Goal: Entertainment & Leisure: Browse casually

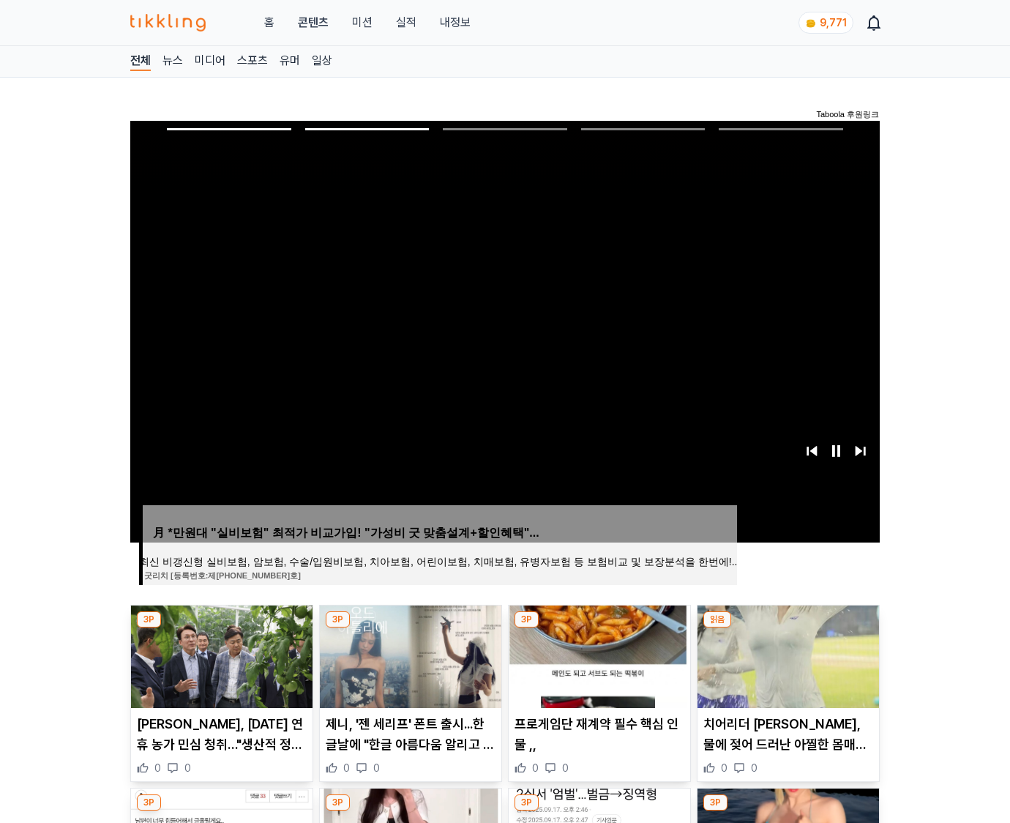
click at [786, 654] on img at bounding box center [787, 656] width 181 height 102
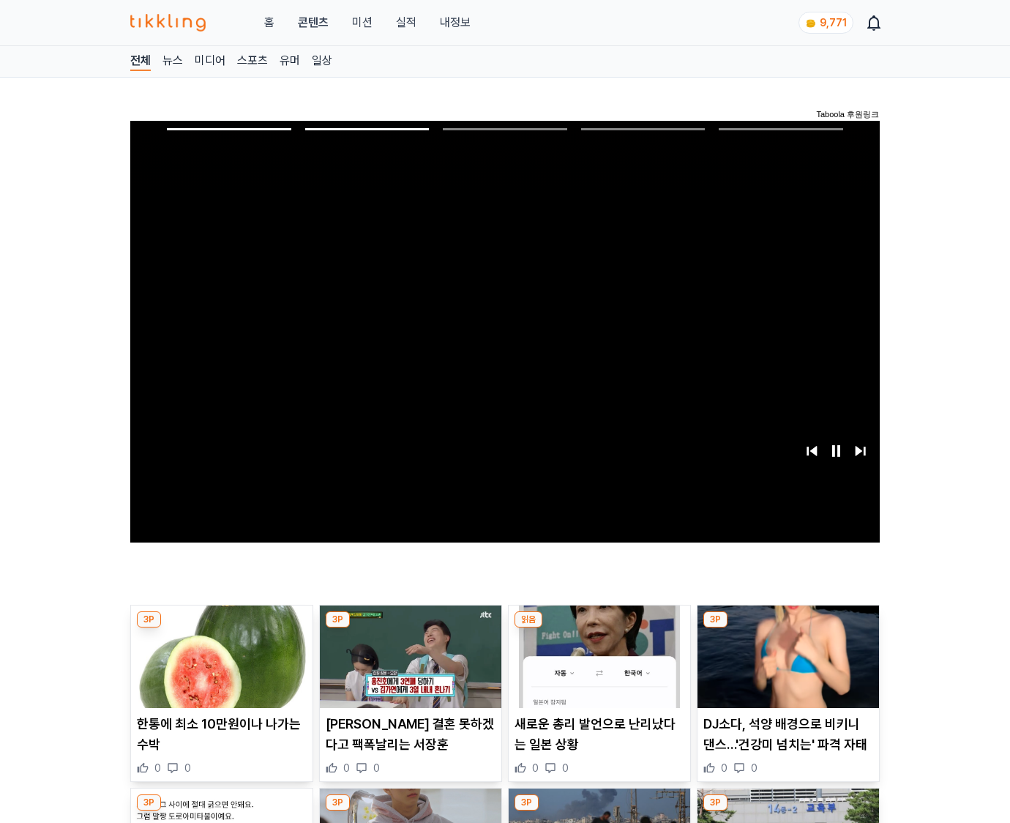
click at [786, 654] on img at bounding box center [787, 656] width 181 height 102
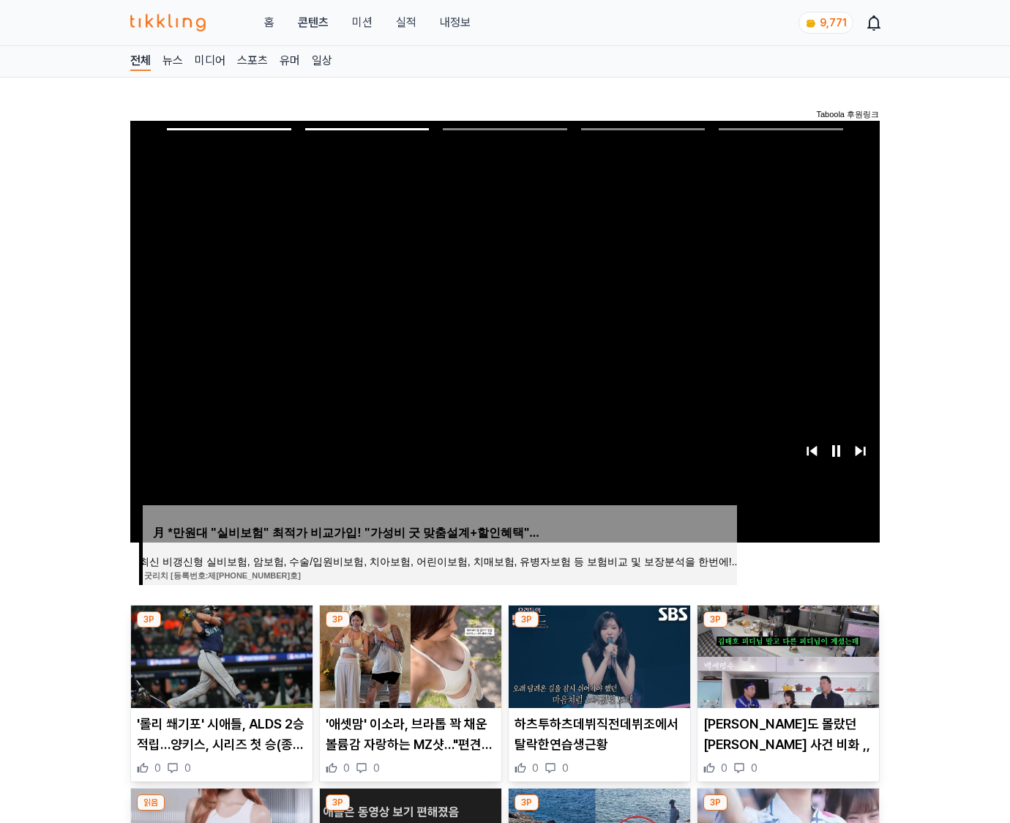
click at [786, 654] on img at bounding box center [787, 656] width 181 height 102
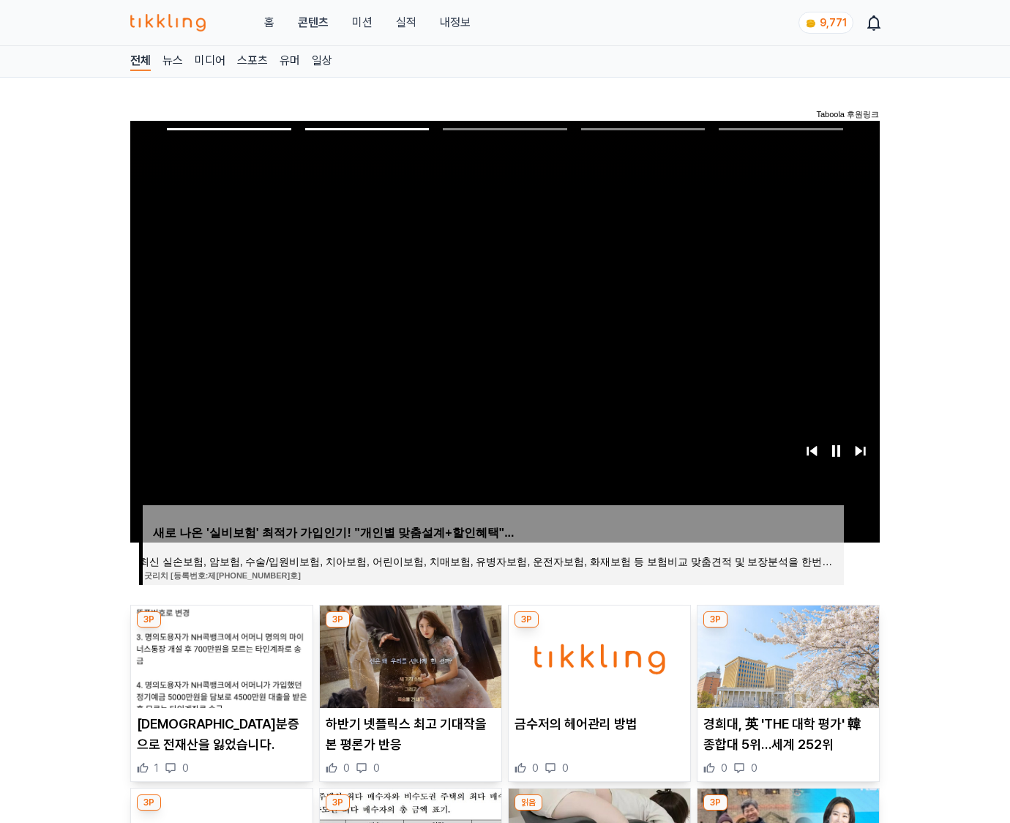
click at [786, 654] on img at bounding box center [787, 656] width 181 height 102
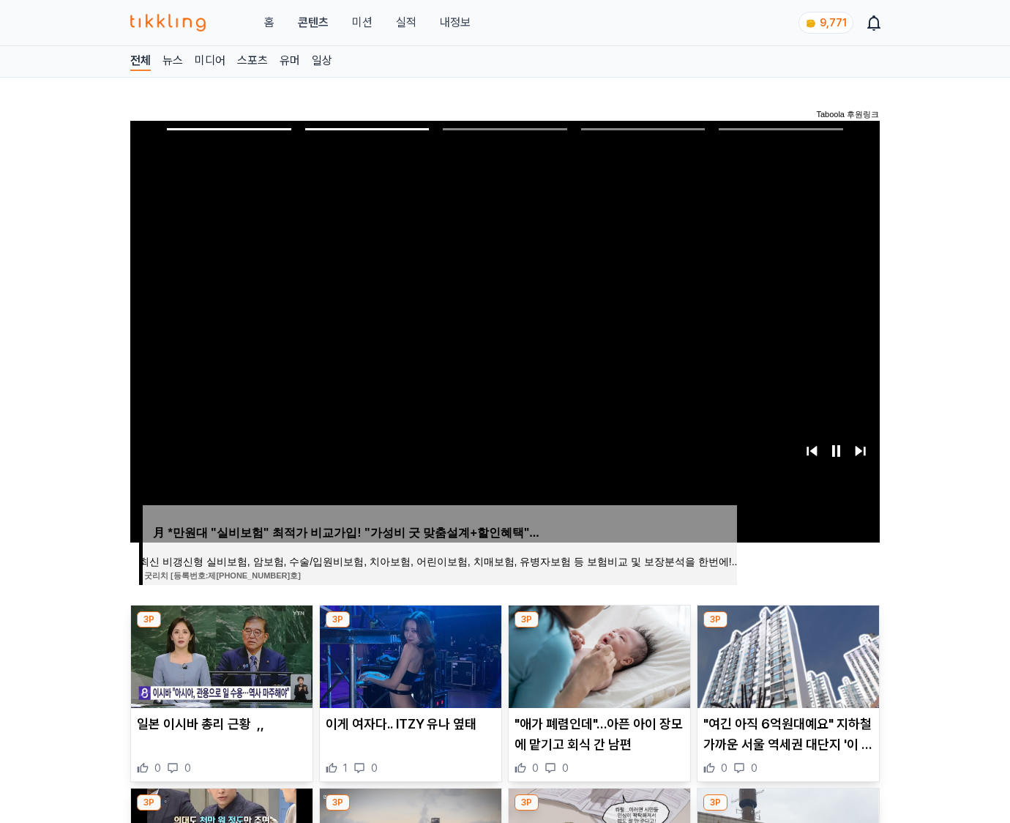
click at [786, 654] on img at bounding box center [787, 656] width 181 height 102
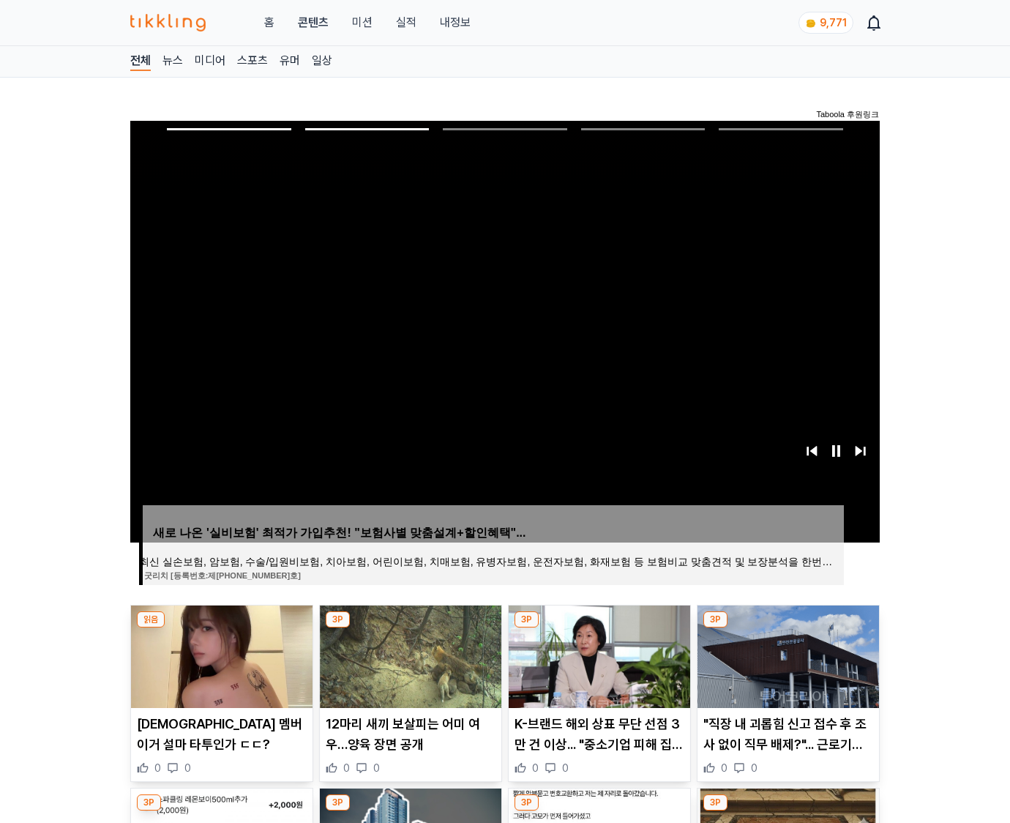
click at [786, 654] on img at bounding box center [787, 656] width 181 height 102
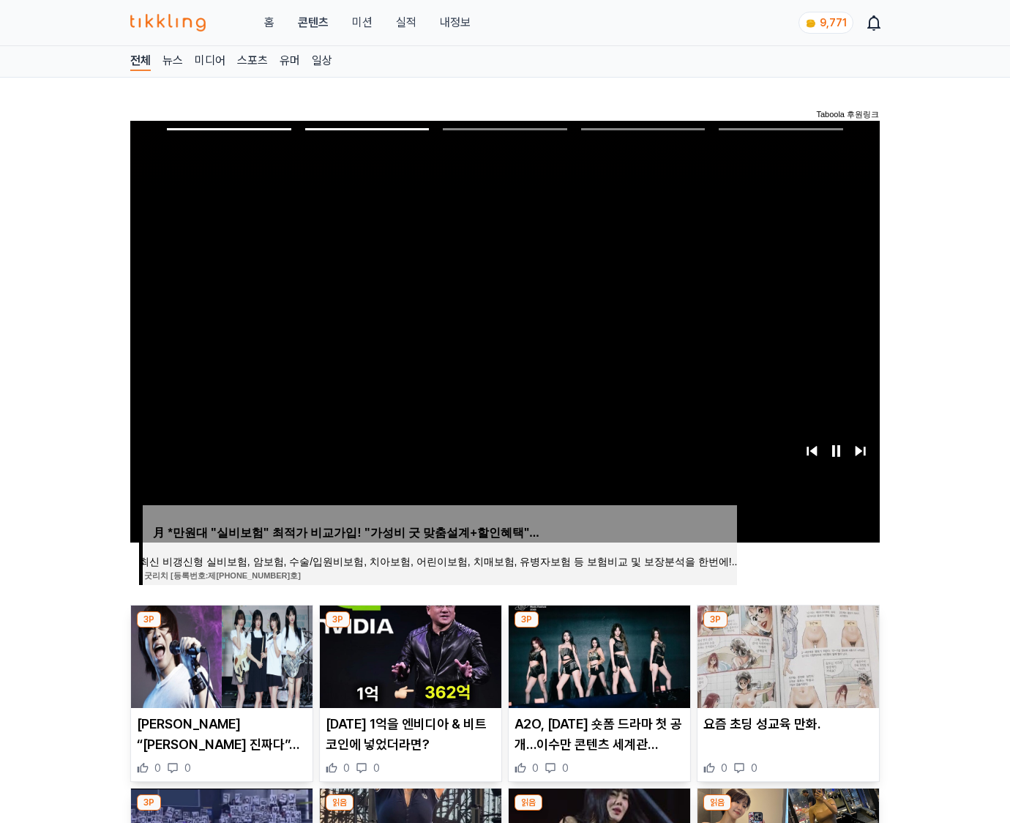
click at [786, 654] on img at bounding box center [787, 656] width 181 height 102
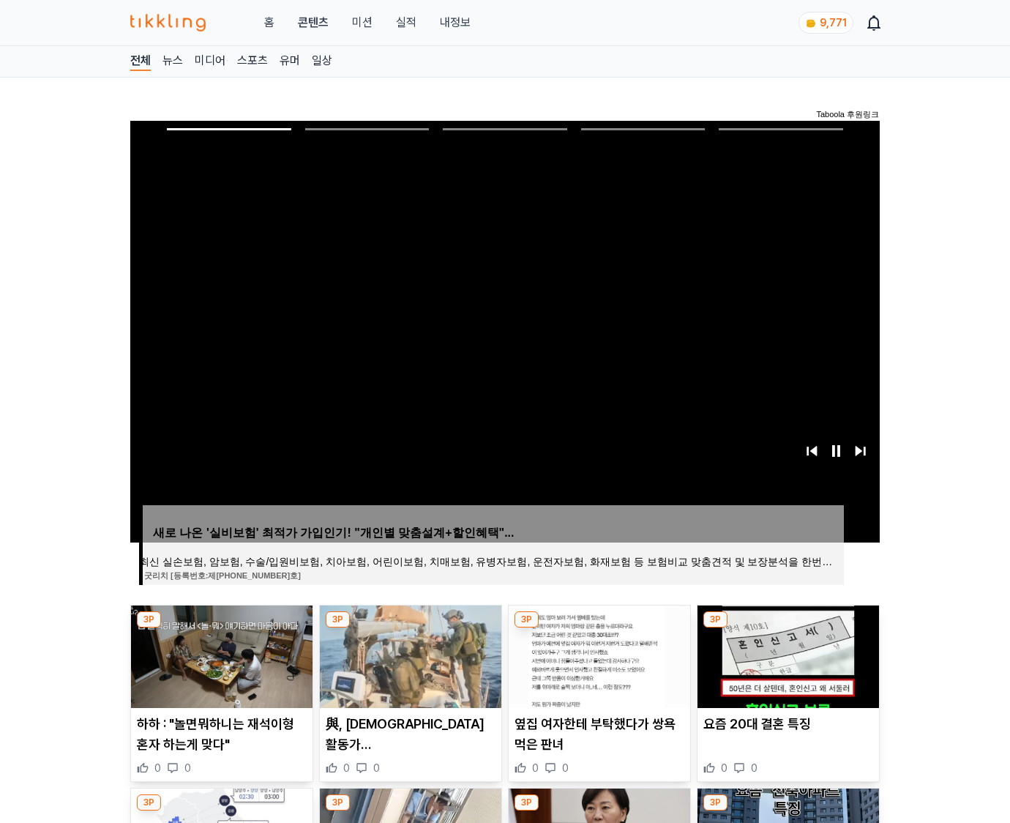
click at [786, 654] on img at bounding box center [787, 656] width 181 height 102
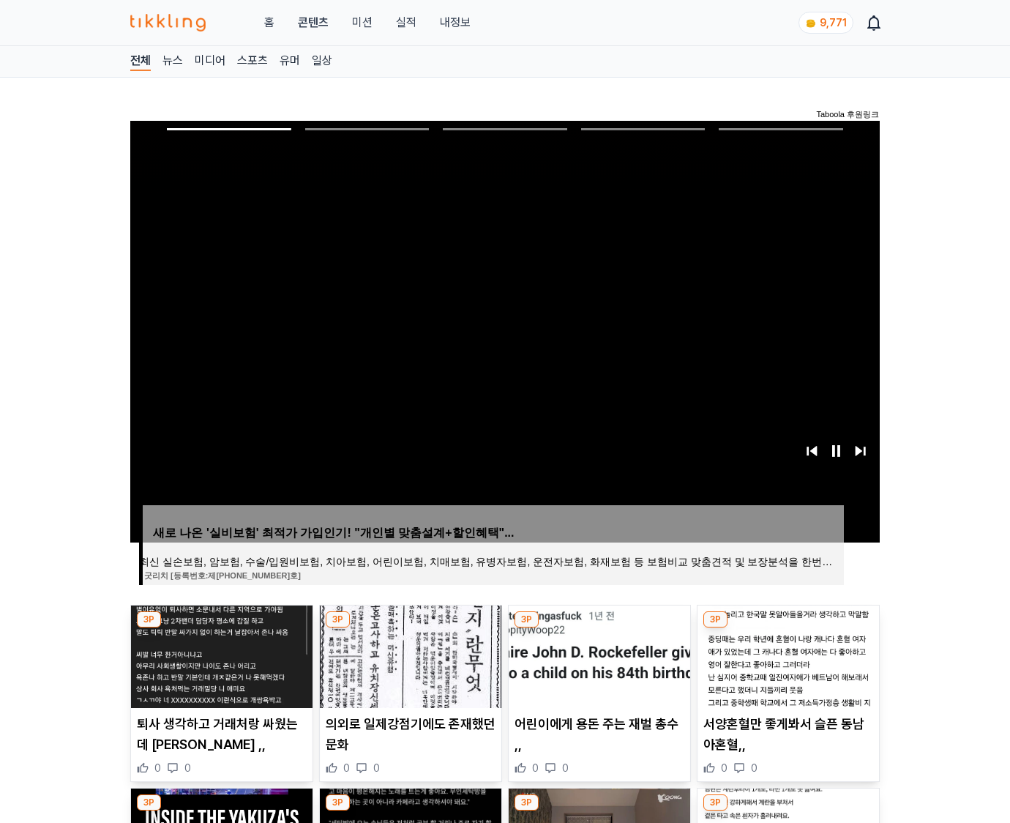
click at [786, 654] on img at bounding box center [787, 656] width 181 height 102
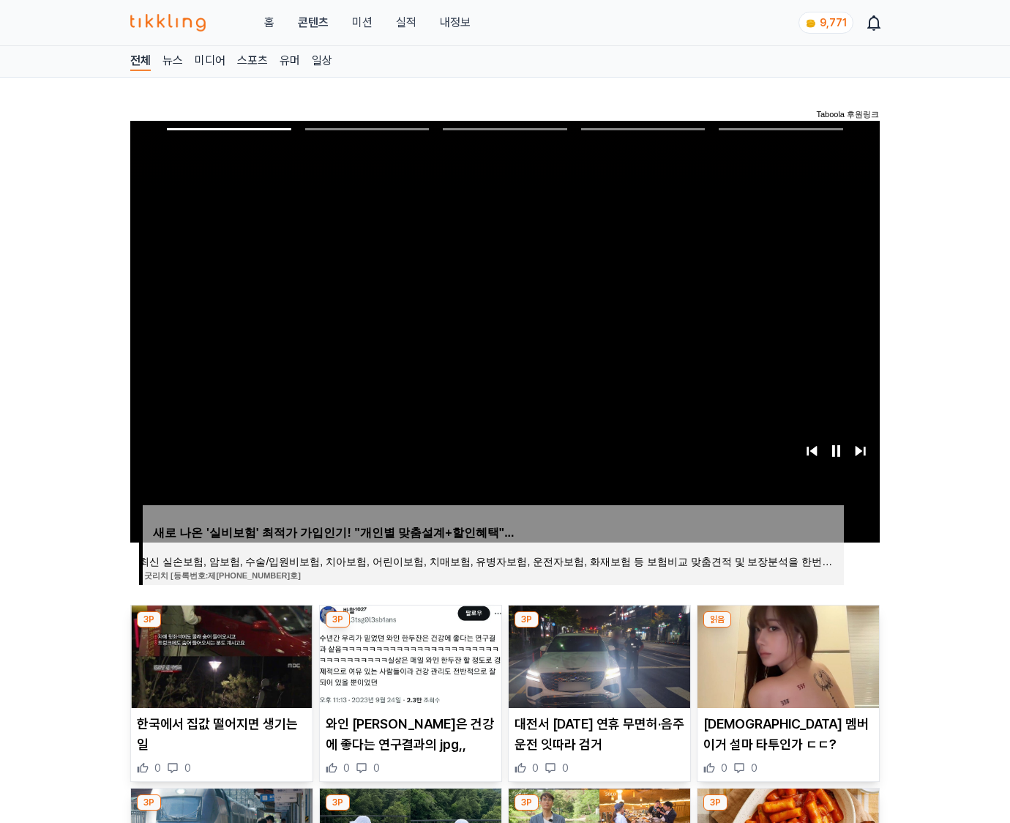
click at [786, 654] on img at bounding box center [787, 656] width 181 height 102
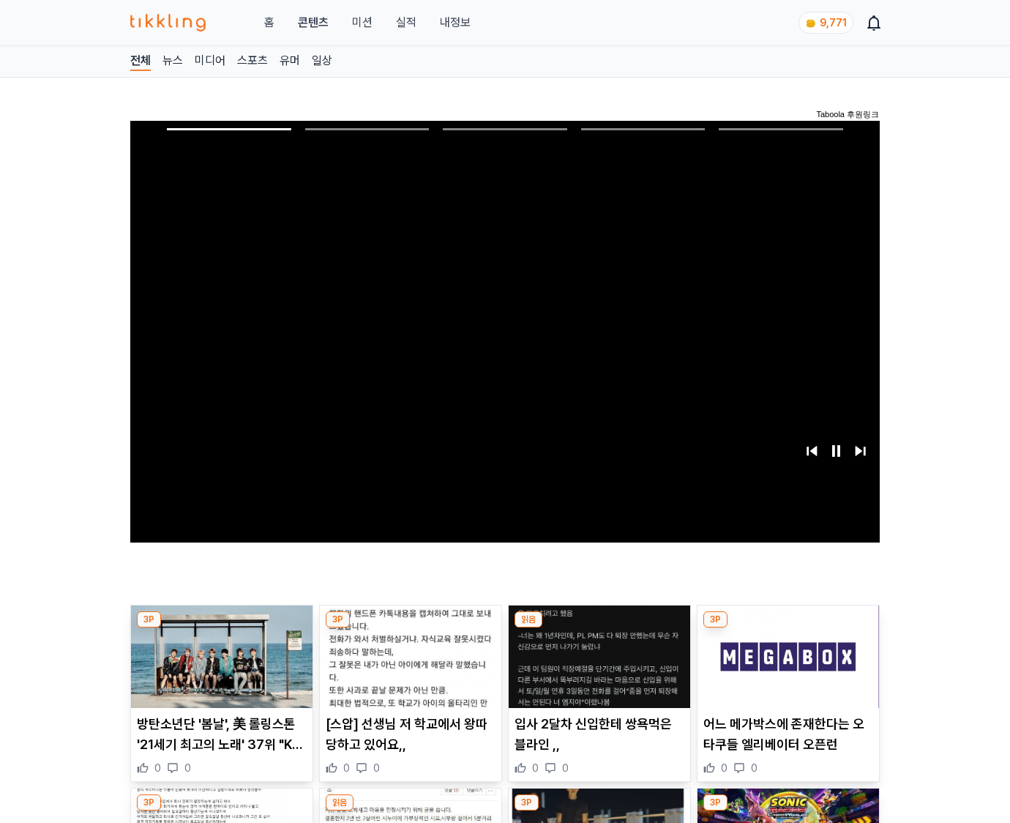
click at [786, 654] on img at bounding box center [787, 656] width 181 height 102
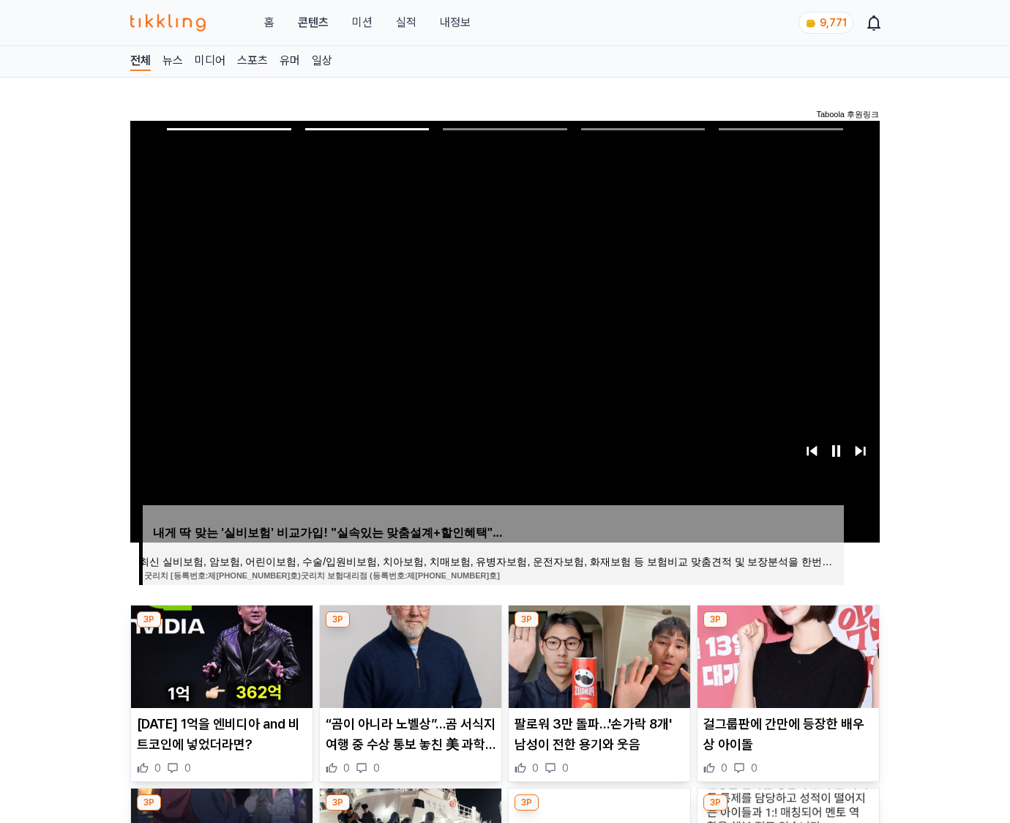
click at [786, 654] on img at bounding box center [787, 656] width 181 height 102
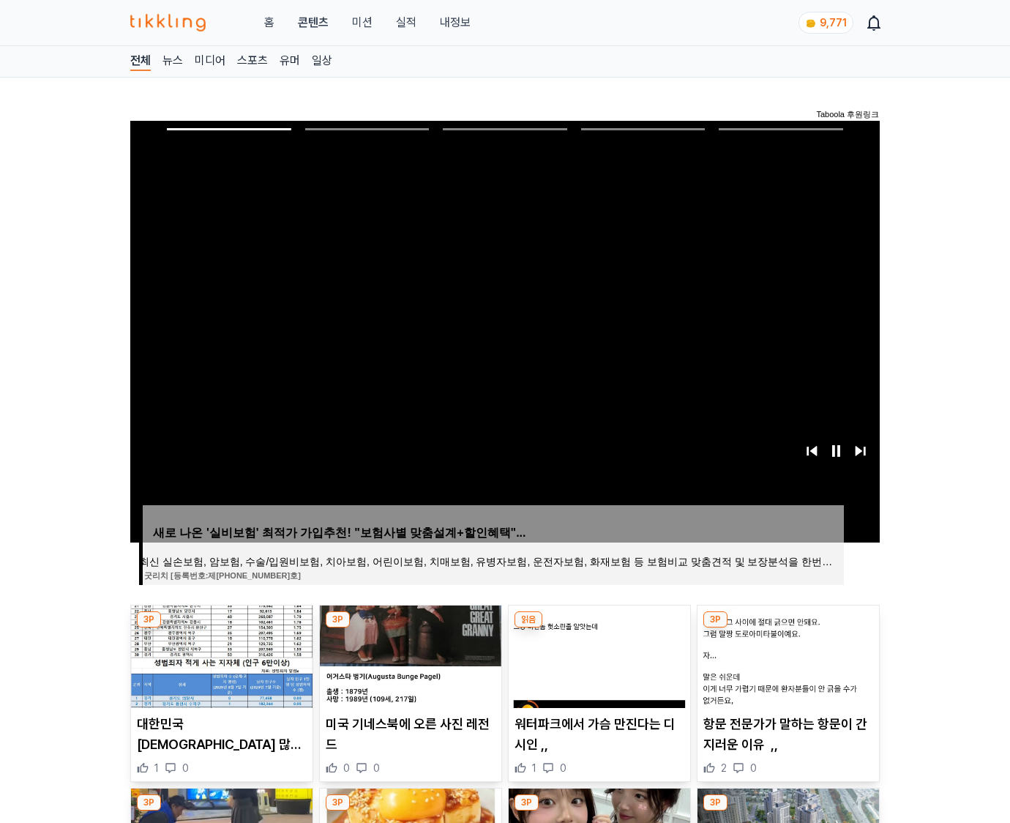
click at [786, 654] on img at bounding box center [787, 656] width 181 height 102
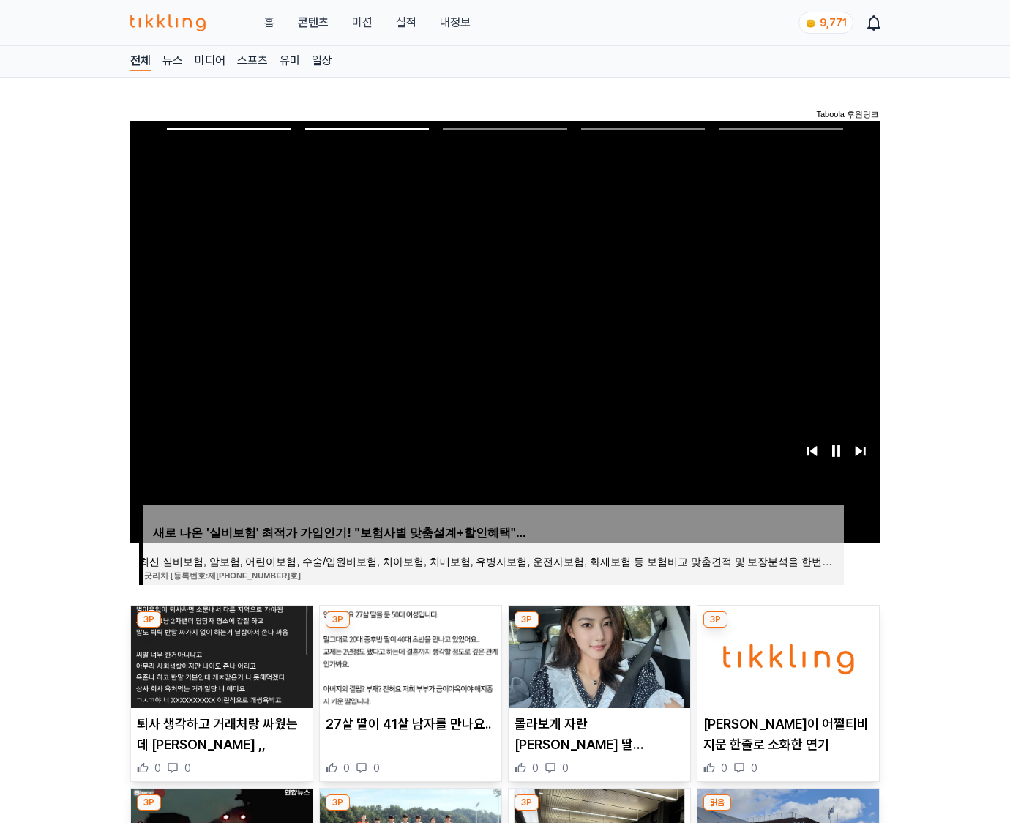
click at [786, 654] on img at bounding box center [787, 656] width 181 height 102
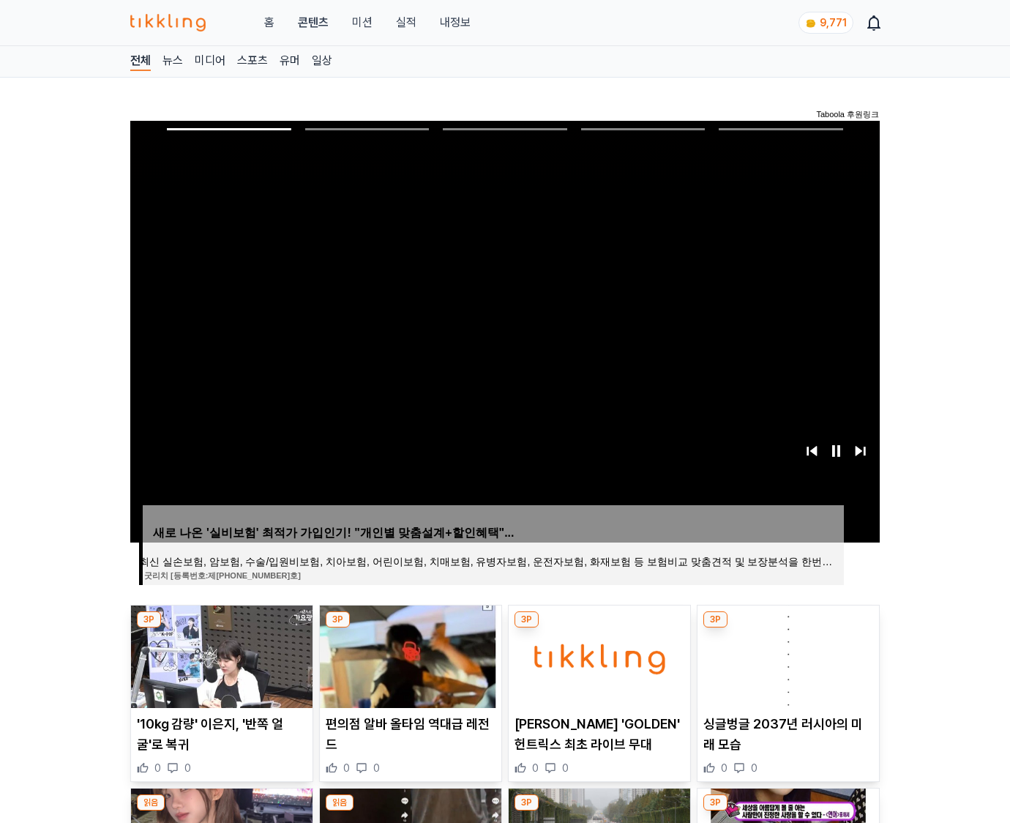
click at [786, 654] on img at bounding box center [787, 656] width 181 height 102
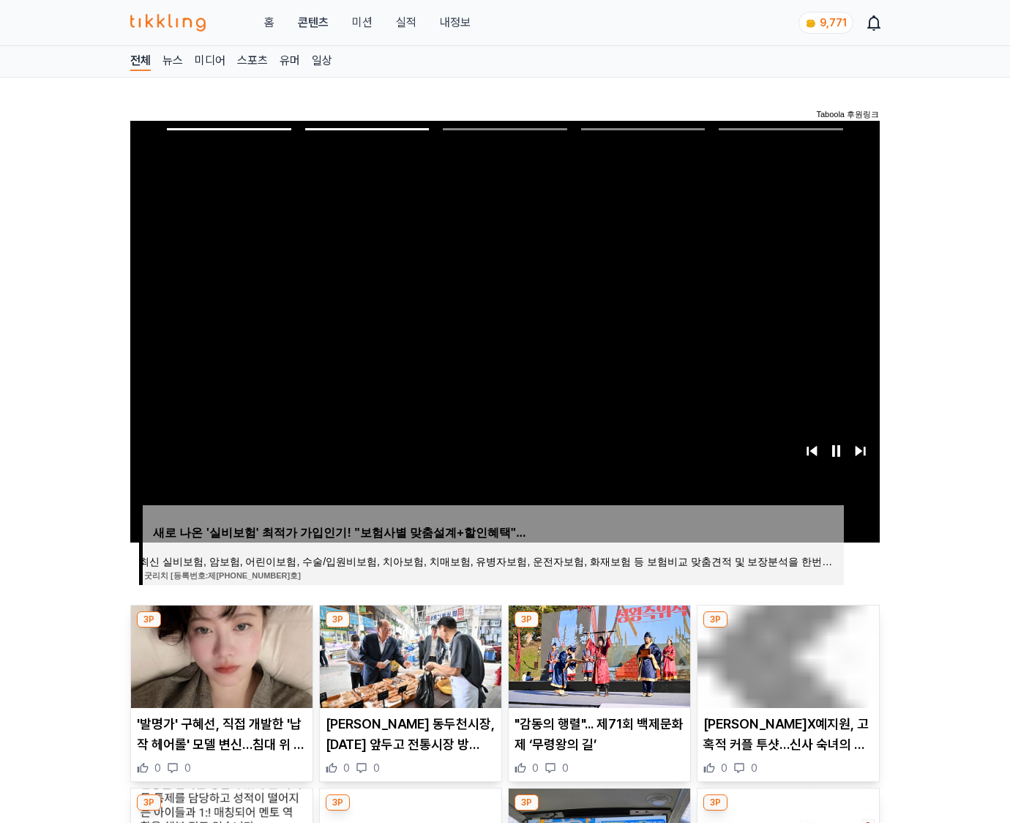
click at [786, 654] on img at bounding box center [787, 656] width 181 height 102
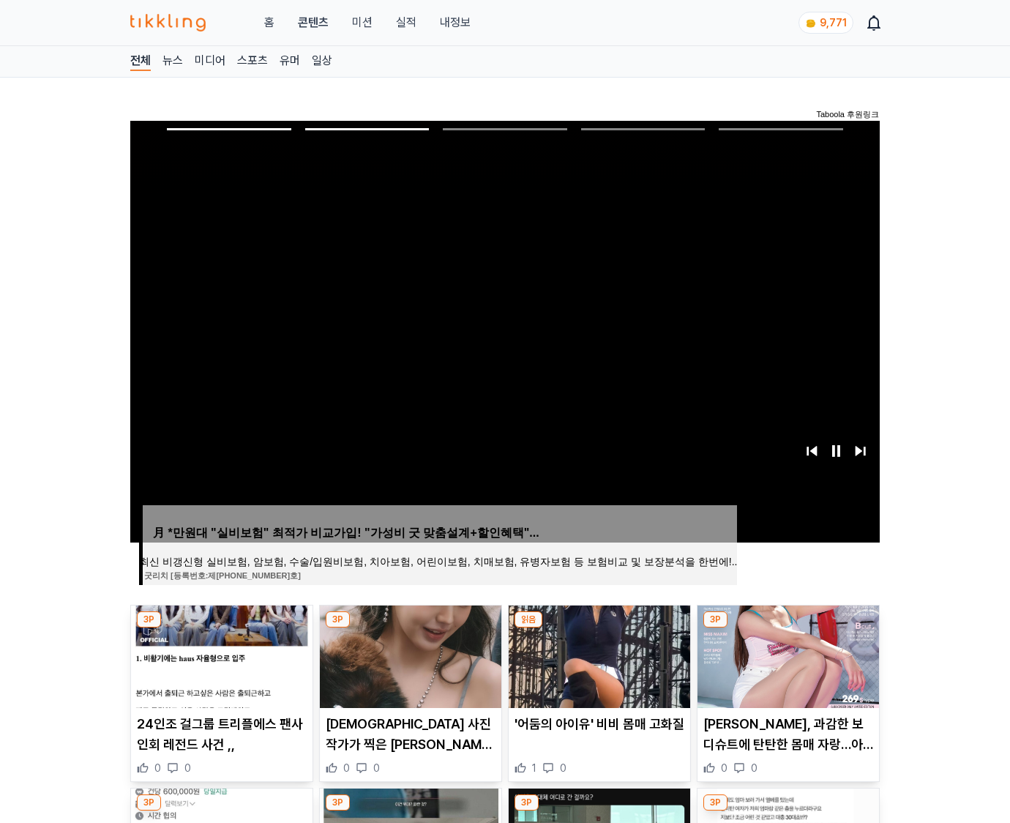
click at [786, 654] on img at bounding box center [787, 656] width 181 height 102
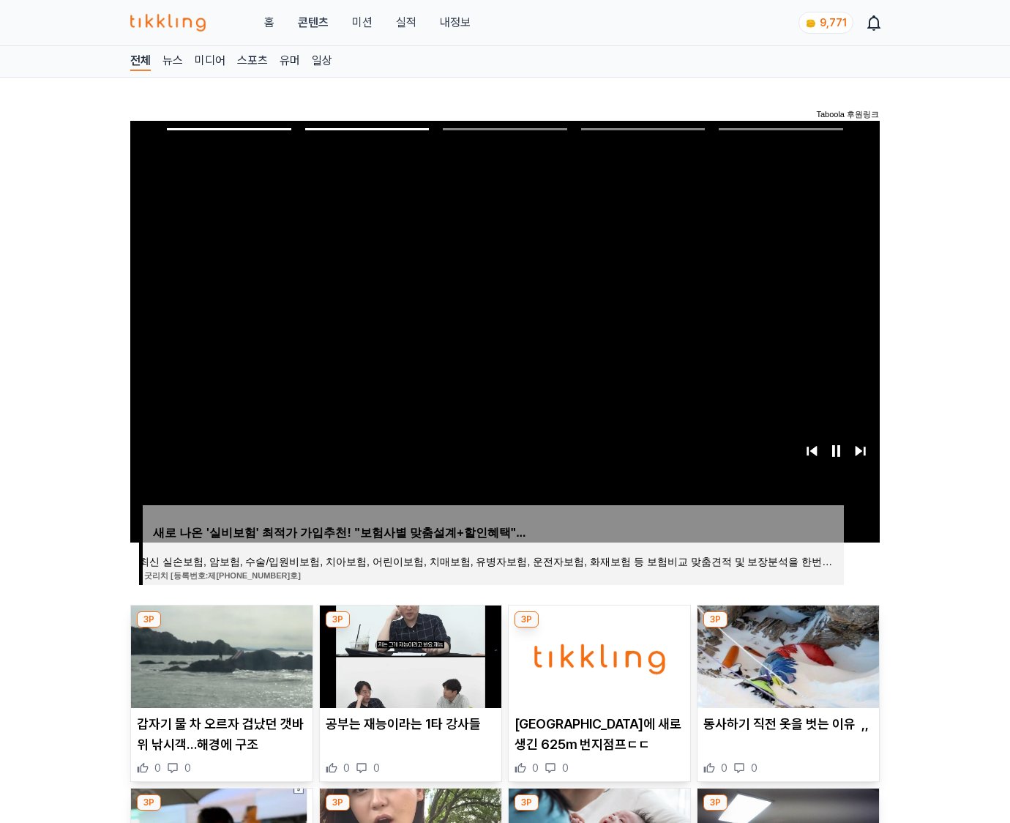
click at [786, 654] on img at bounding box center [787, 656] width 181 height 102
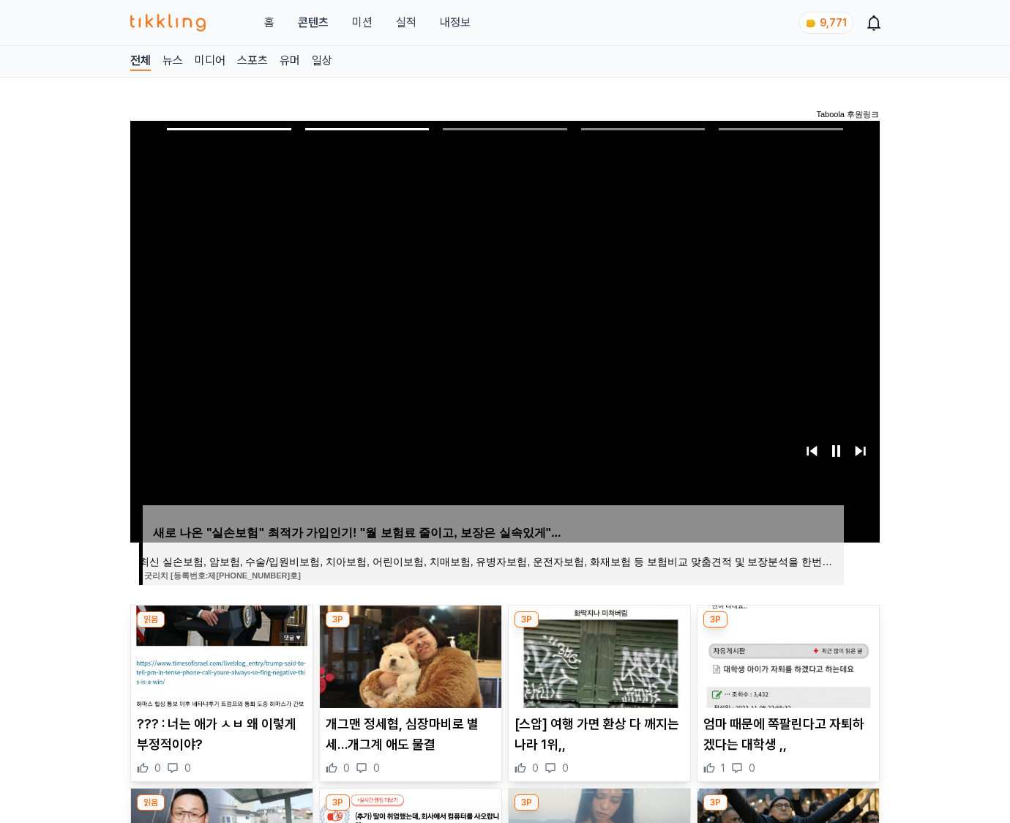
click at [786, 654] on img at bounding box center [787, 656] width 181 height 102
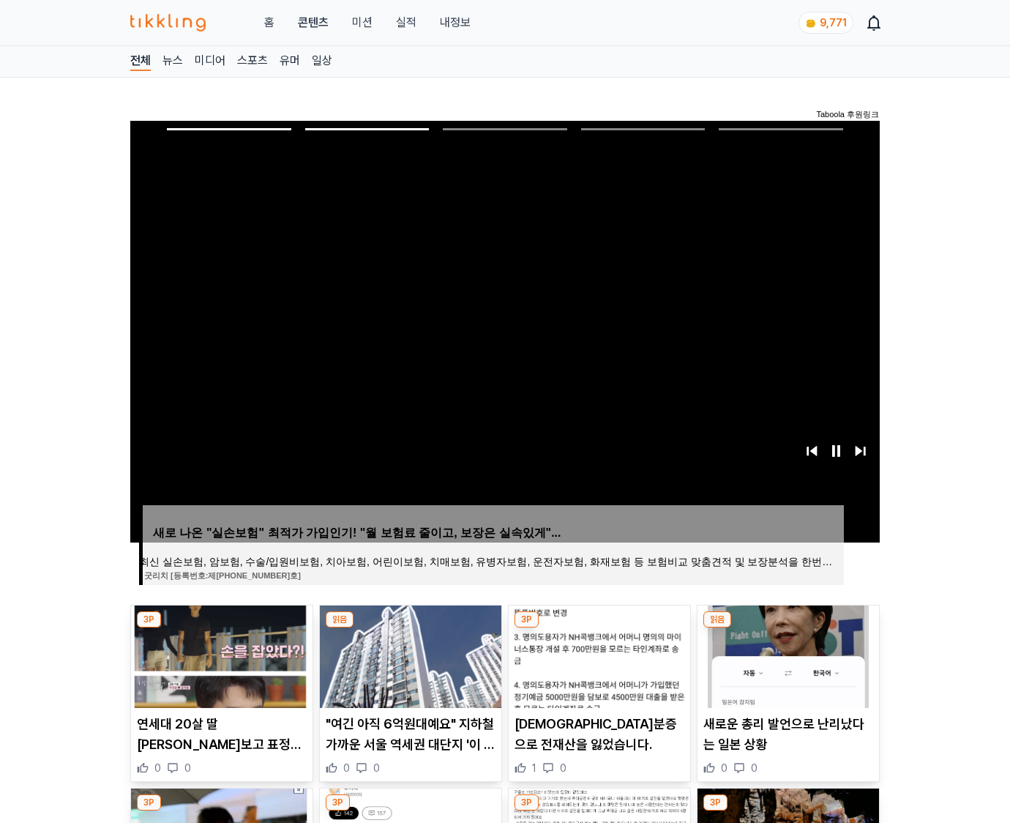
click at [786, 654] on img at bounding box center [787, 656] width 181 height 102
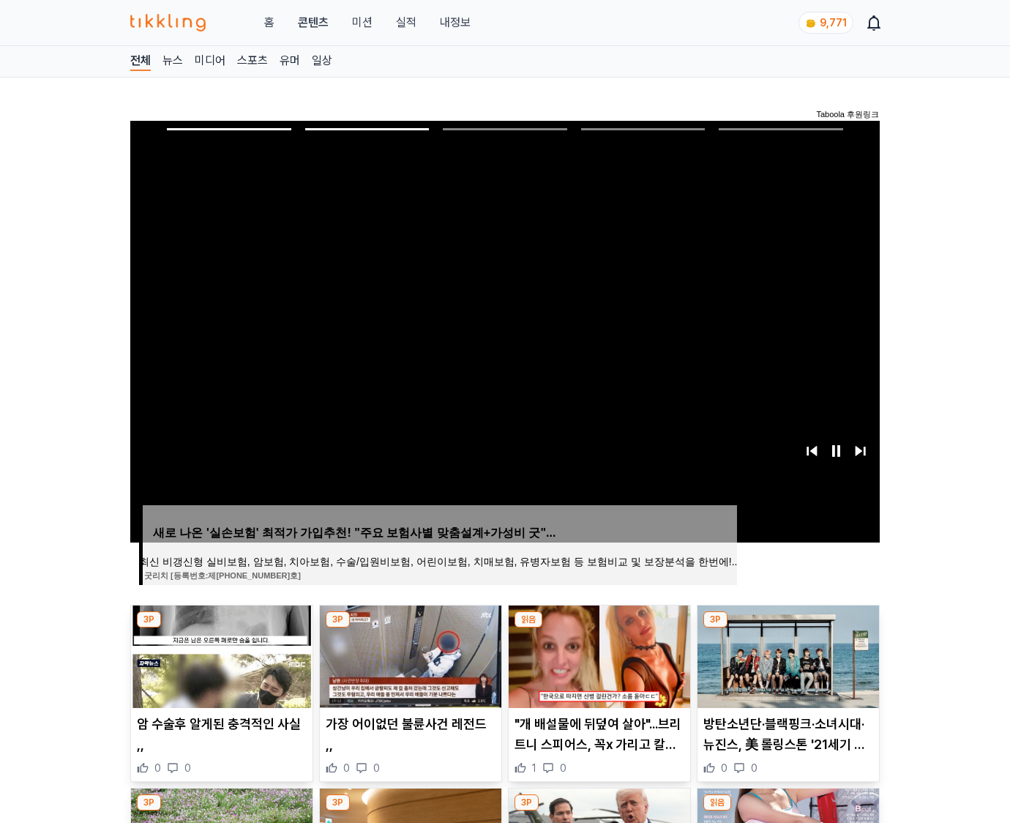
click at [786, 654] on img at bounding box center [787, 656] width 181 height 102
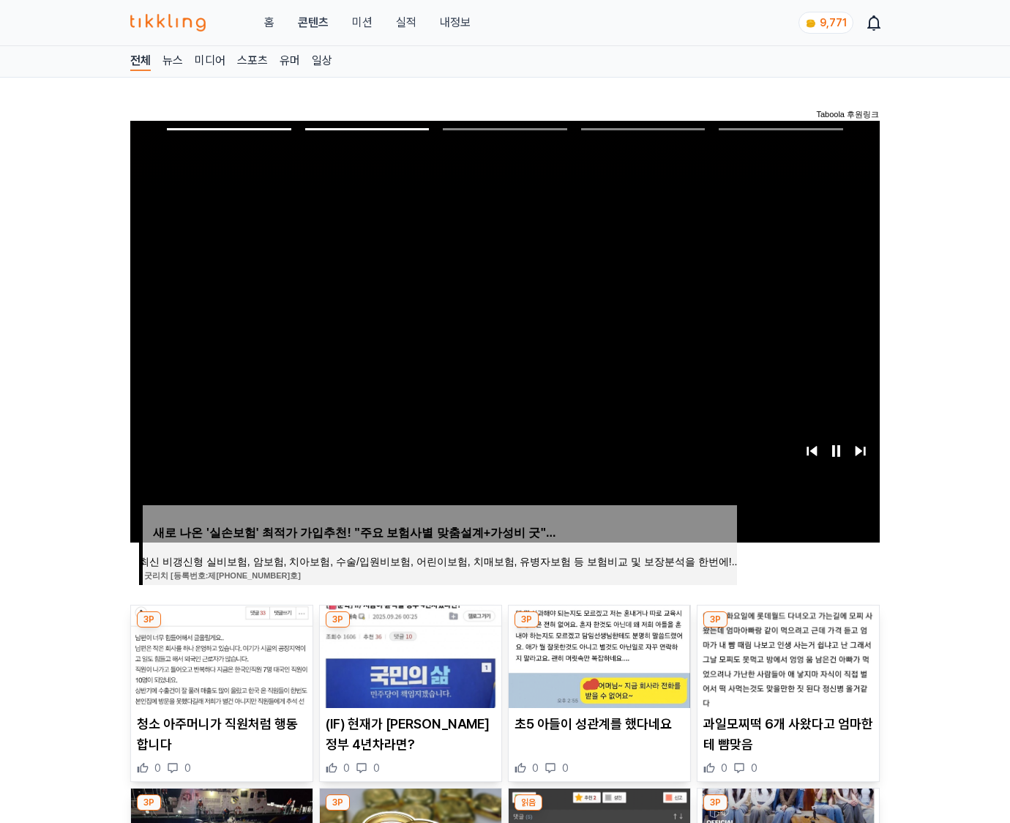
click at [786, 654] on img at bounding box center [787, 656] width 181 height 102
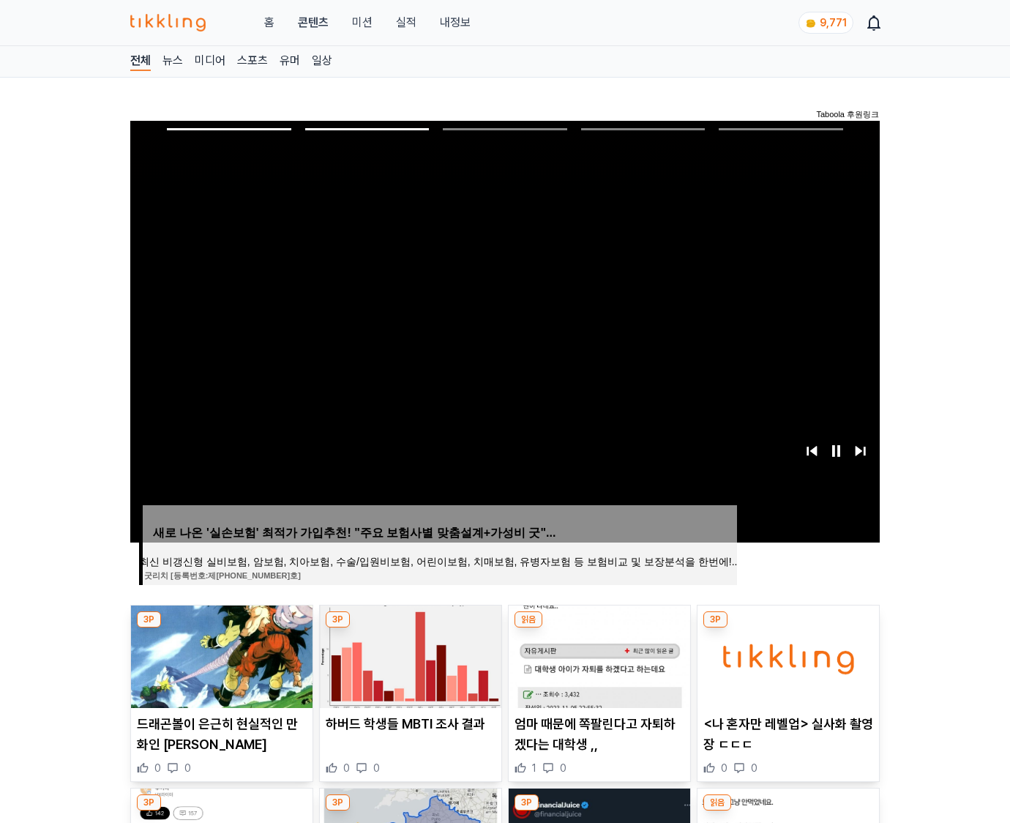
click at [786, 654] on img at bounding box center [787, 656] width 181 height 102
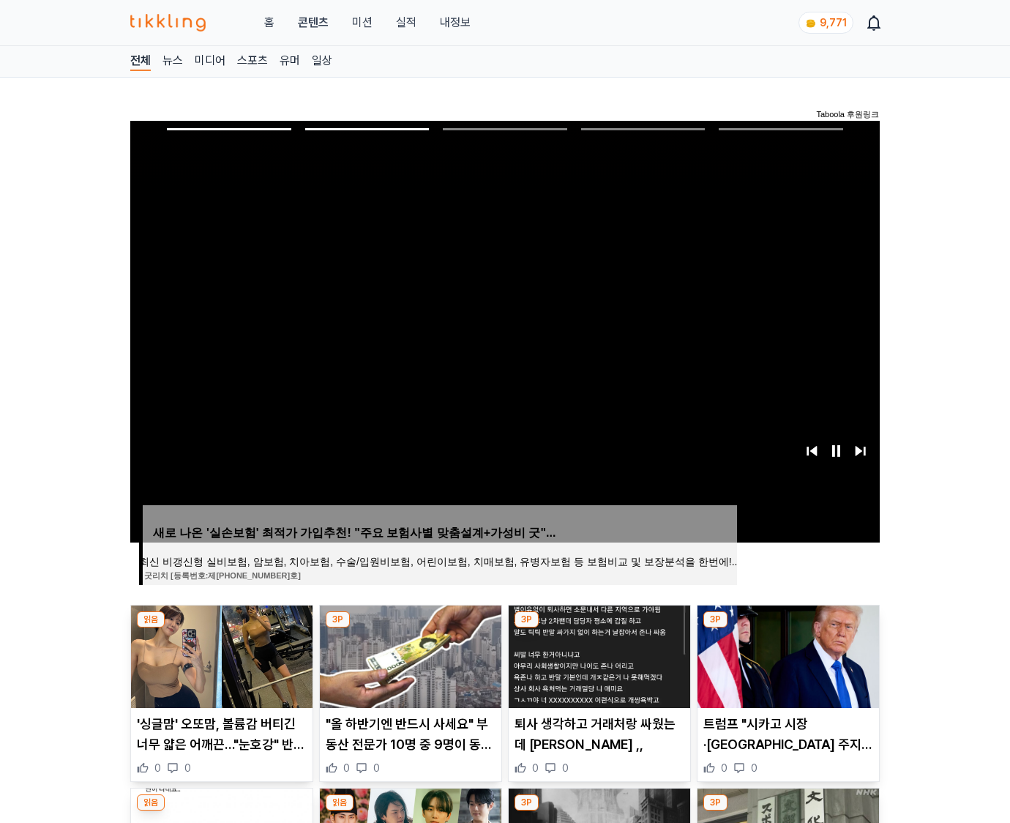
click at [786, 654] on img at bounding box center [787, 656] width 181 height 102
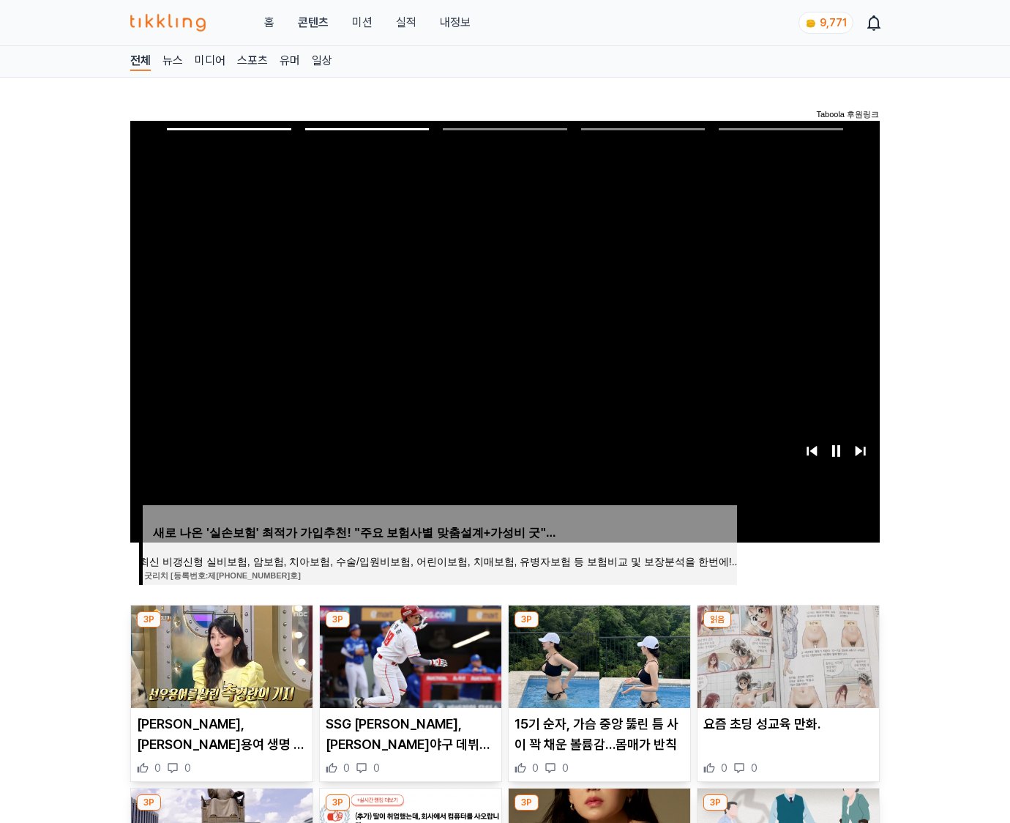
click at [786, 654] on img at bounding box center [787, 656] width 181 height 102
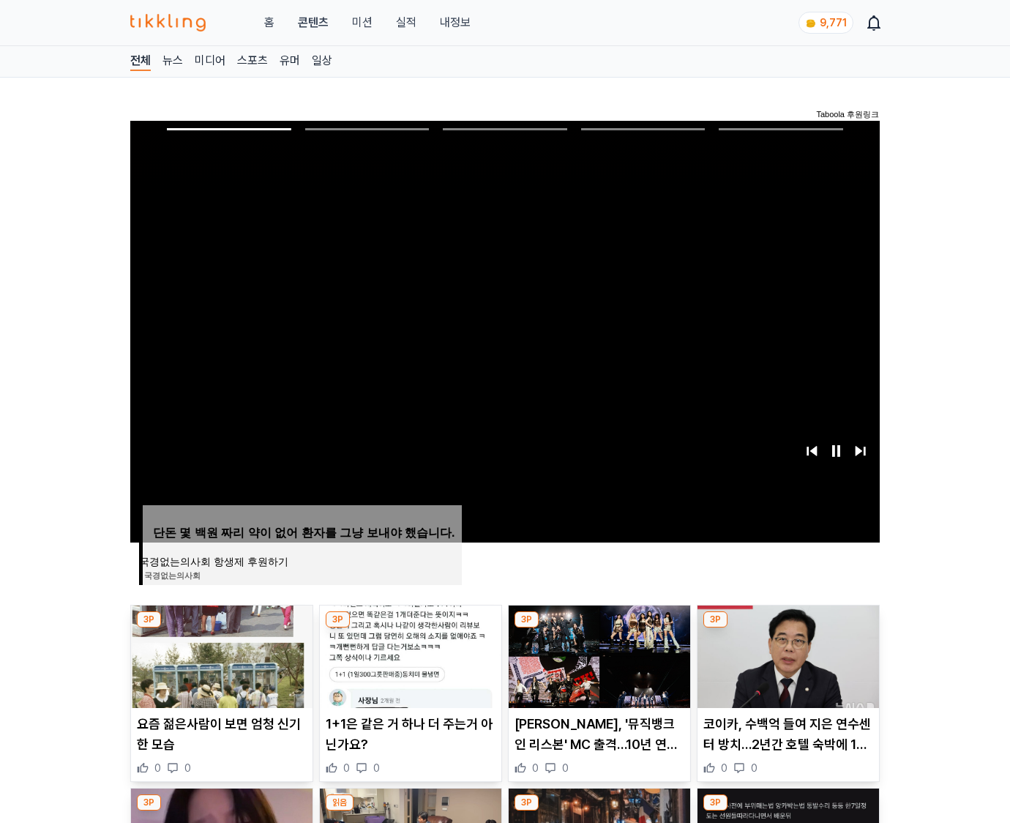
click at [786, 654] on img at bounding box center [787, 656] width 181 height 102
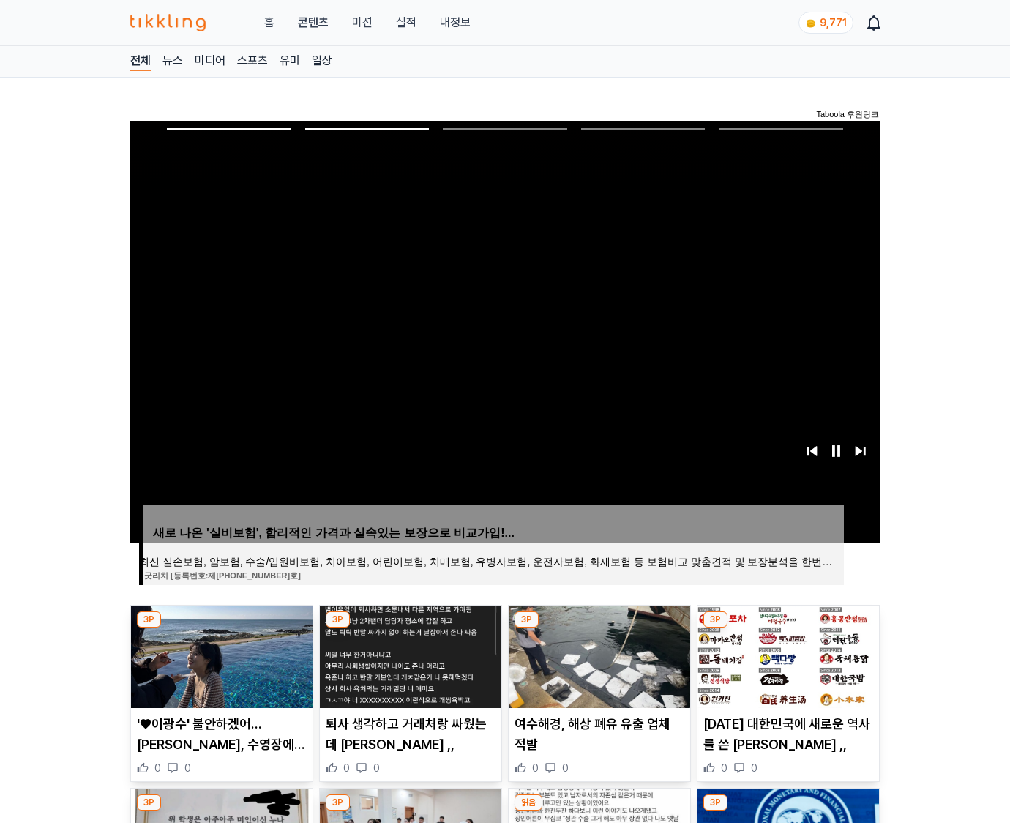
click at [786, 654] on img at bounding box center [787, 656] width 181 height 102
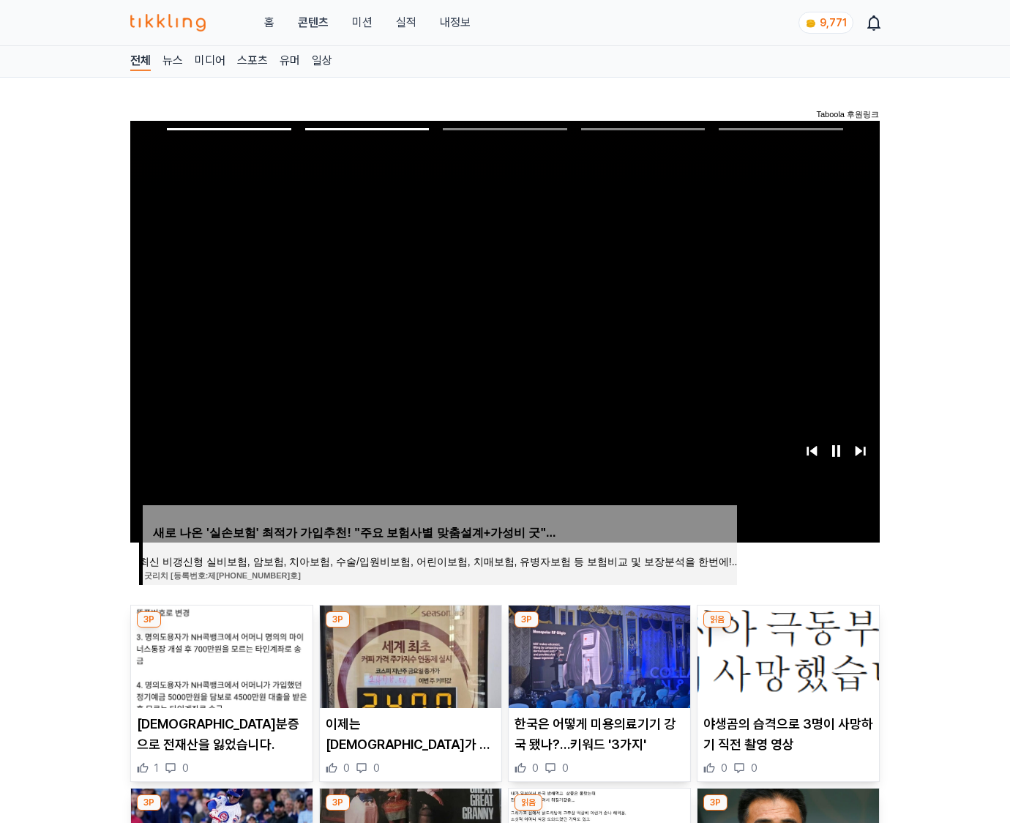
click at [786, 654] on img at bounding box center [787, 656] width 181 height 102
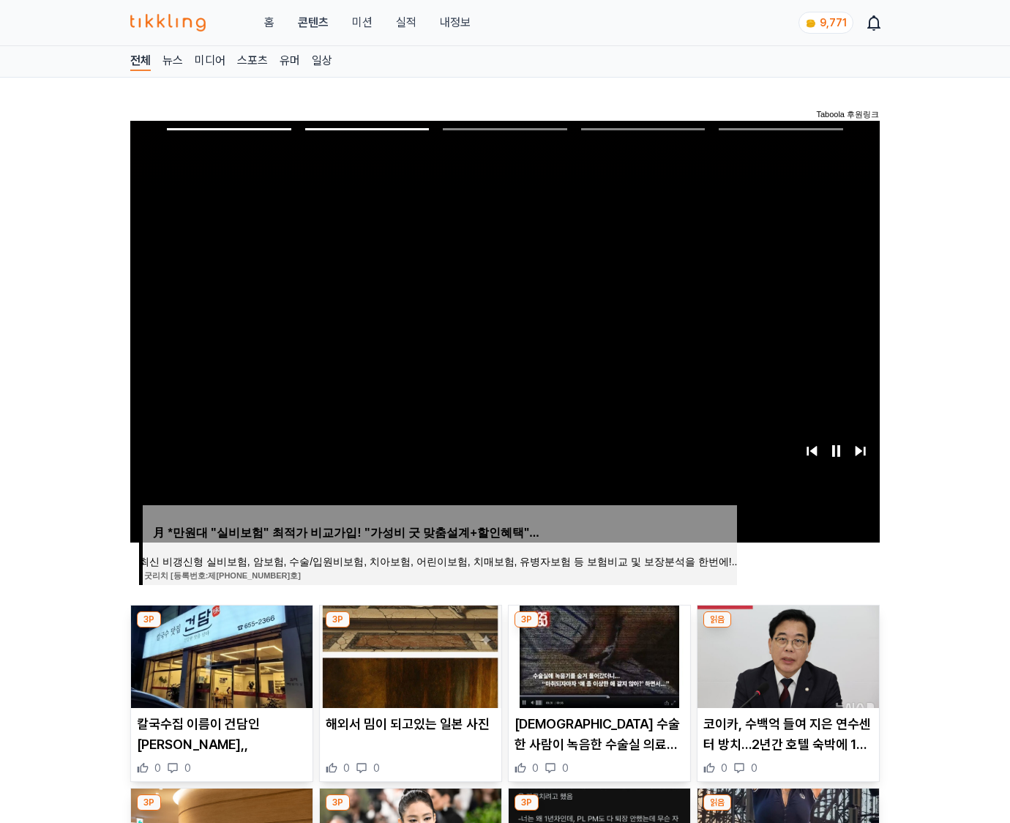
click at [786, 654] on img at bounding box center [787, 656] width 181 height 102
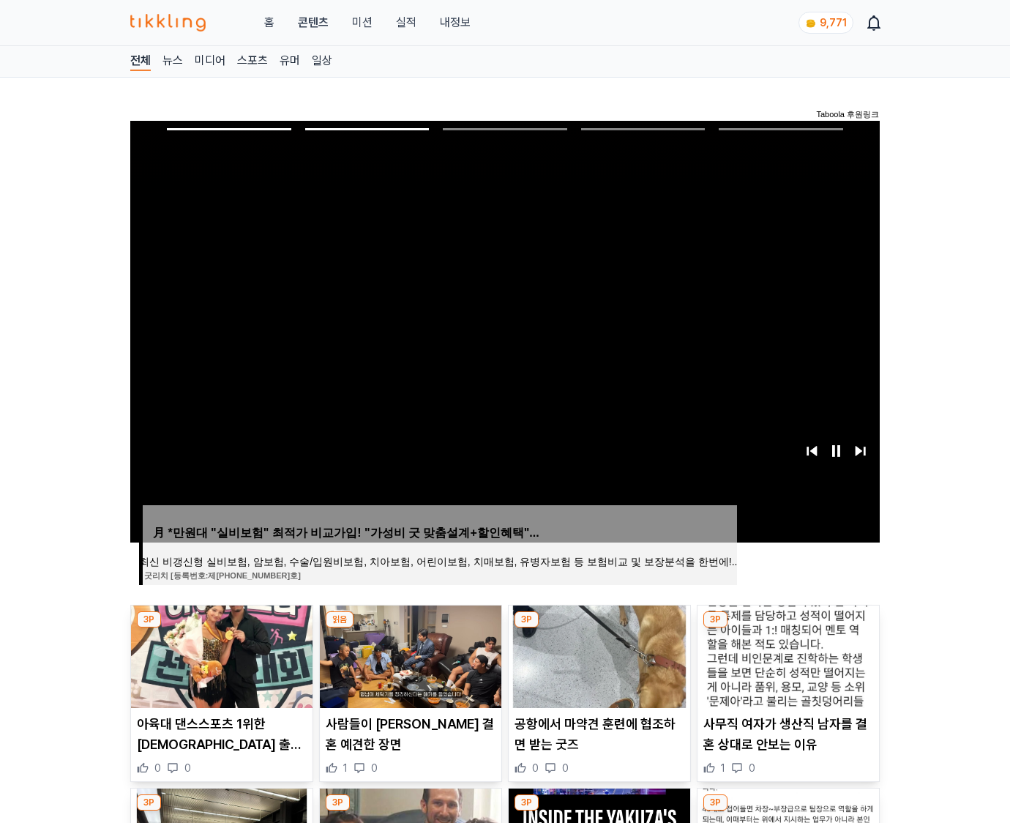
click at [786, 654] on img at bounding box center [787, 656] width 181 height 102
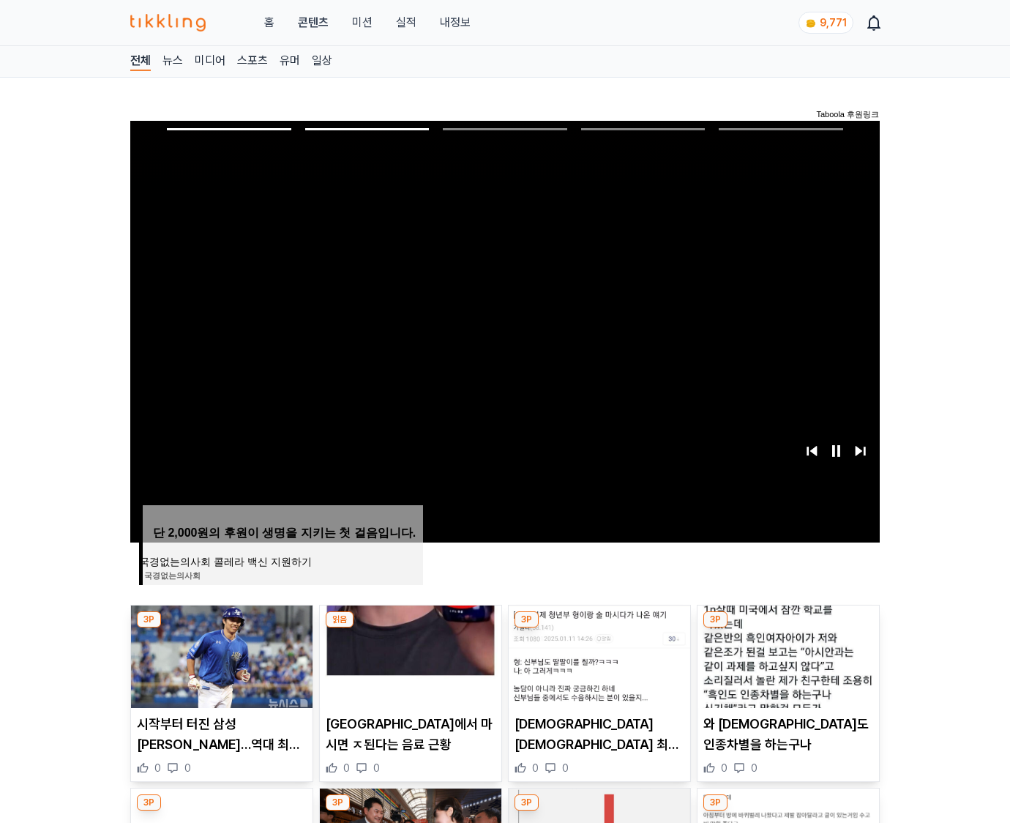
click at [786, 654] on img at bounding box center [787, 656] width 181 height 102
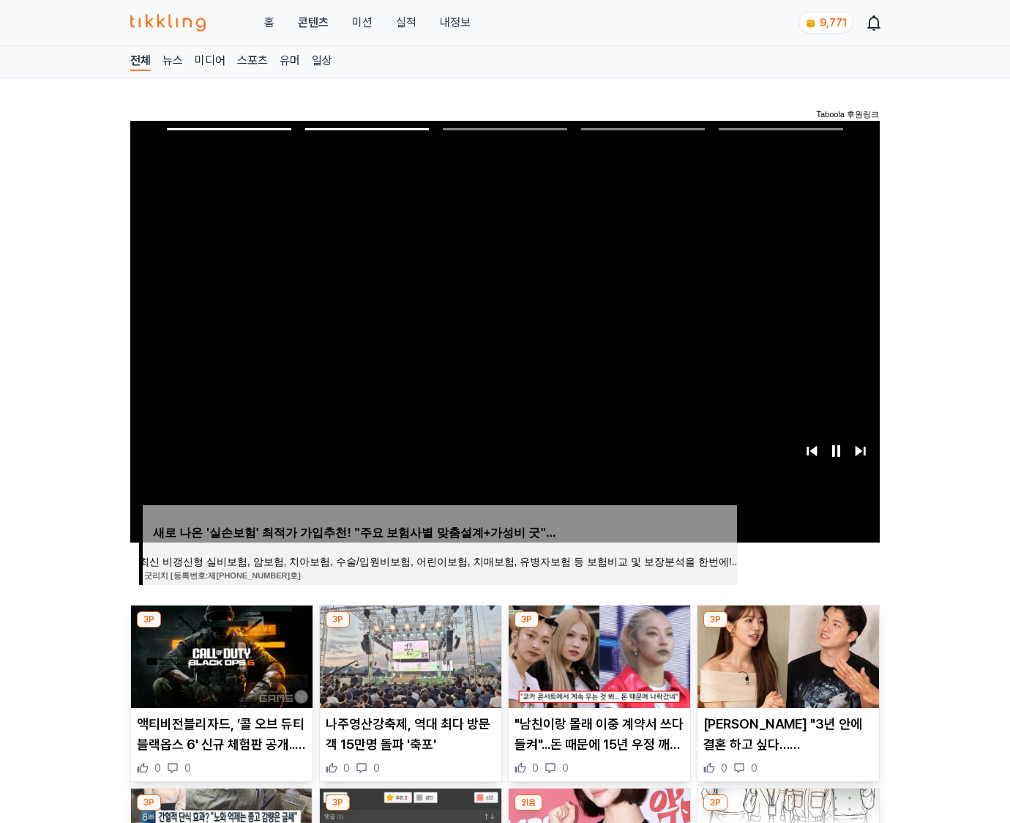
click at [786, 654] on img at bounding box center [787, 656] width 181 height 102
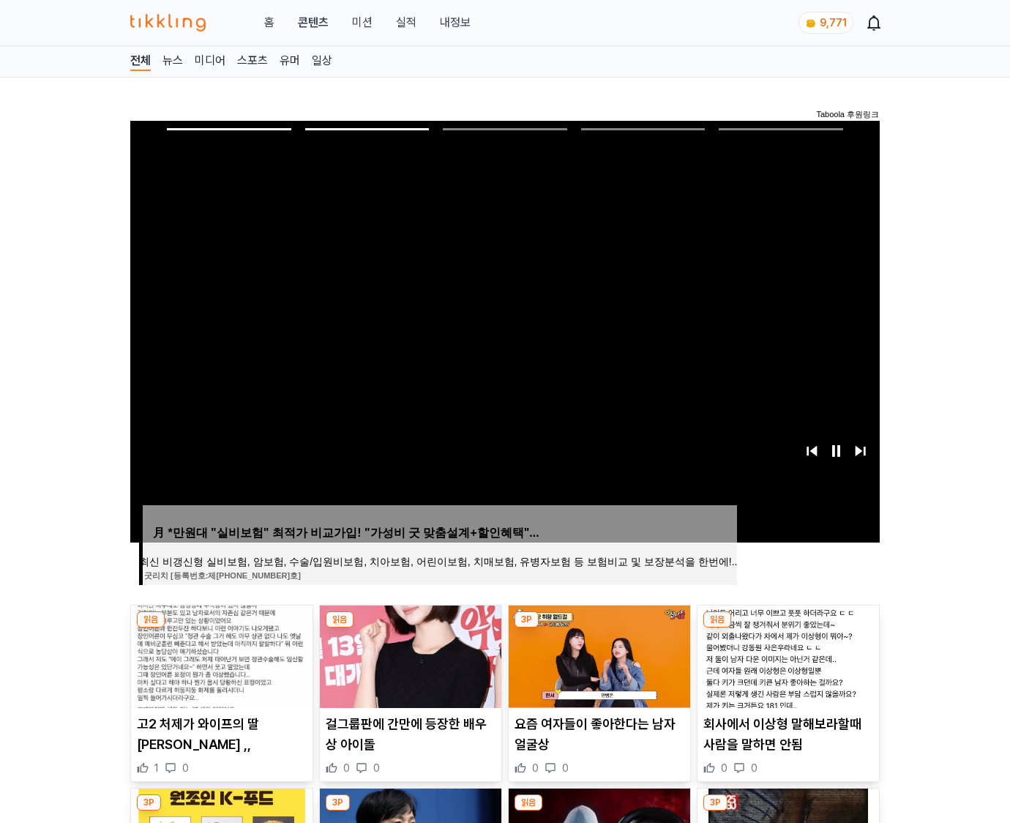
click at [786, 654] on img at bounding box center [787, 656] width 181 height 102
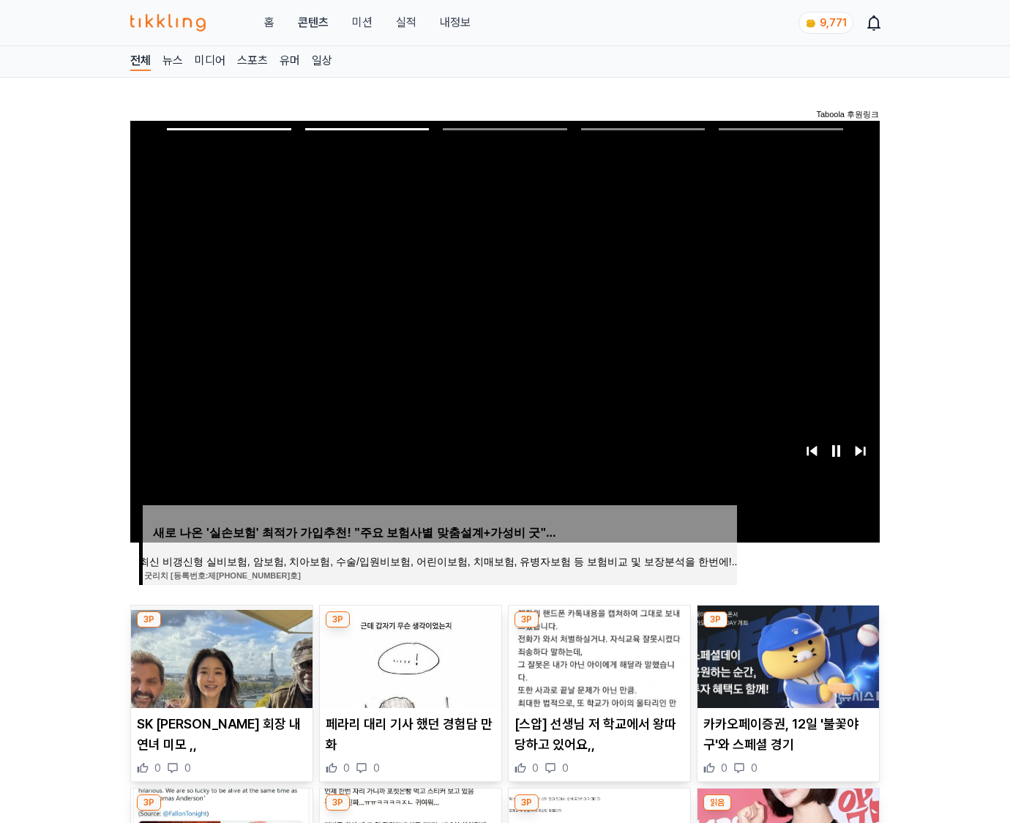
click at [786, 654] on img at bounding box center [787, 656] width 181 height 102
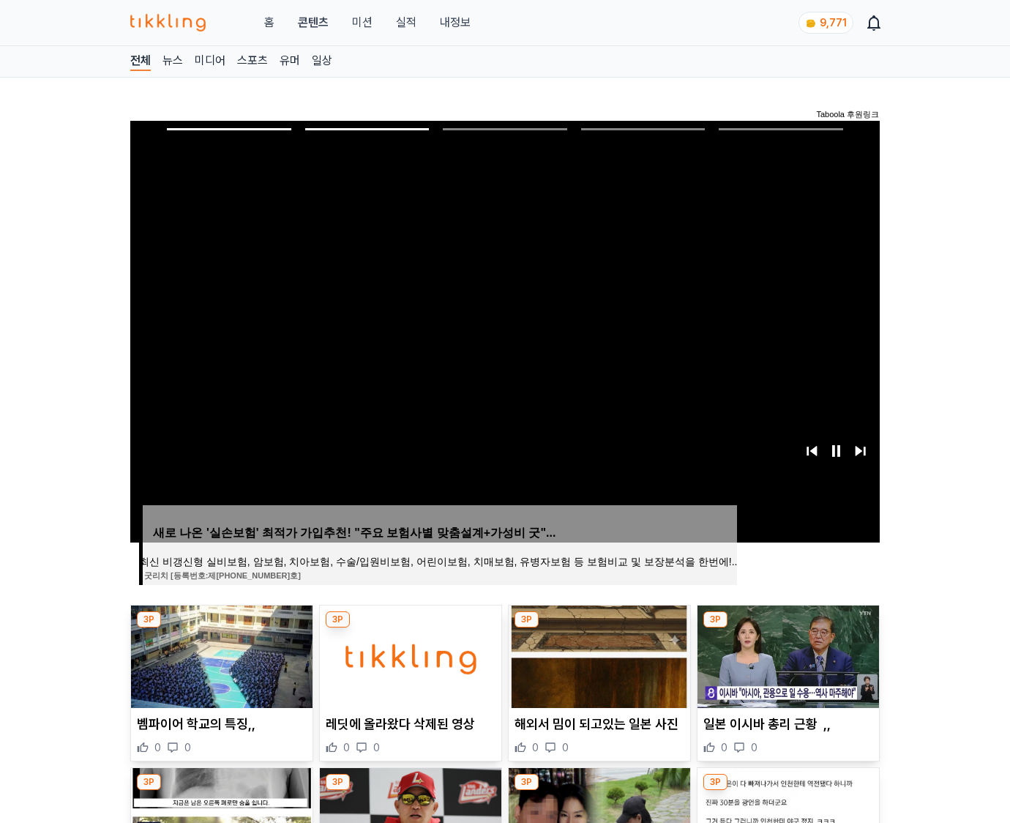
click at [786, 654] on img at bounding box center [787, 656] width 181 height 102
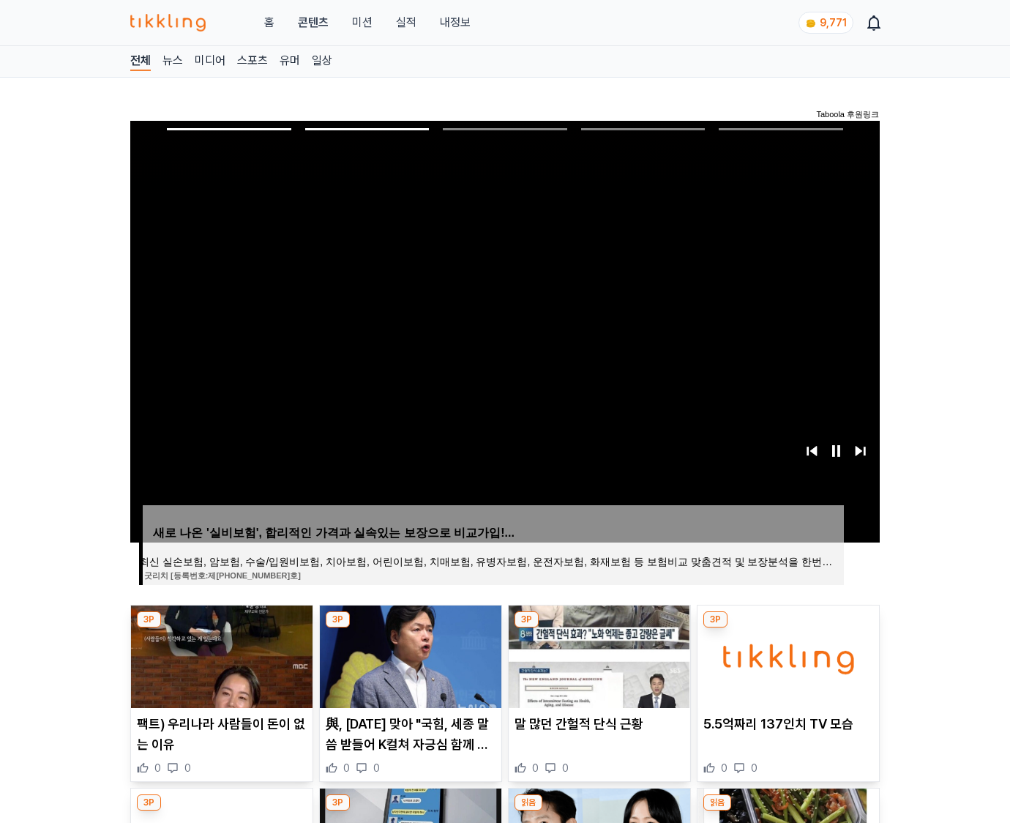
click at [786, 654] on img at bounding box center [787, 656] width 181 height 102
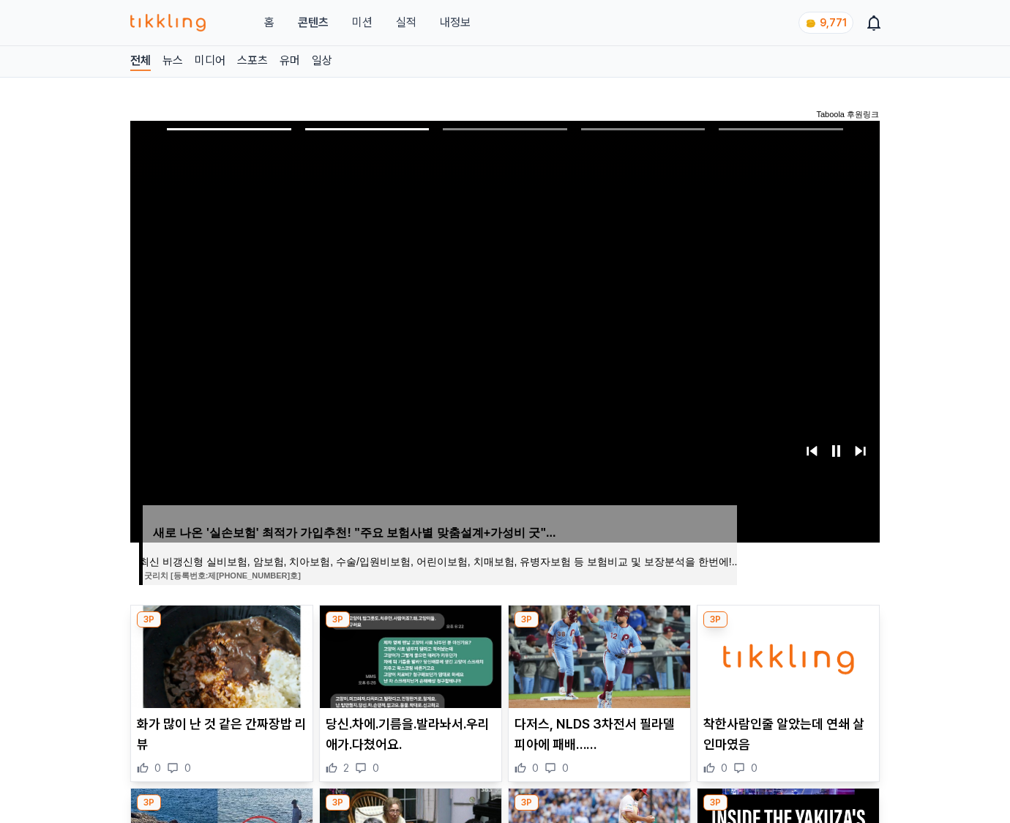
click at [786, 654] on img at bounding box center [787, 656] width 181 height 102
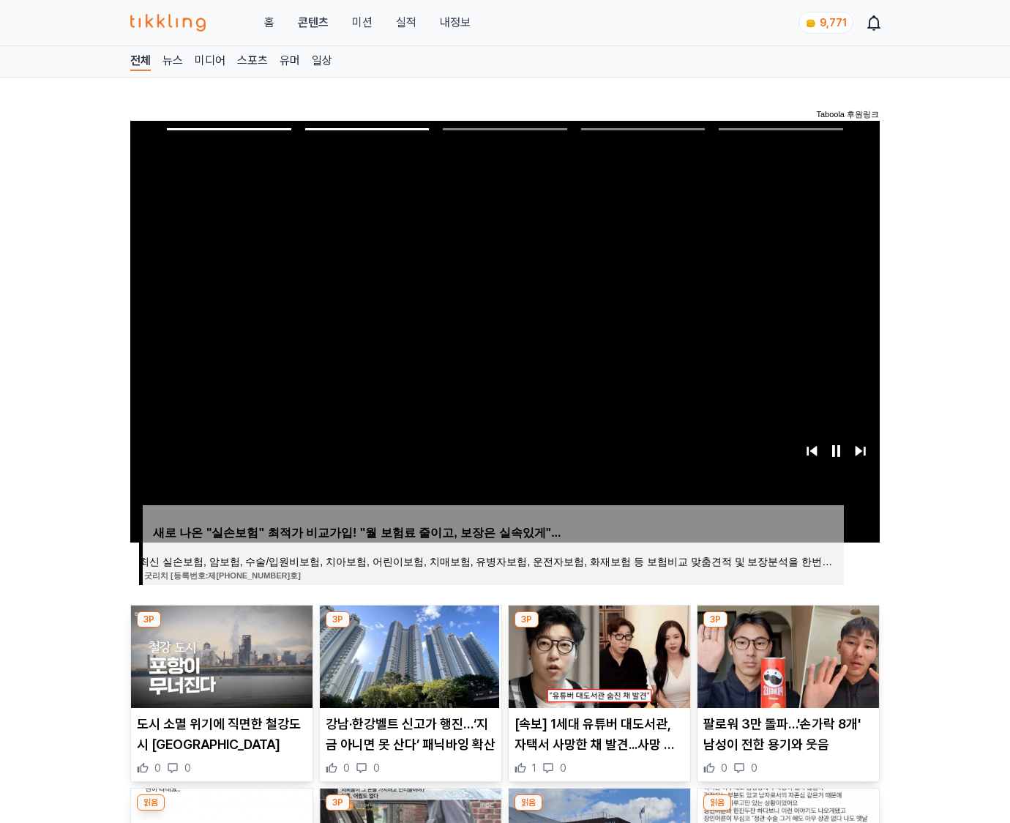
click at [786, 654] on img at bounding box center [787, 656] width 181 height 102
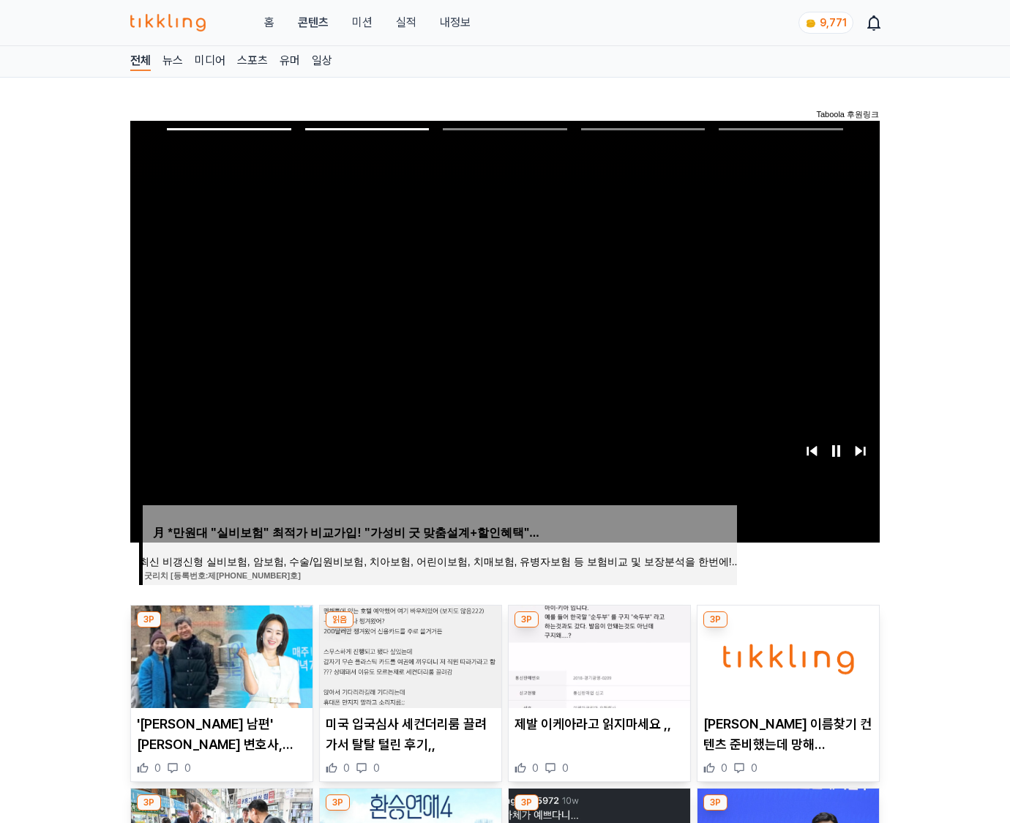
click at [786, 654] on img at bounding box center [787, 656] width 181 height 102
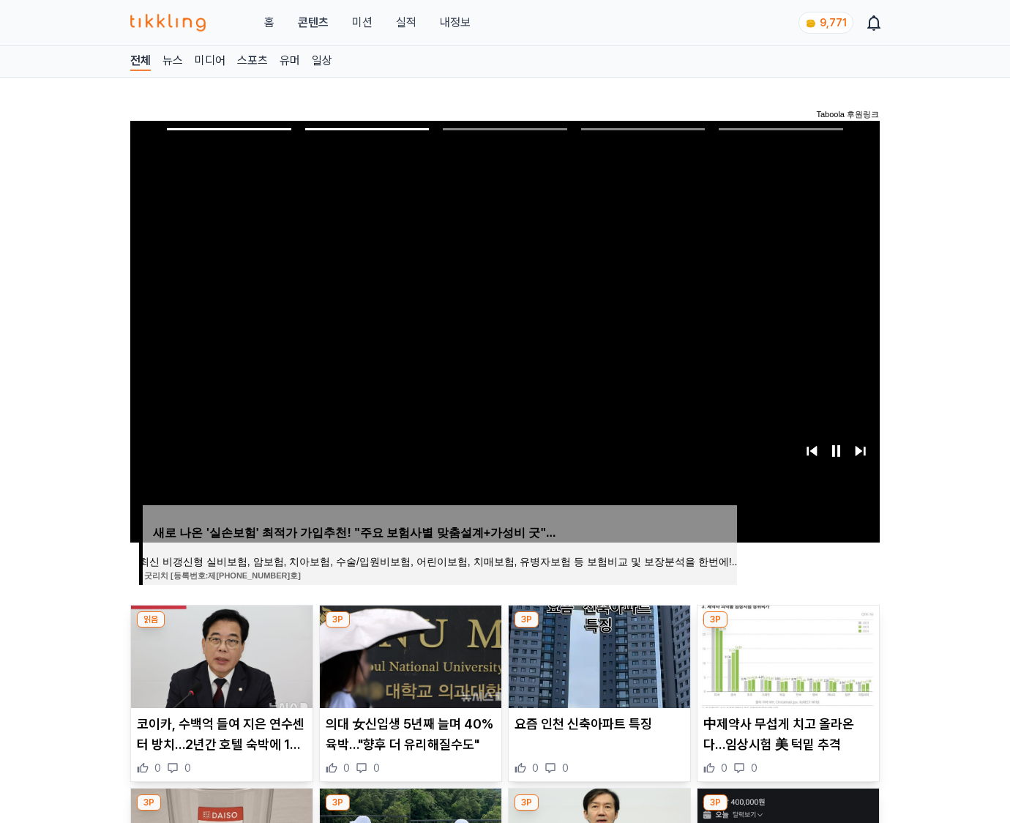
click at [786, 654] on img at bounding box center [787, 656] width 181 height 102
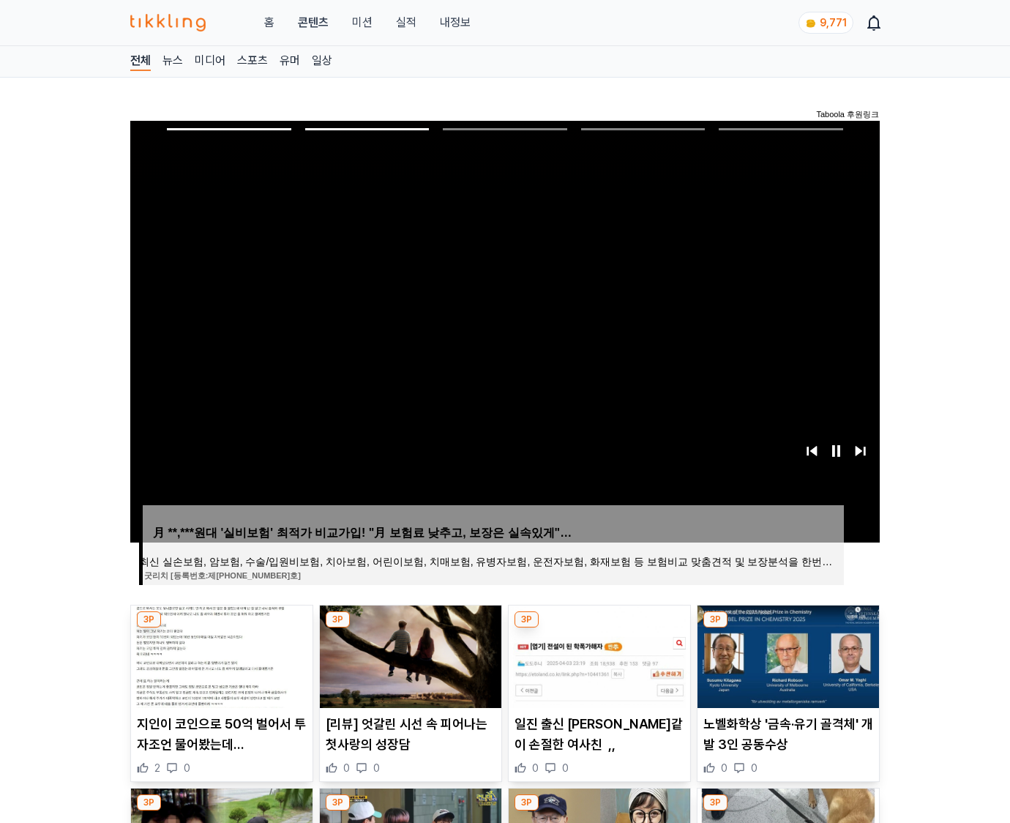
click at [786, 654] on img at bounding box center [787, 656] width 181 height 102
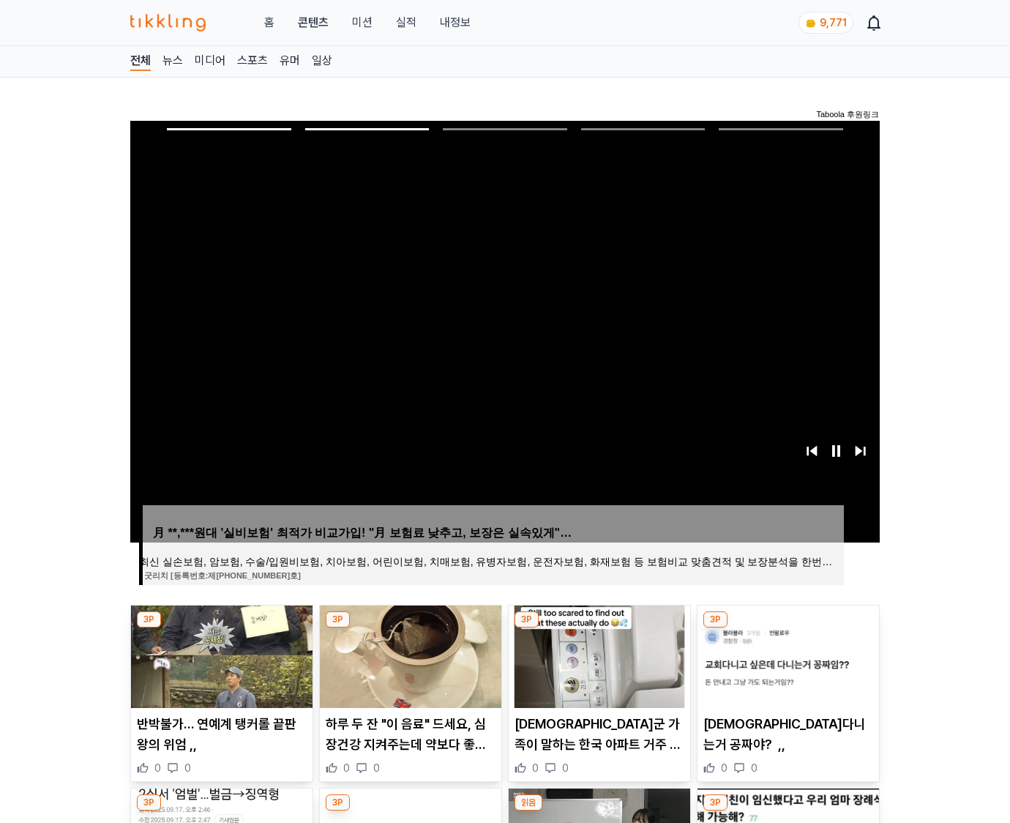
click at [786, 654] on img at bounding box center [787, 656] width 181 height 102
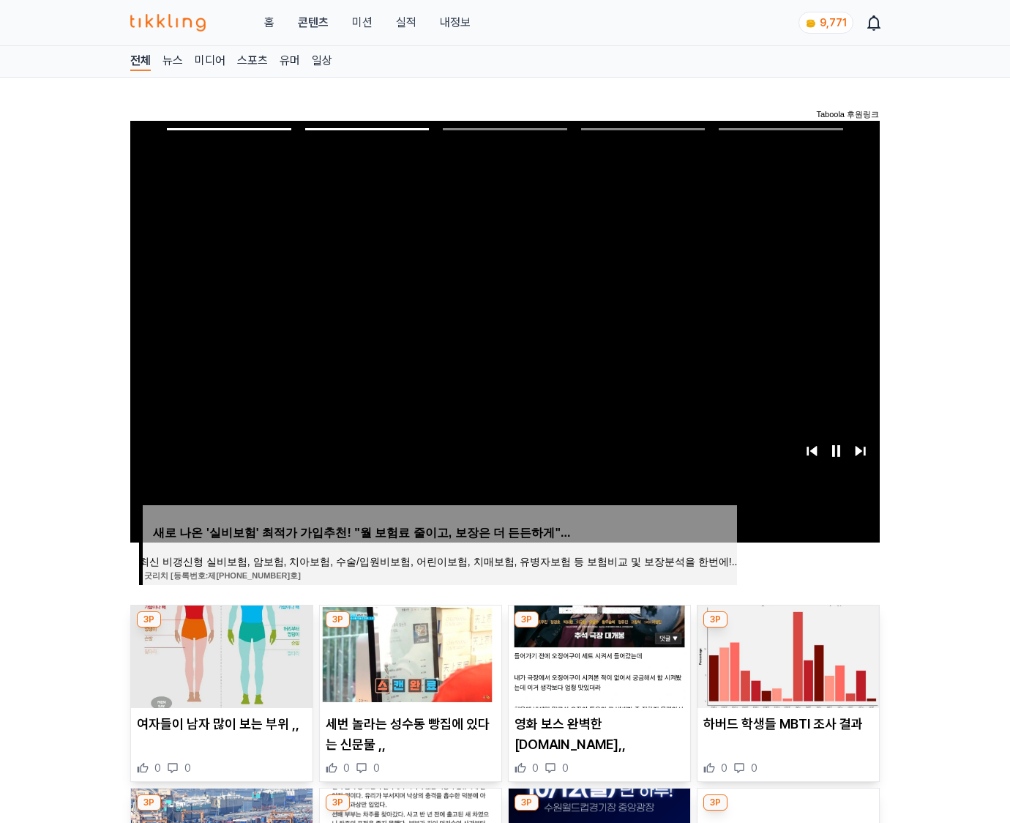
click at [786, 654] on img at bounding box center [787, 656] width 181 height 102
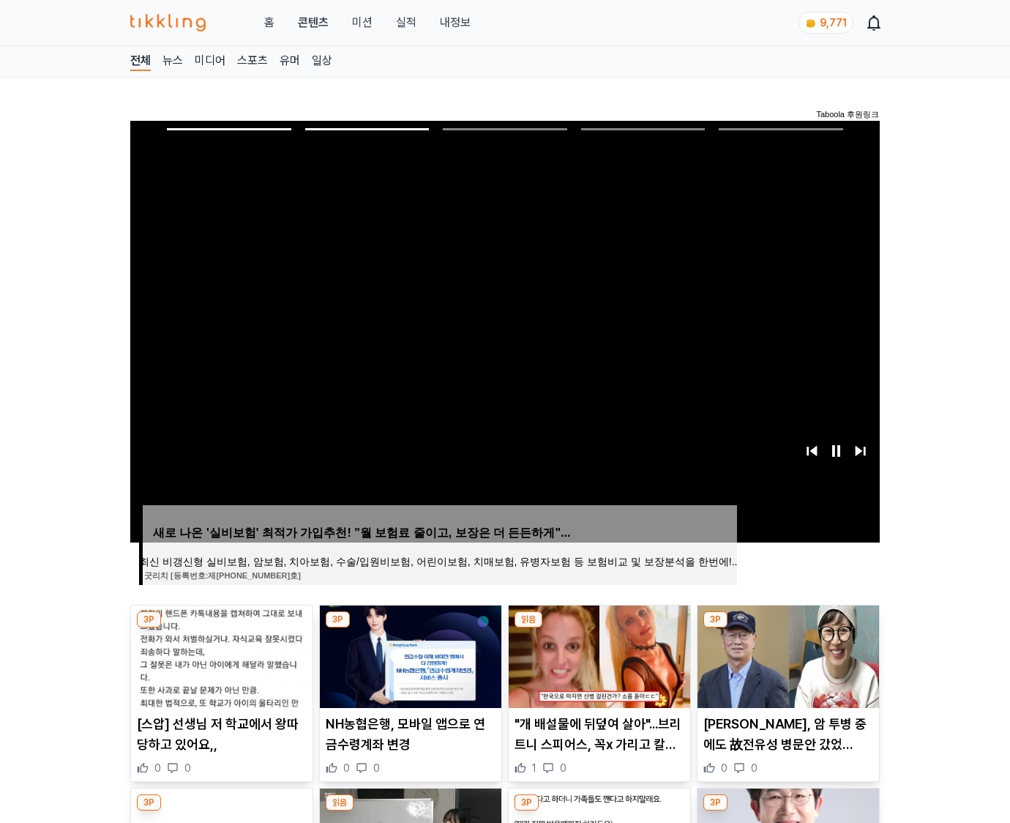
click at [786, 654] on img at bounding box center [787, 656] width 181 height 102
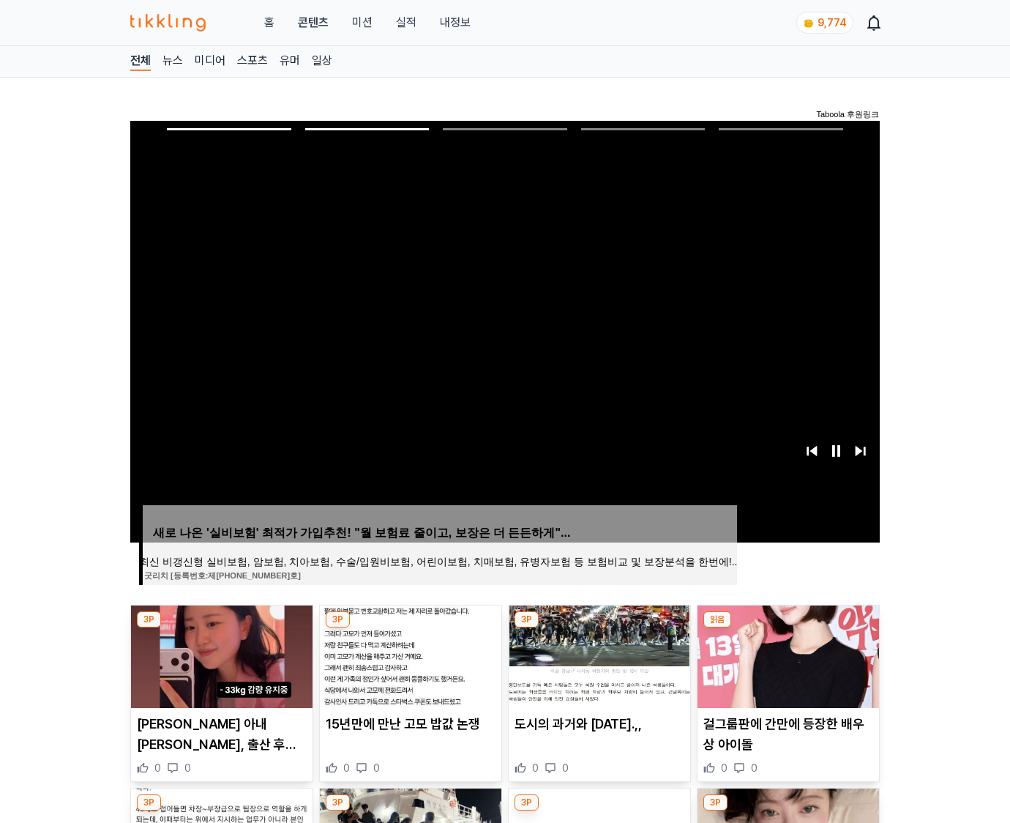
click at [786, 654] on img at bounding box center [787, 656] width 181 height 102
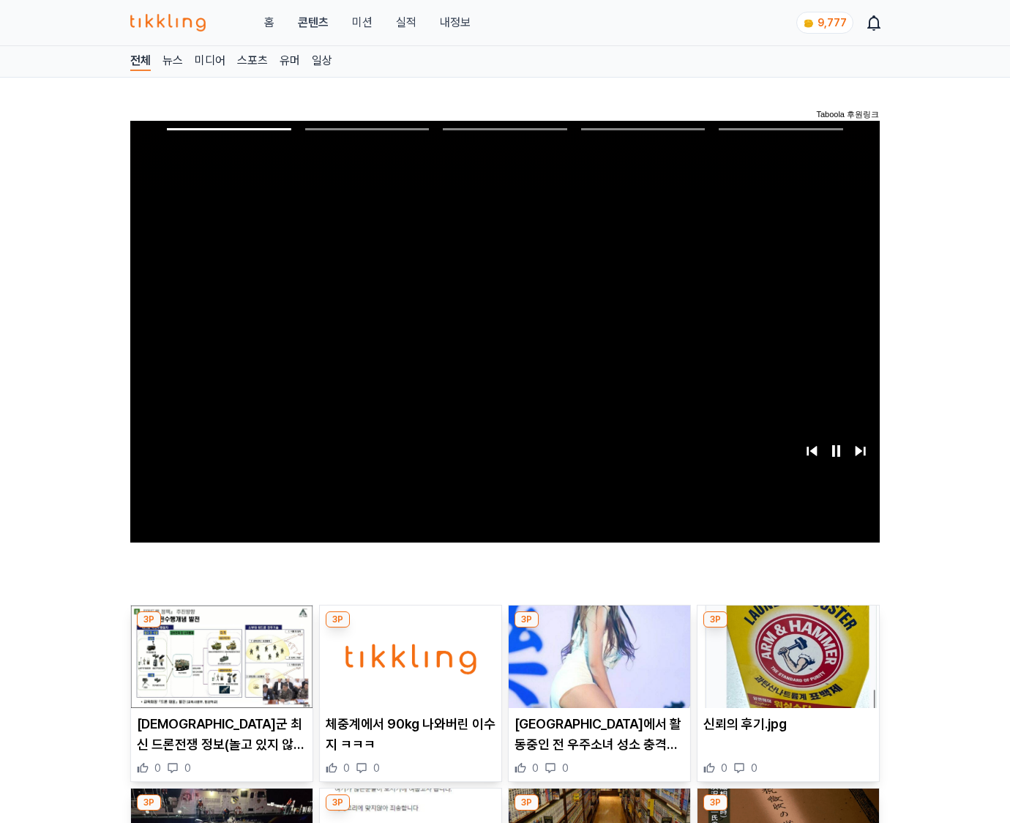
click at [786, 654] on img at bounding box center [787, 656] width 181 height 102
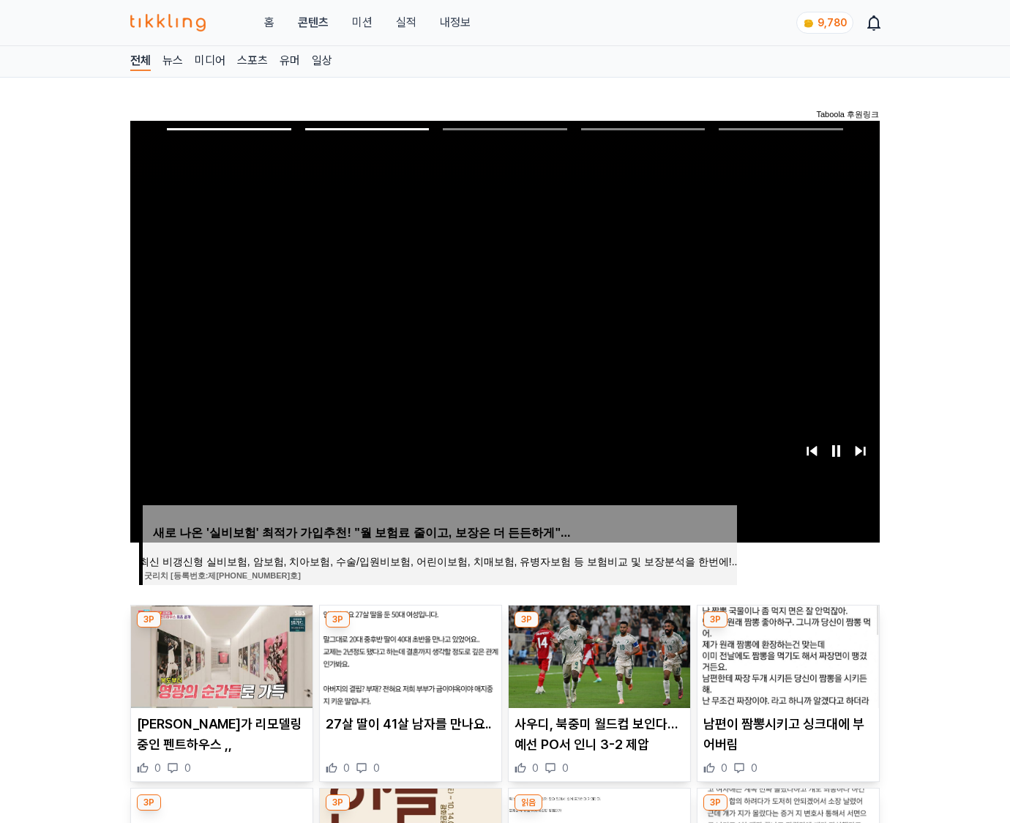
click at [786, 654] on img at bounding box center [787, 656] width 181 height 102
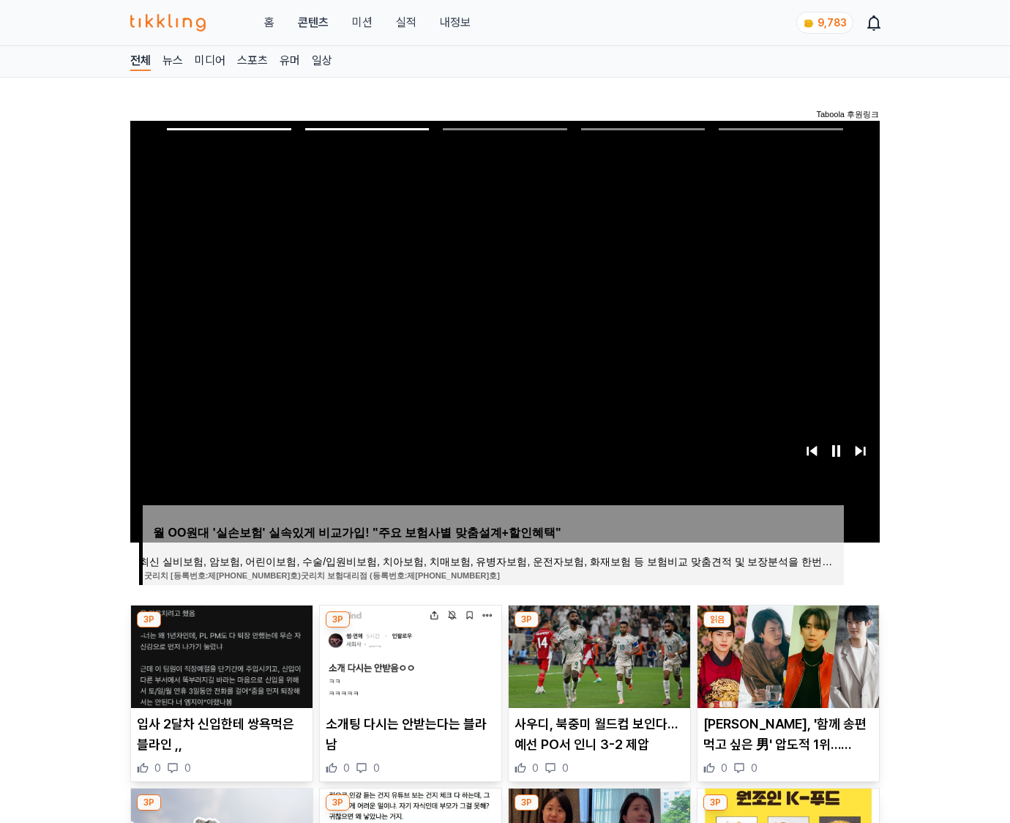
click at [786, 654] on img at bounding box center [787, 656] width 181 height 102
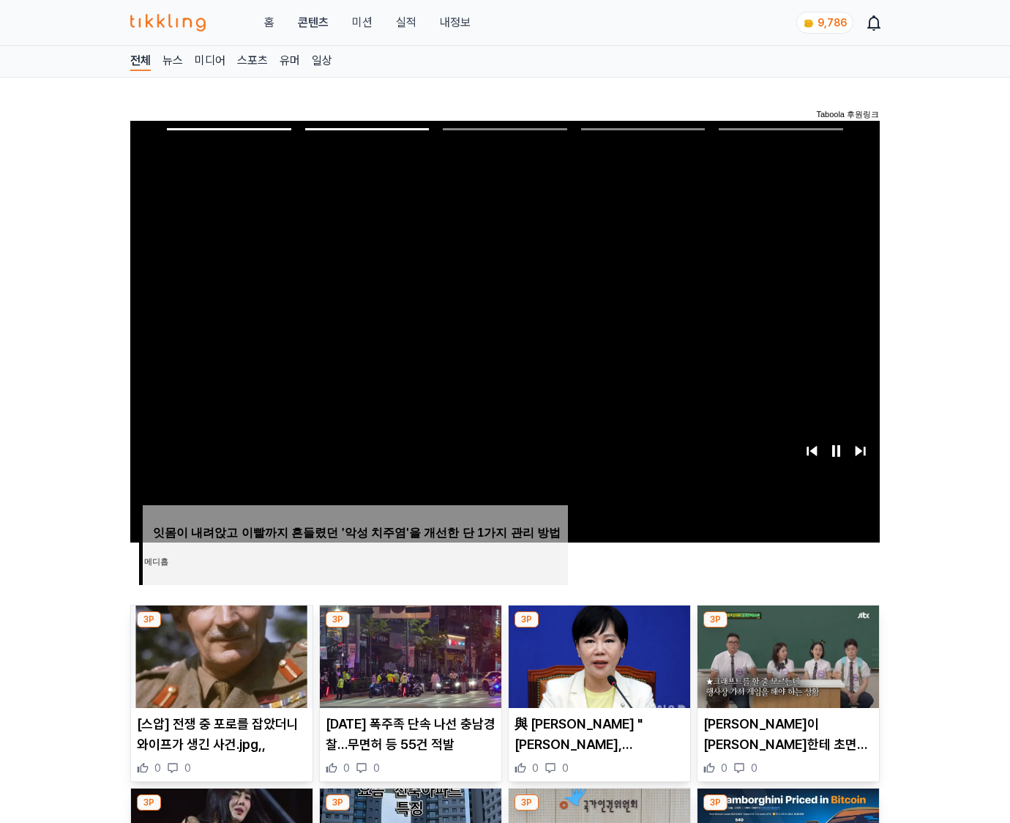
click at [786, 654] on img at bounding box center [787, 656] width 181 height 102
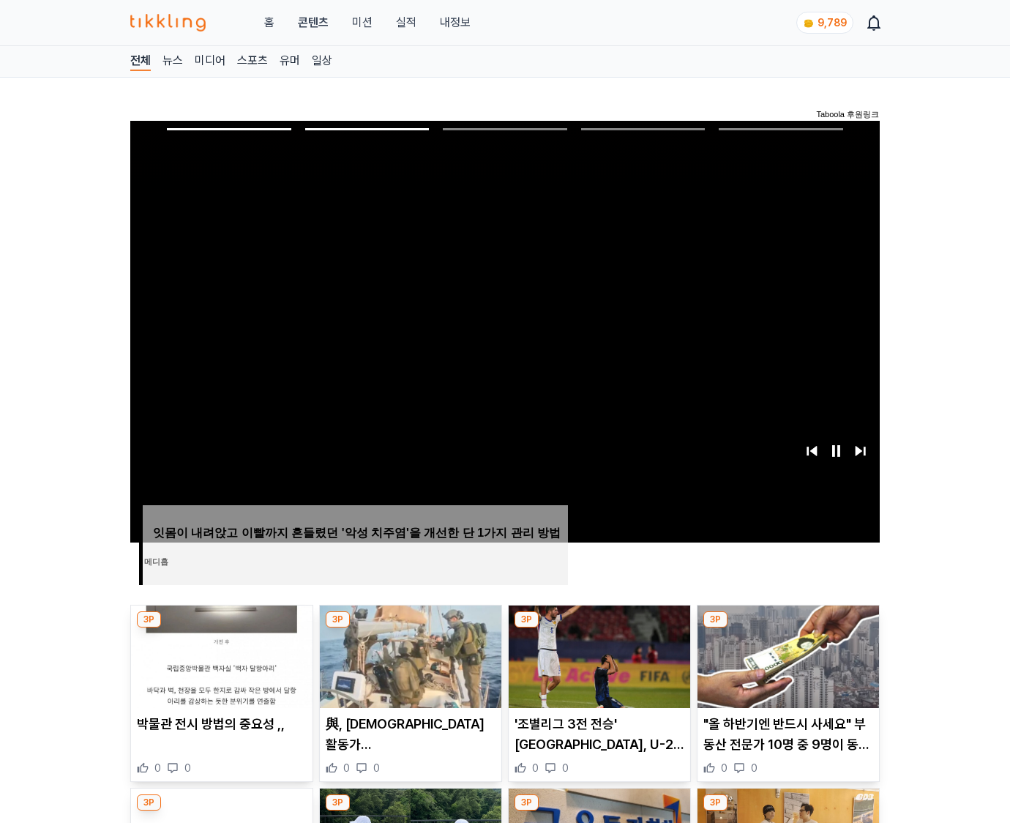
click at [786, 654] on img at bounding box center [787, 656] width 181 height 102
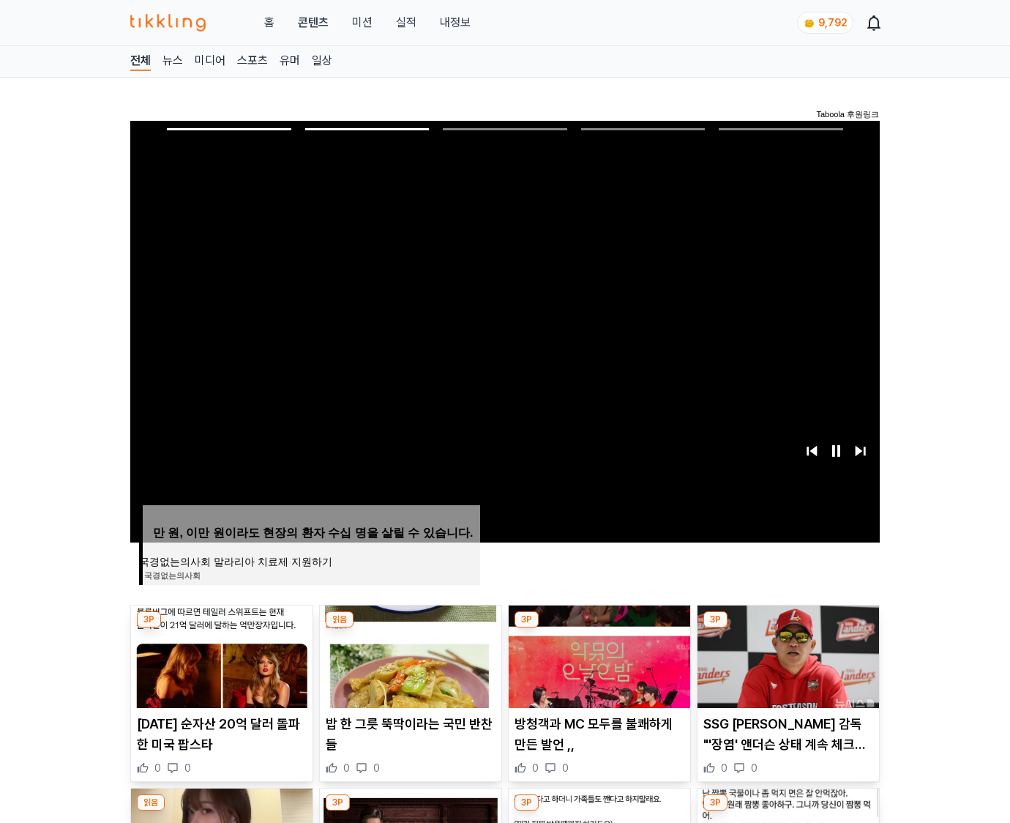
click at [786, 654] on img at bounding box center [787, 656] width 181 height 102
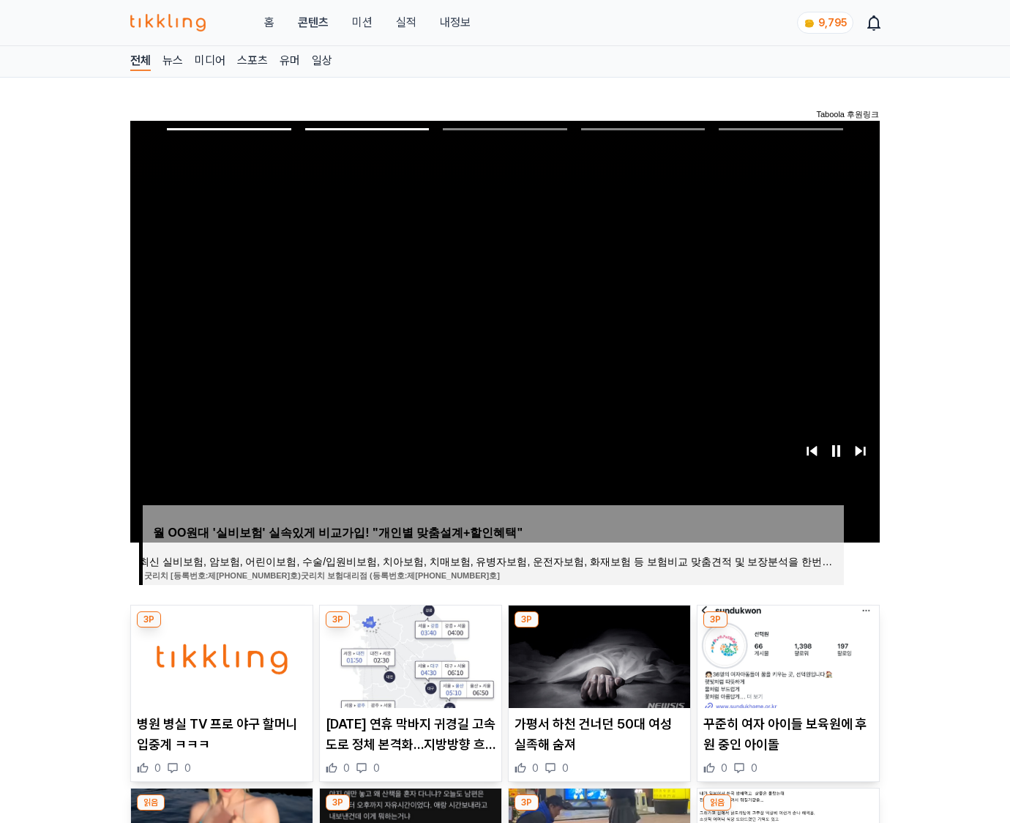
click at [786, 654] on img at bounding box center [787, 656] width 181 height 102
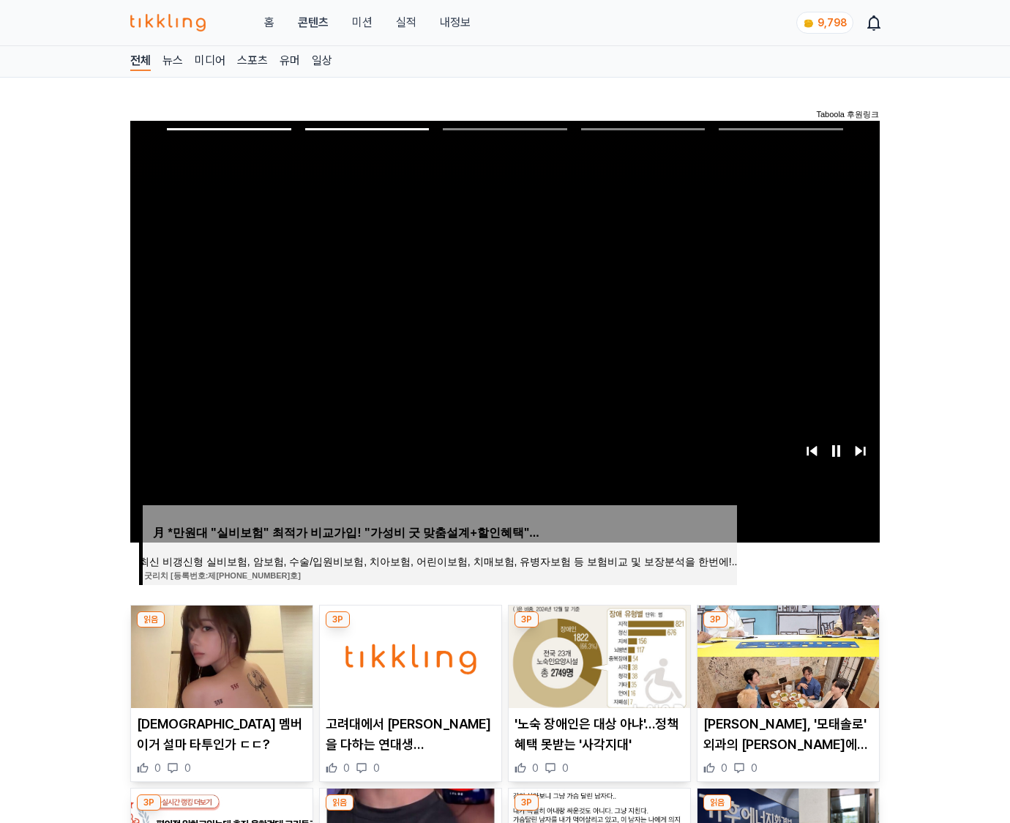
click at [786, 654] on img at bounding box center [787, 656] width 181 height 102
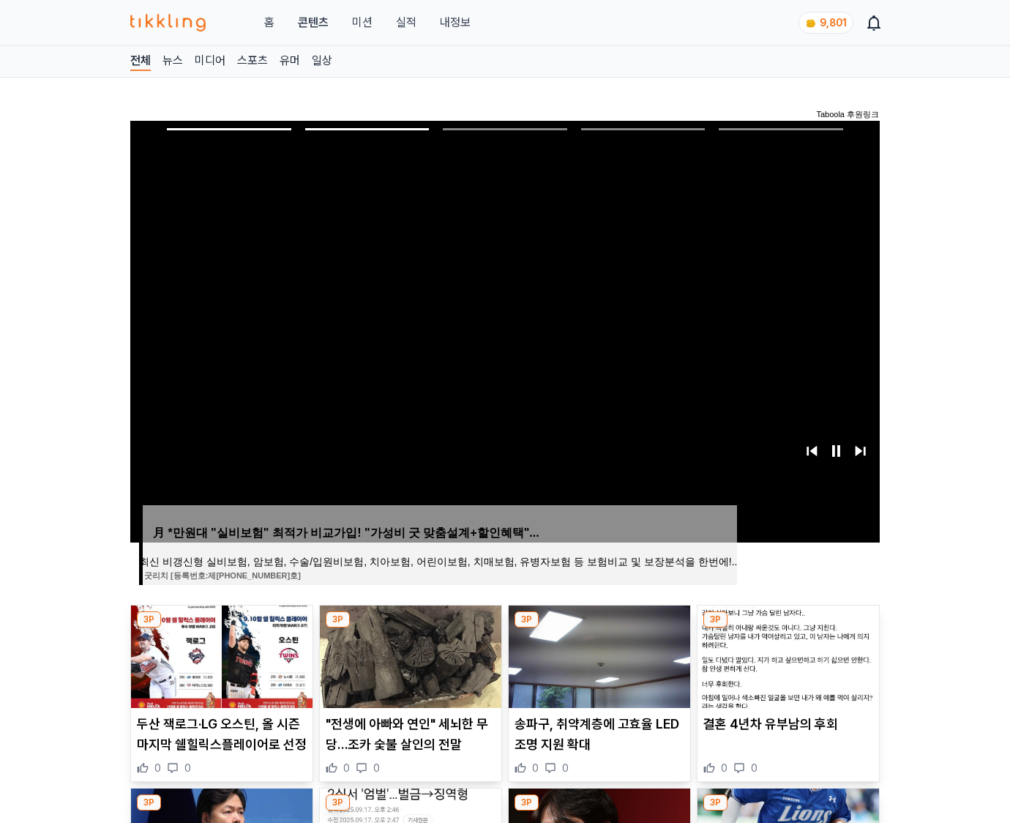
click at [786, 654] on img at bounding box center [787, 656] width 181 height 102
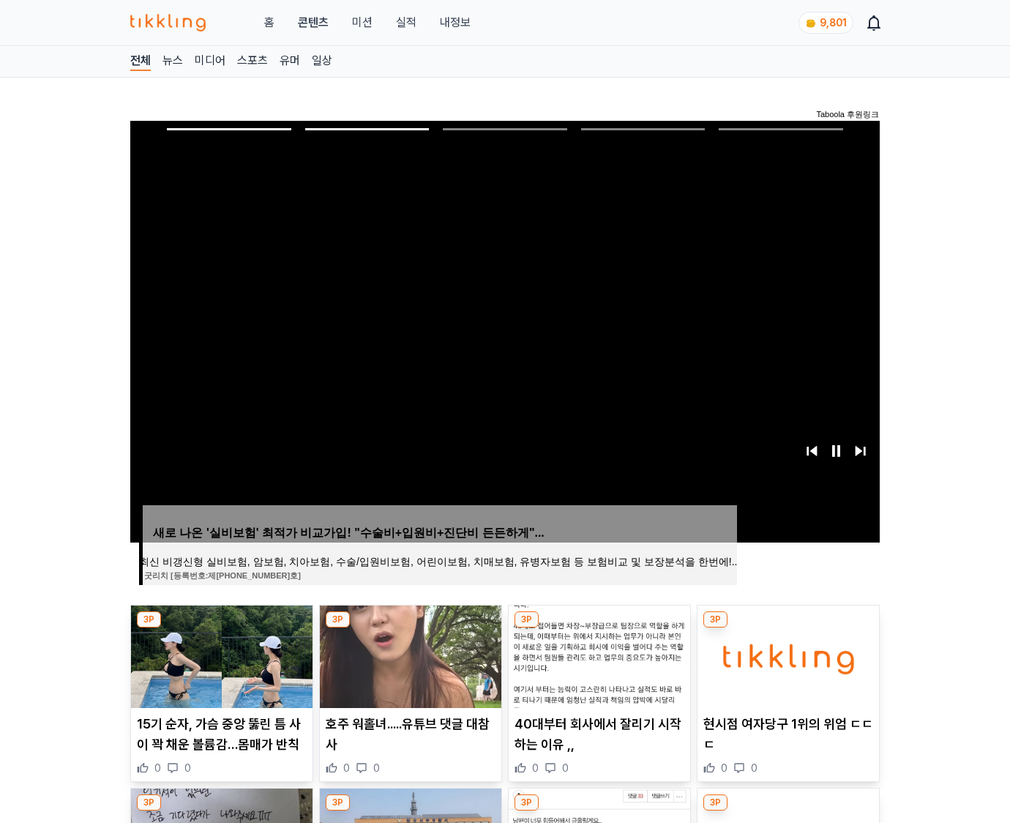
click at [786, 654] on img at bounding box center [787, 656] width 181 height 102
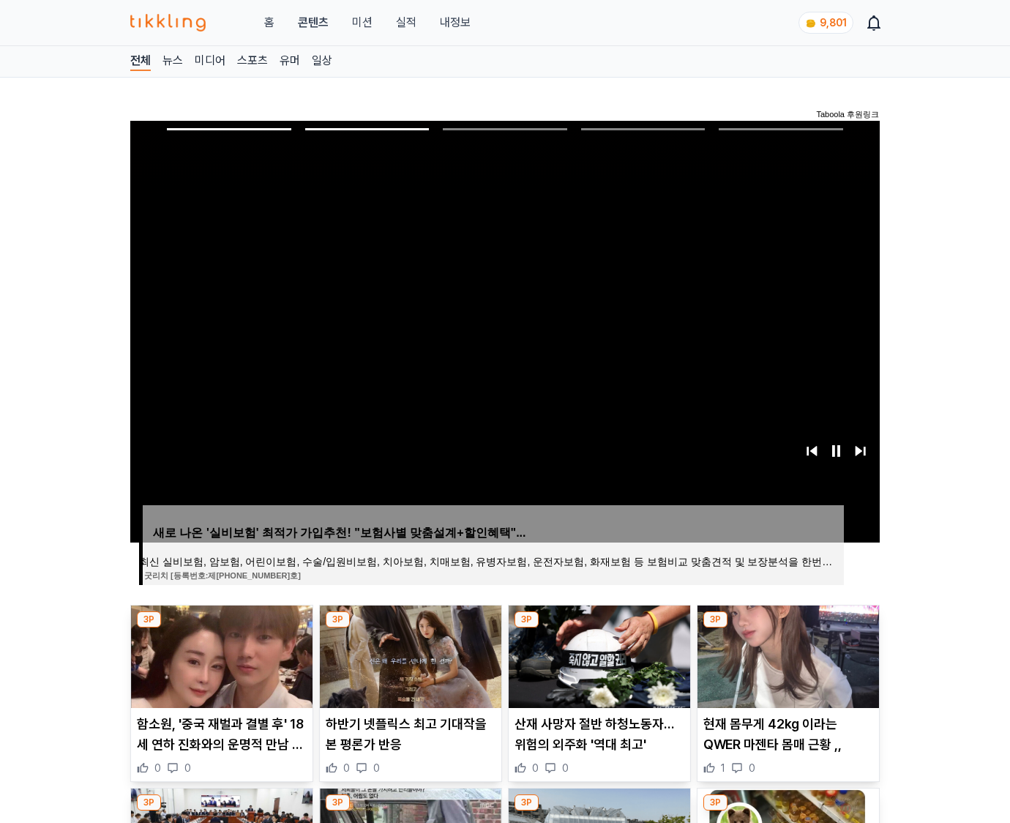
click at [786, 654] on img at bounding box center [787, 656] width 181 height 102
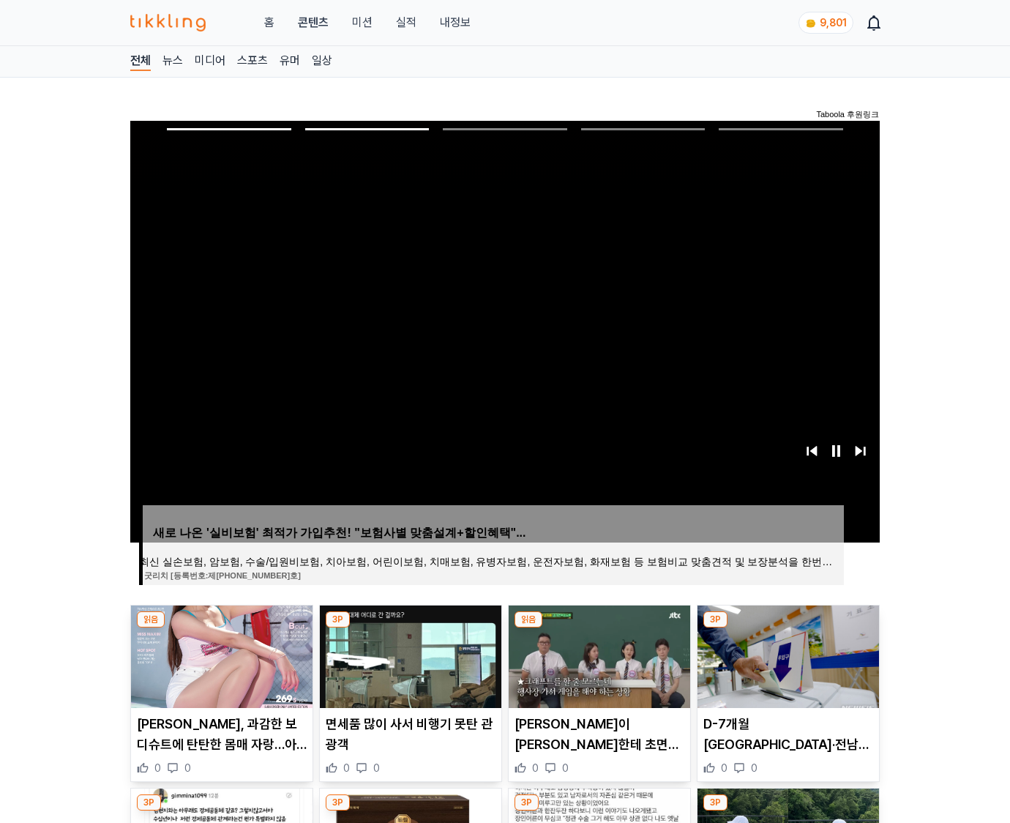
click at [786, 654] on img at bounding box center [787, 656] width 181 height 102
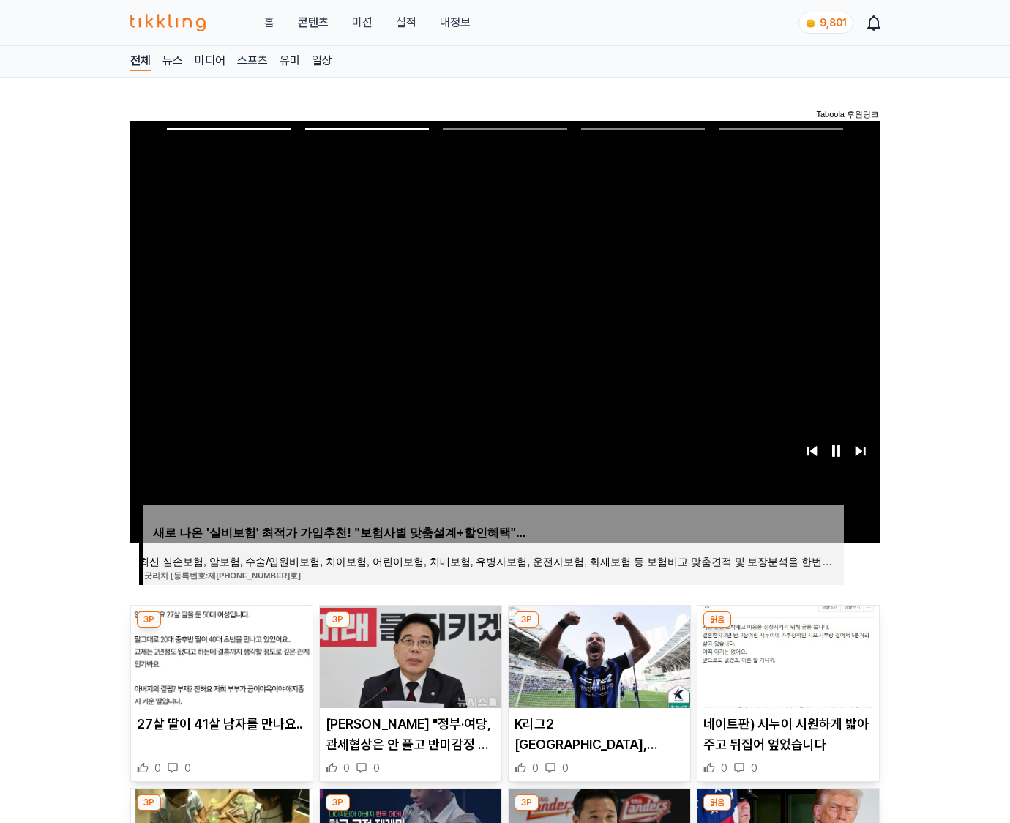
click at [786, 654] on img at bounding box center [787, 656] width 181 height 102
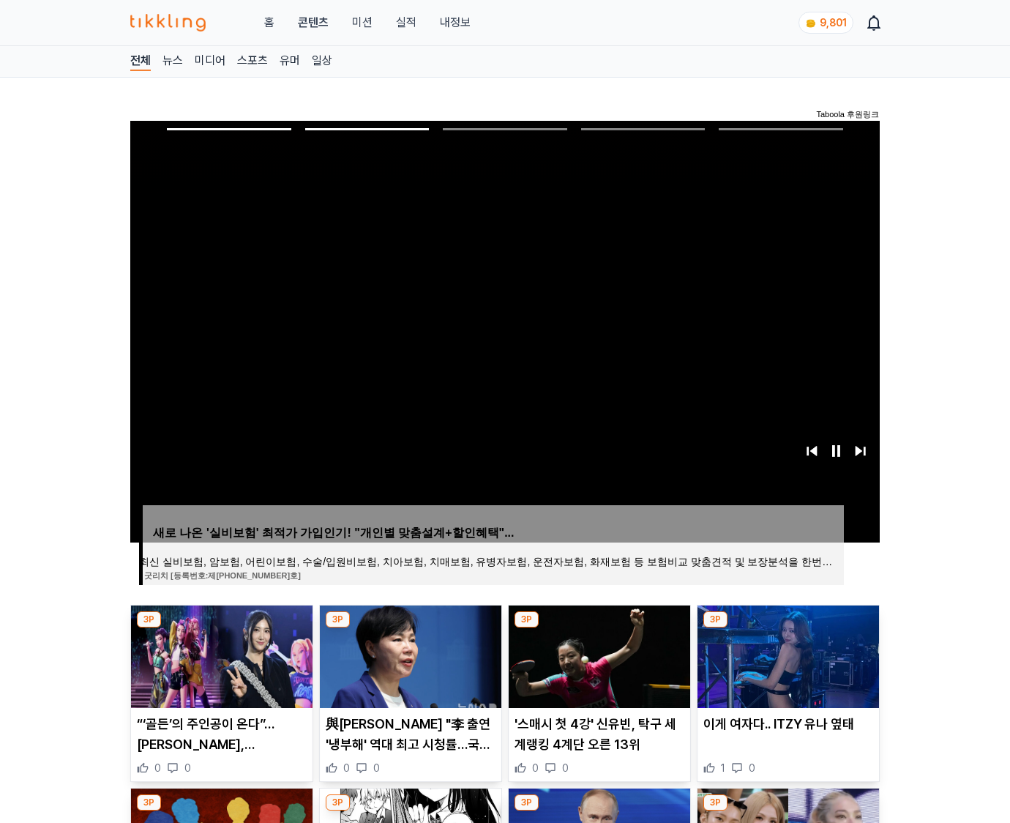
click at [786, 654] on img at bounding box center [787, 656] width 181 height 102
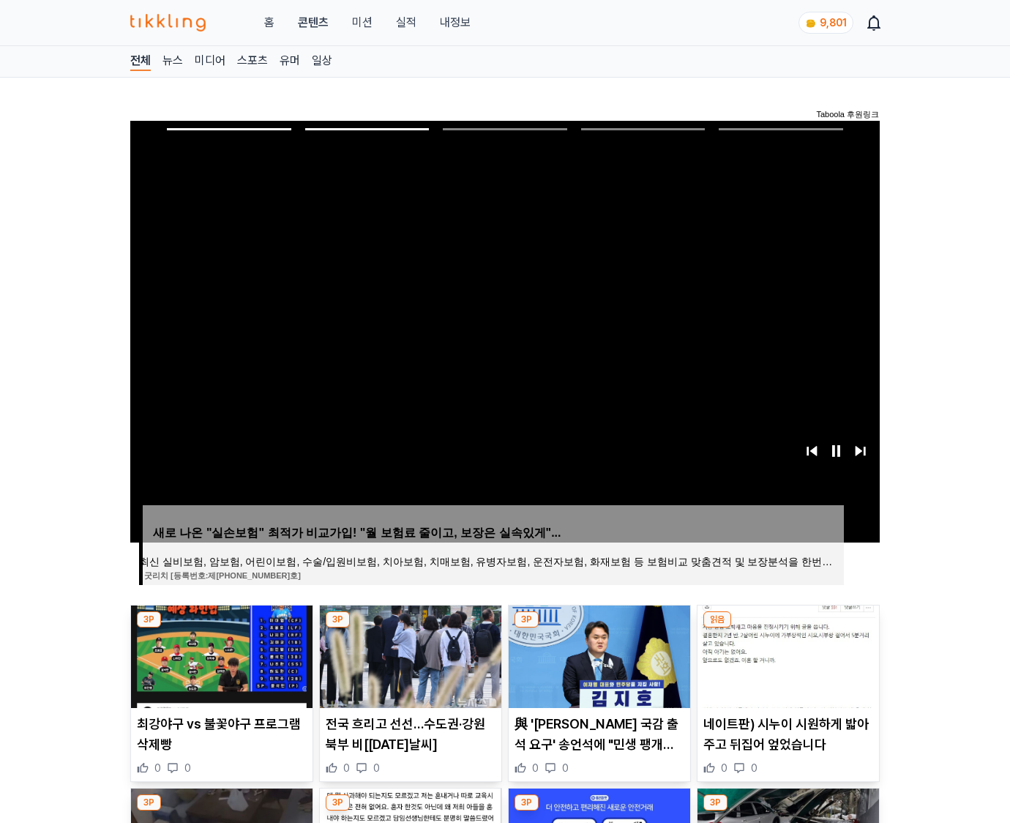
click at [786, 654] on img at bounding box center [787, 656] width 181 height 102
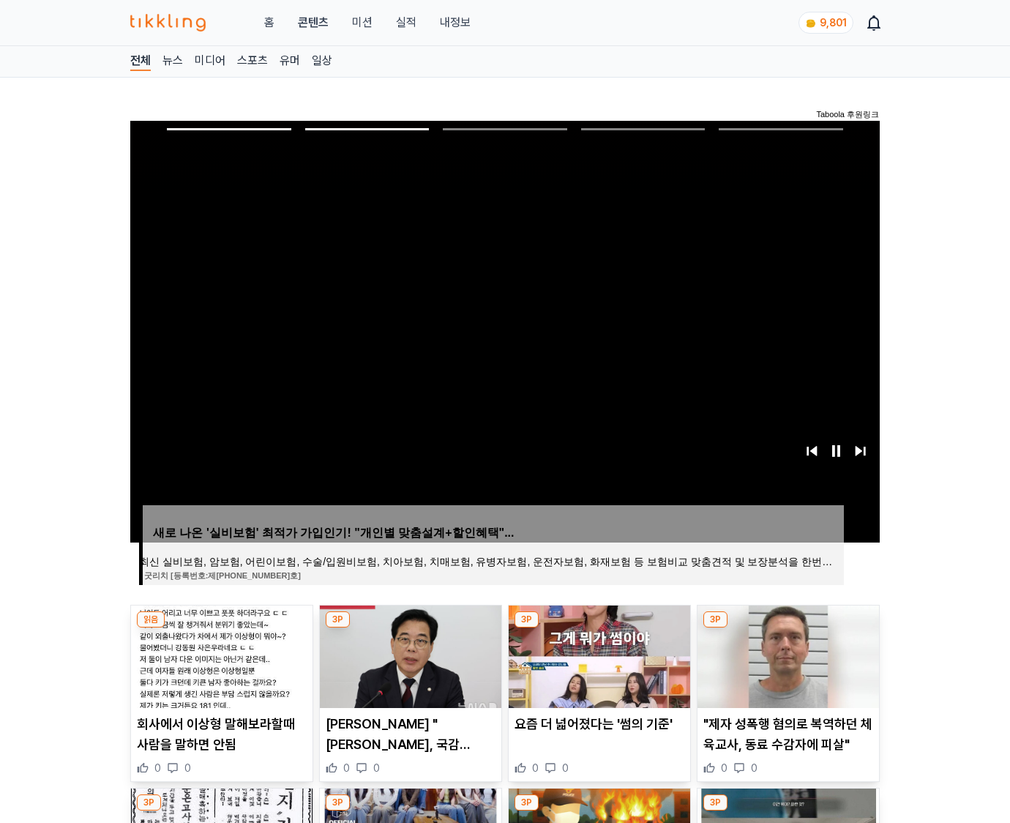
click at [786, 654] on img at bounding box center [787, 656] width 181 height 102
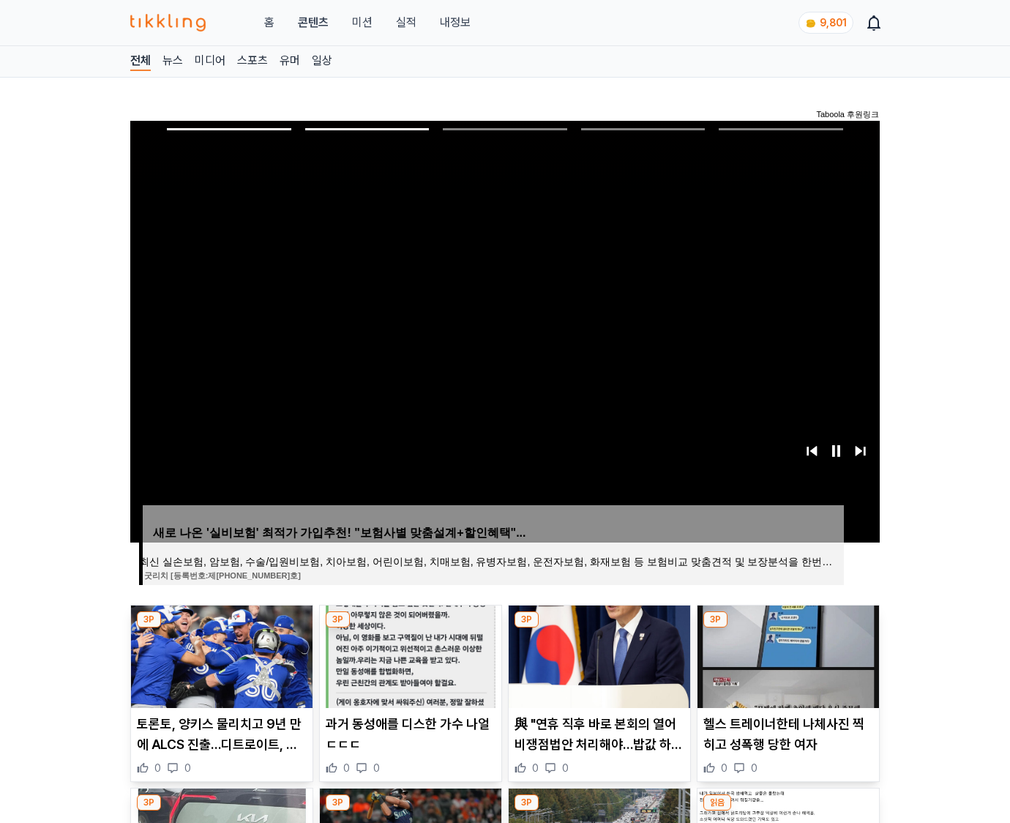
click at [786, 654] on img at bounding box center [787, 656] width 181 height 102
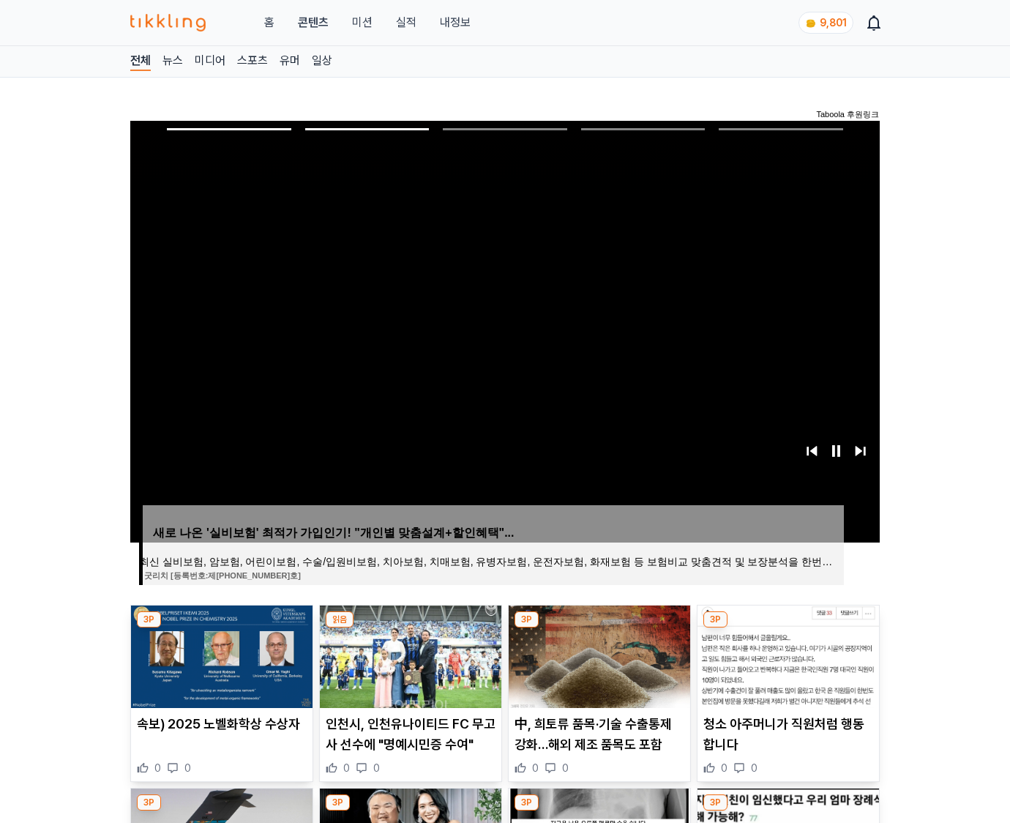
click at [786, 654] on img at bounding box center [787, 656] width 181 height 102
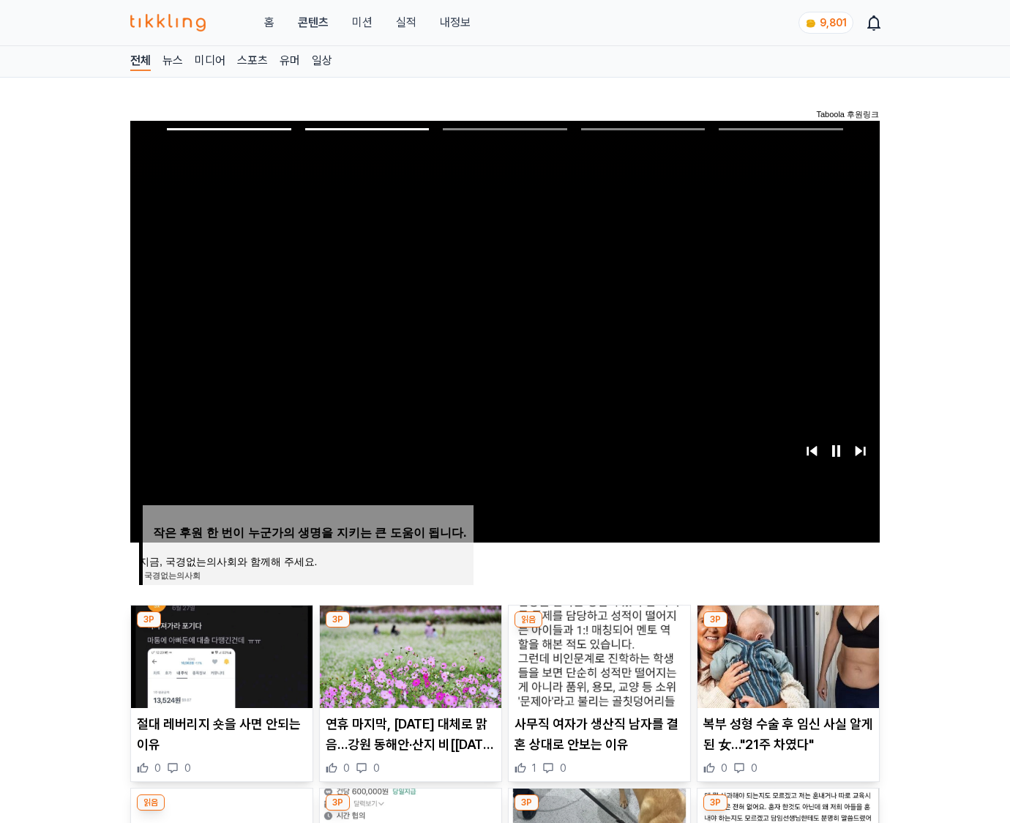
click at [786, 654] on img at bounding box center [787, 656] width 181 height 102
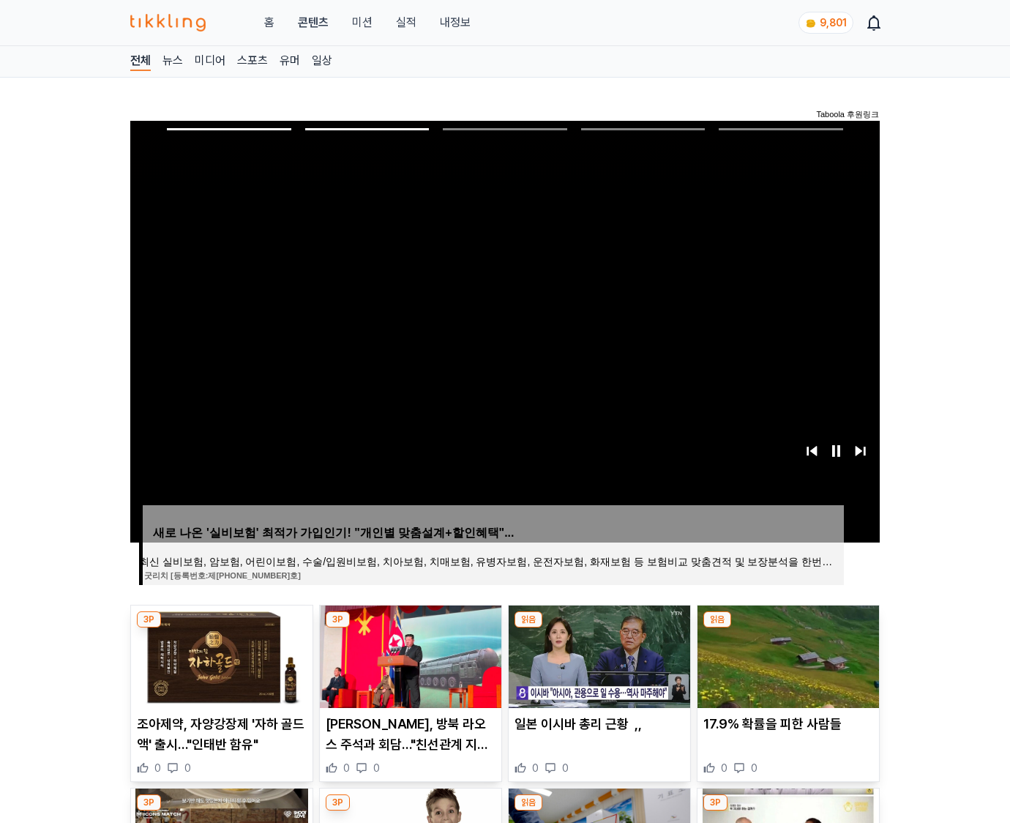
click at [786, 654] on img at bounding box center [787, 656] width 181 height 102
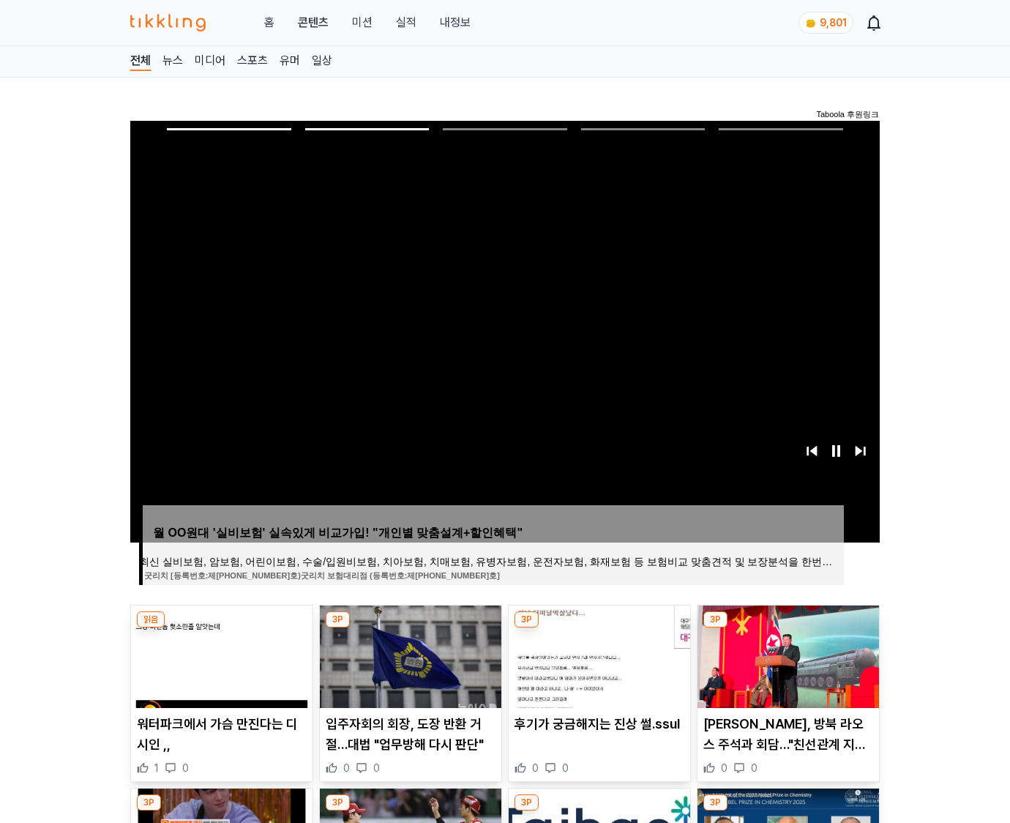
click at [786, 654] on img at bounding box center [787, 656] width 181 height 102
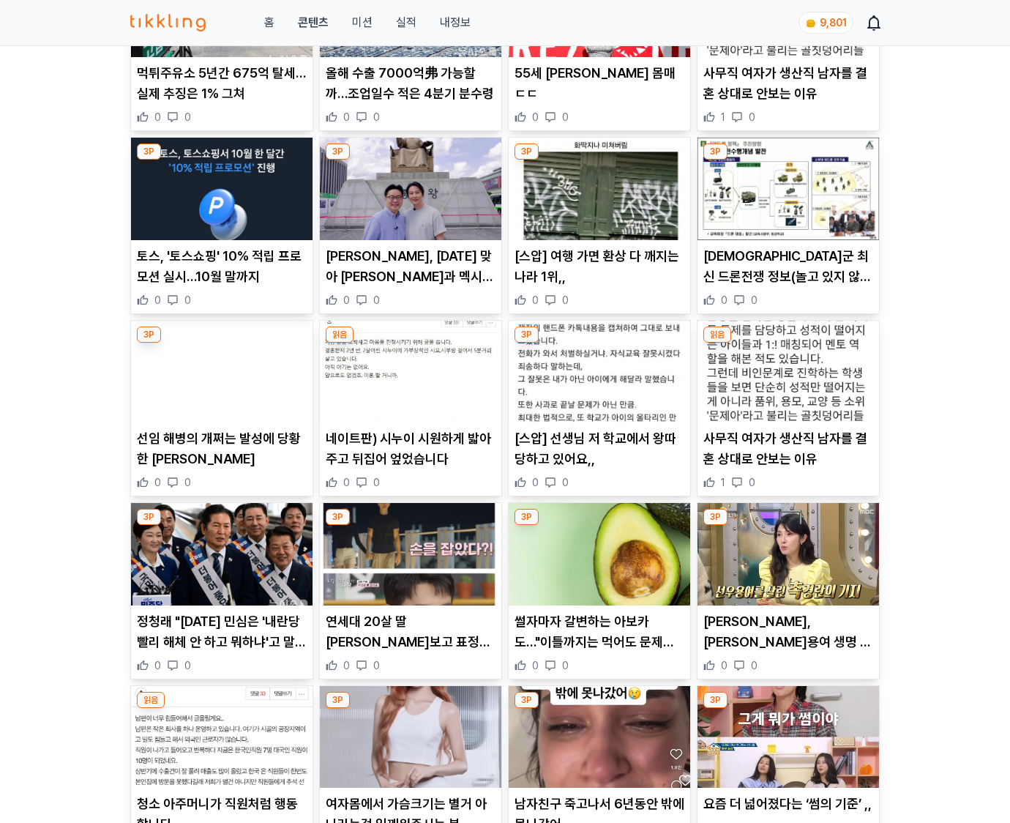
scroll to position [2160, 0]
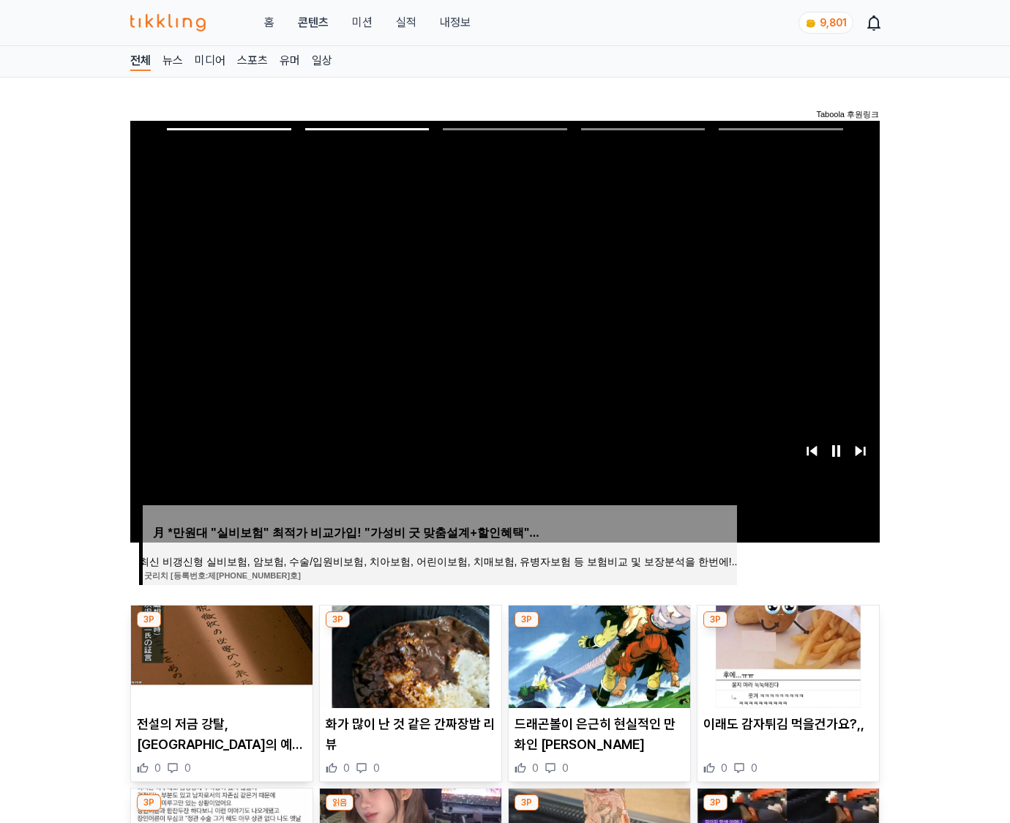
click at [786, 654] on img at bounding box center [787, 656] width 181 height 102
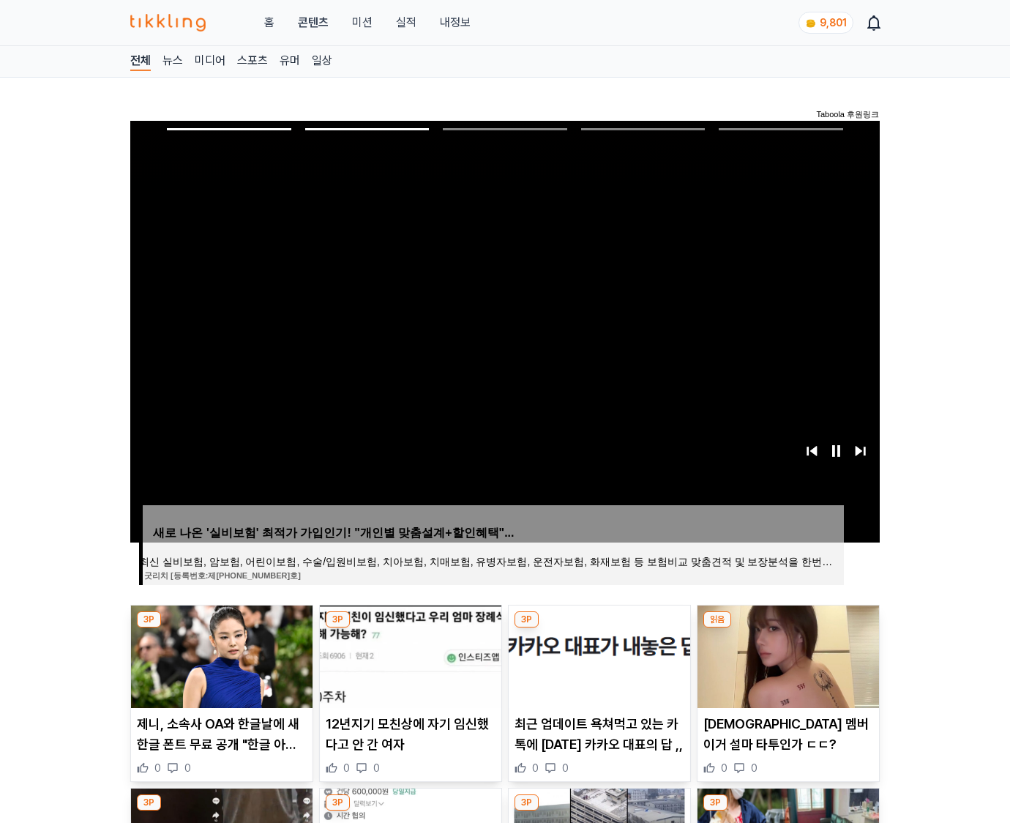
click at [786, 654] on img at bounding box center [787, 656] width 181 height 102
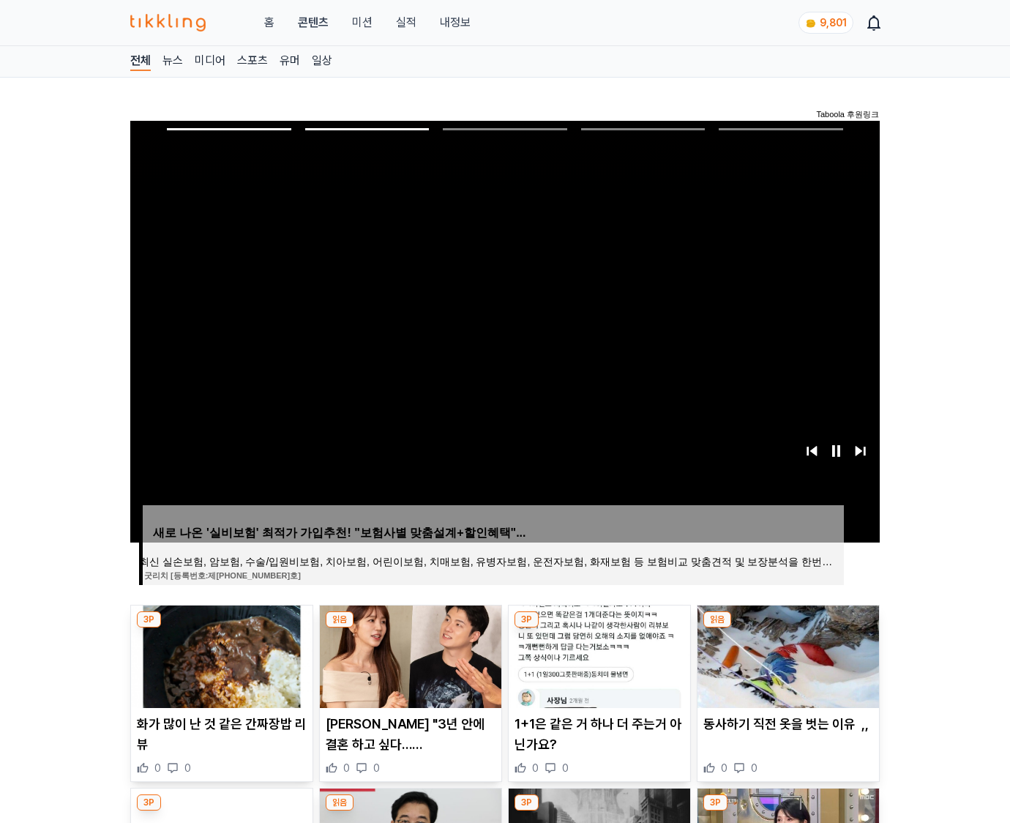
click at [786, 654] on img at bounding box center [787, 656] width 181 height 102
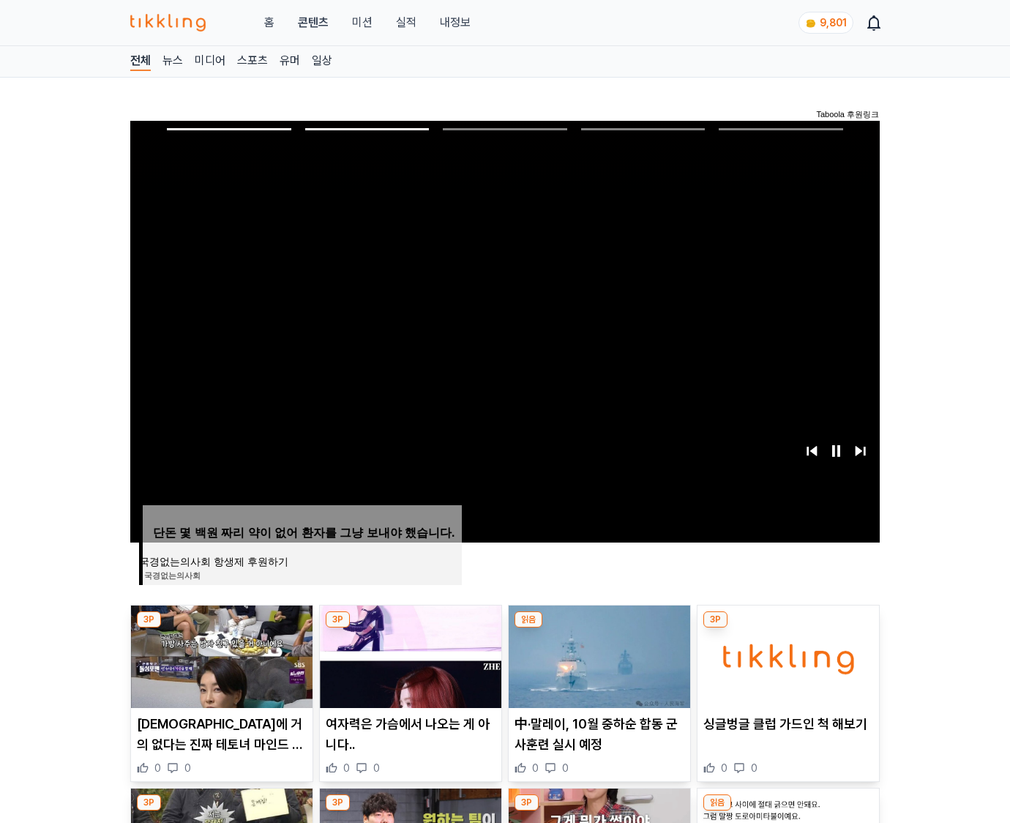
click at [786, 654] on img at bounding box center [787, 656] width 181 height 102
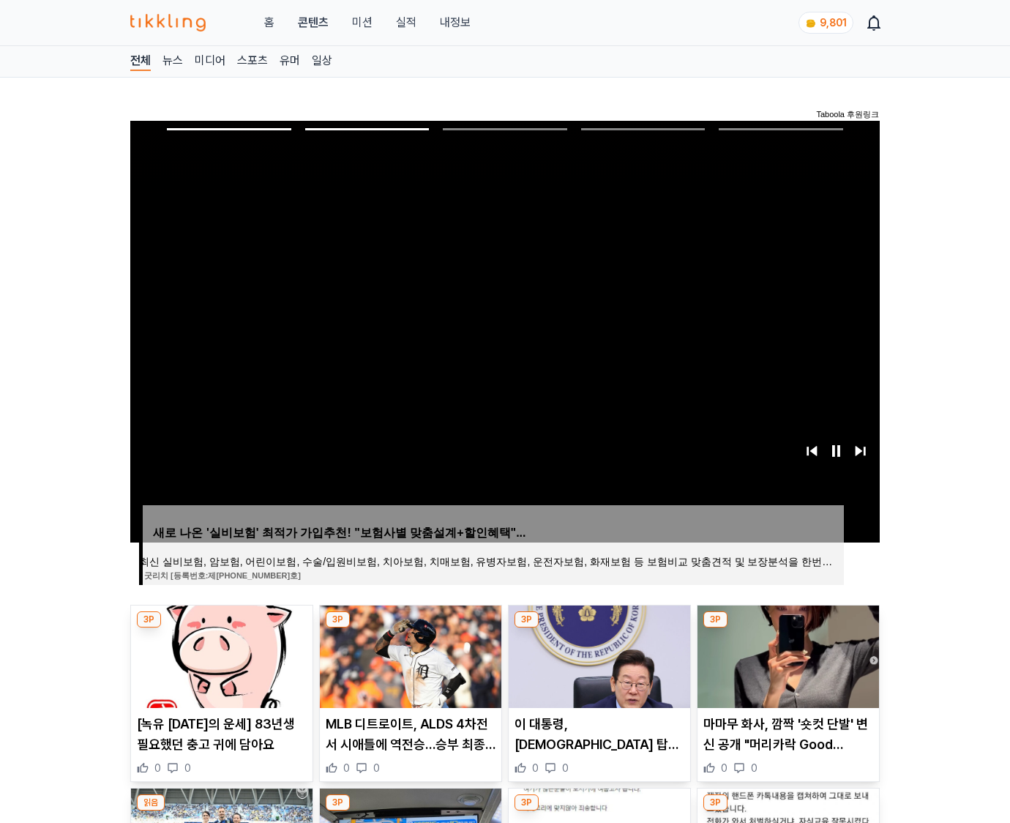
click at [786, 654] on img at bounding box center [787, 656] width 181 height 102
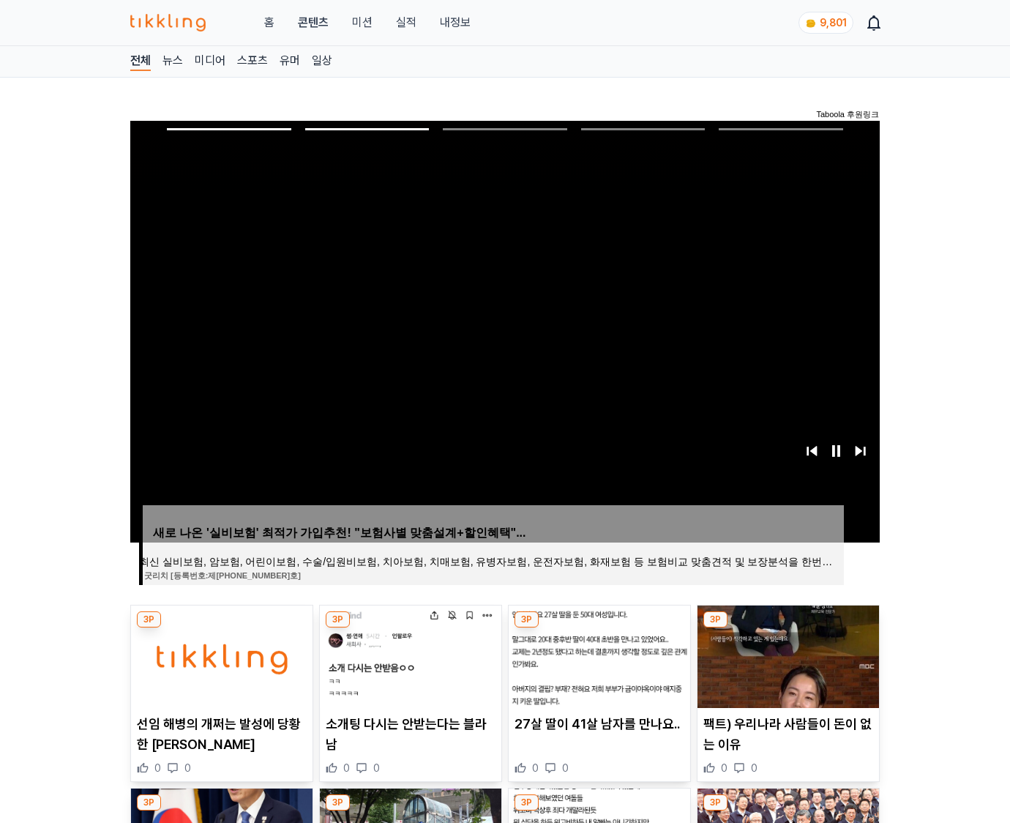
click at [786, 654] on img at bounding box center [787, 656] width 181 height 102
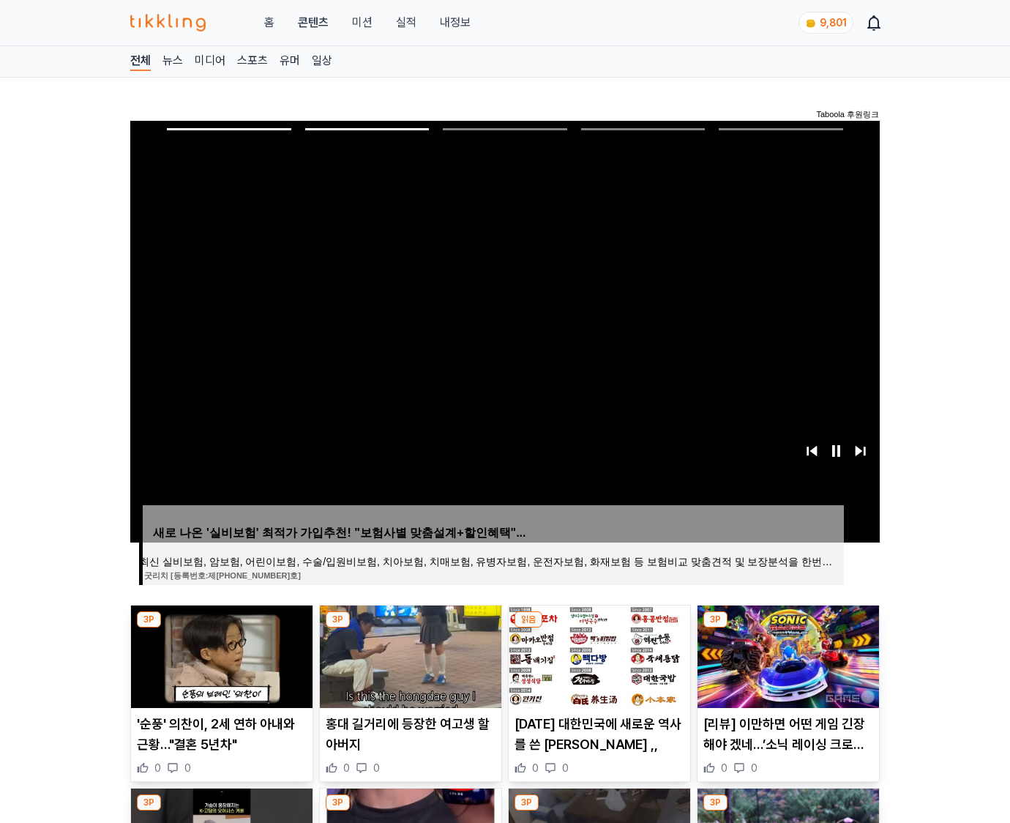
click at [786, 654] on img at bounding box center [787, 656] width 181 height 102
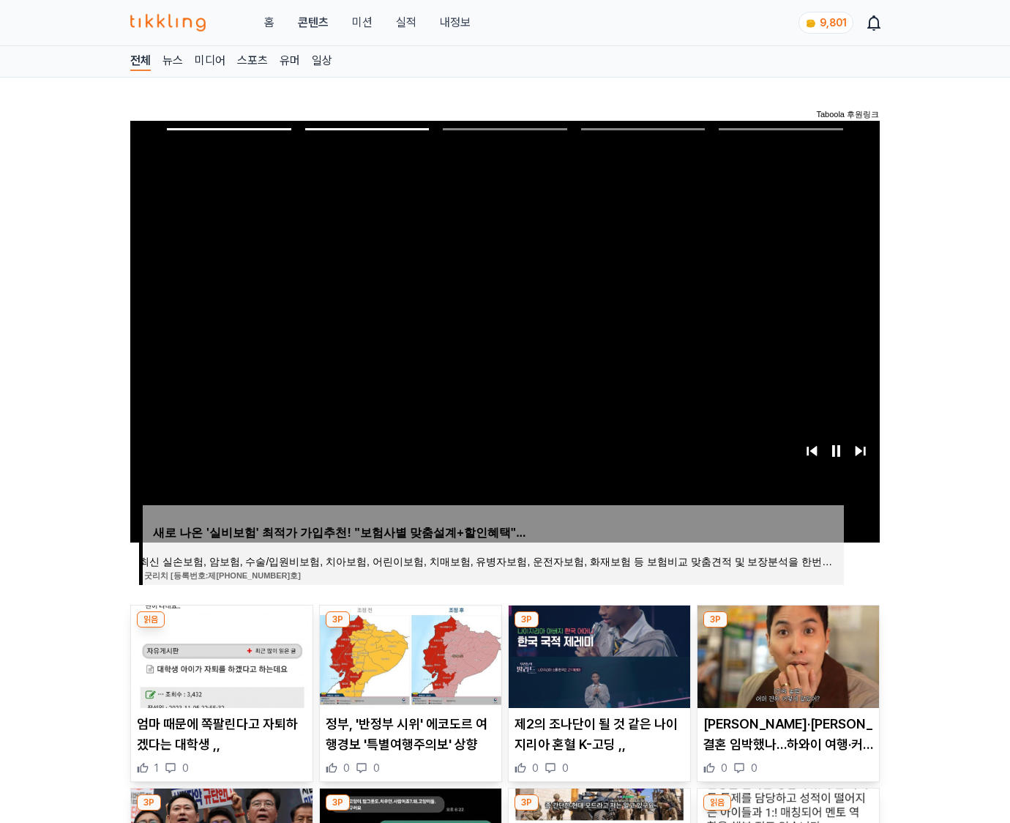
click at [786, 654] on img at bounding box center [787, 656] width 181 height 102
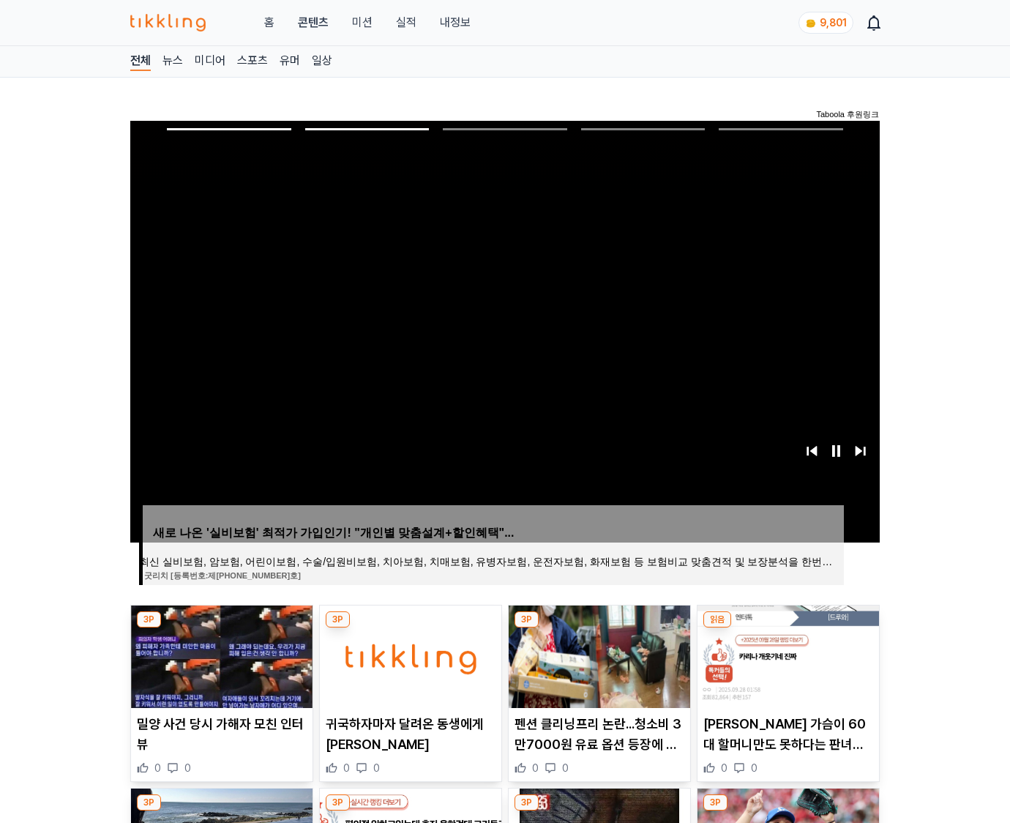
click at [786, 654] on img at bounding box center [787, 656] width 181 height 102
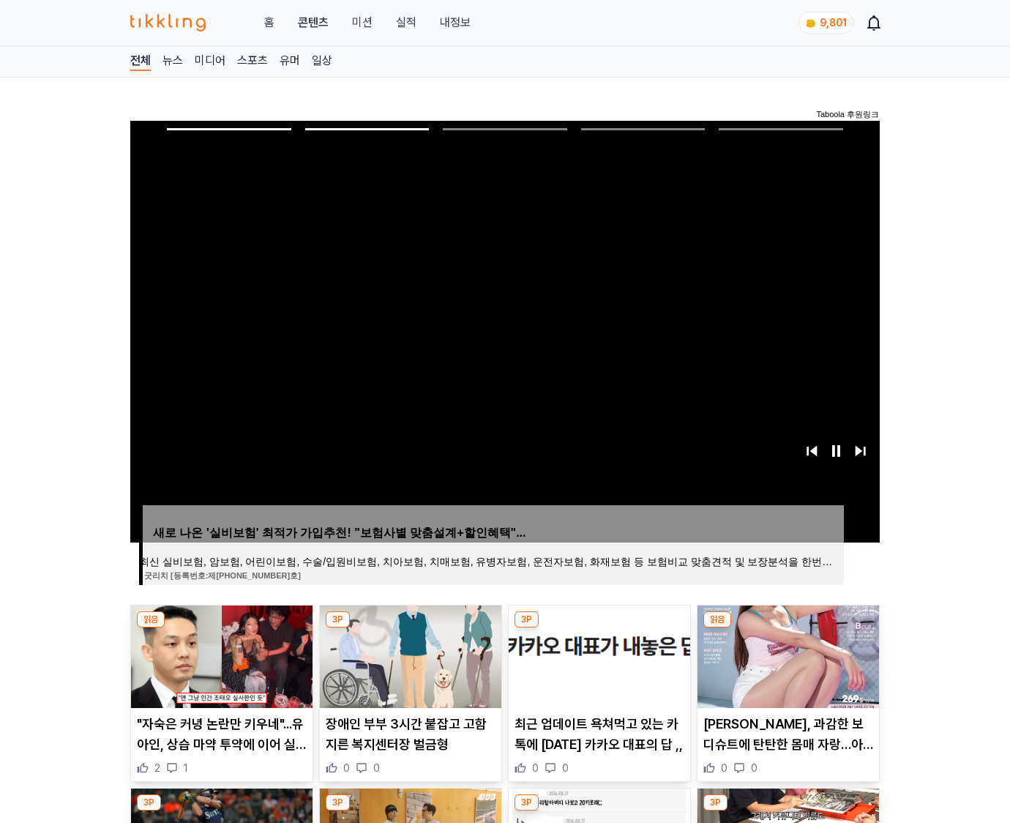
click at [786, 654] on img at bounding box center [787, 656] width 181 height 102
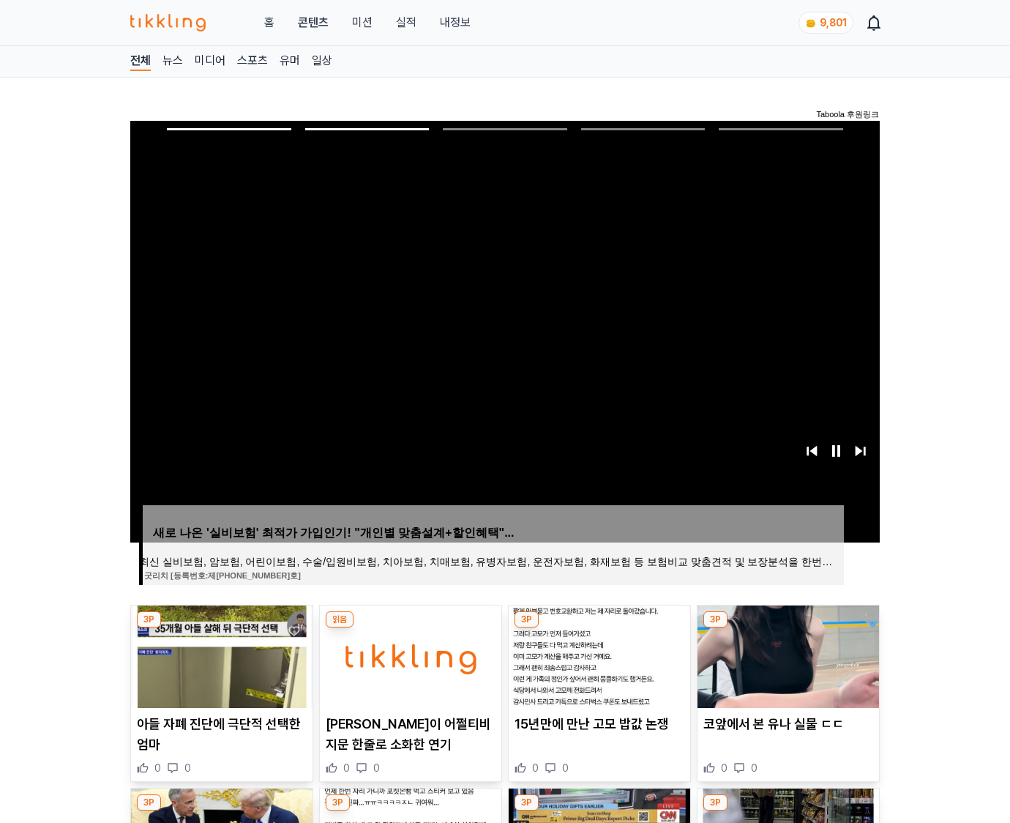
click at [786, 654] on img at bounding box center [787, 656] width 181 height 102
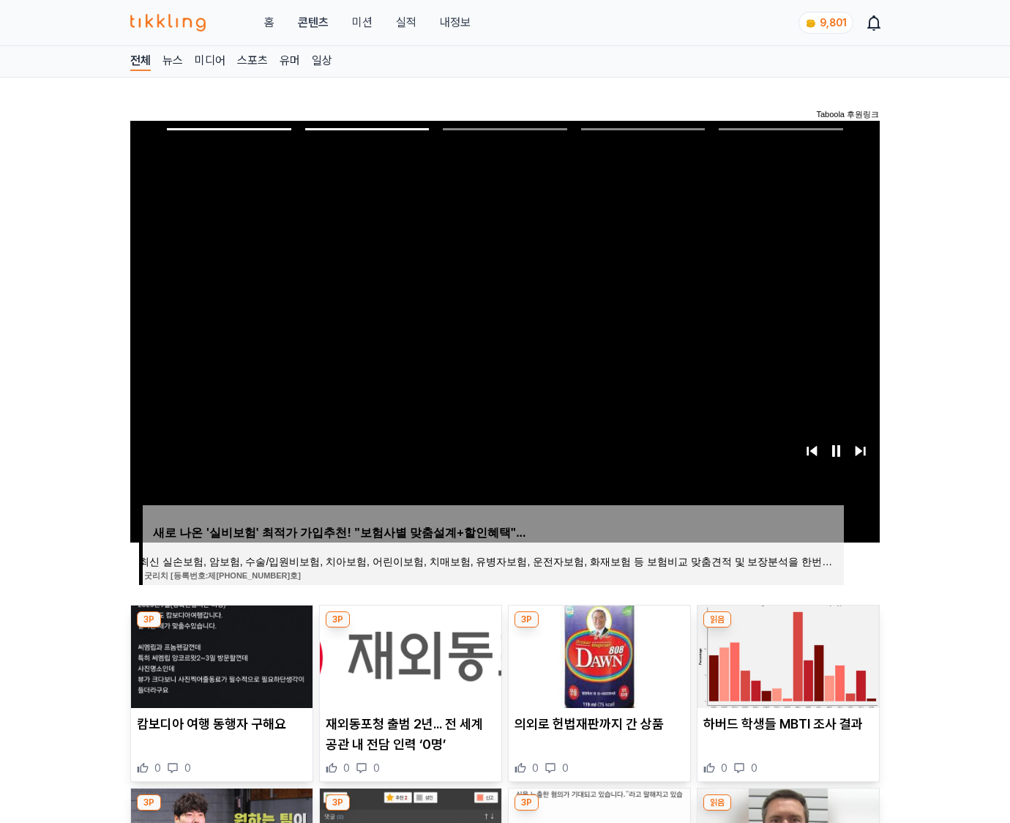
click at [786, 654] on img at bounding box center [787, 656] width 181 height 102
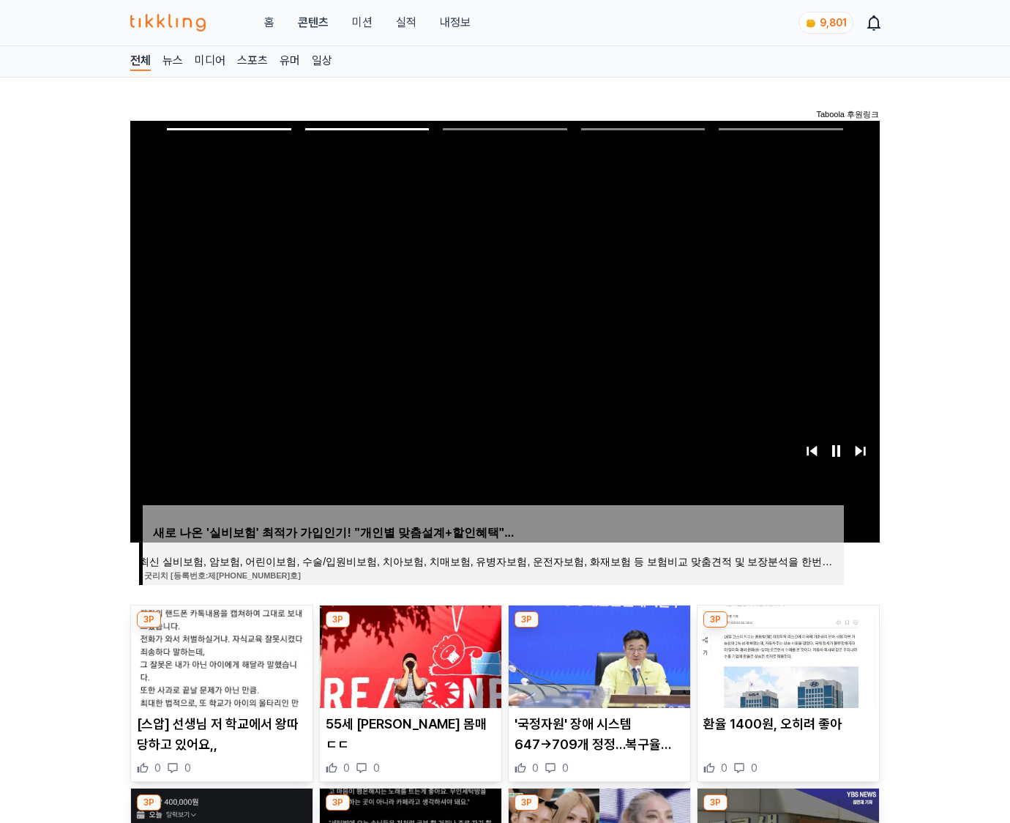
click at [786, 654] on img at bounding box center [787, 656] width 181 height 102
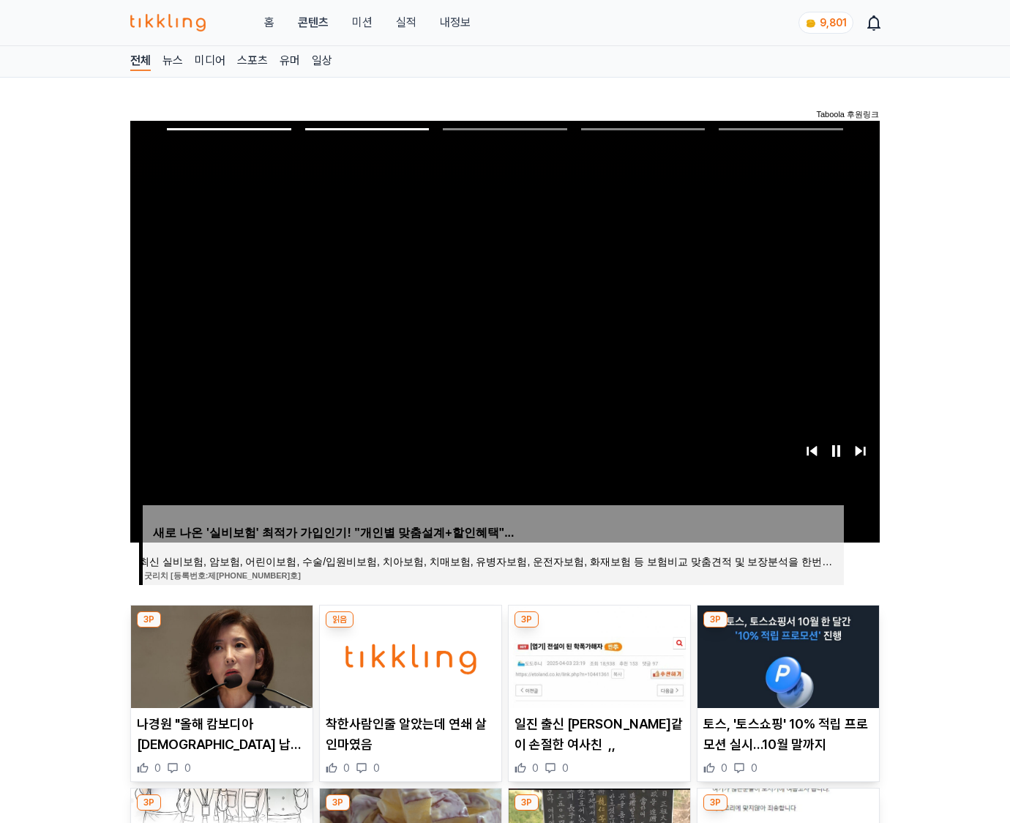
click at [786, 654] on img at bounding box center [787, 656] width 181 height 102
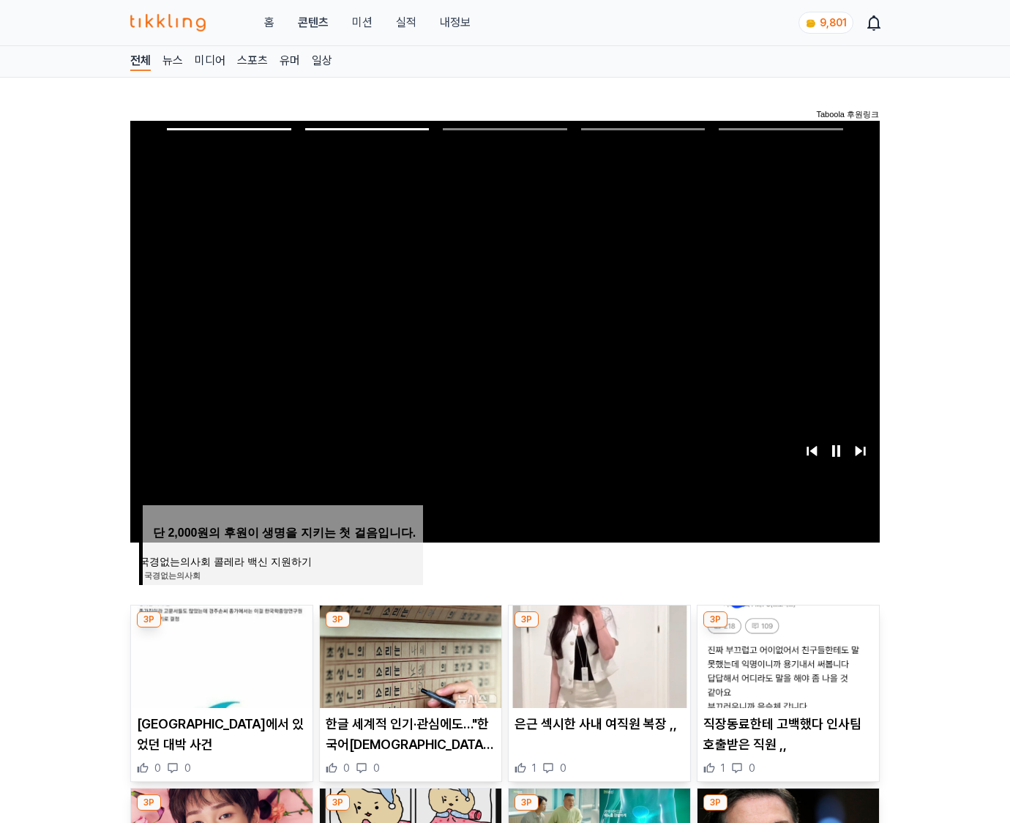
click at [786, 654] on img at bounding box center [787, 656] width 181 height 102
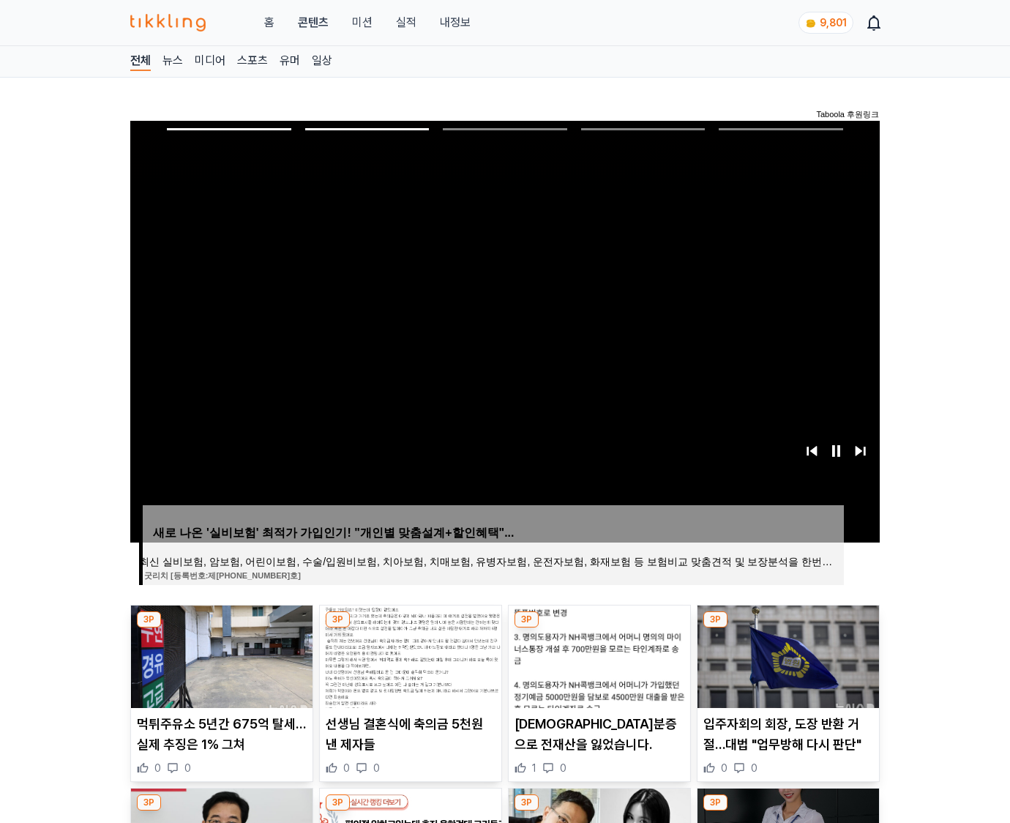
click at [786, 654] on img at bounding box center [787, 656] width 181 height 102
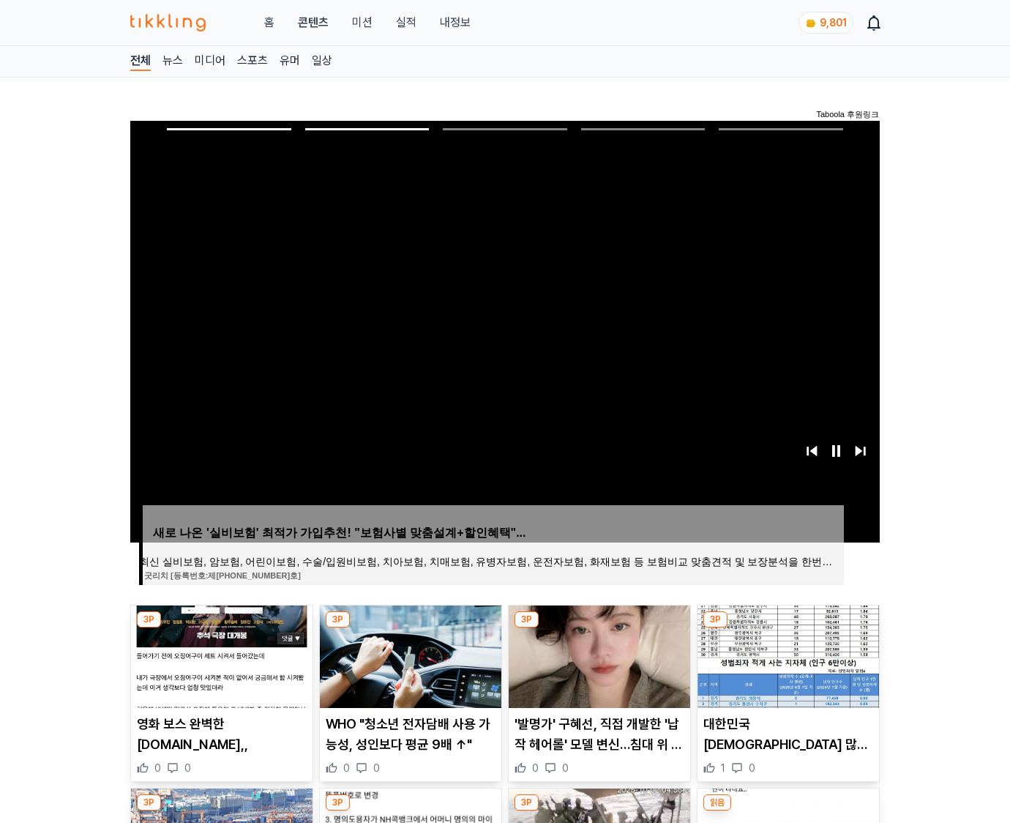
click at [786, 654] on img at bounding box center [787, 656] width 181 height 102
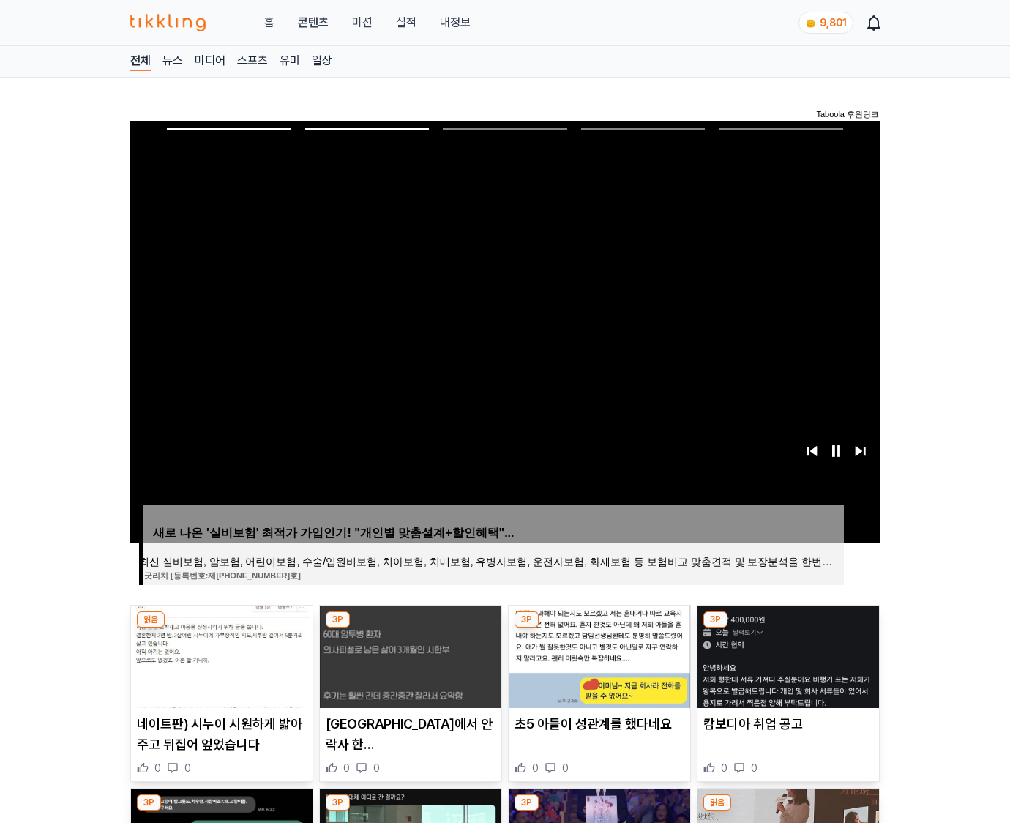
click at [786, 654] on img at bounding box center [787, 656] width 181 height 102
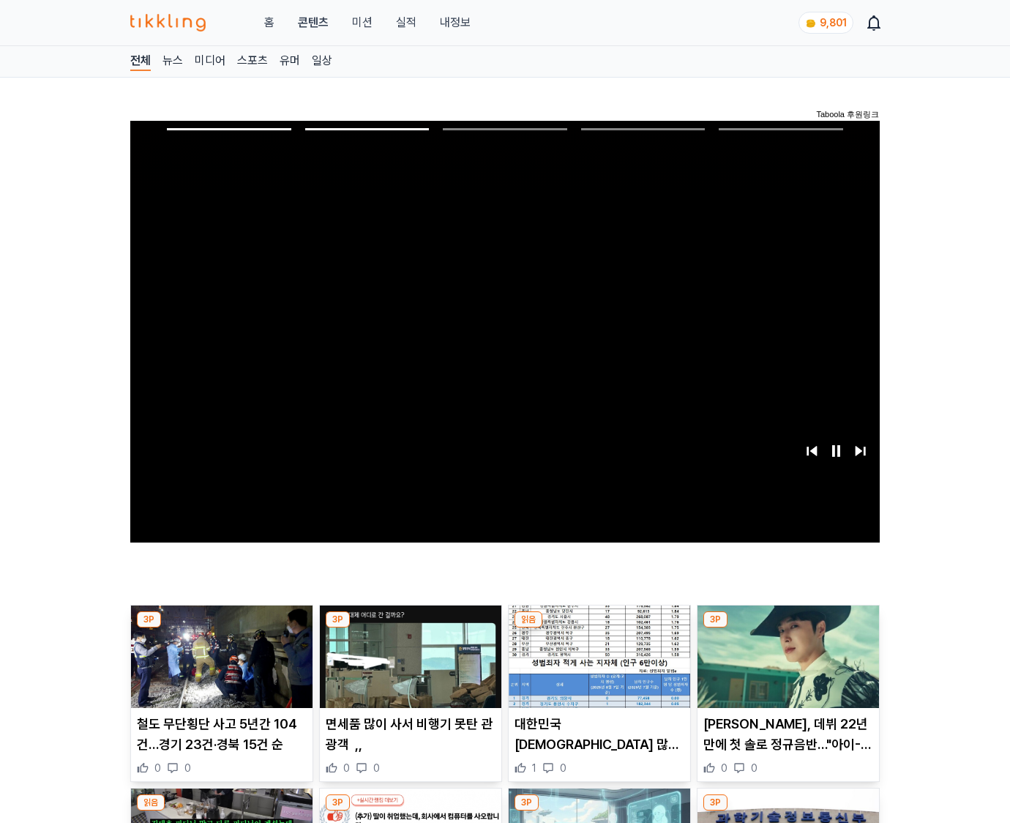
click at [786, 654] on img at bounding box center [787, 656] width 181 height 102
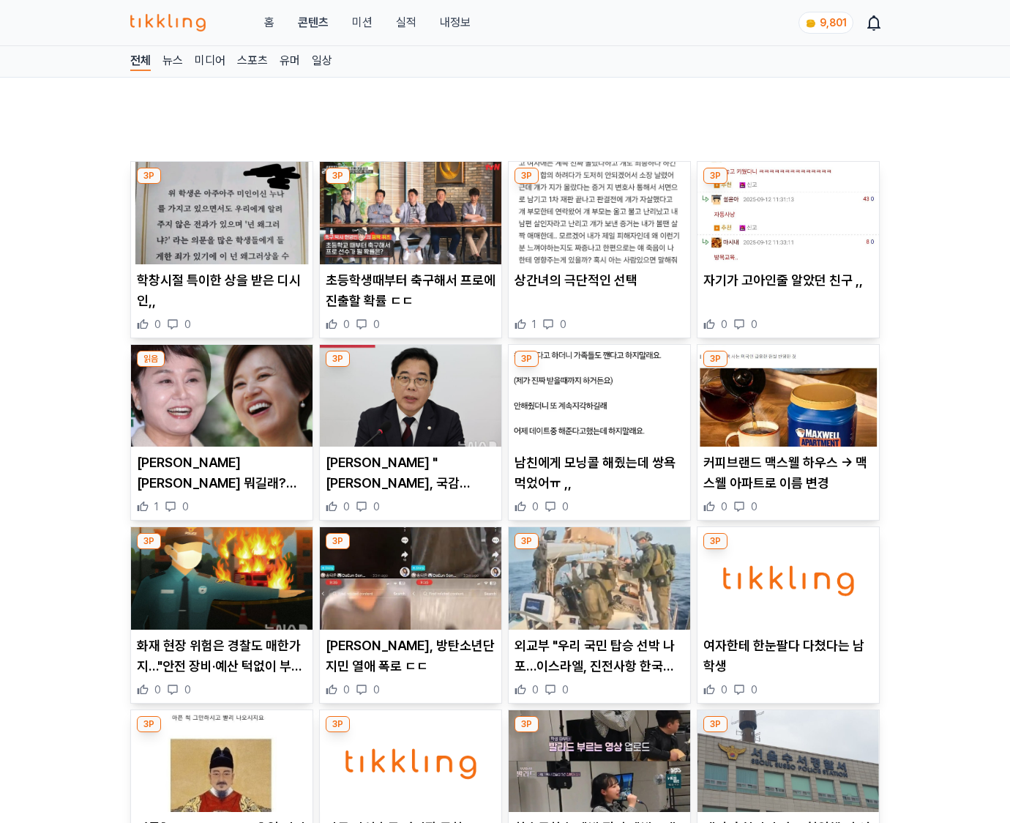
click at [786, 654] on p "여자한테 한눈팔다 다쳤다는 남학생" at bounding box center [788, 655] width 170 height 41
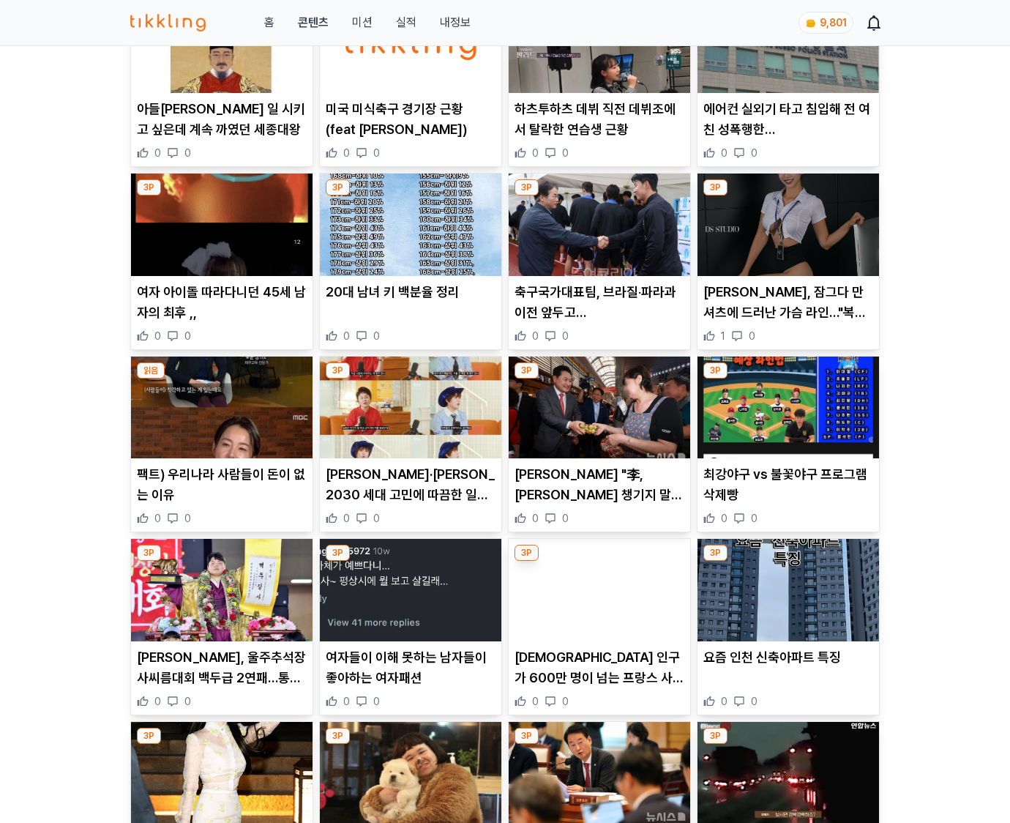
scroll to position [1677, 0]
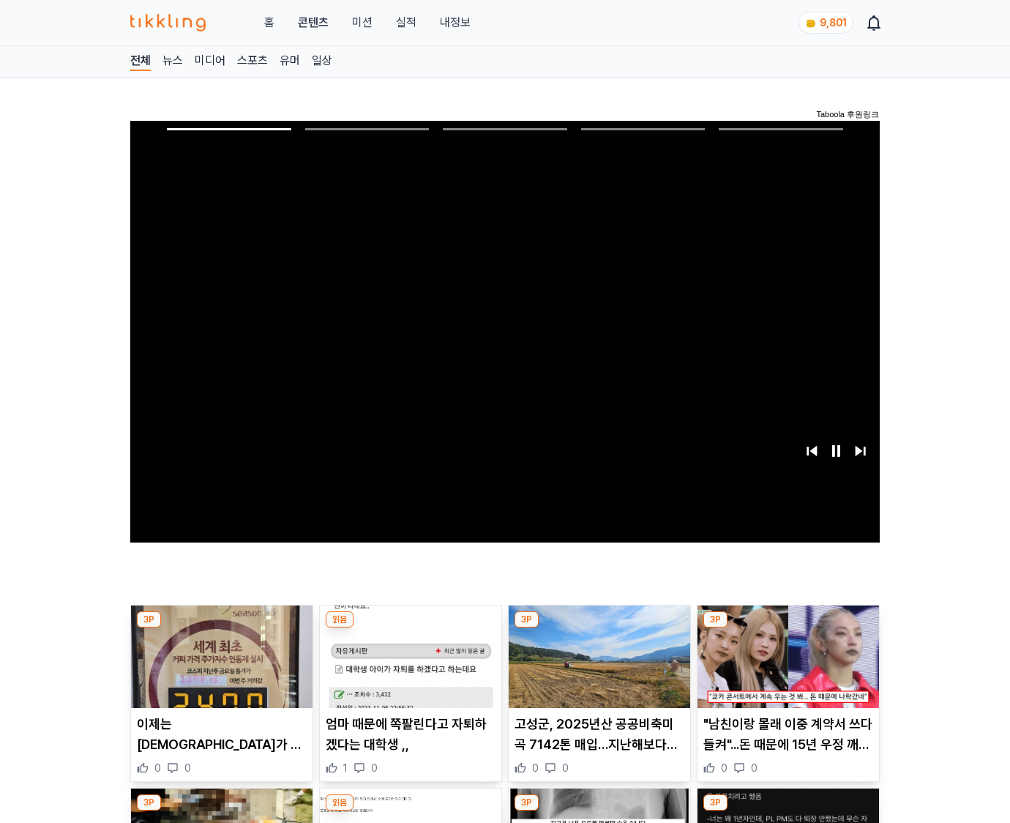
click at [786, 654] on img at bounding box center [787, 656] width 181 height 102
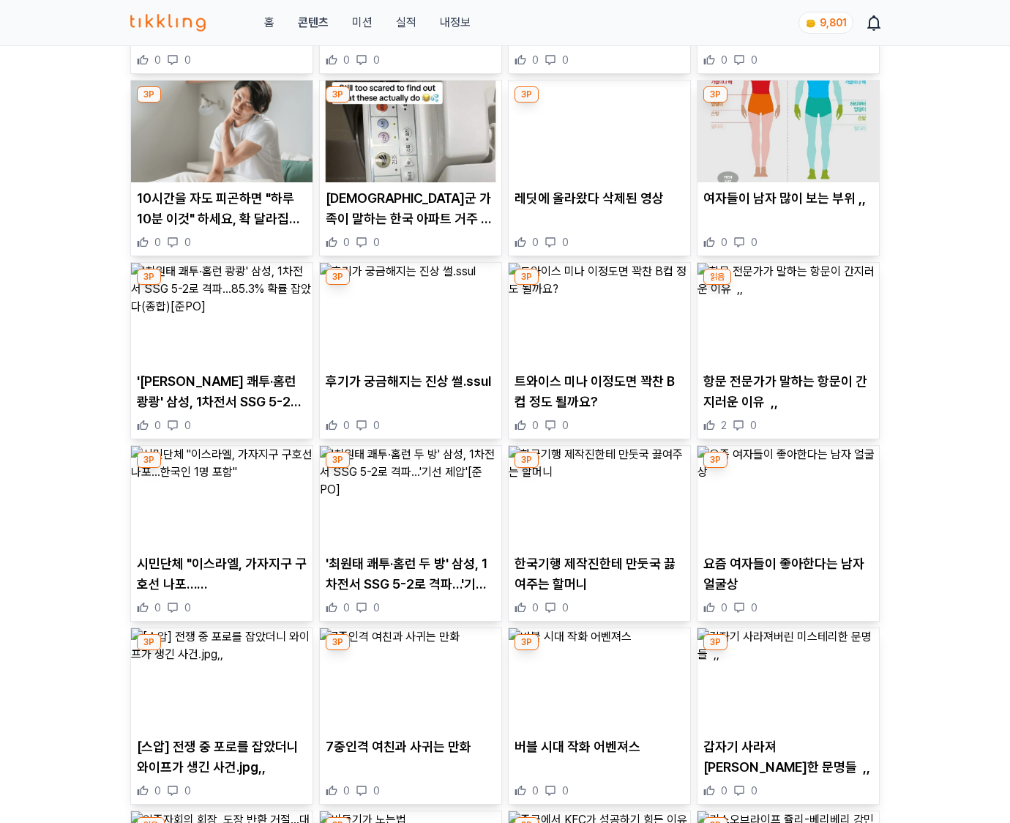
scroll to position [2159, 0]
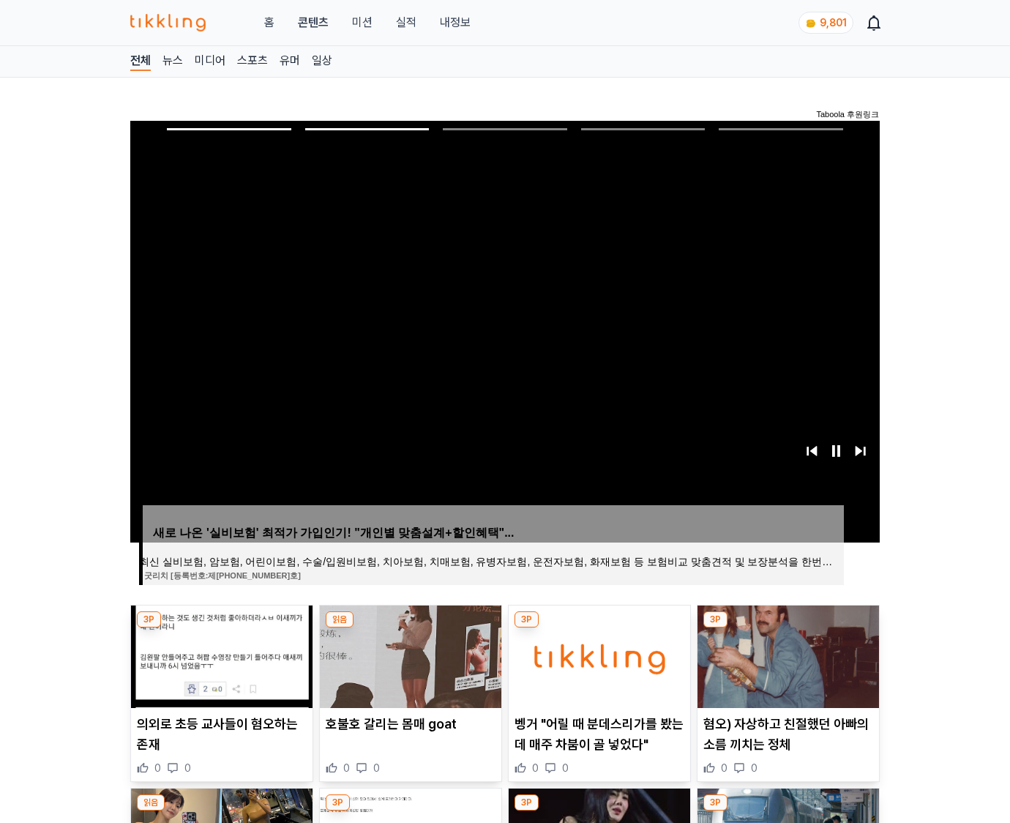
click at [786, 654] on img at bounding box center [787, 656] width 181 height 102
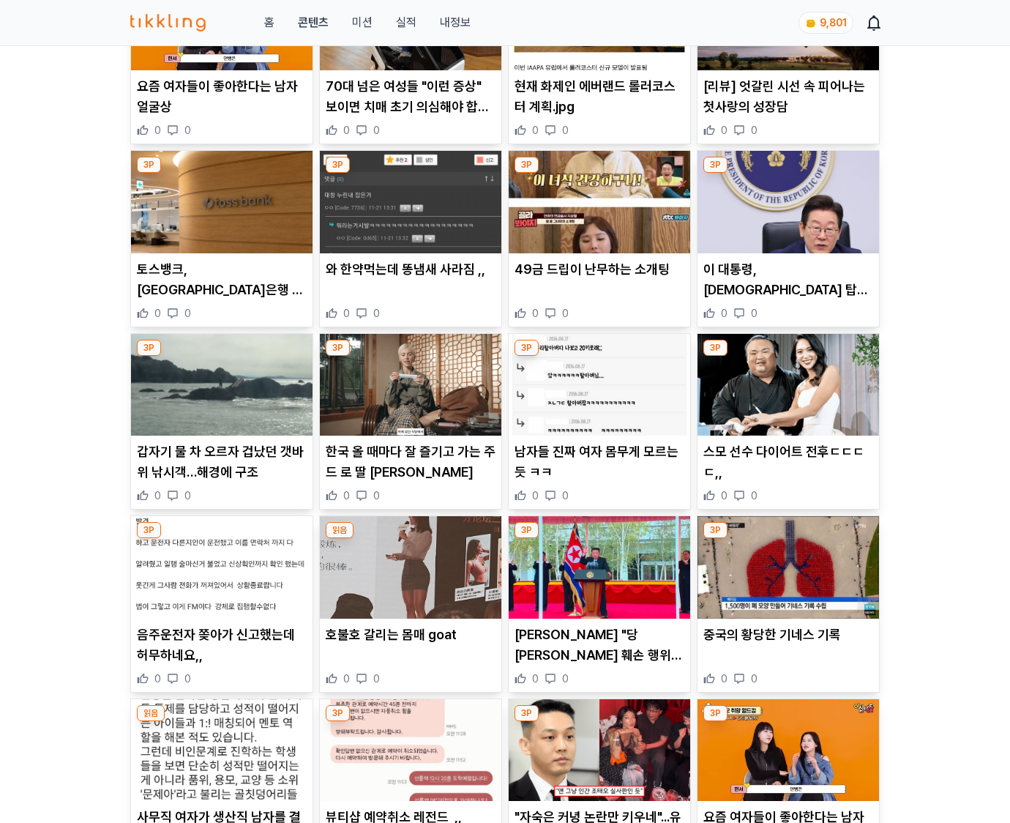
scroll to position [2154, 0]
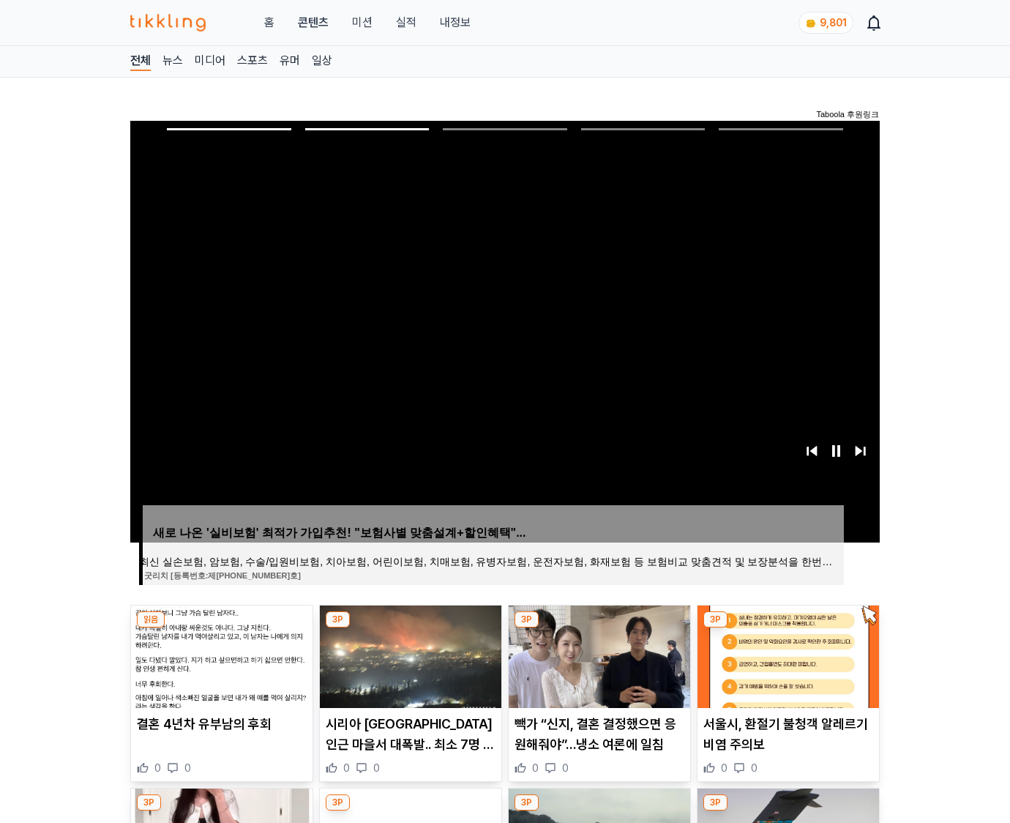
click at [786, 654] on img at bounding box center [787, 656] width 181 height 102
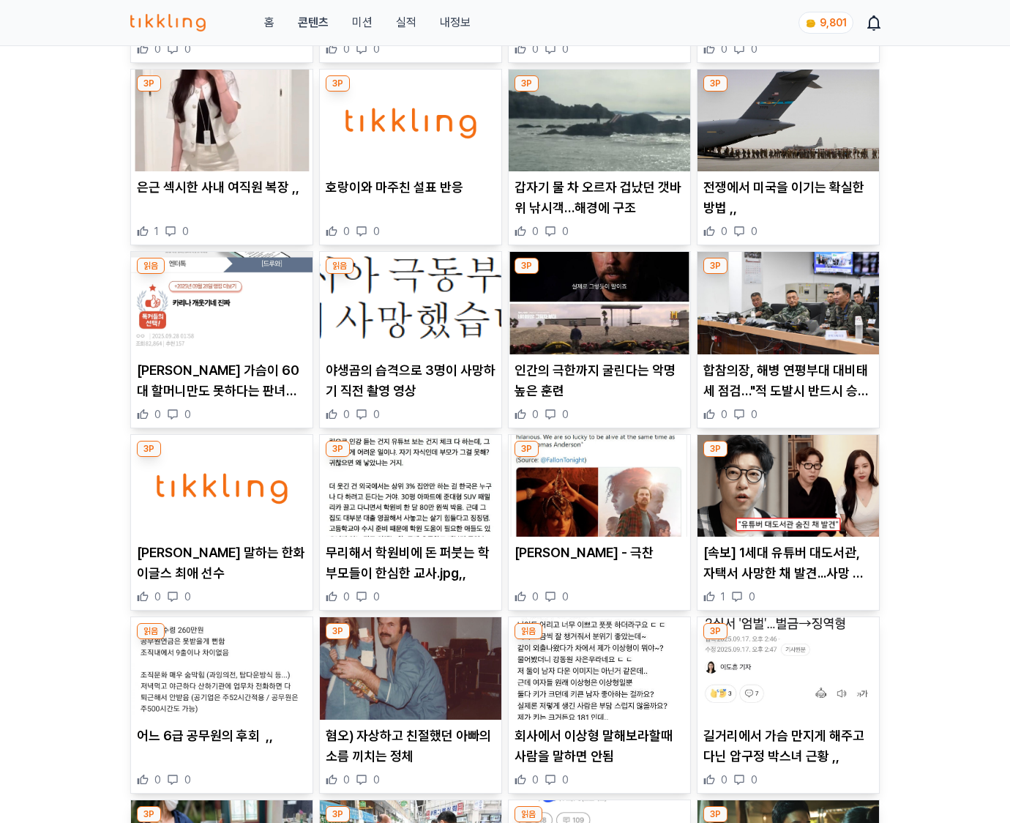
scroll to position [2155, 0]
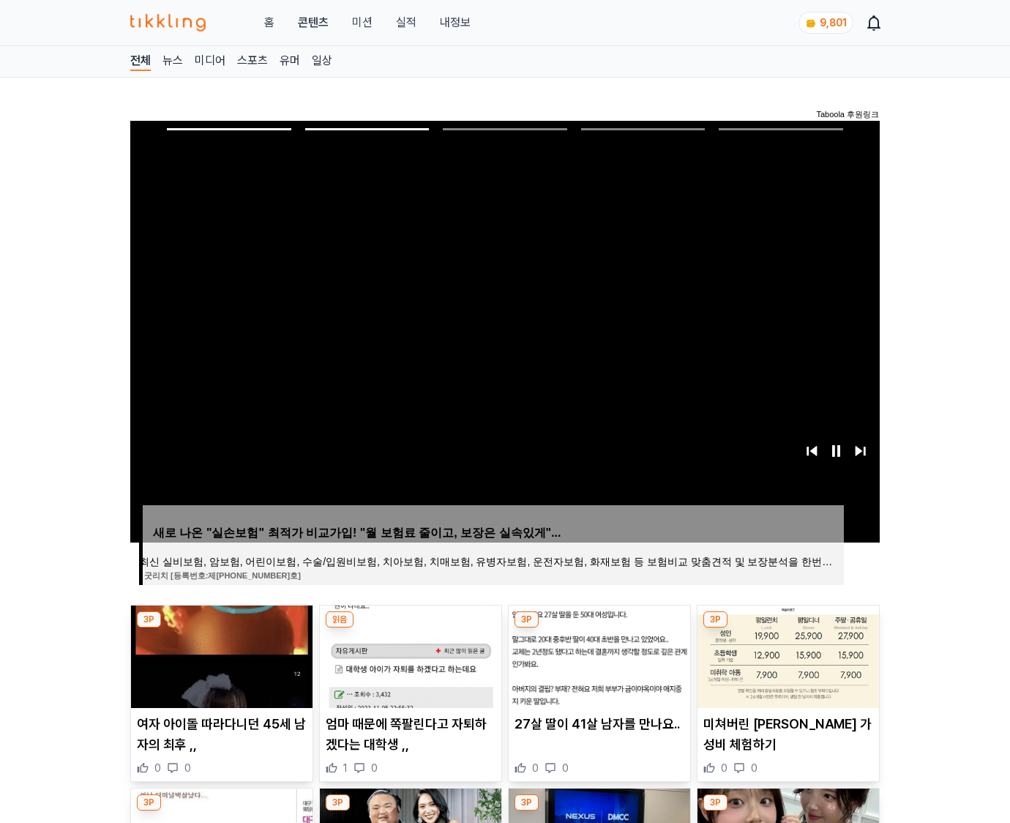
click at [786, 654] on img at bounding box center [787, 656] width 181 height 102
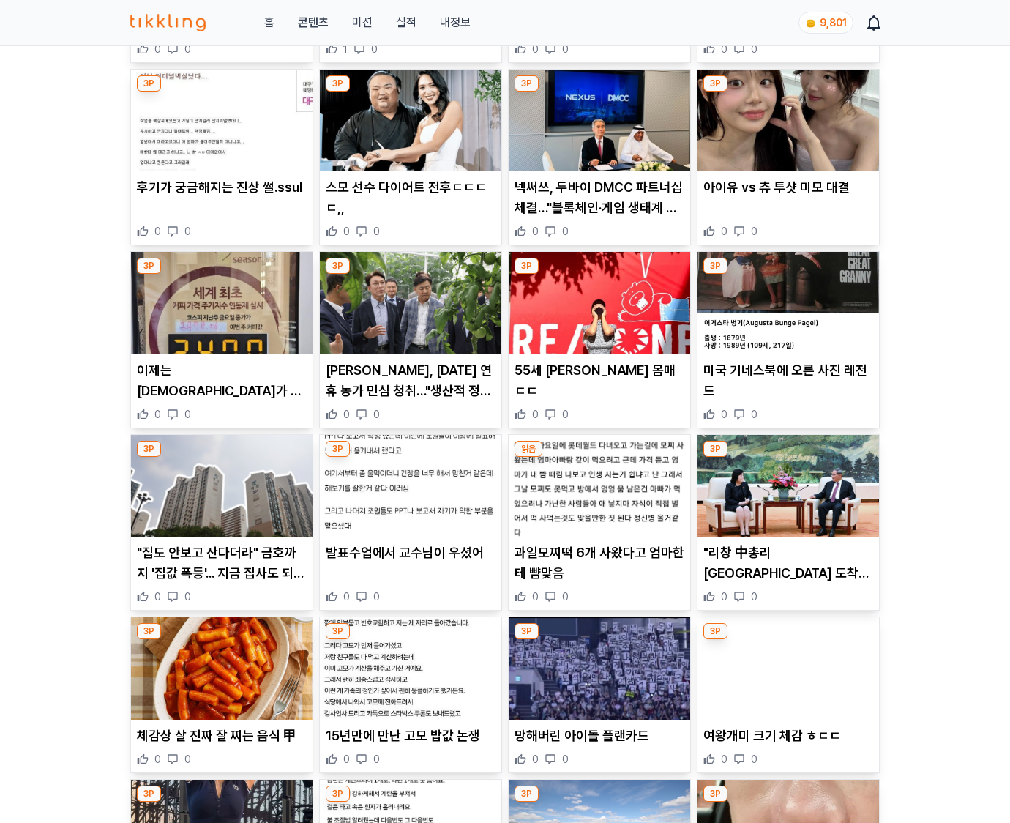
scroll to position [2157, 0]
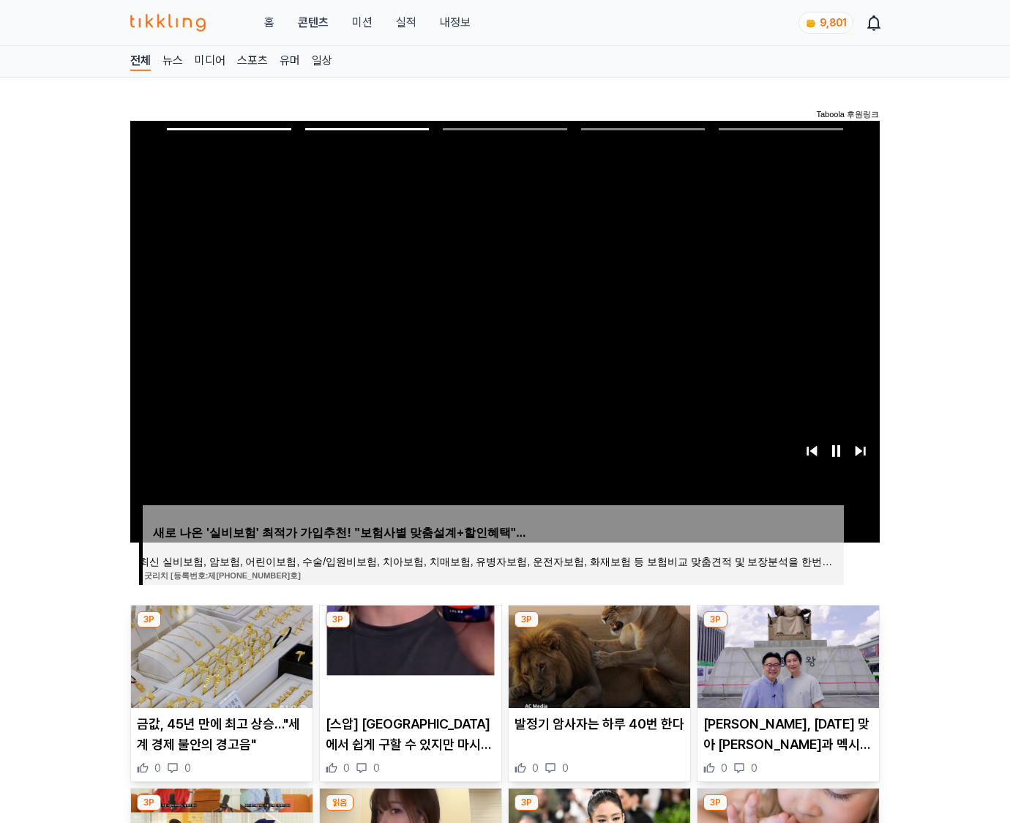
click at [786, 654] on img at bounding box center [787, 656] width 181 height 102
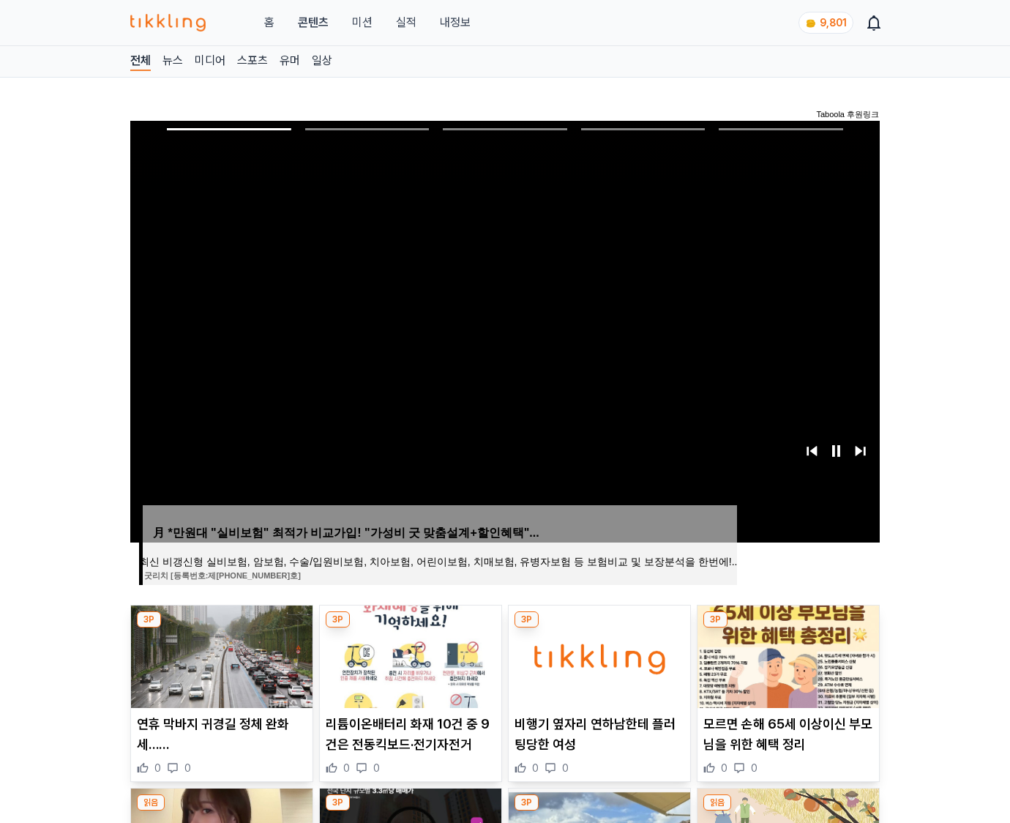
click at [786, 654] on img at bounding box center [787, 656] width 181 height 102
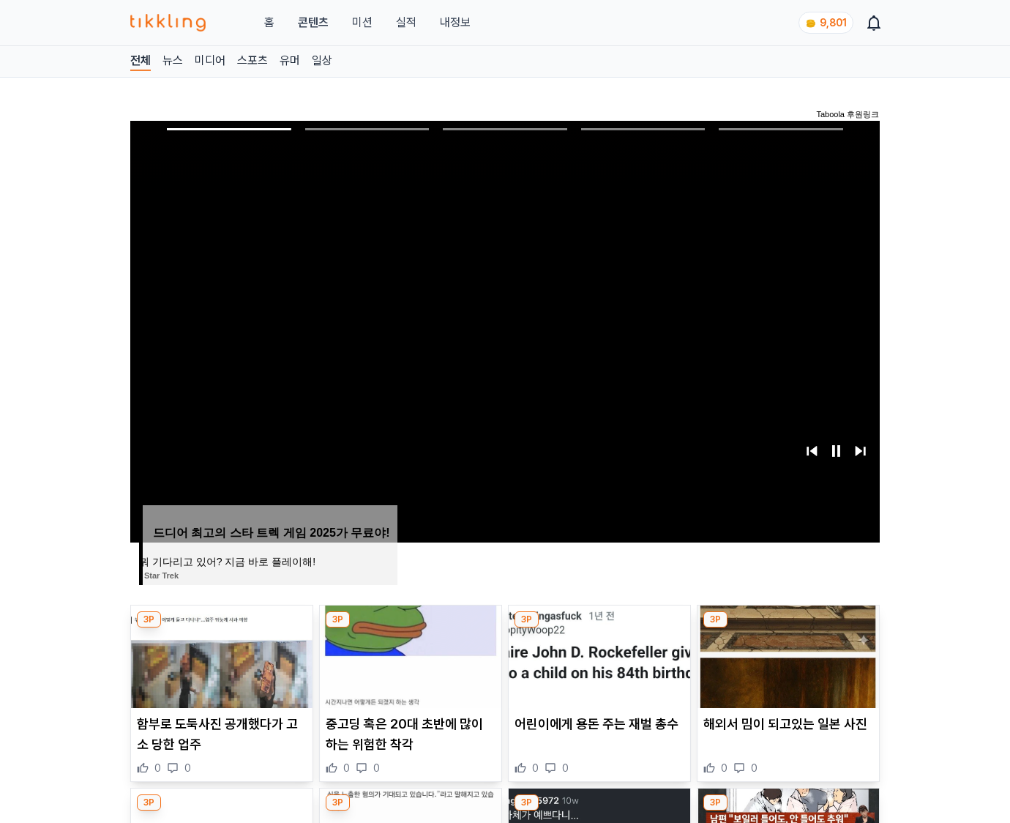
click at [786, 654] on img at bounding box center [787, 656] width 181 height 102
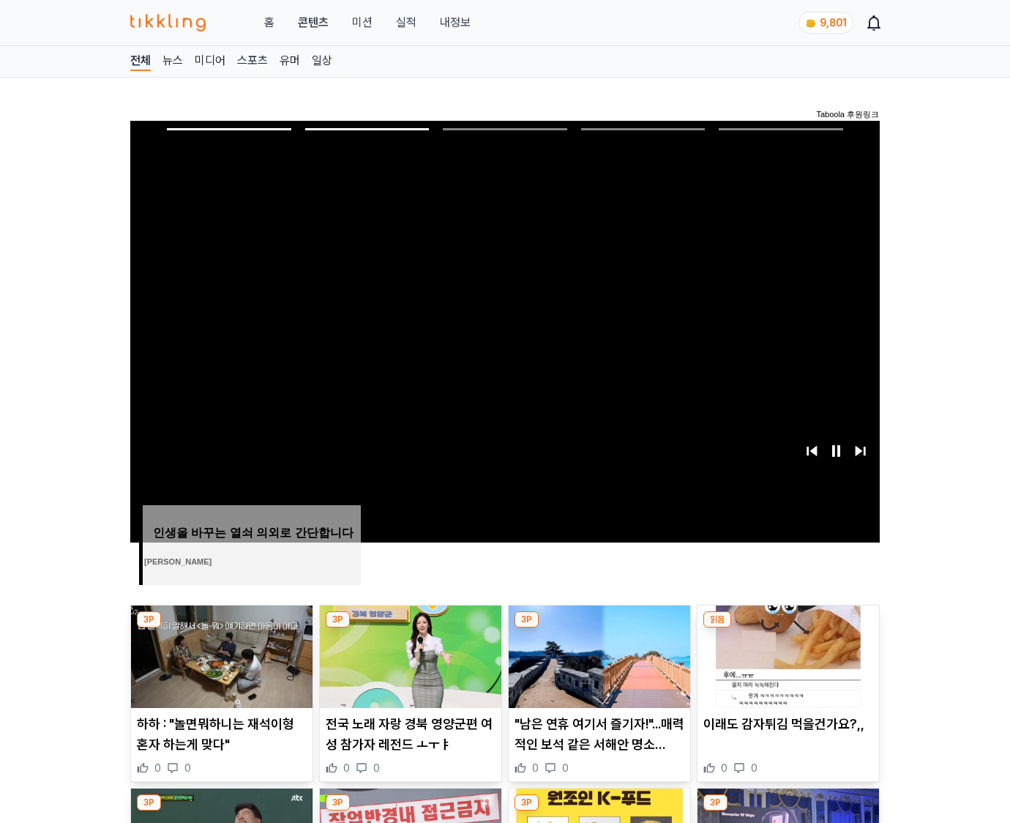
click at [786, 654] on img at bounding box center [787, 656] width 181 height 102
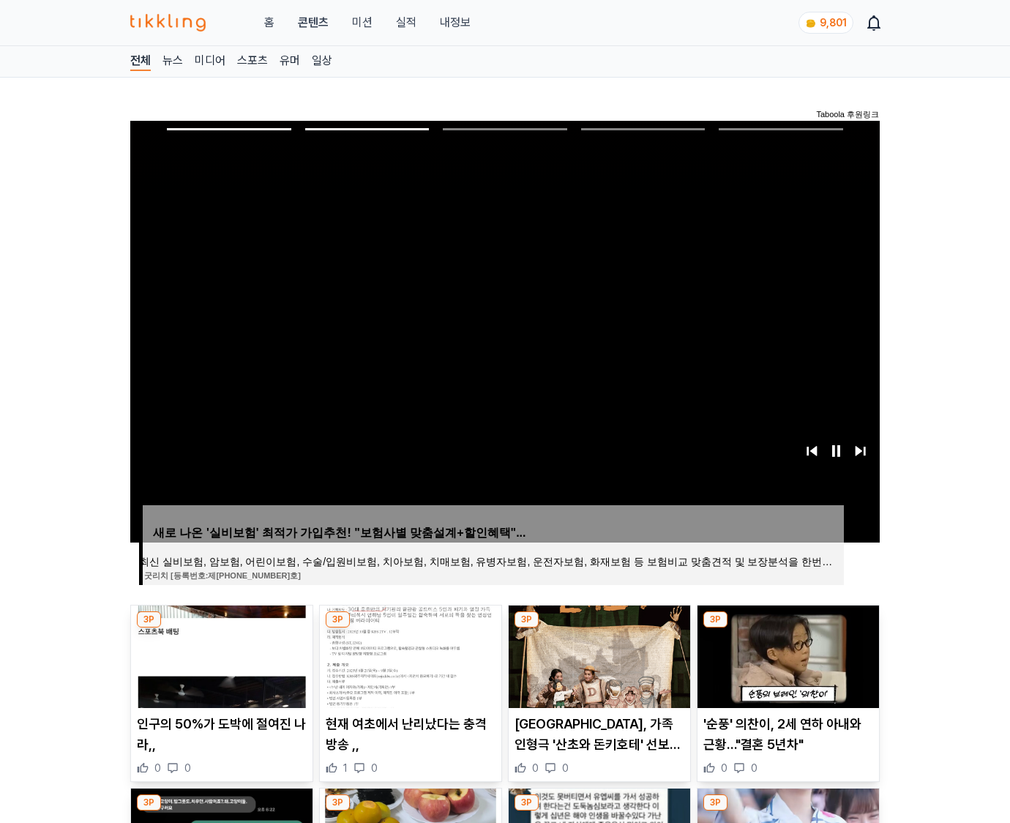
click at [786, 654] on img at bounding box center [787, 656] width 181 height 102
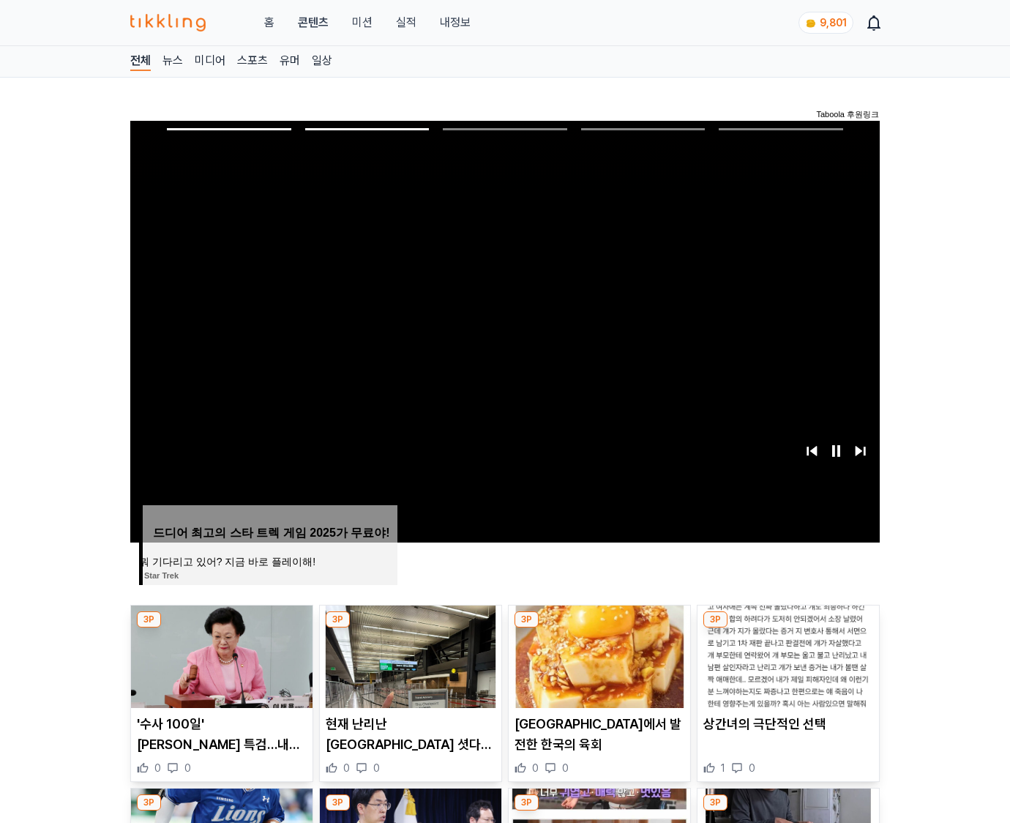
click at [786, 654] on img at bounding box center [787, 656] width 181 height 102
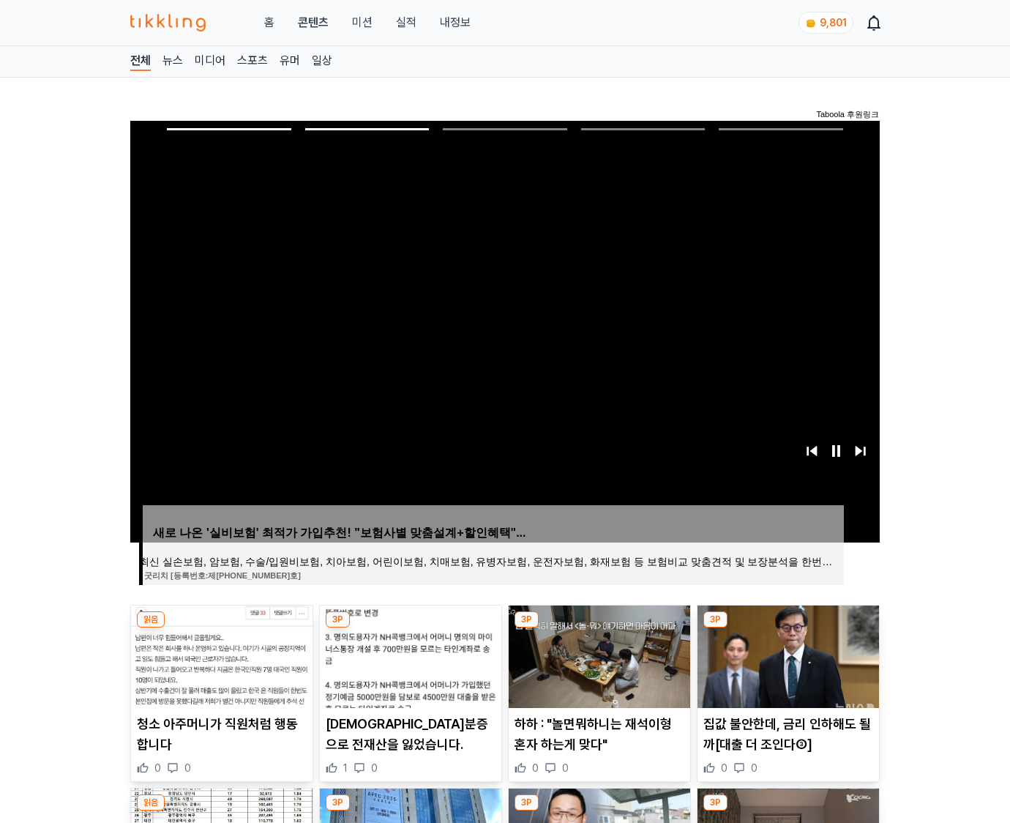
click at [786, 654] on img at bounding box center [787, 656] width 181 height 102
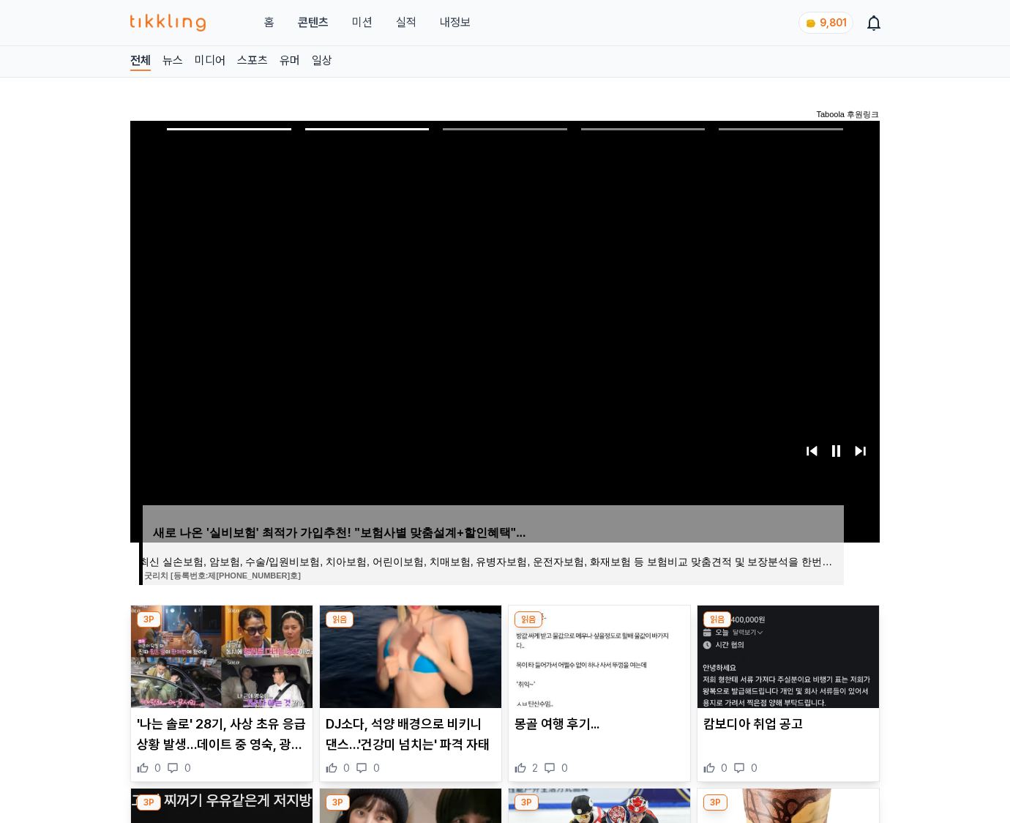
click at [786, 654] on img at bounding box center [787, 656] width 181 height 102
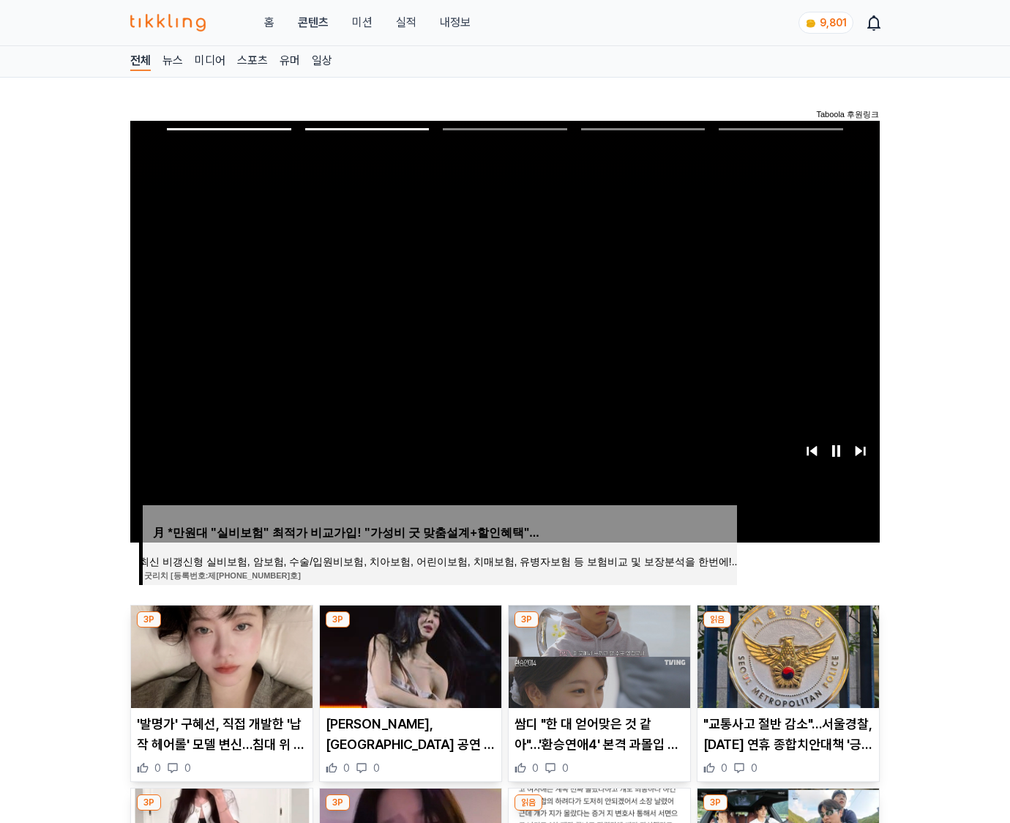
click at [786, 654] on img at bounding box center [787, 656] width 181 height 102
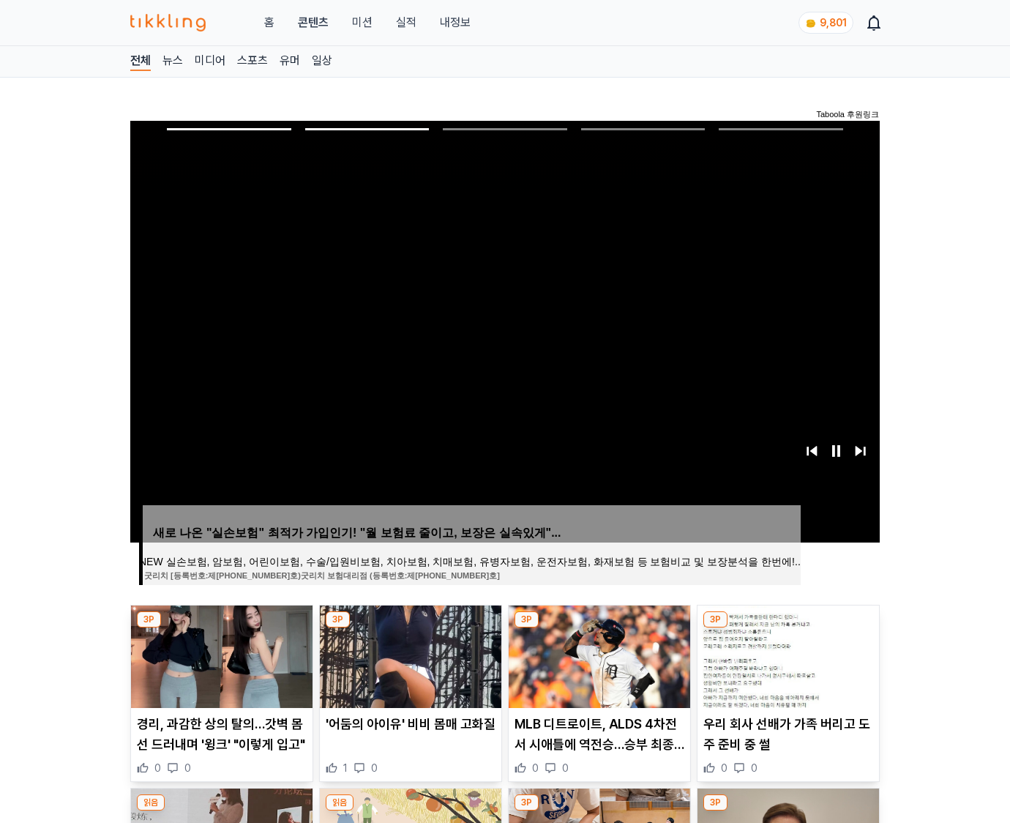
click at [786, 654] on img at bounding box center [787, 656] width 181 height 102
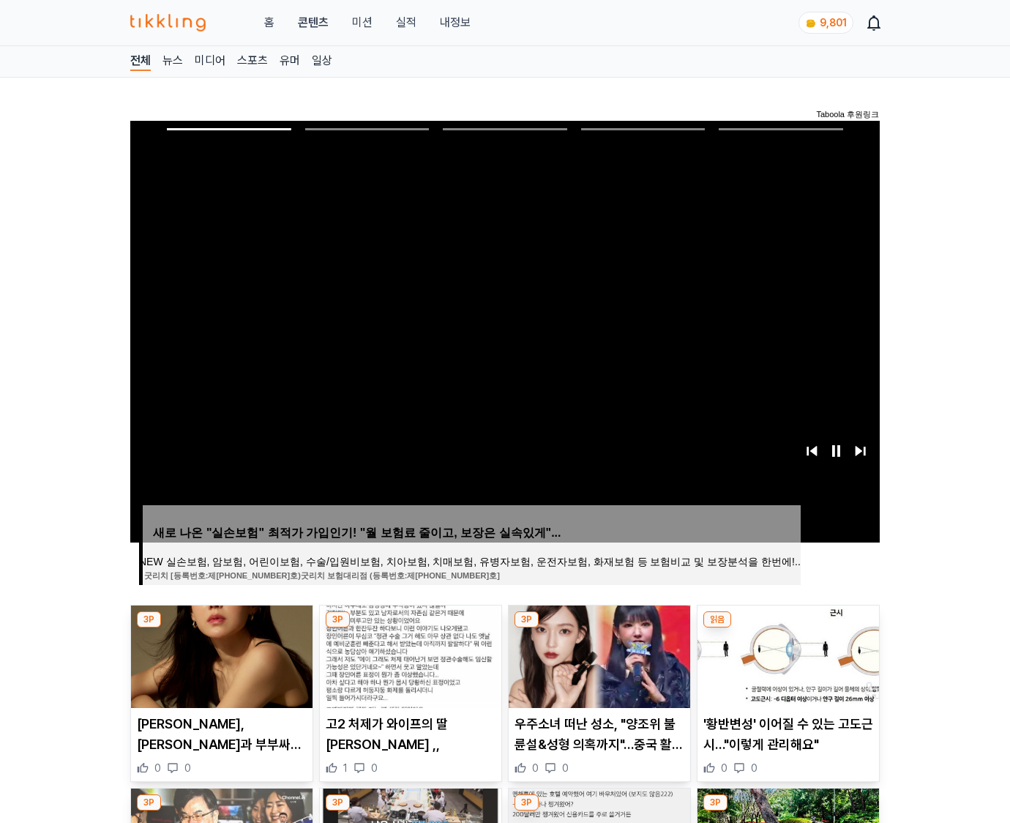
click at [786, 654] on img at bounding box center [787, 656] width 181 height 102
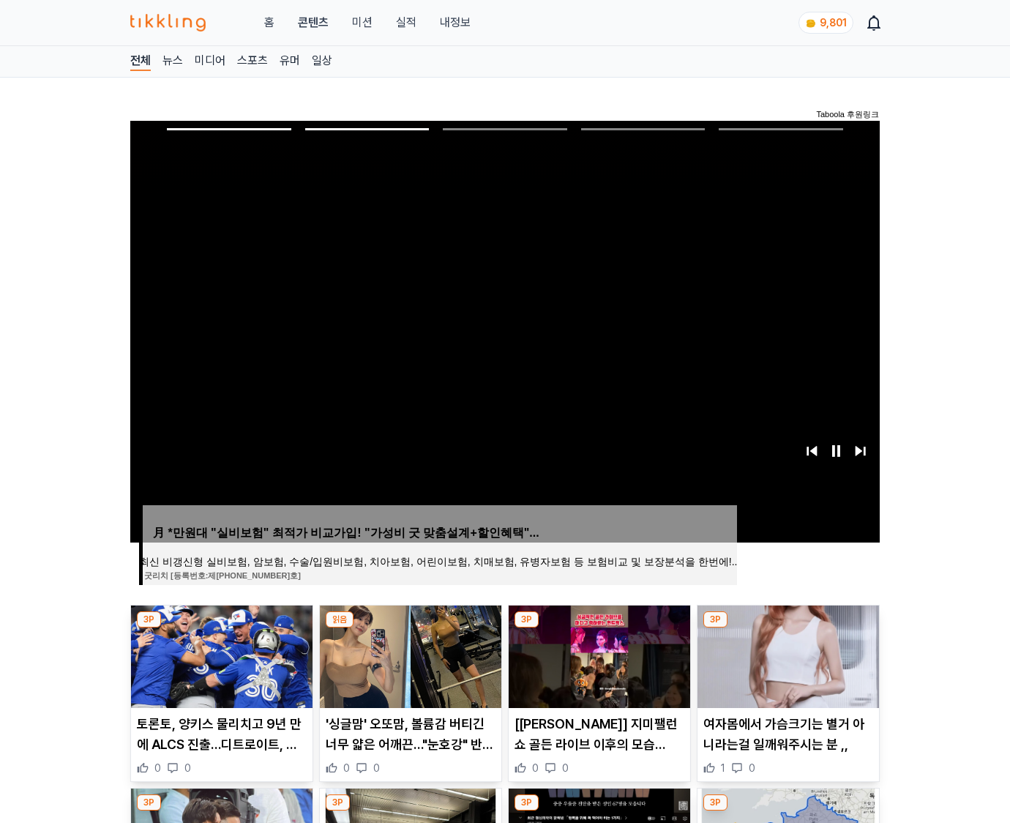
click at [786, 654] on img at bounding box center [787, 656] width 181 height 102
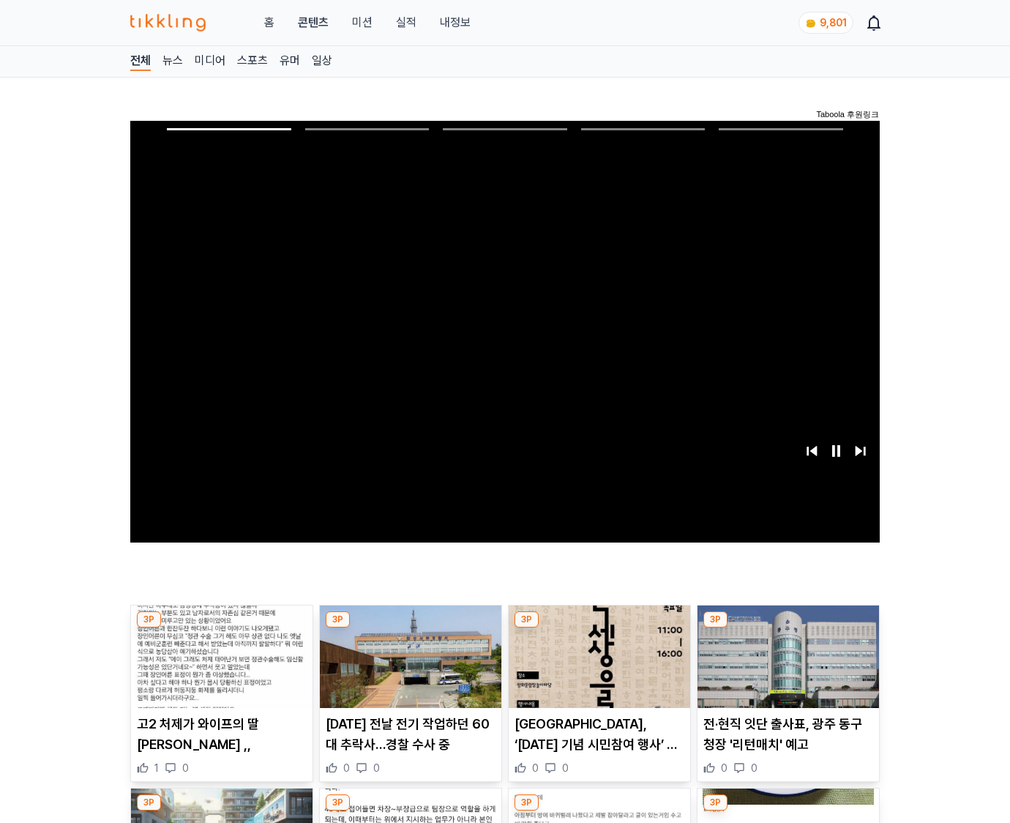
click at [786, 654] on img at bounding box center [787, 656] width 181 height 102
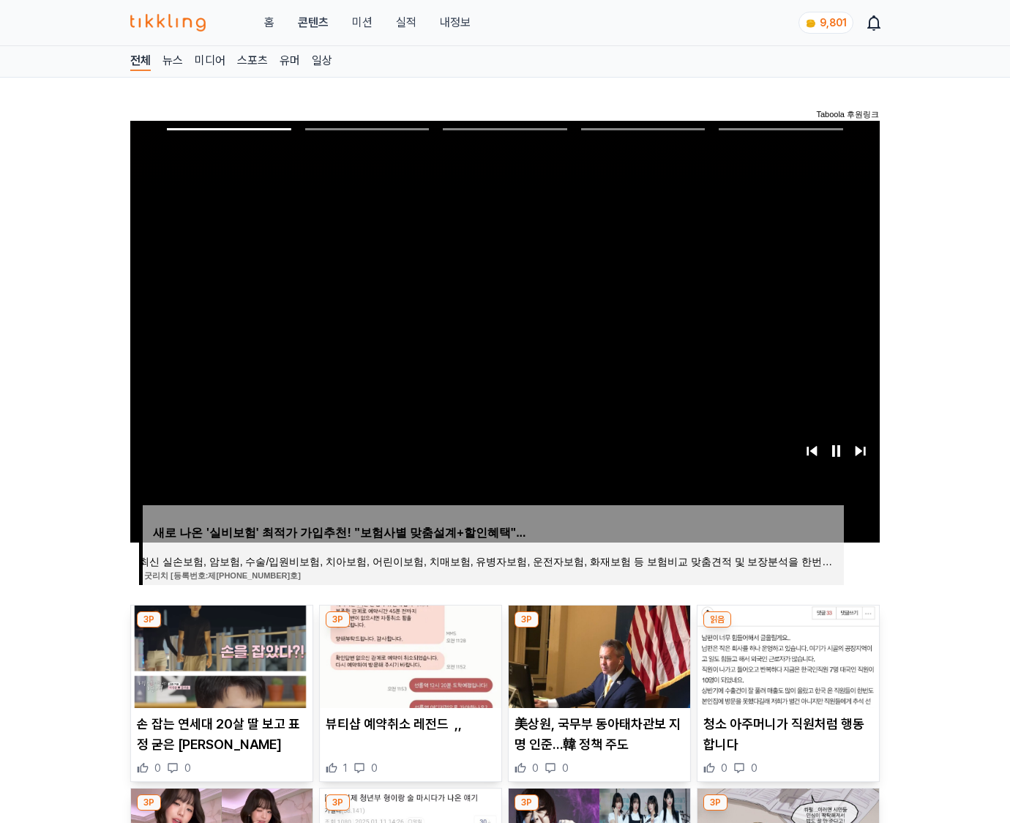
click at [786, 654] on img at bounding box center [787, 656] width 181 height 102
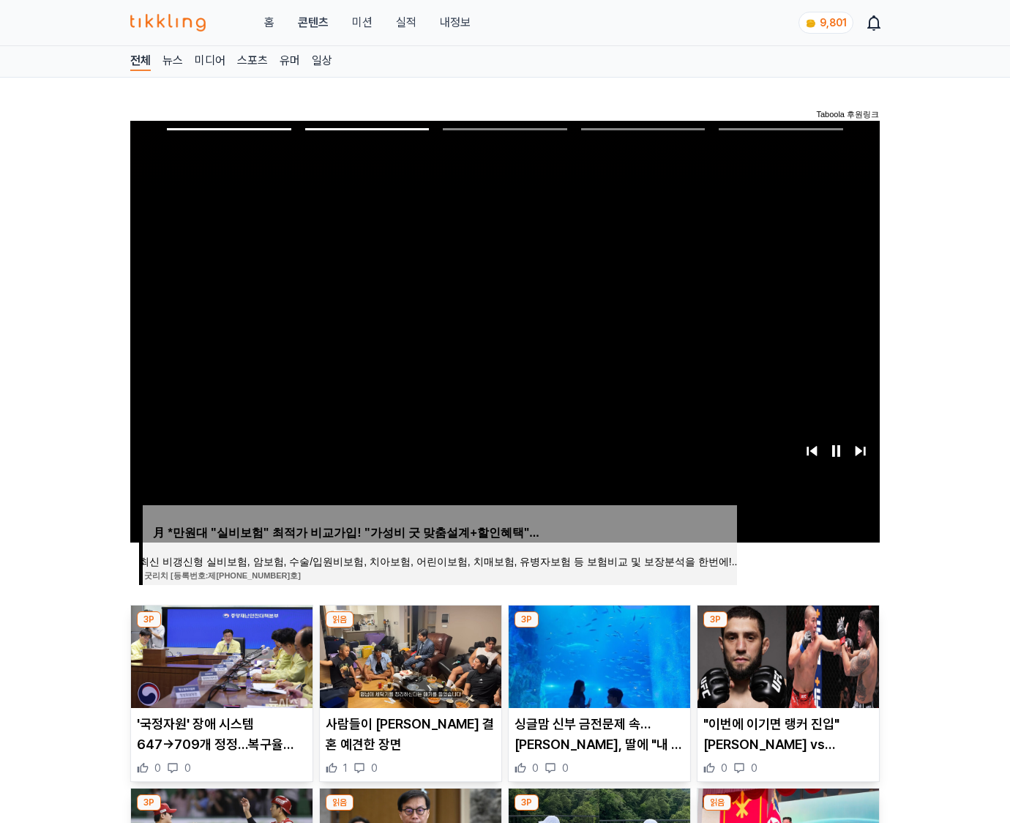
click at [786, 654] on img at bounding box center [787, 656] width 181 height 102
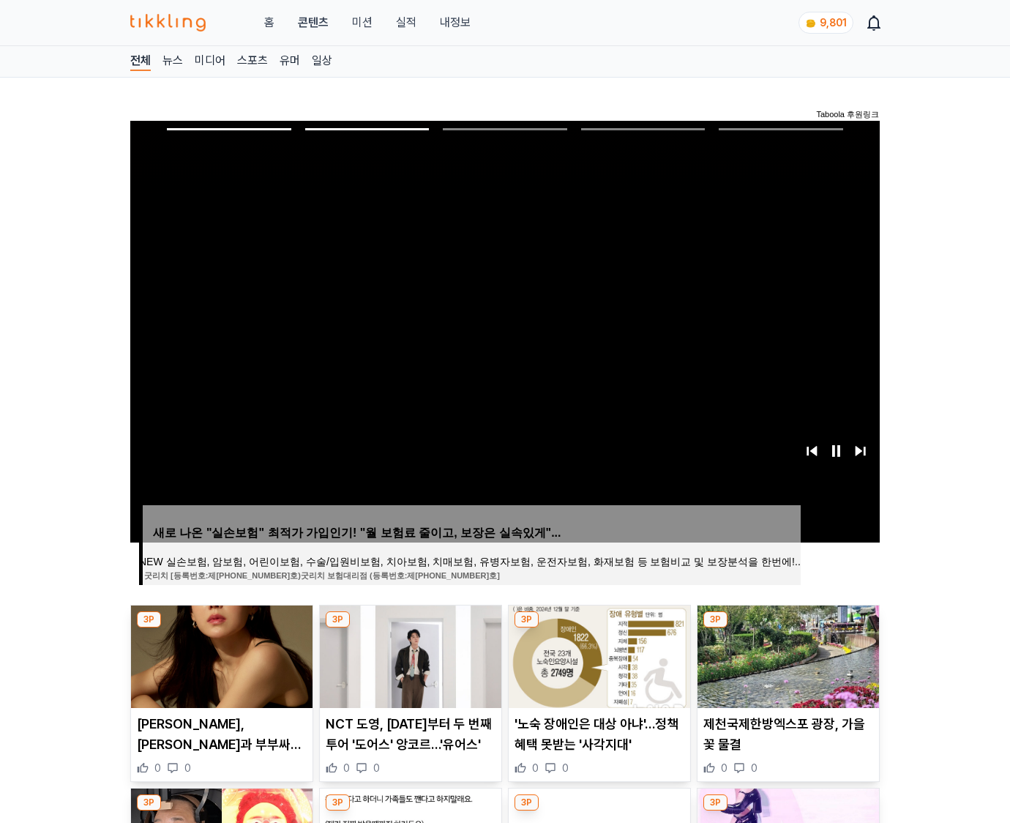
click at [786, 654] on img at bounding box center [787, 656] width 181 height 102
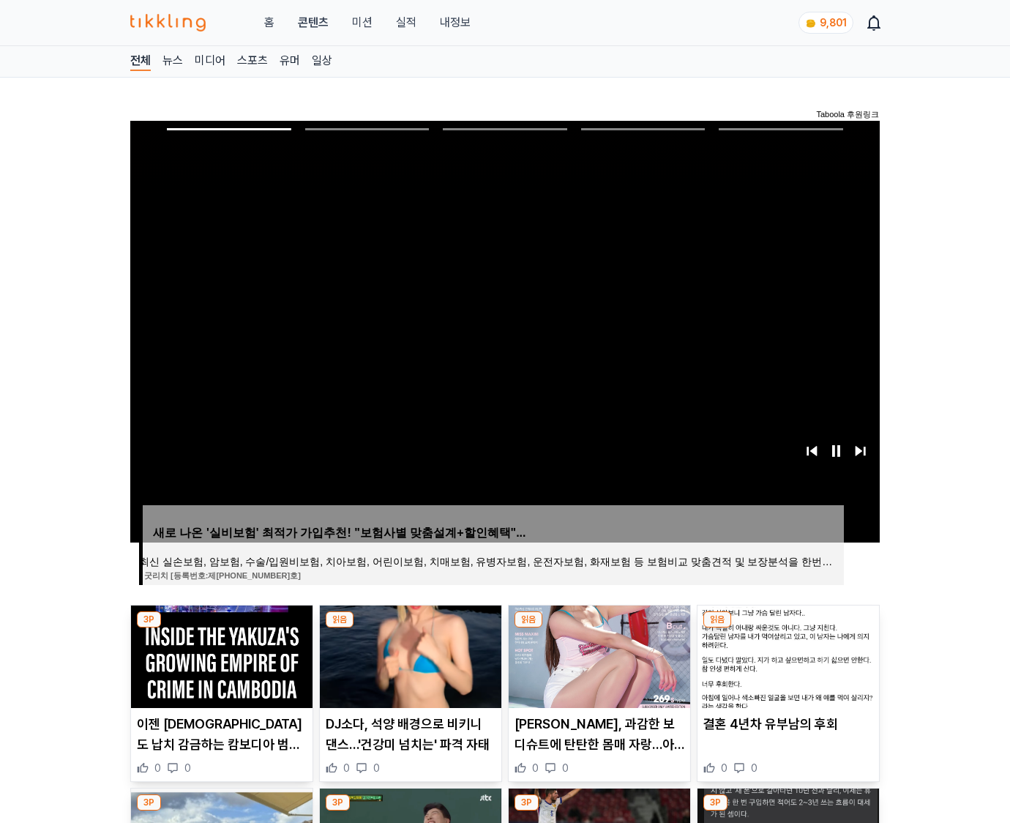
click at [786, 654] on img at bounding box center [787, 656] width 181 height 102
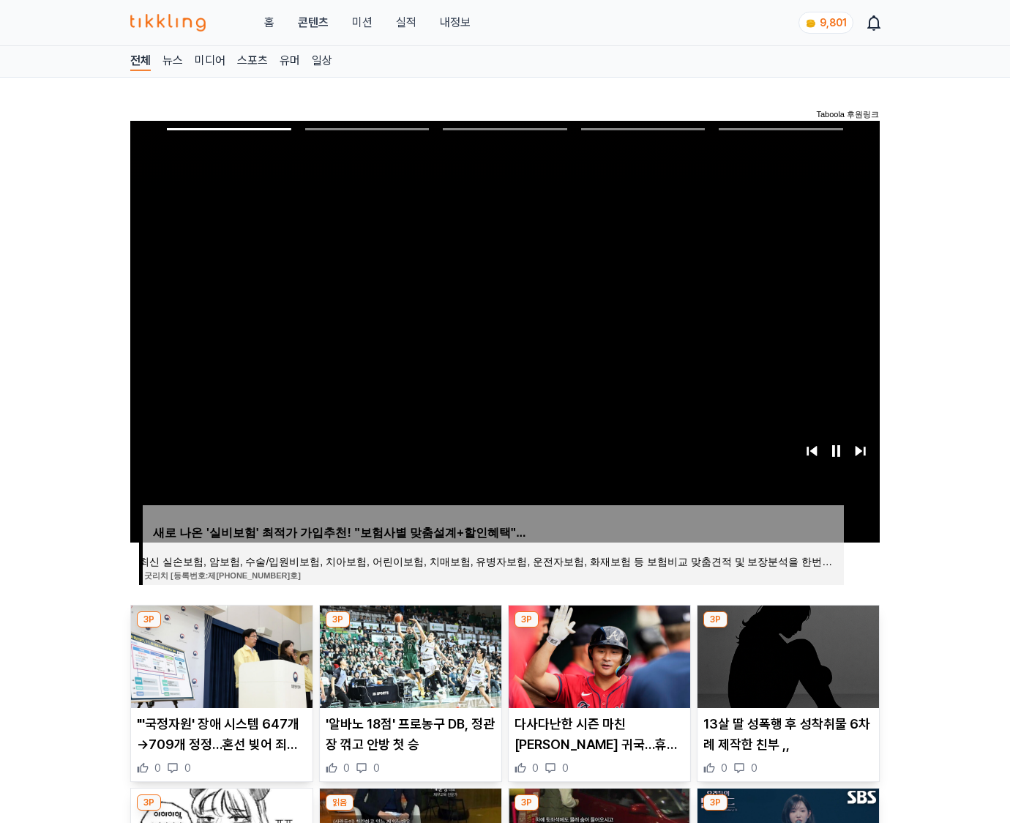
click at [786, 654] on img at bounding box center [787, 656] width 181 height 102
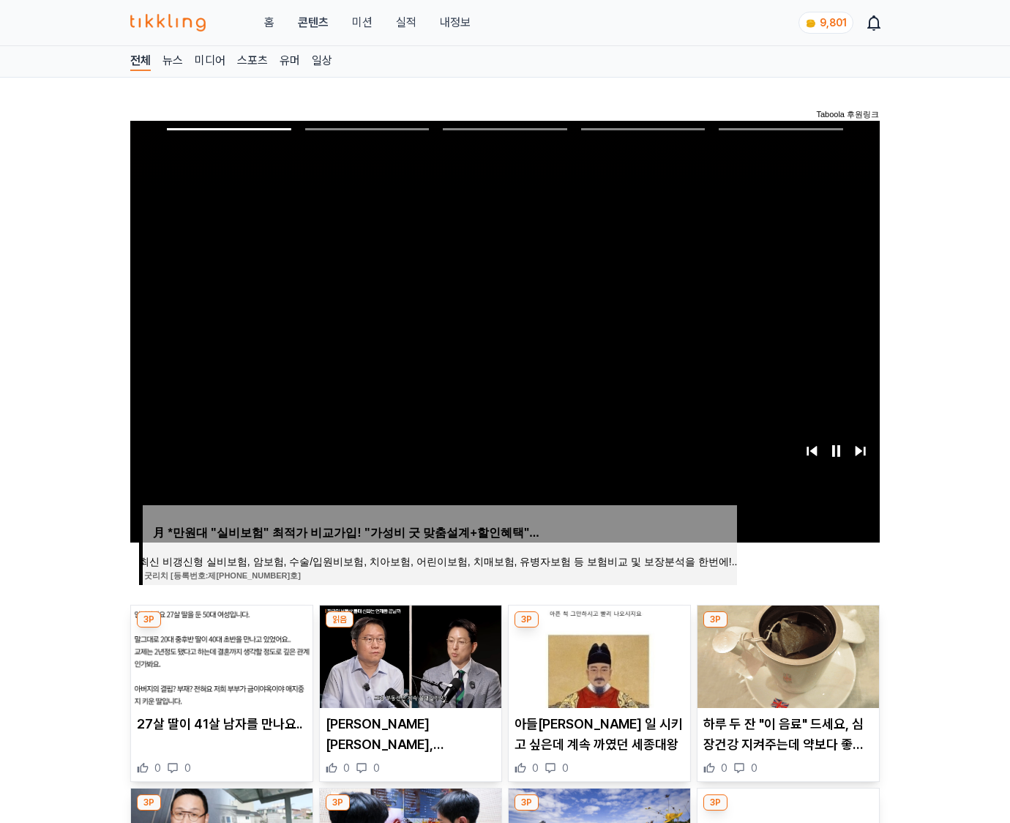
click at [786, 654] on img at bounding box center [787, 656] width 181 height 102
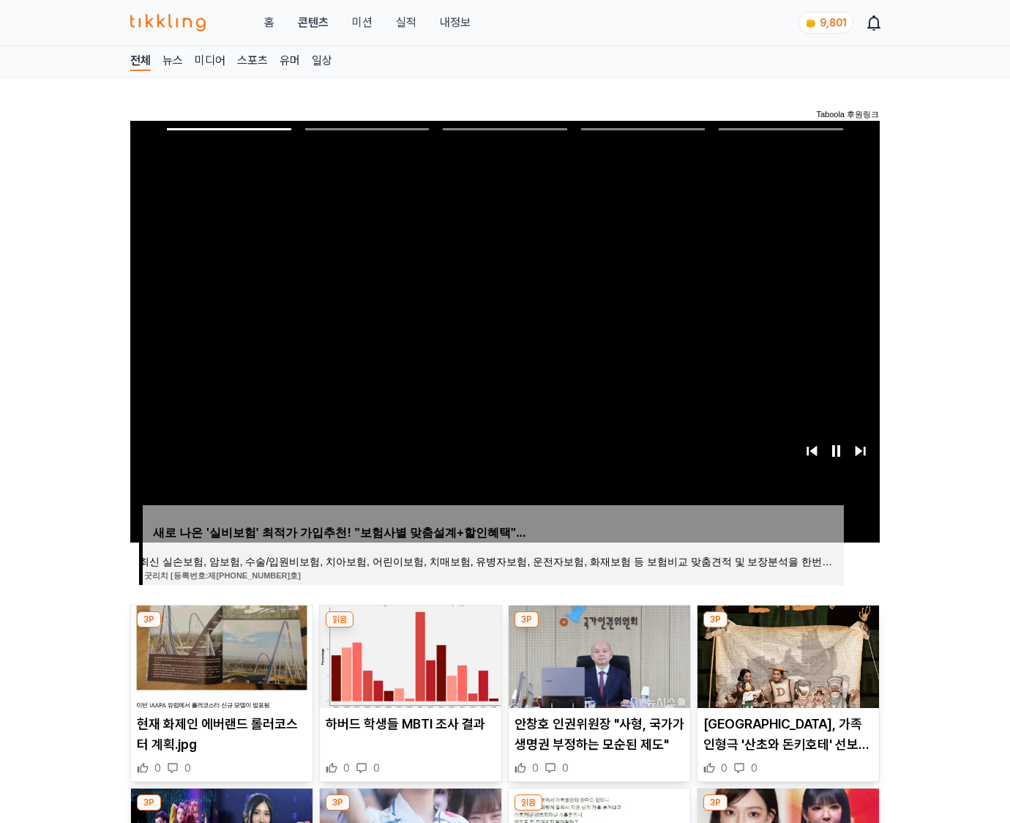
click at [786, 654] on img at bounding box center [787, 656] width 181 height 102
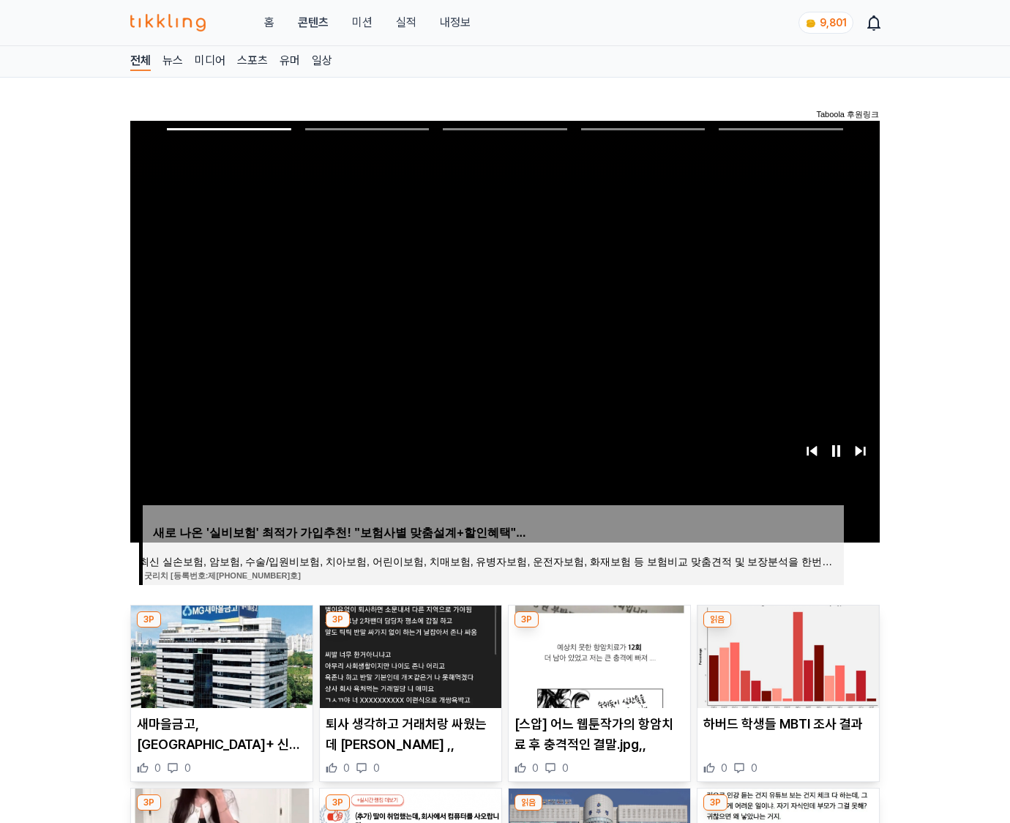
click at [786, 654] on img at bounding box center [787, 656] width 181 height 102
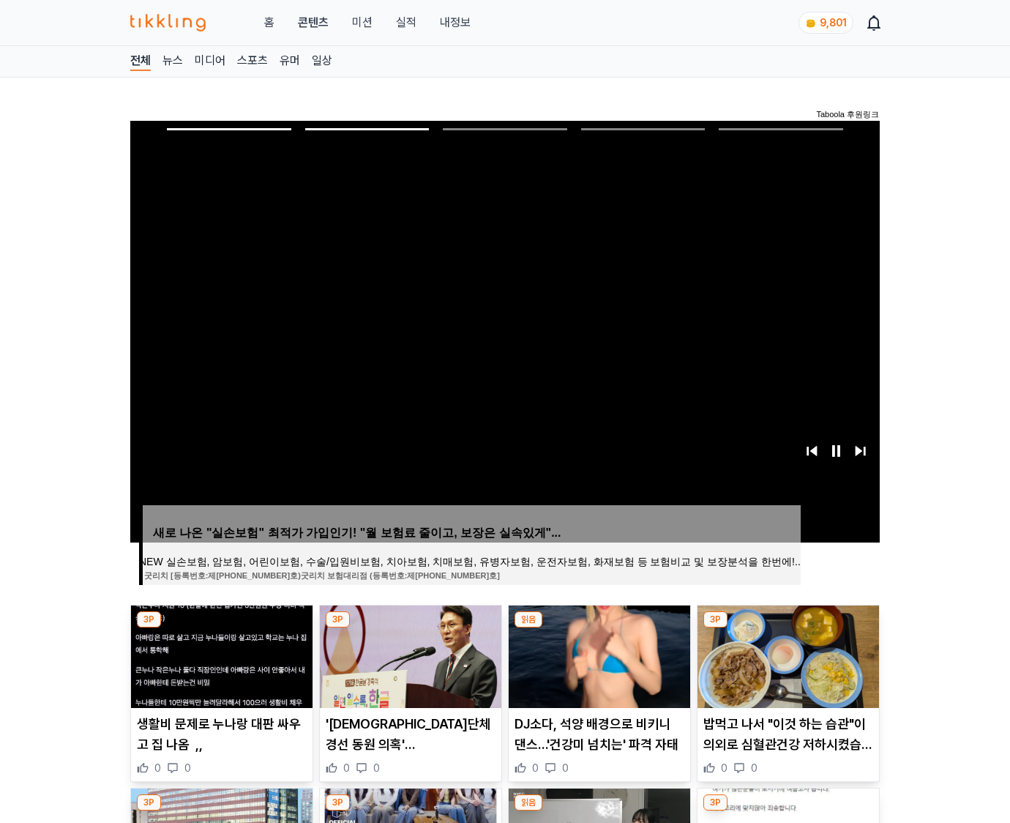
click at [786, 654] on img at bounding box center [787, 656] width 181 height 102
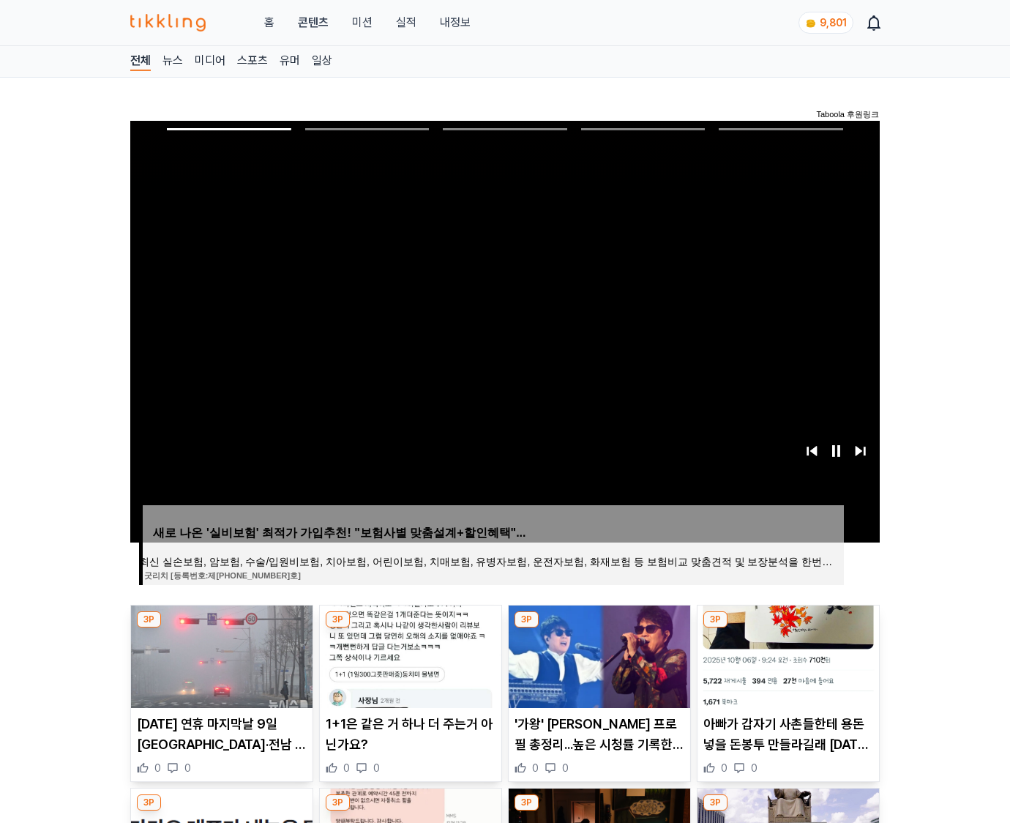
click at [786, 654] on img at bounding box center [787, 656] width 181 height 102
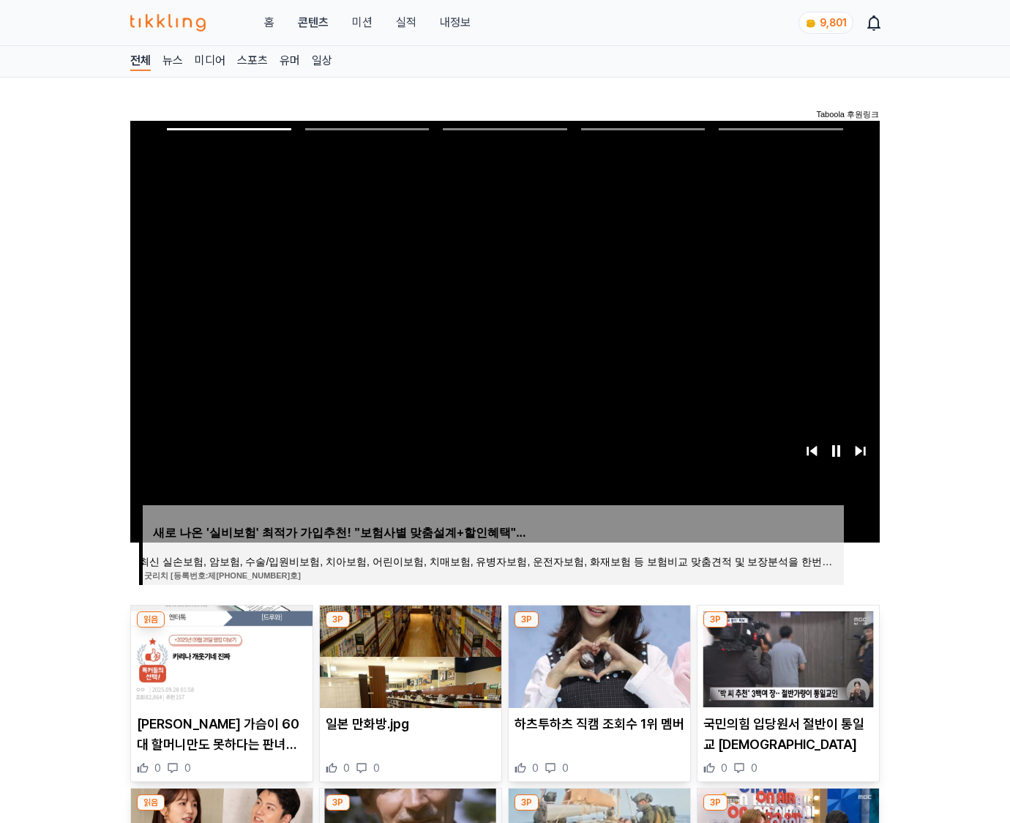
click at [786, 654] on img at bounding box center [787, 656] width 181 height 102
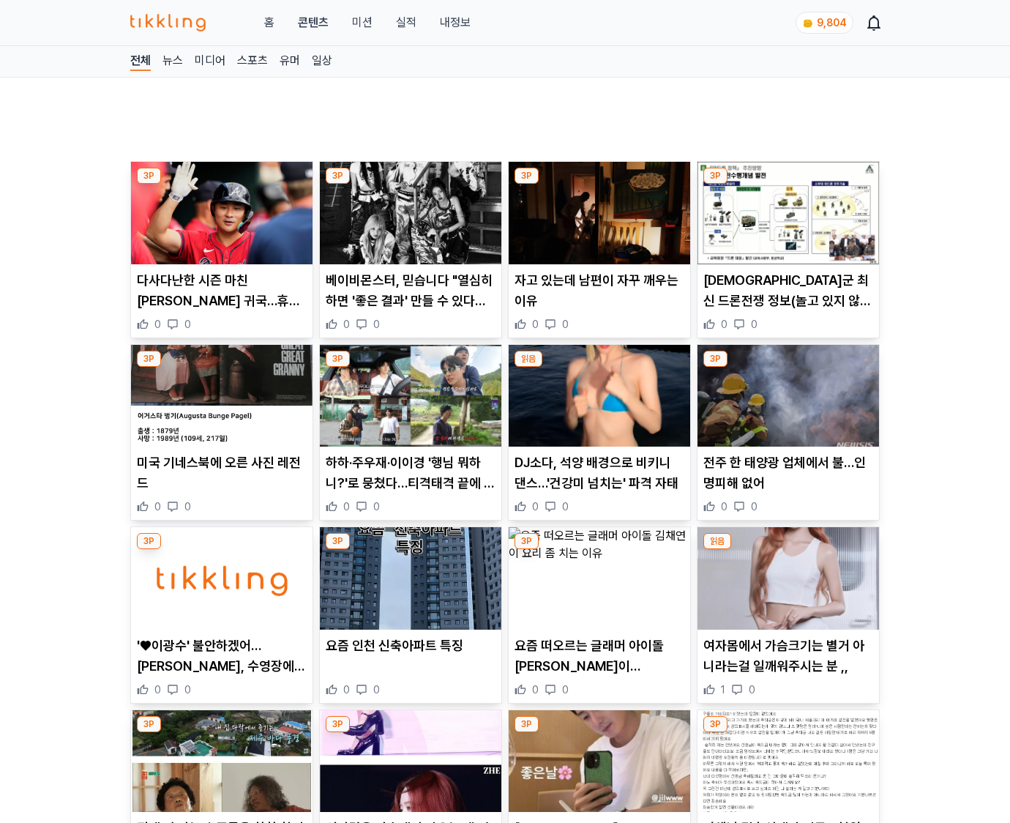
click at [786, 654] on p "여자몸에서 가슴크기는 별거 아니라는걸 일깨워주시는 분 ,," at bounding box center [788, 655] width 170 height 41
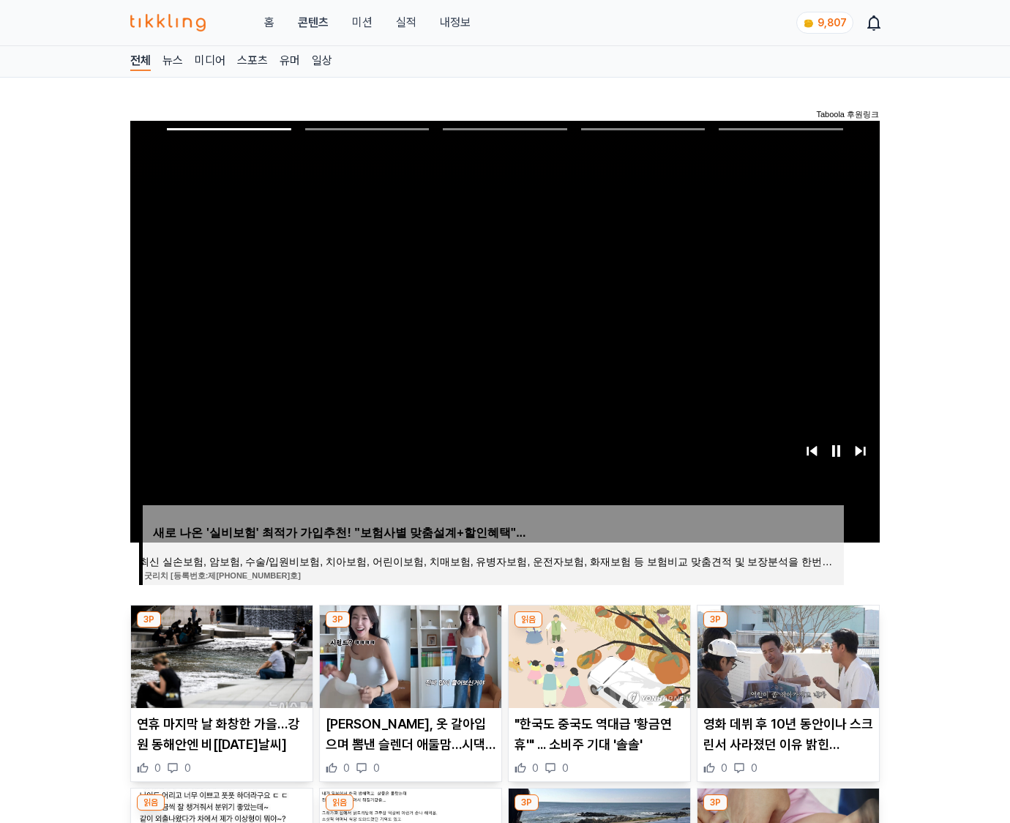
click at [786, 654] on img at bounding box center [787, 656] width 181 height 102
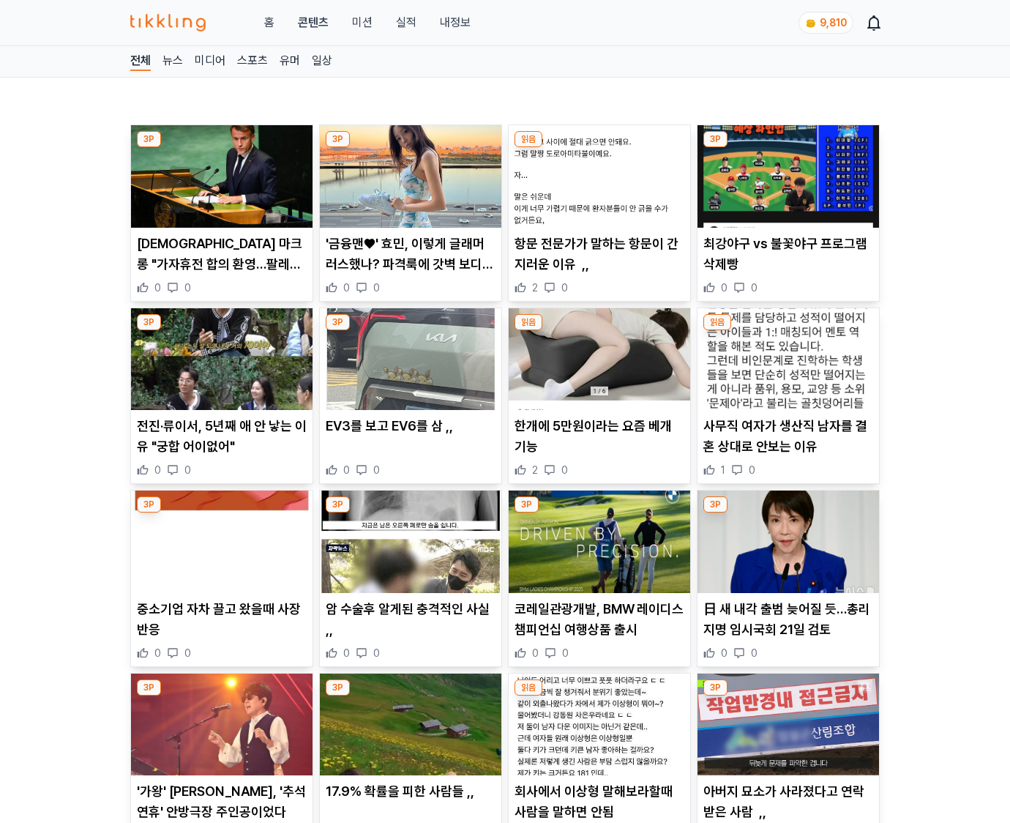
click at [786, 654] on div "0 0" at bounding box center [788, 652] width 170 height 15
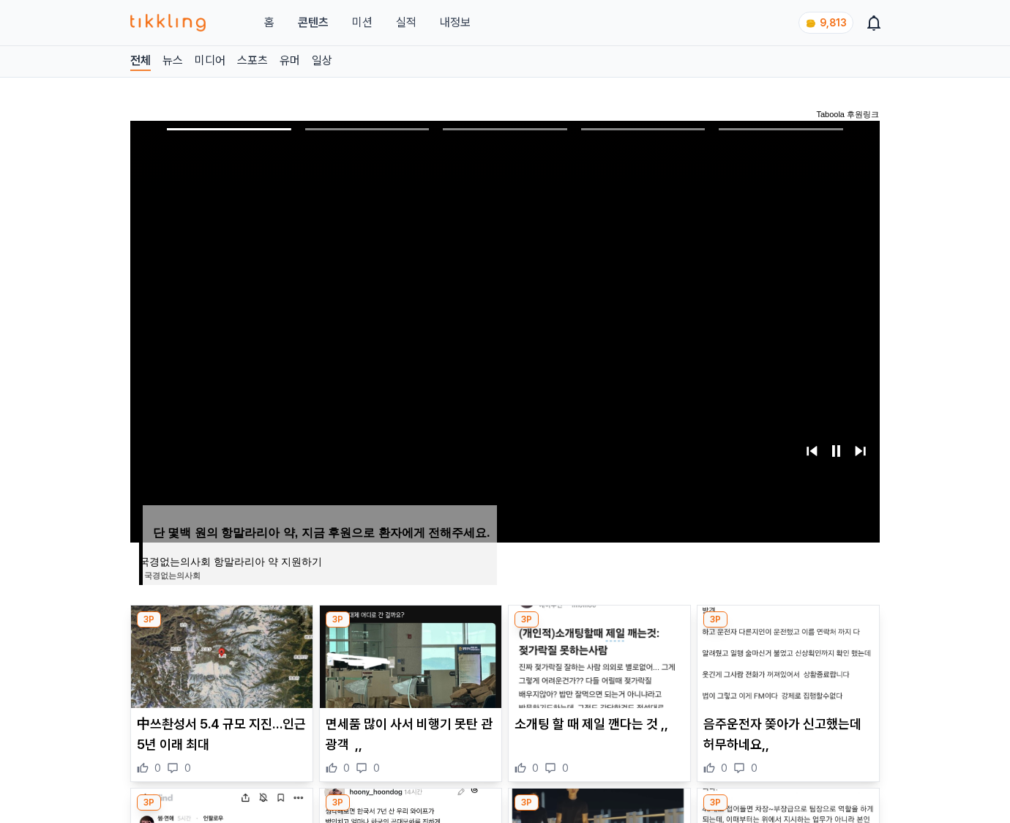
click at [786, 654] on img at bounding box center [787, 656] width 181 height 102
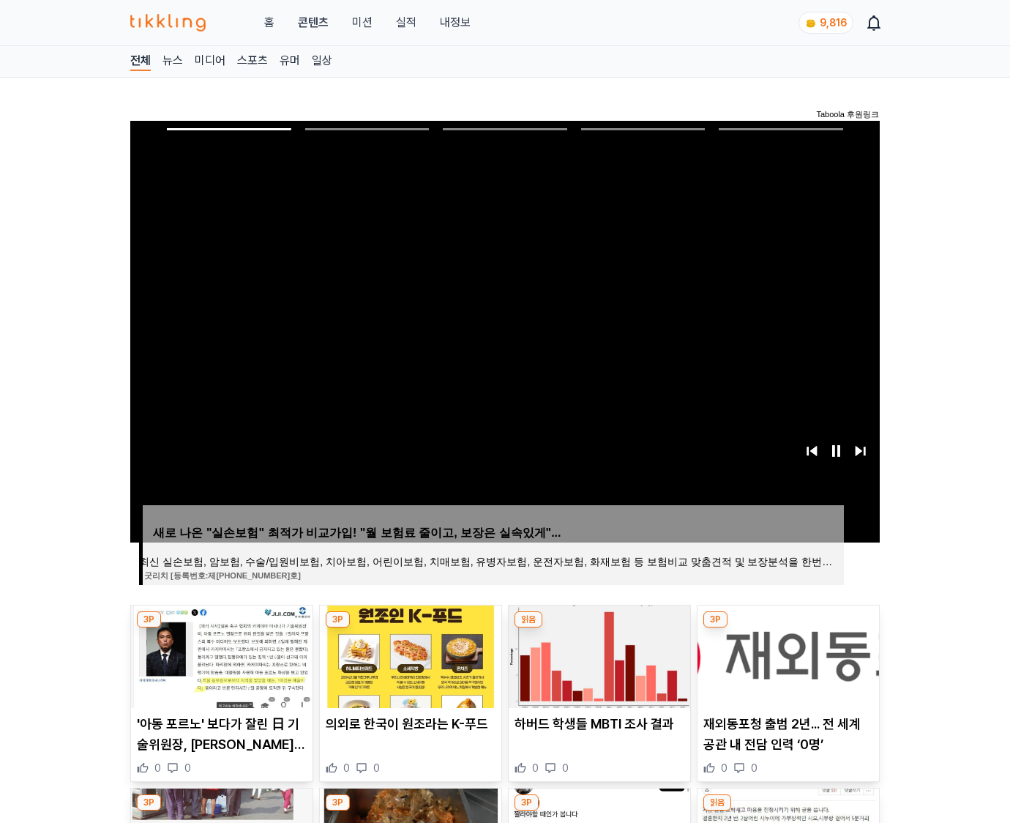
click at [786, 654] on img at bounding box center [787, 656] width 181 height 102
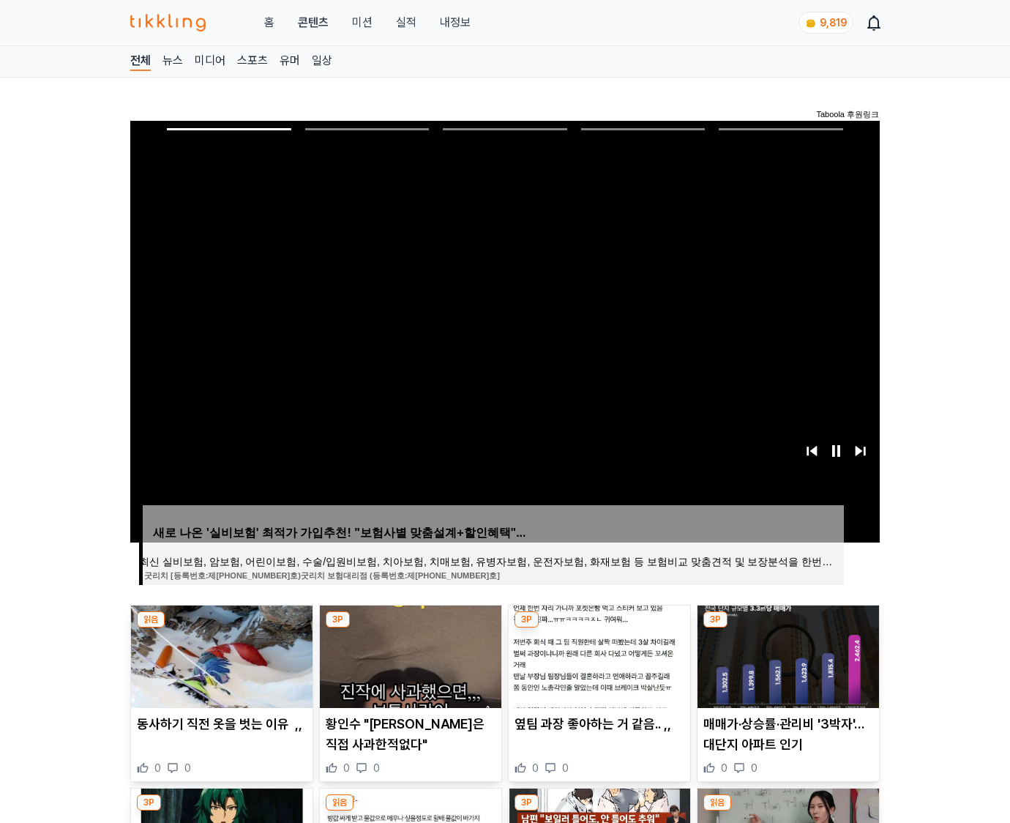
click at [786, 654] on img at bounding box center [787, 656] width 181 height 102
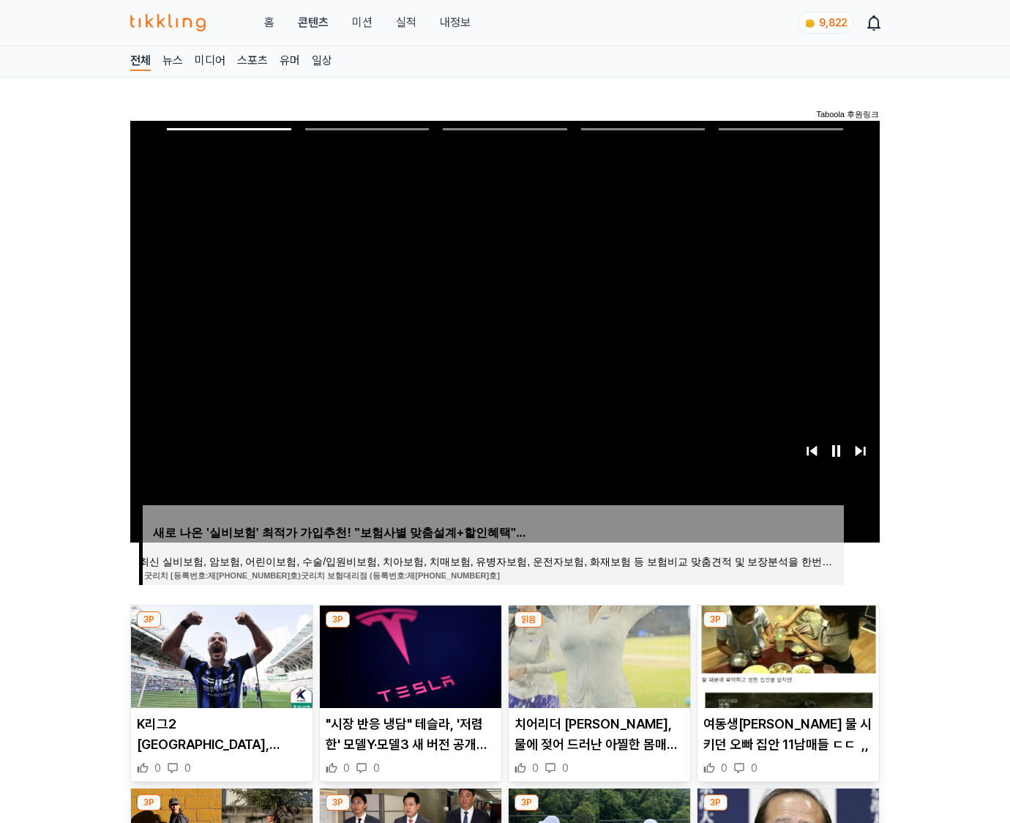
click at [786, 654] on img at bounding box center [787, 656] width 181 height 102
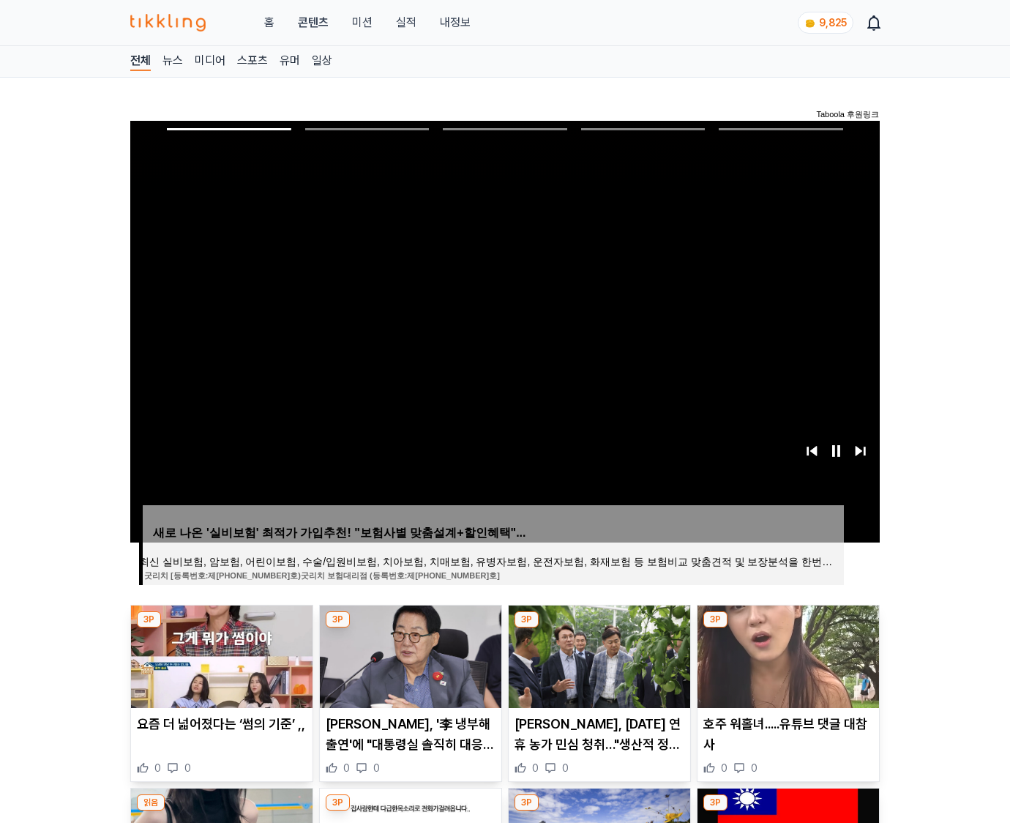
click at [786, 654] on img at bounding box center [787, 656] width 181 height 102
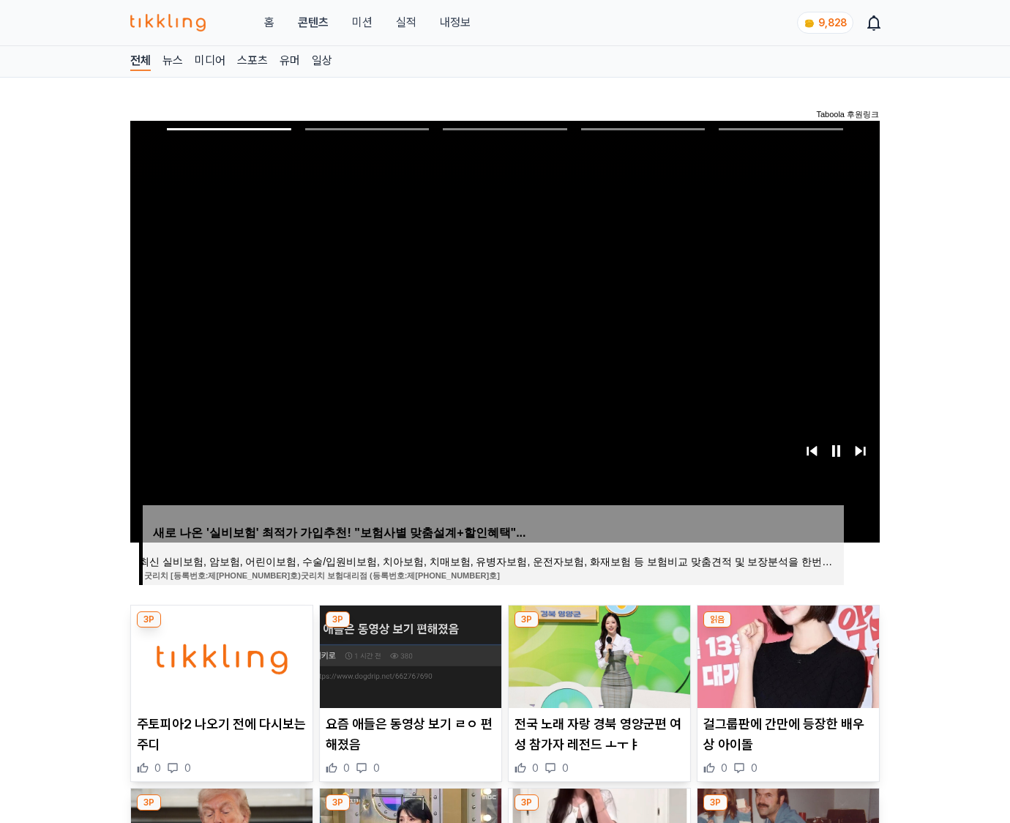
click at [786, 654] on img at bounding box center [787, 656] width 181 height 102
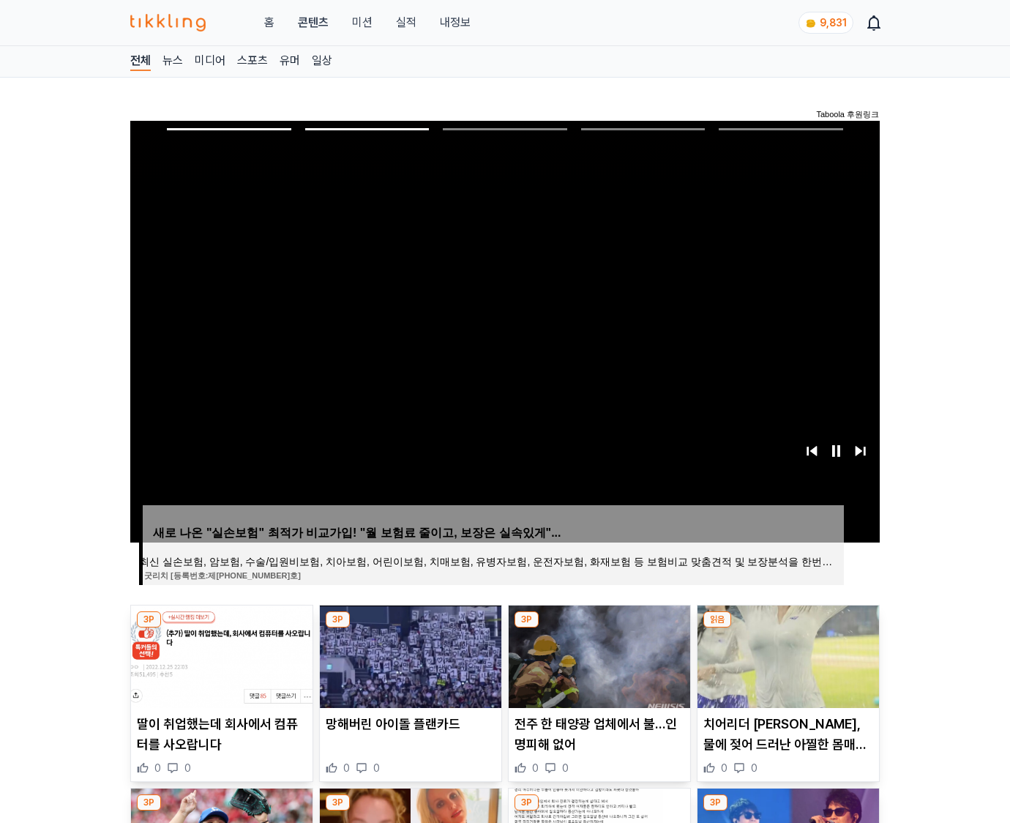
click at [786, 654] on img at bounding box center [787, 656] width 181 height 102
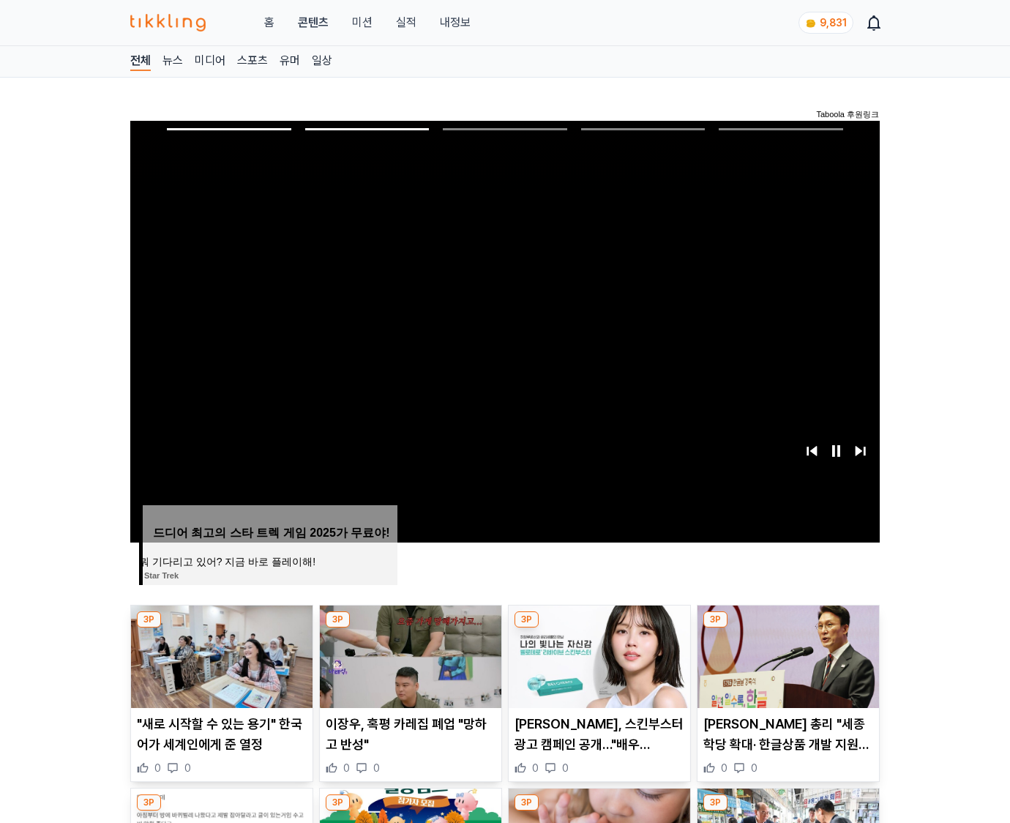
click at [786, 654] on img at bounding box center [787, 656] width 181 height 102
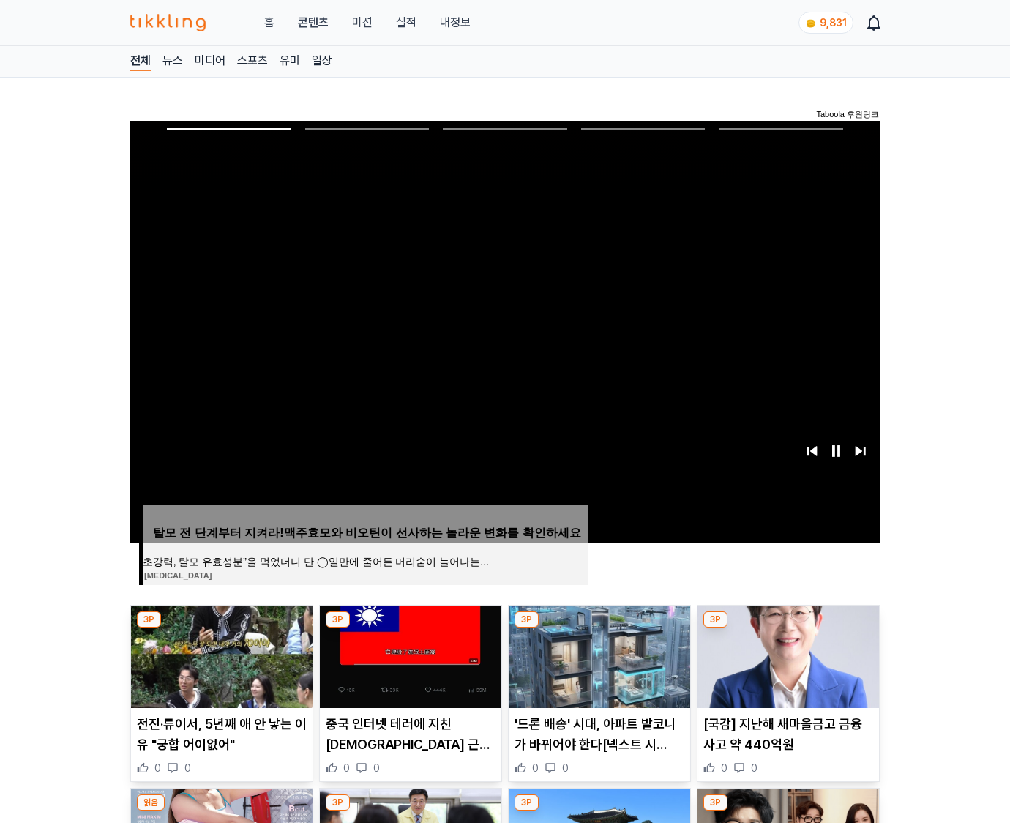
click at [786, 654] on img at bounding box center [787, 656] width 181 height 102
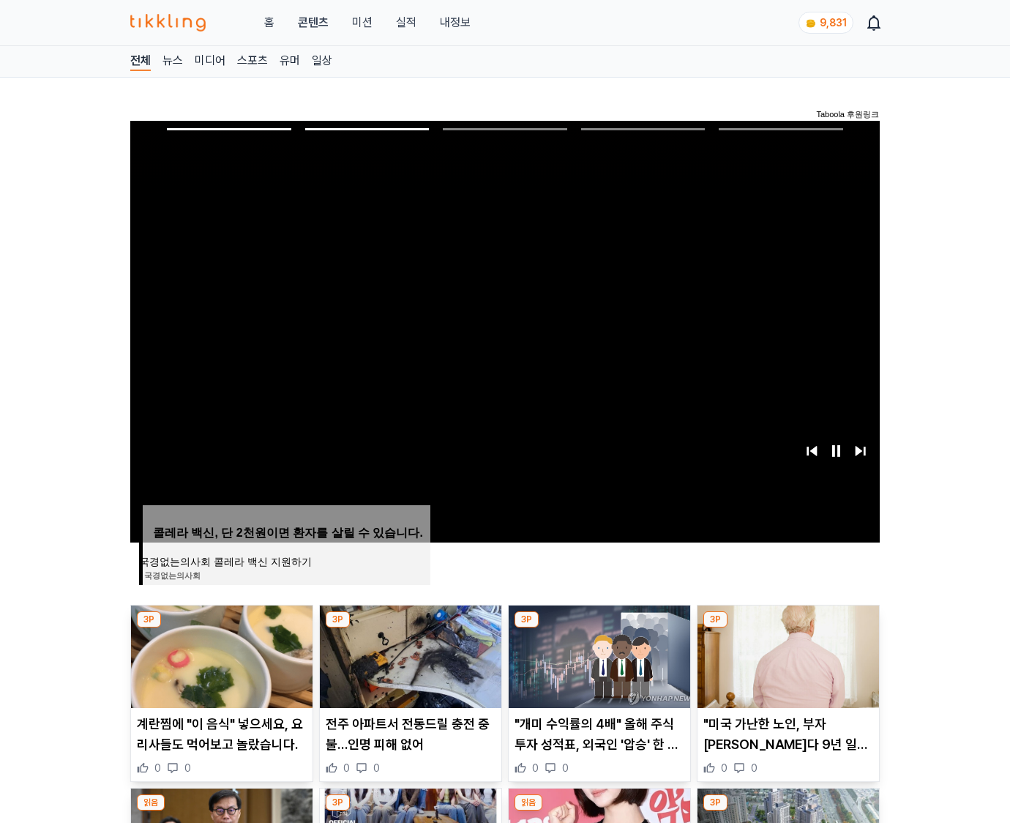
click at [786, 654] on img at bounding box center [787, 656] width 181 height 102
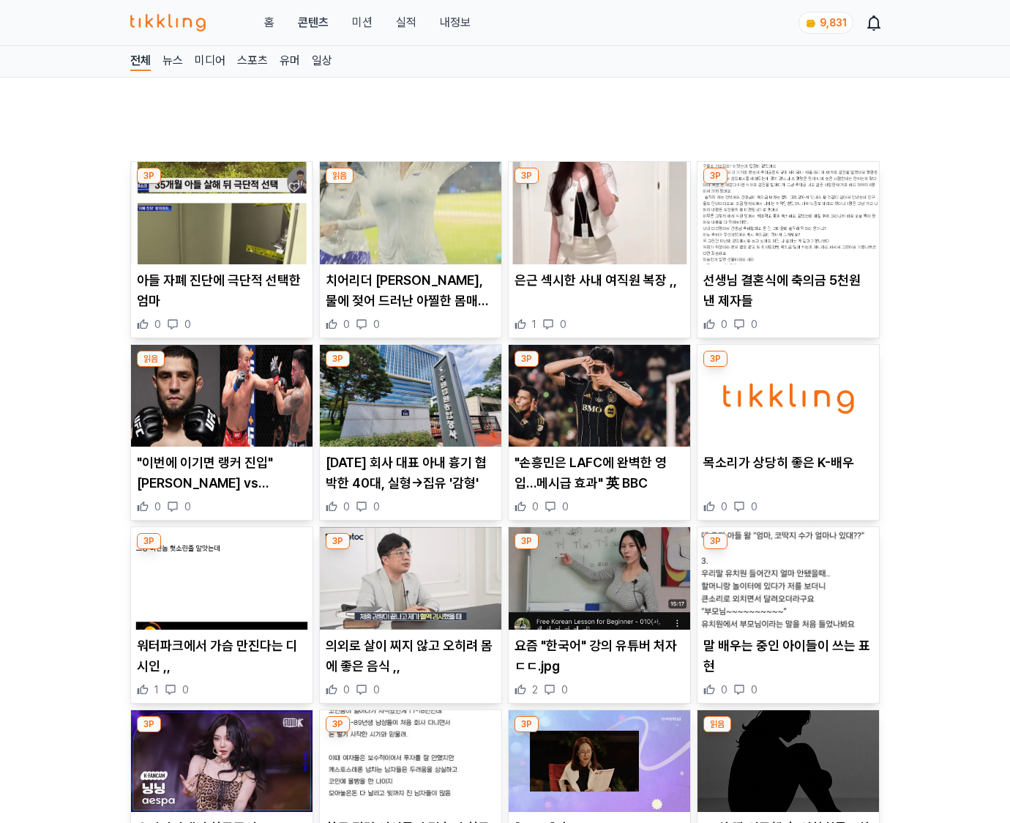
click at [786, 654] on p "말 배우는 중인 아이들이 쓰는 표현" at bounding box center [788, 655] width 170 height 41
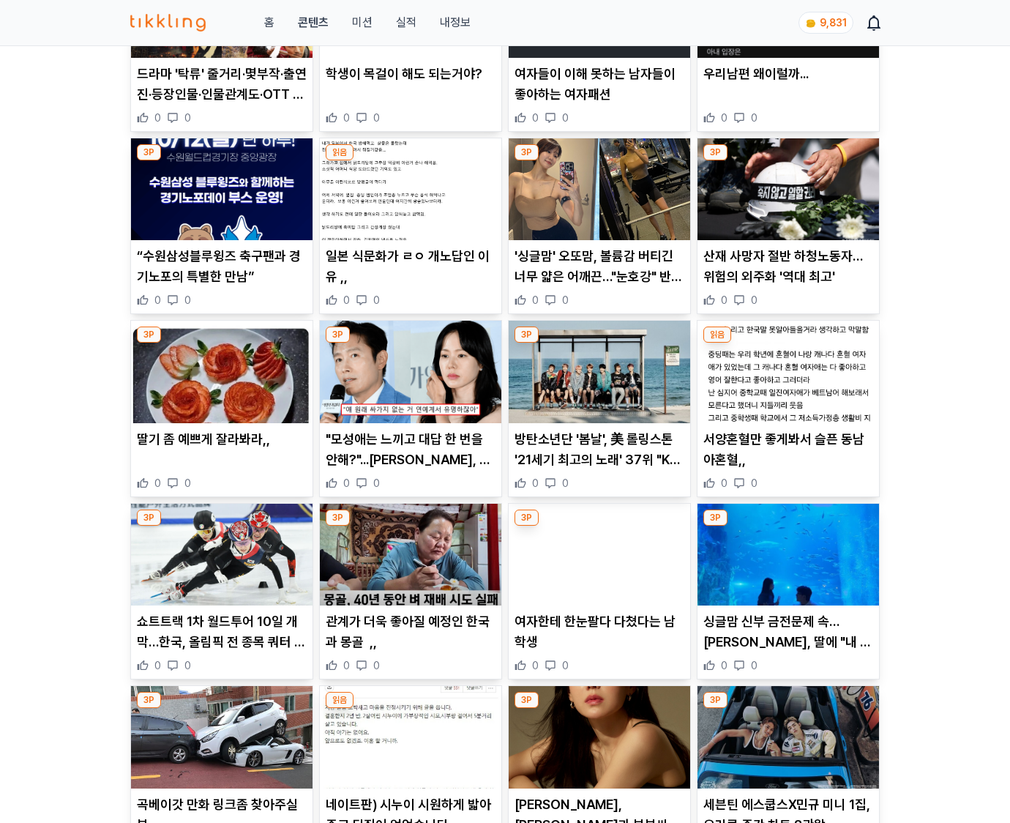
scroll to position [3116, 0]
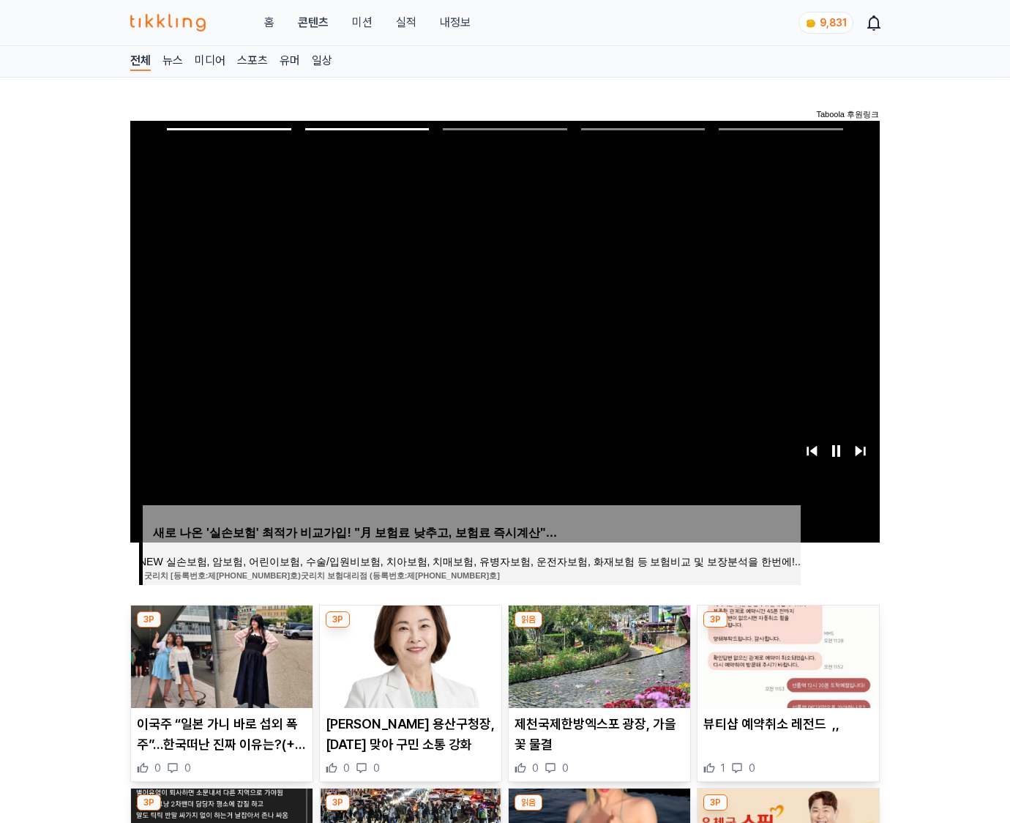
click at [786, 654] on img at bounding box center [787, 656] width 181 height 102
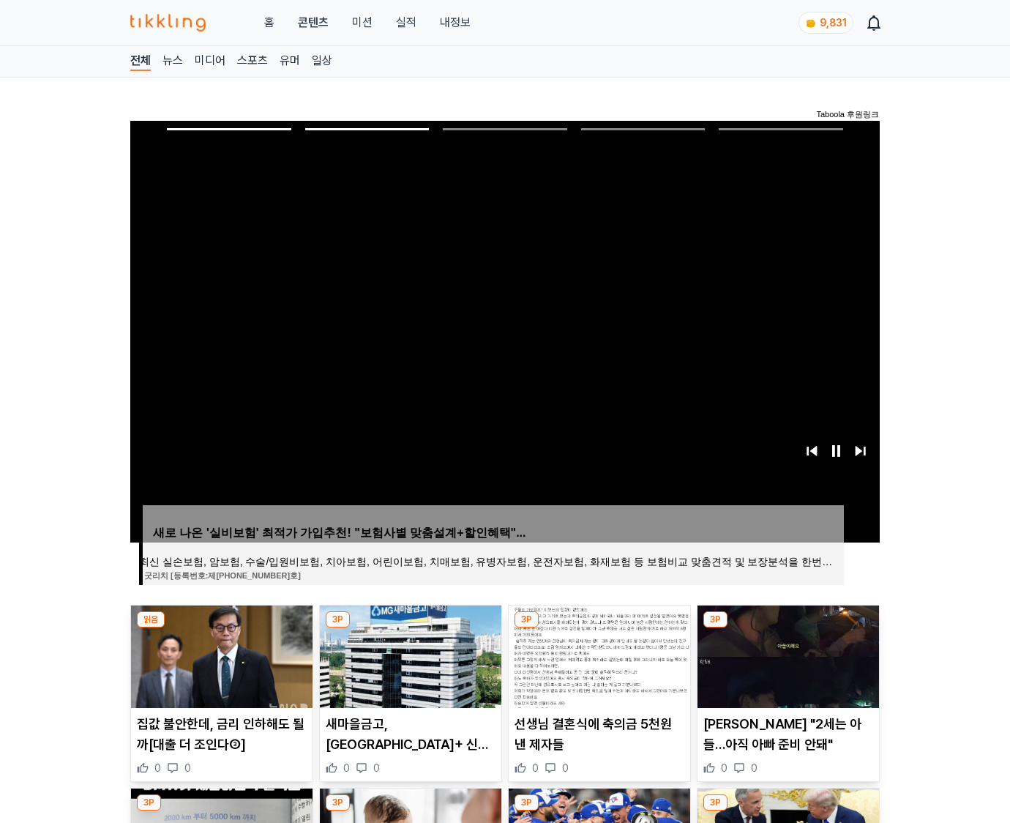
click at [786, 654] on img at bounding box center [787, 656] width 181 height 102
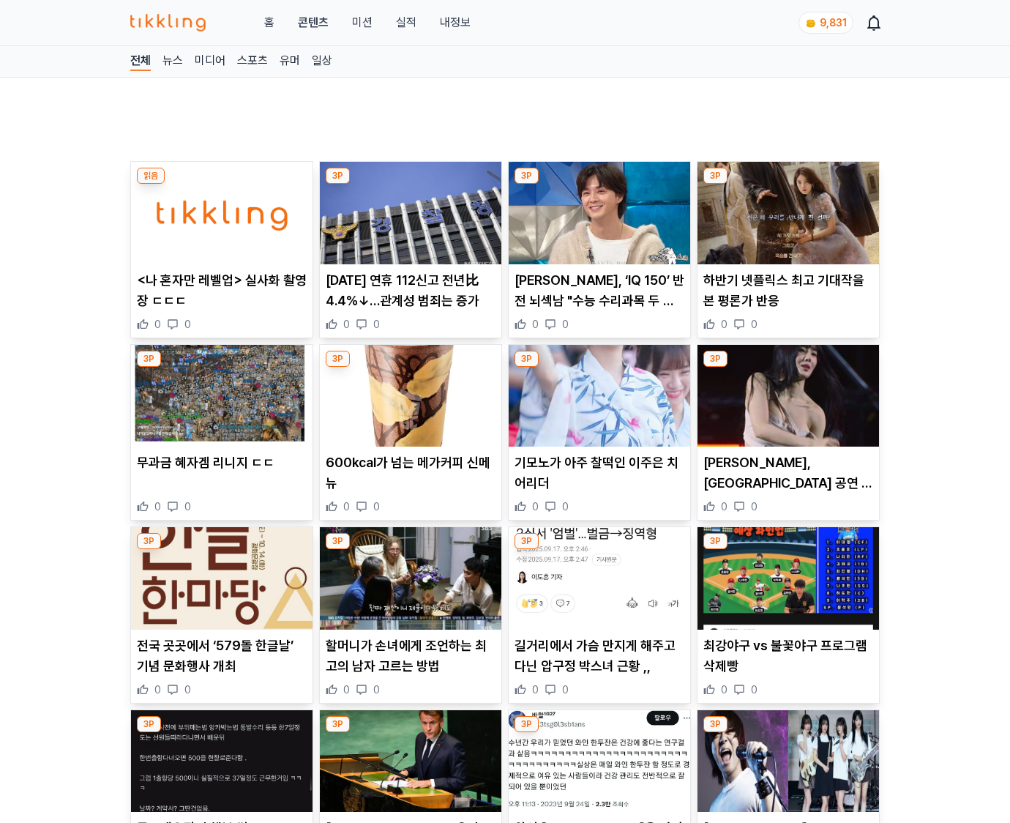
click at [786, 654] on p "최강야구 vs 불꽃야구 프로그램 삭제빵" at bounding box center [788, 655] width 170 height 41
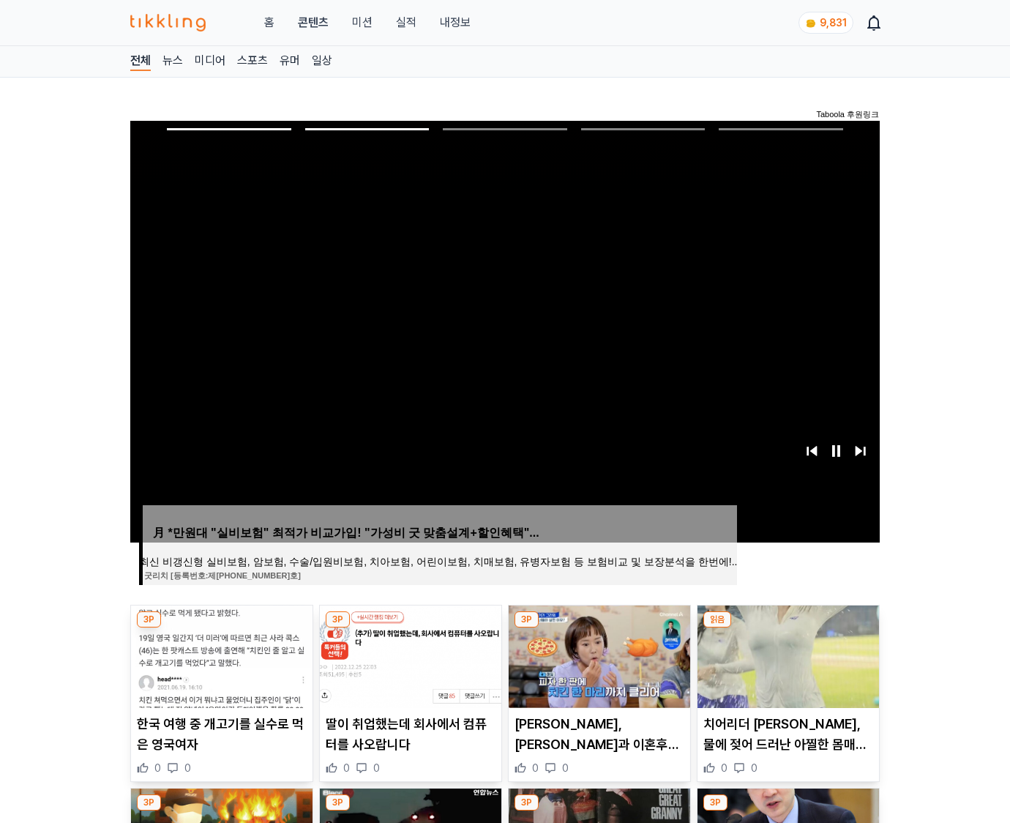
click at [786, 654] on img at bounding box center [787, 656] width 181 height 102
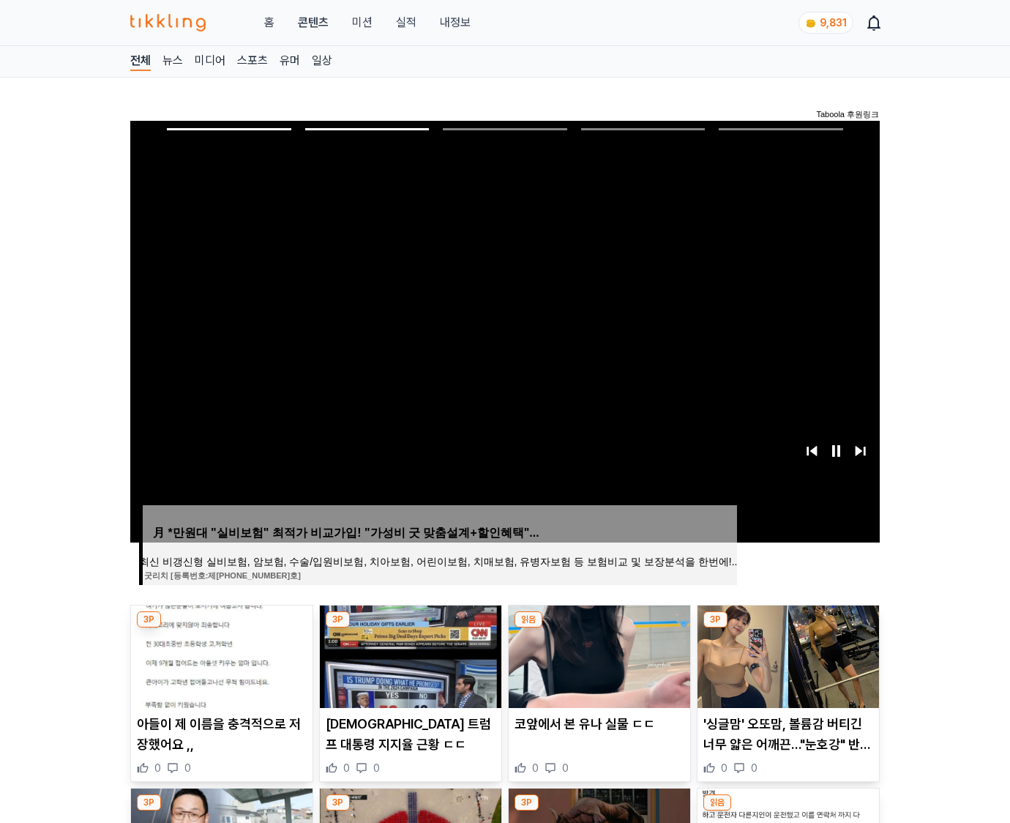
click at [786, 654] on img at bounding box center [787, 656] width 181 height 102
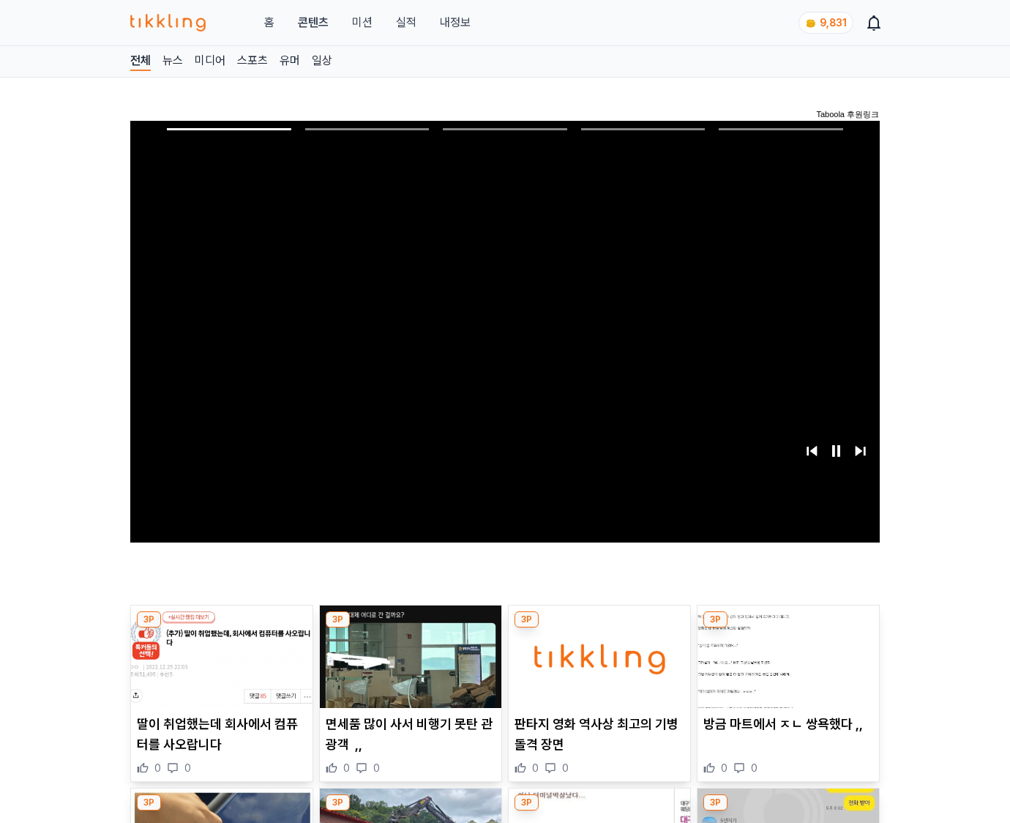
click at [786, 654] on img at bounding box center [787, 656] width 181 height 102
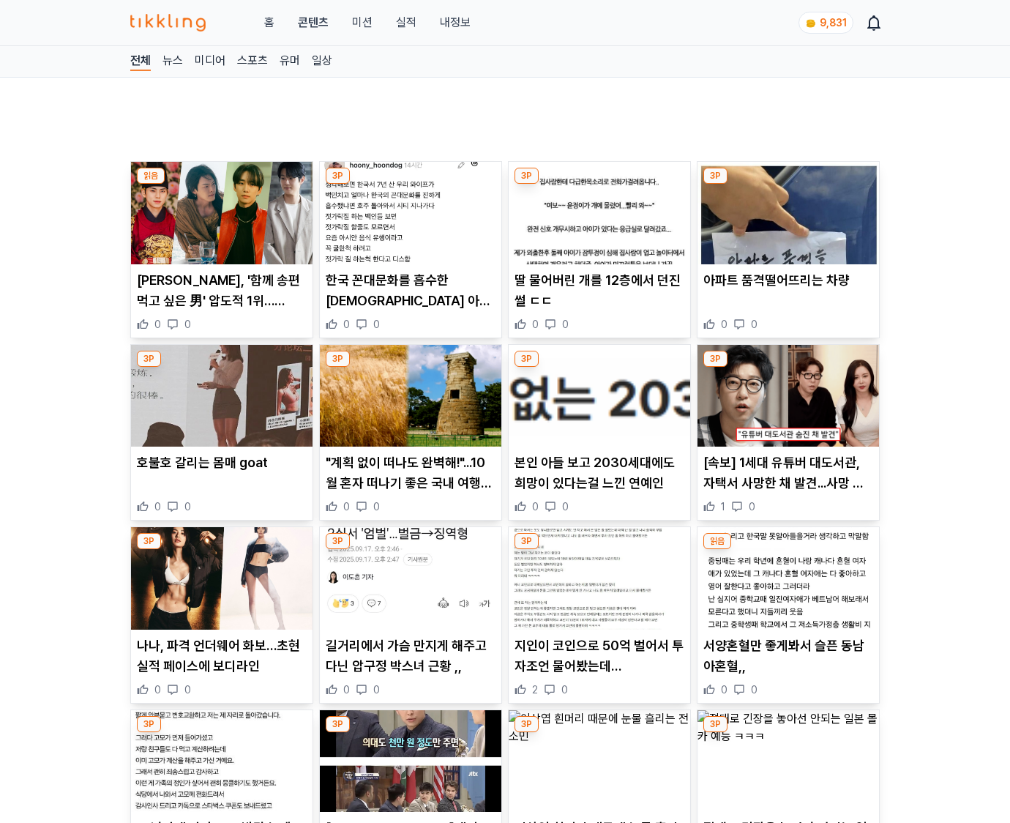
click at [786, 654] on p "서양혼혈만 좋게봐서 슬픈 동남아혼혈,," at bounding box center [788, 655] width 170 height 41
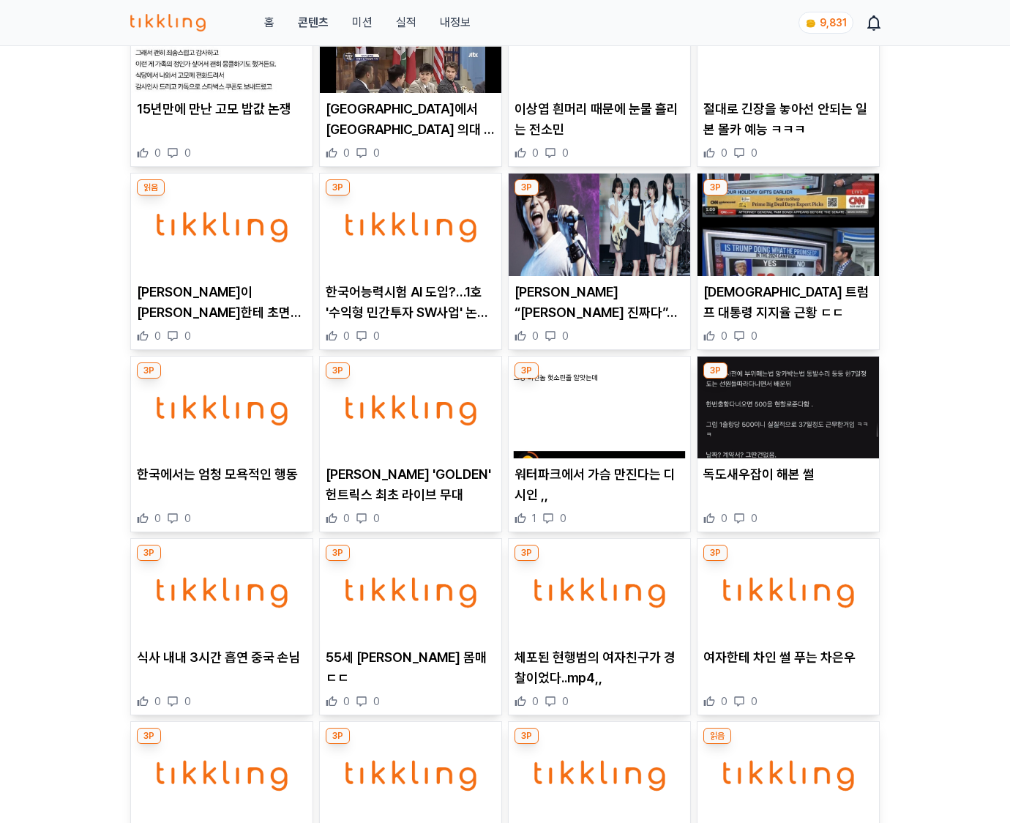
scroll to position [1675, 0]
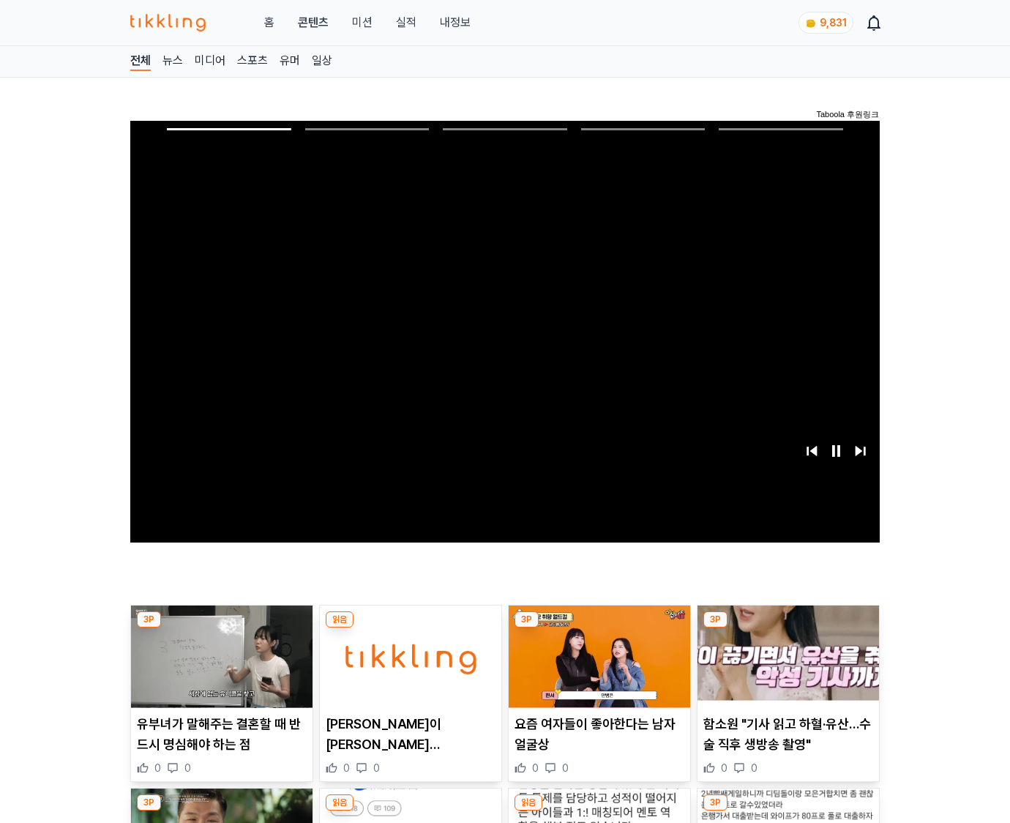
click at [786, 654] on img at bounding box center [787, 656] width 181 height 102
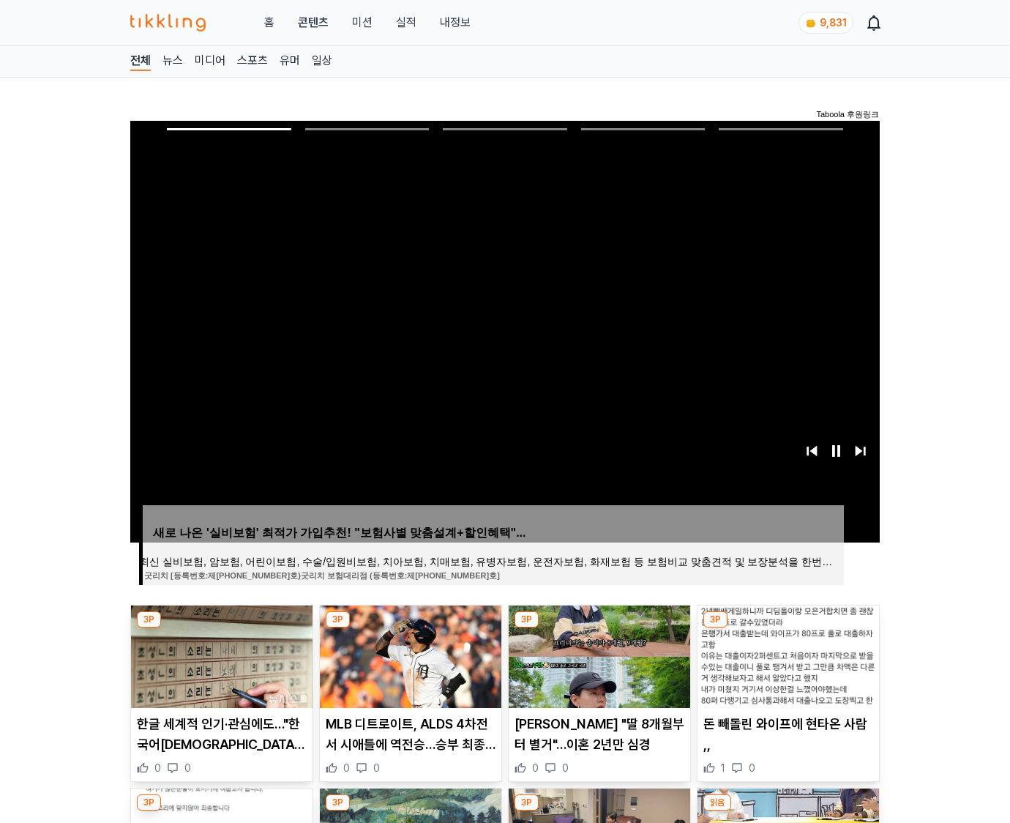
click at [786, 654] on img at bounding box center [787, 656] width 181 height 102
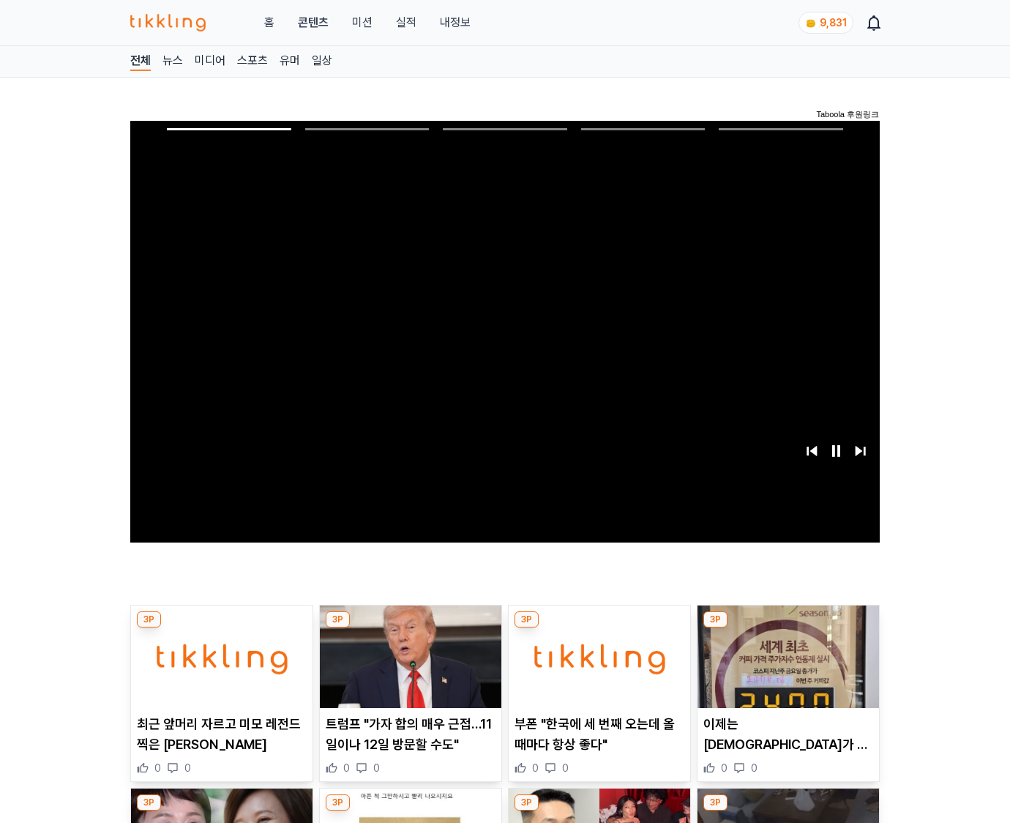
click at [786, 654] on img at bounding box center [787, 656] width 181 height 102
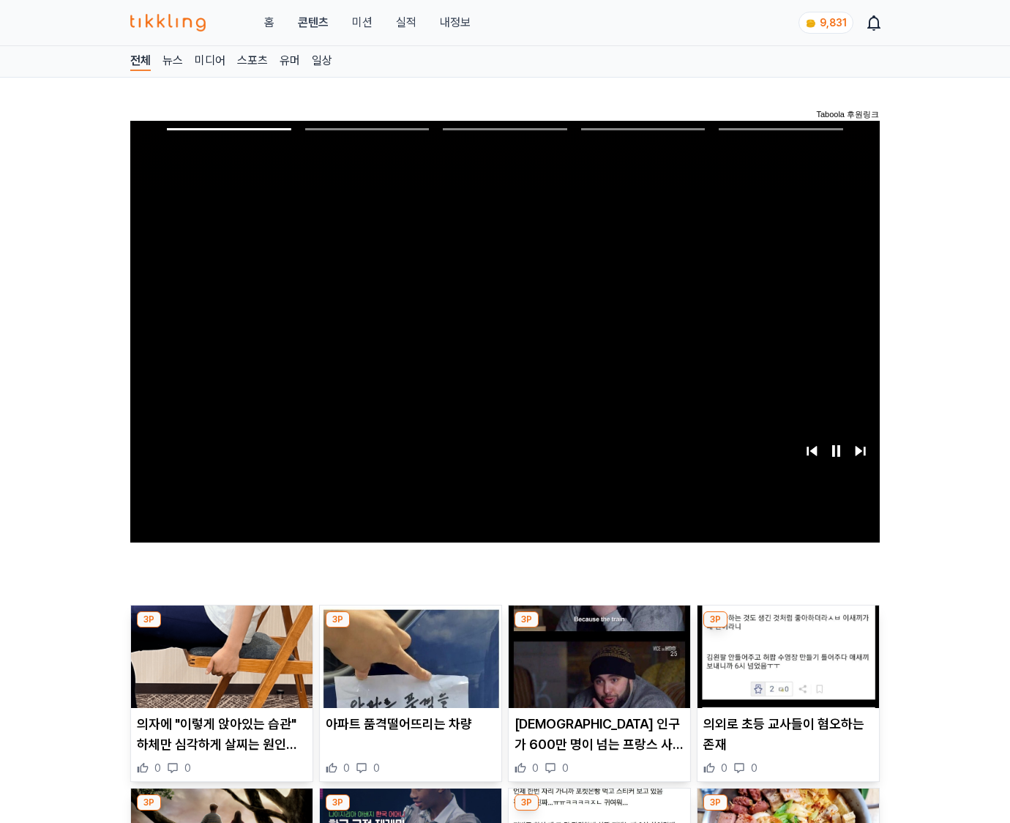
click at [786, 654] on img at bounding box center [787, 656] width 181 height 102
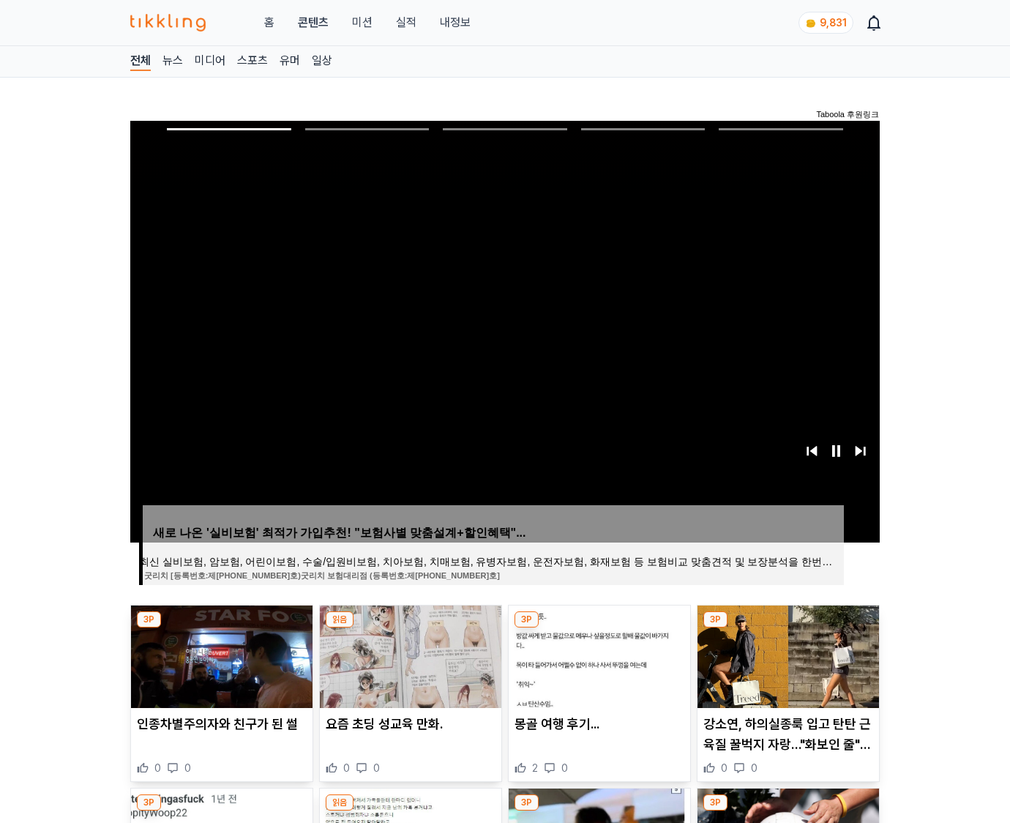
click at [786, 654] on img at bounding box center [787, 656] width 181 height 102
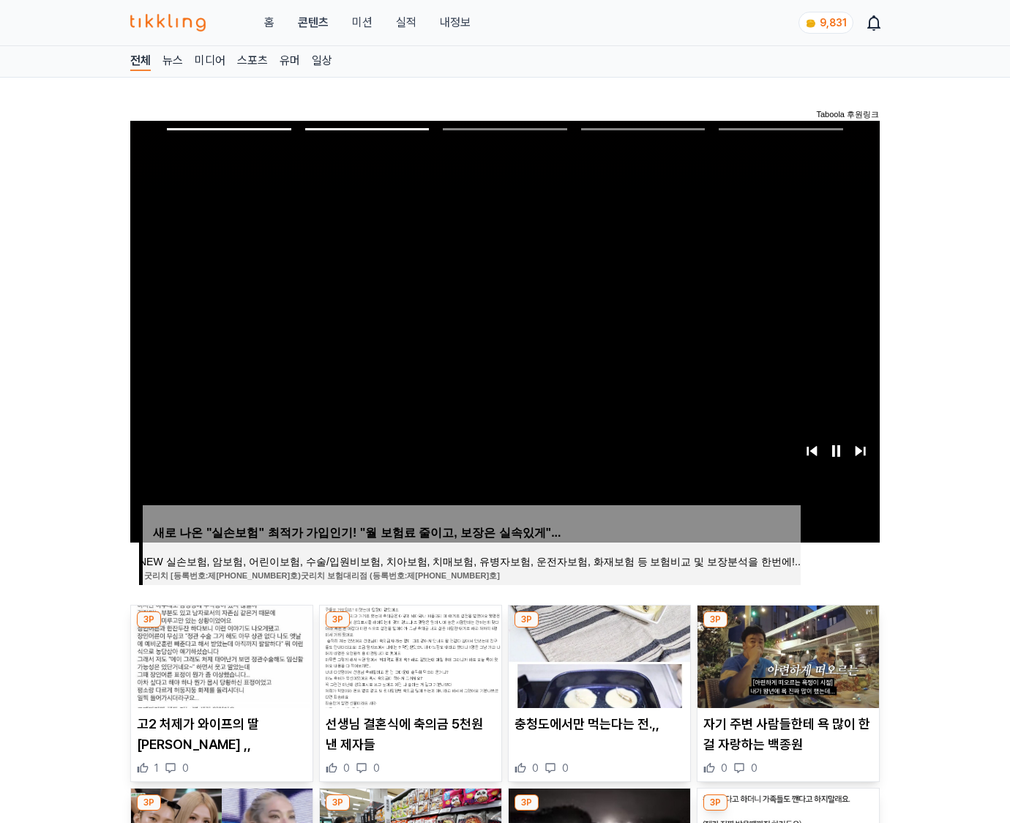
click at [786, 654] on img at bounding box center [787, 656] width 181 height 102
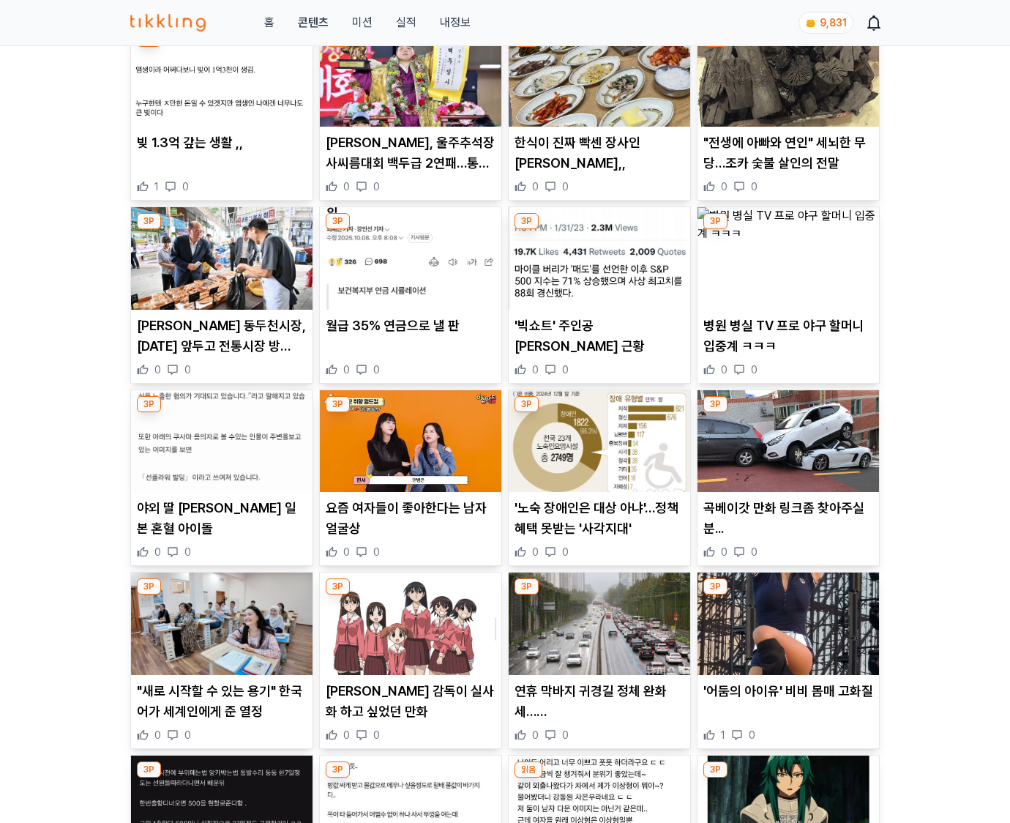
scroll to position [7671, 0]
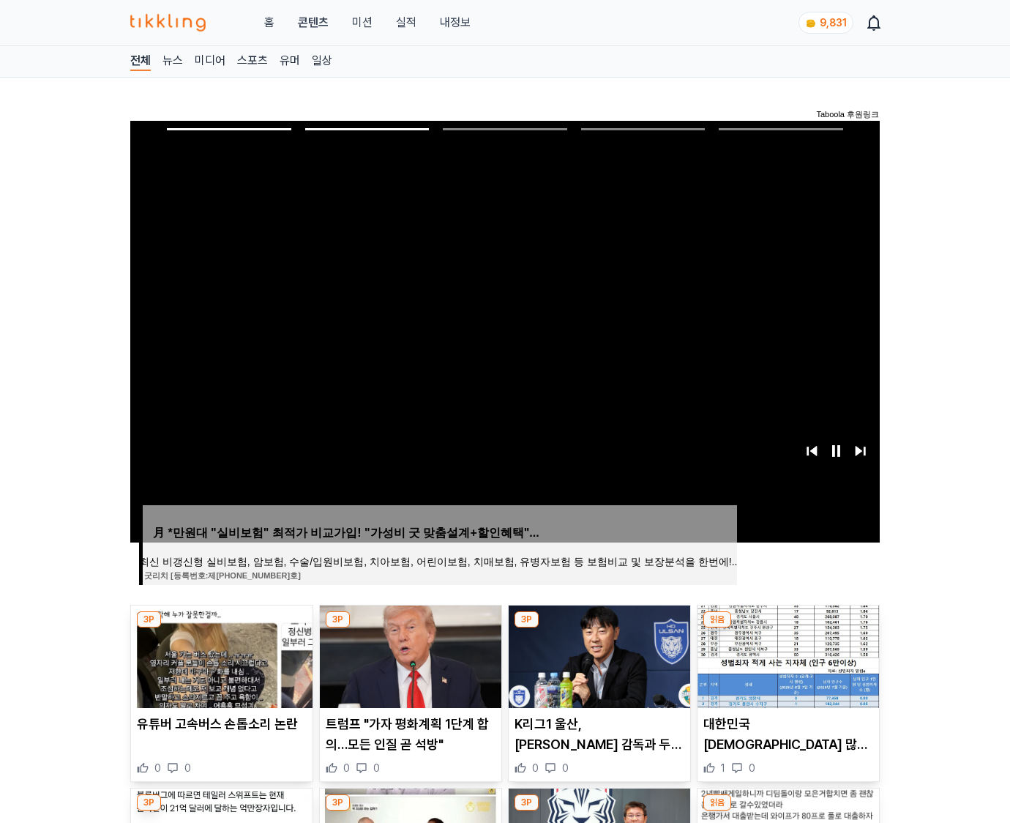
click at [786, 654] on img at bounding box center [787, 656] width 181 height 102
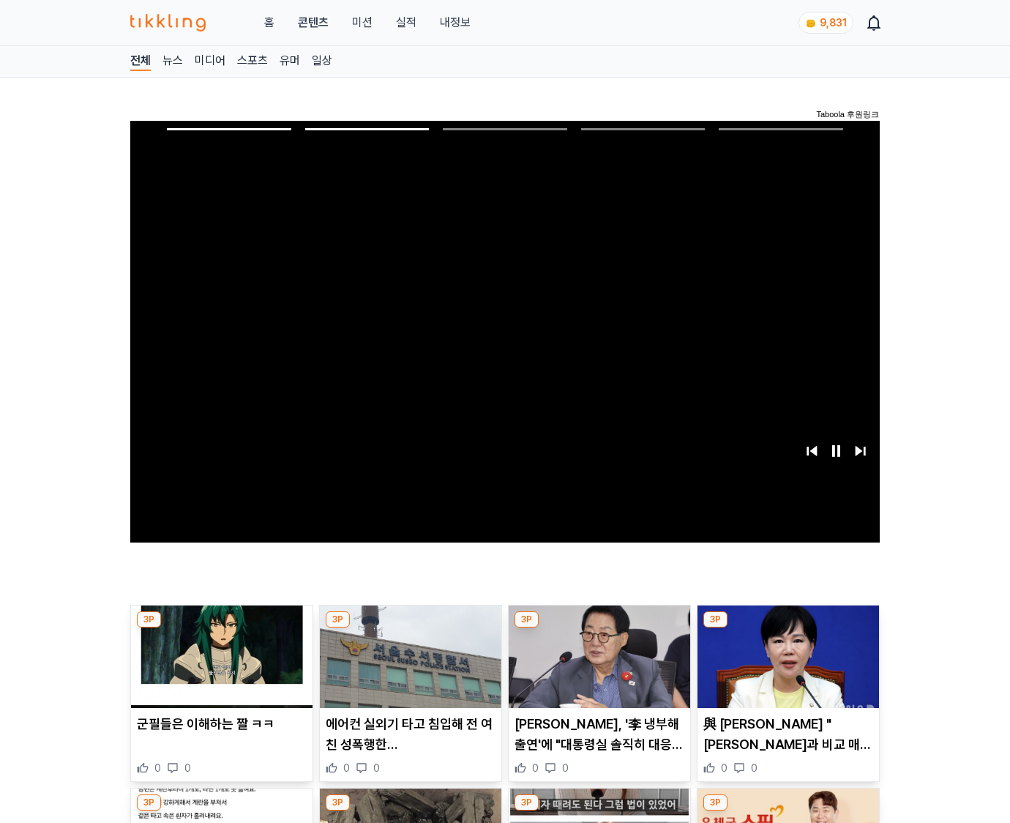
click at [786, 654] on img at bounding box center [787, 656] width 181 height 102
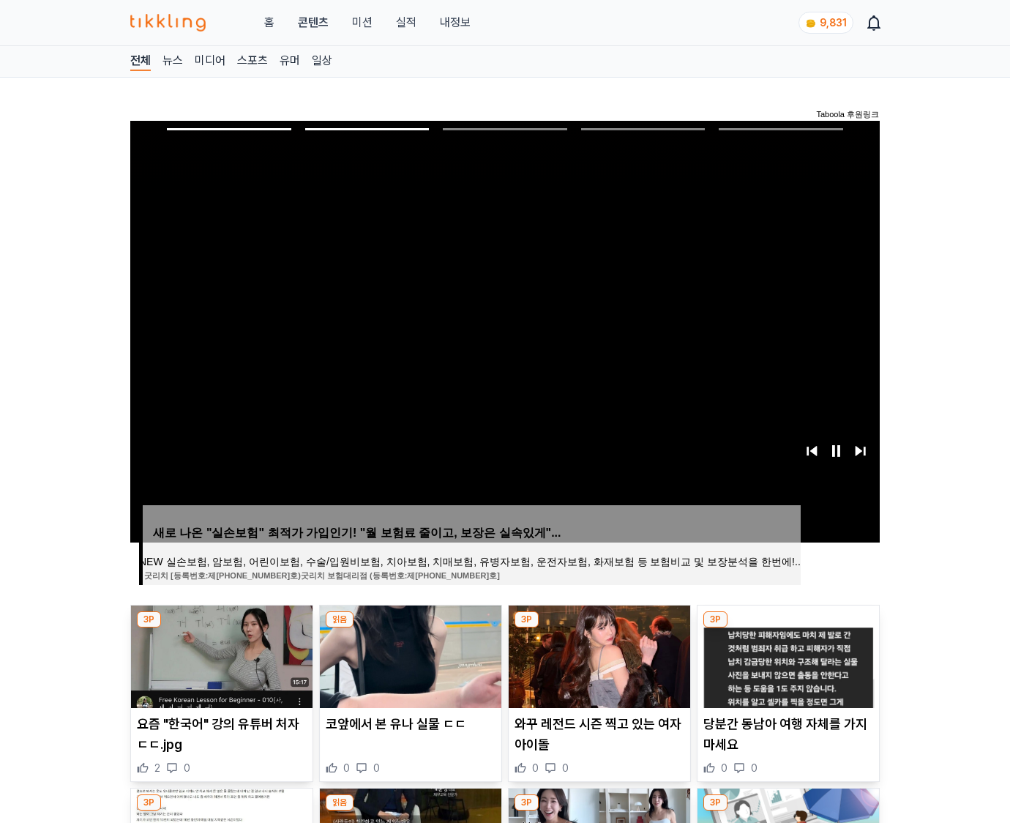
click at [786, 654] on img at bounding box center [787, 656] width 181 height 102
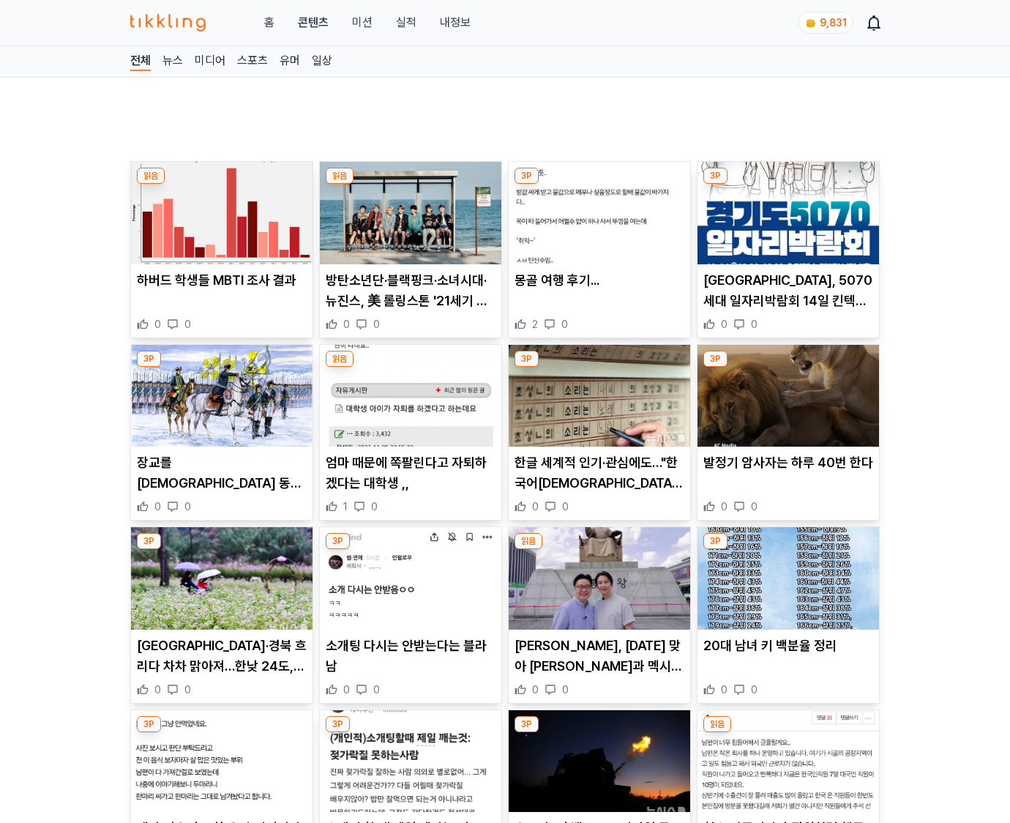
click at [786, 654] on p "20대 남녀 키 백분율 정리" at bounding box center [788, 645] width 170 height 20
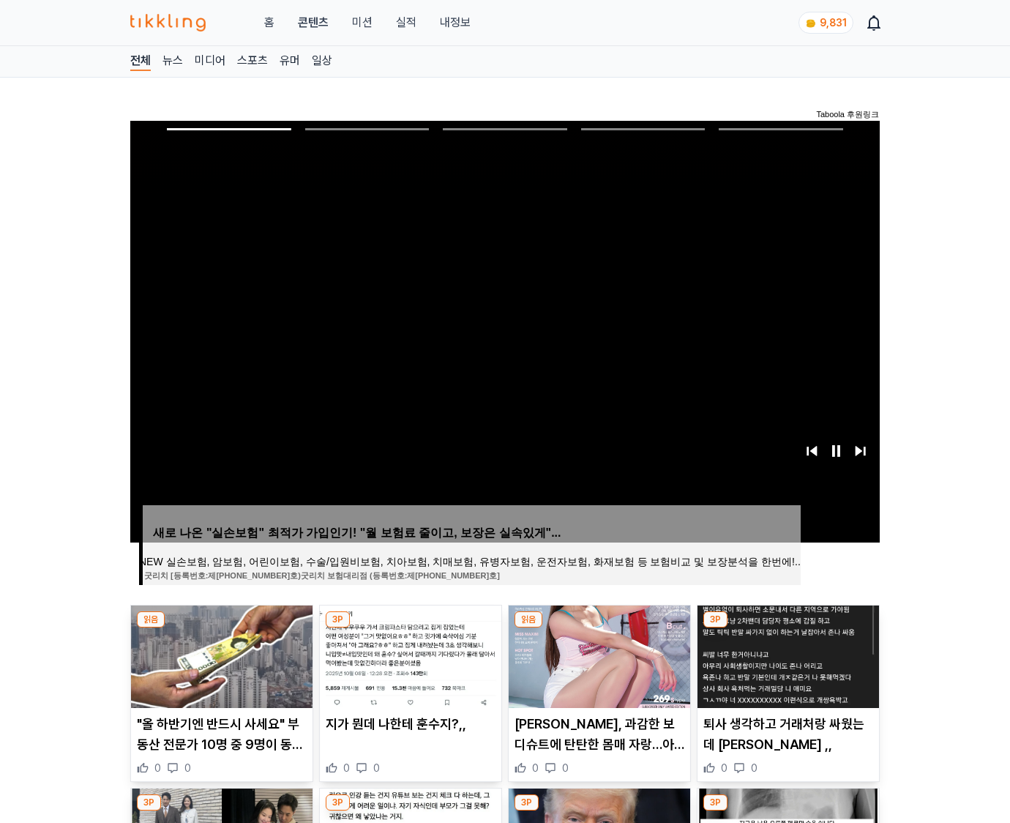
click at [786, 654] on img at bounding box center [787, 656] width 181 height 102
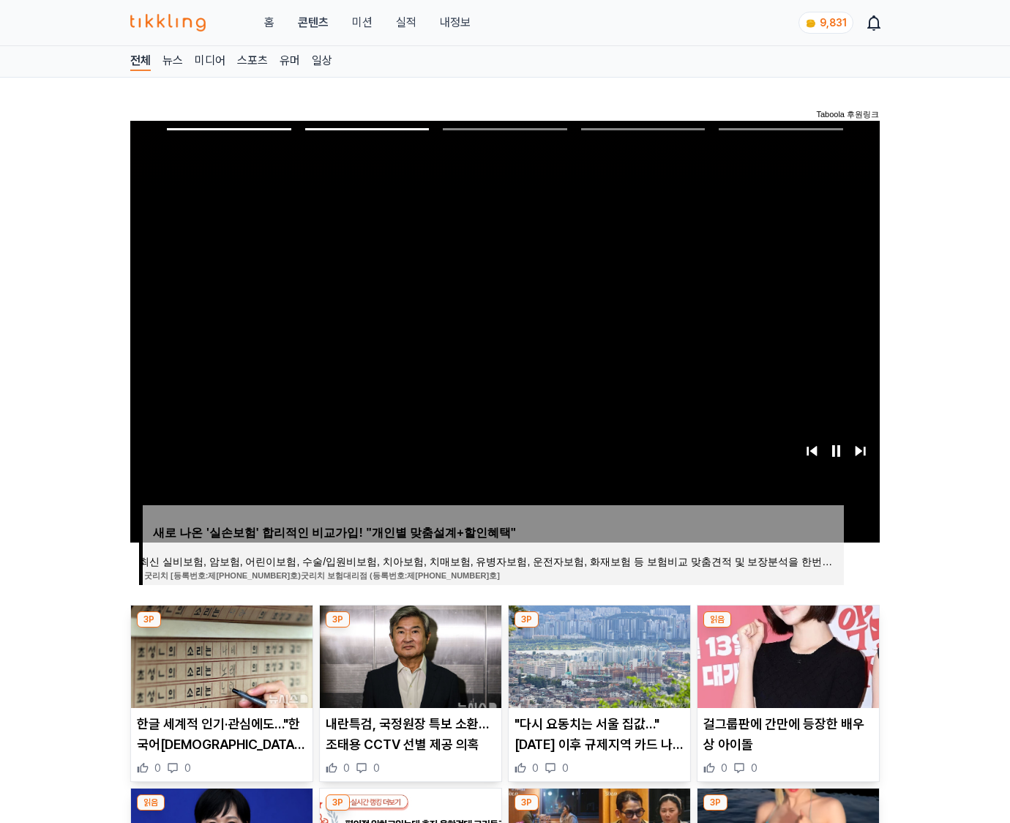
click at [786, 654] on img at bounding box center [787, 656] width 181 height 102
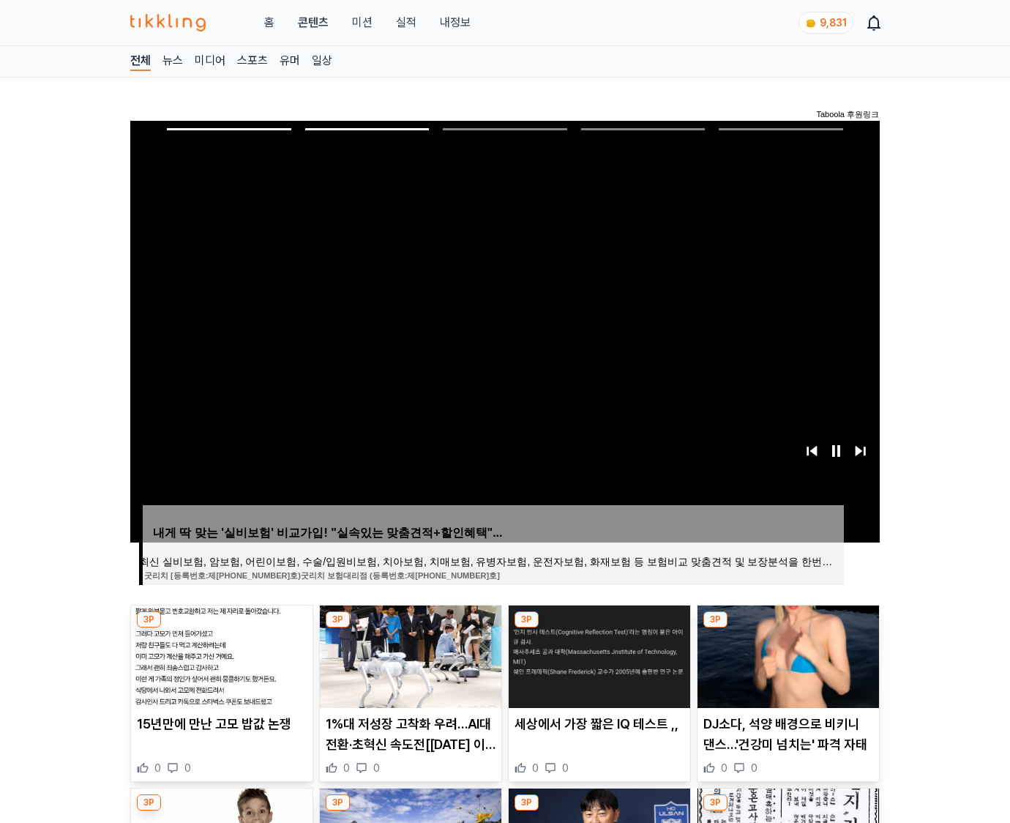
click at [786, 654] on img at bounding box center [787, 656] width 181 height 102
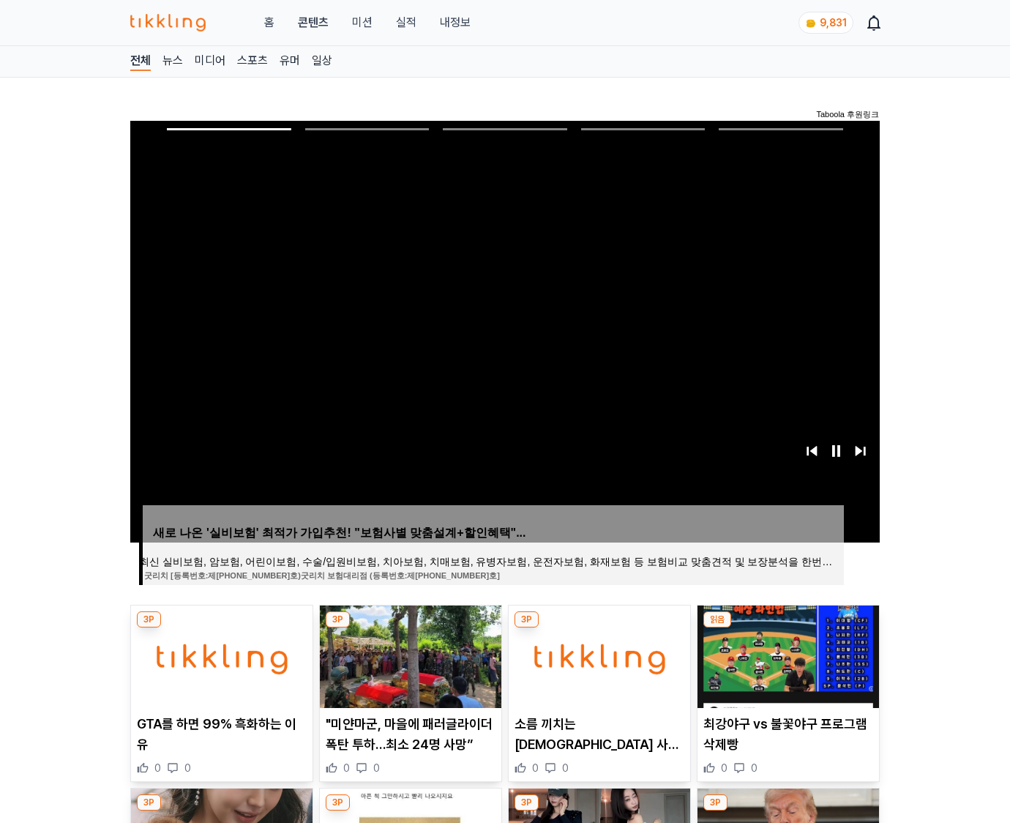
click at [786, 654] on img at bounding box center [787, 656] width 181 height 102
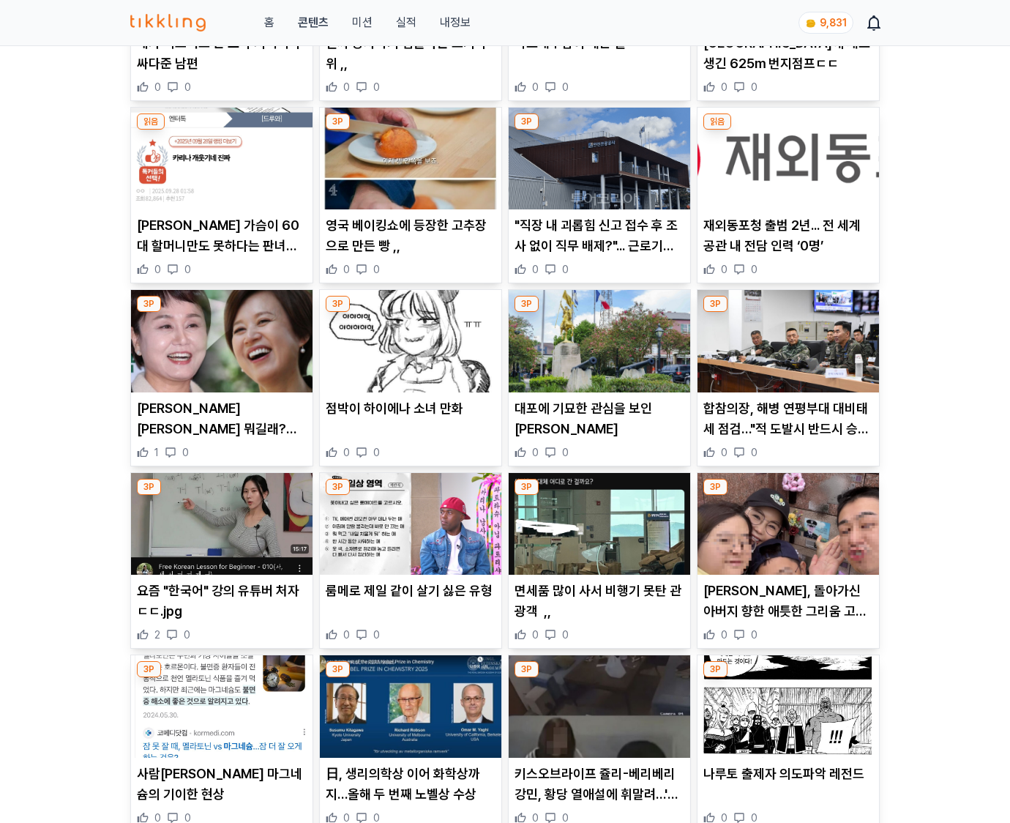
scroll to position [4599, 0]
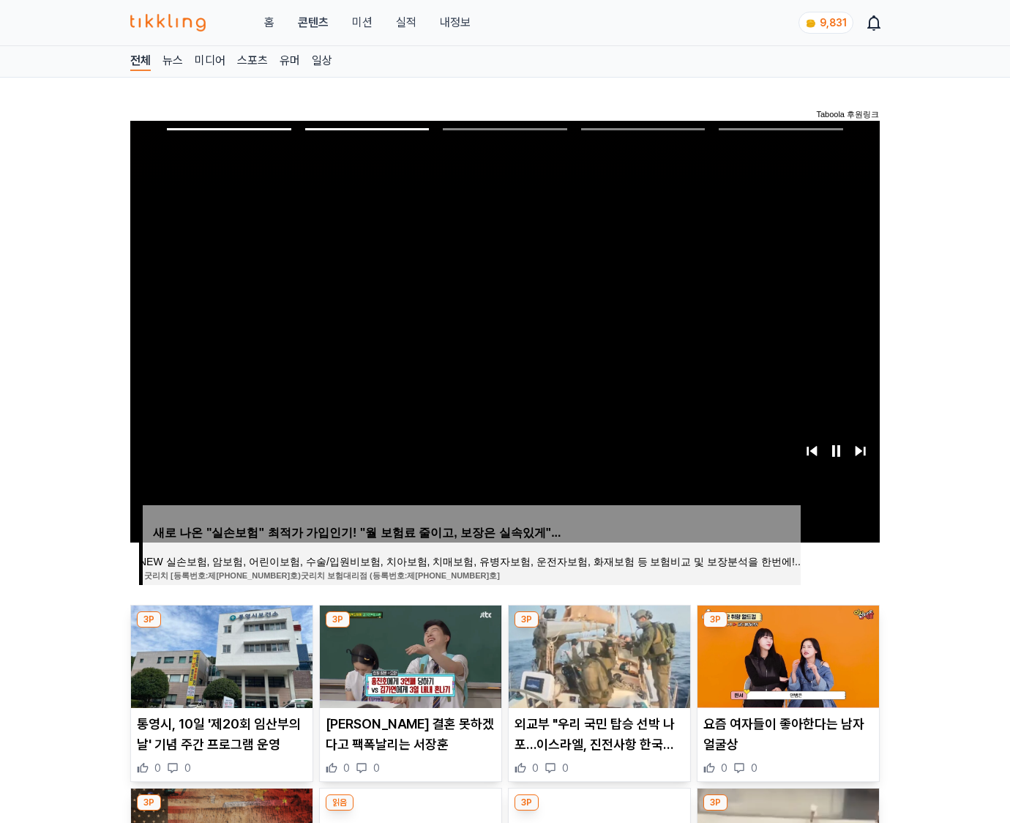
click at [786, 654] on img at bounding box center [787, 656] width 181 height 102
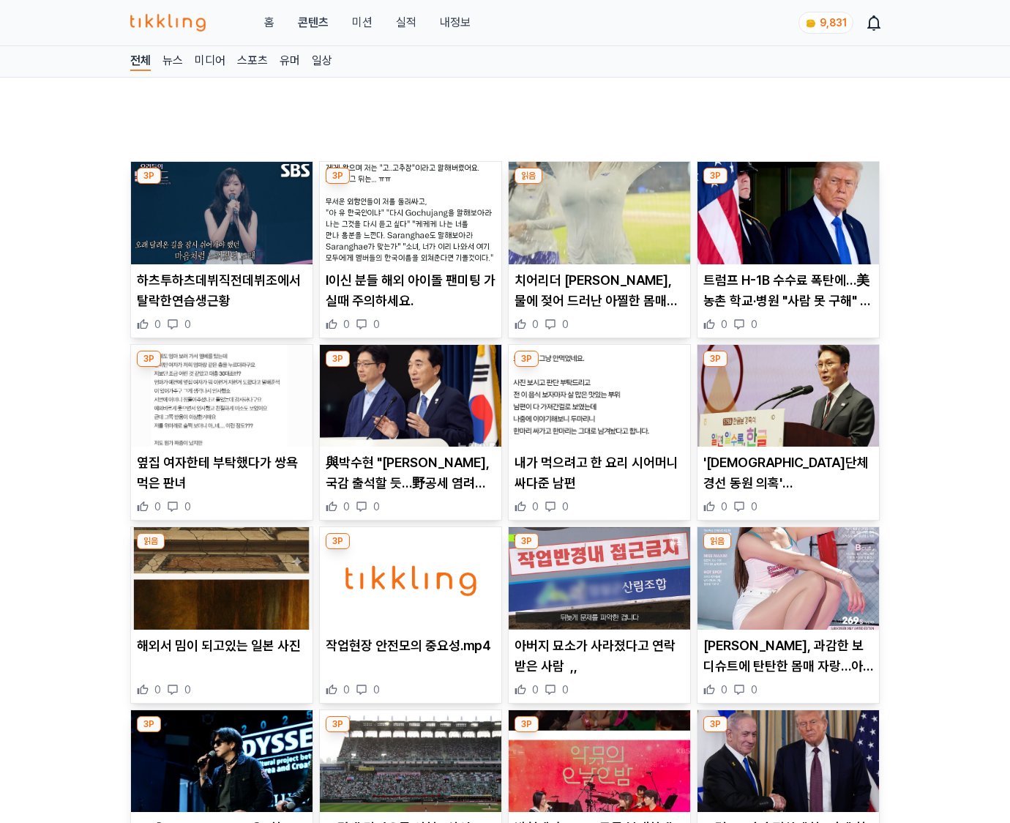
click at [786, 654] on p "이예빈 치어리더, 과감한 보디슈트에 탄탄한 몸매 자랑…아이돌 같은 미모" at bounding box center [788, 655] width 170 height 41
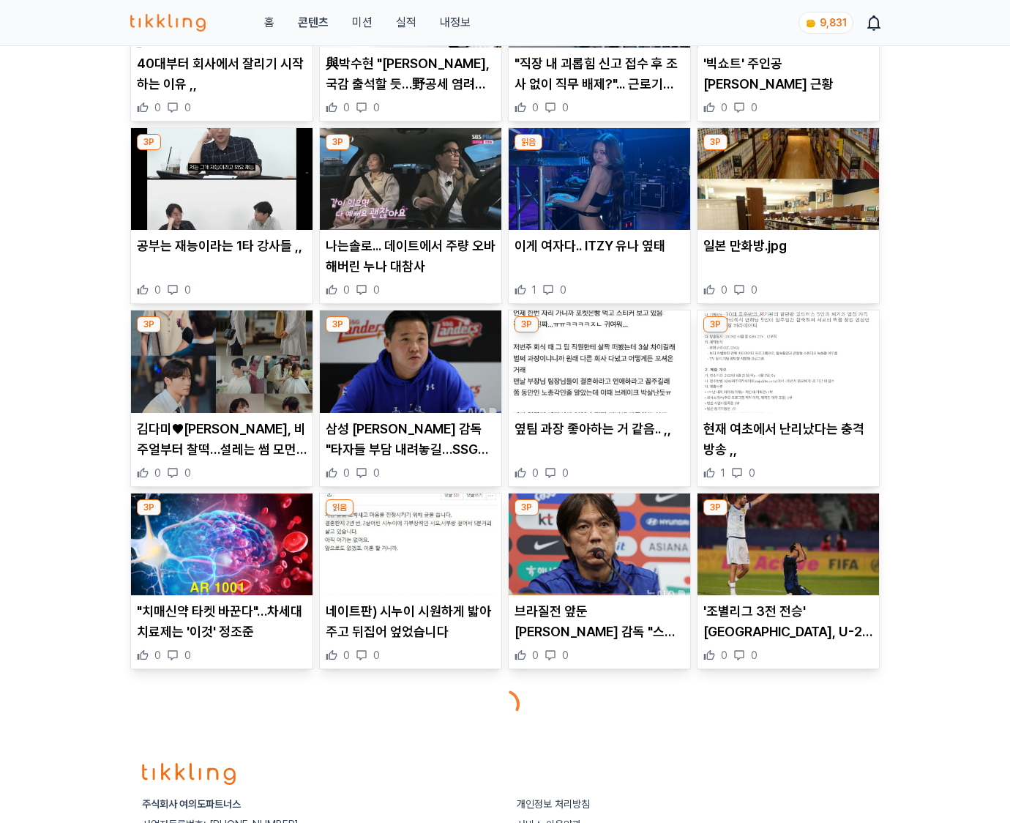
scroll to position [2840, 0]
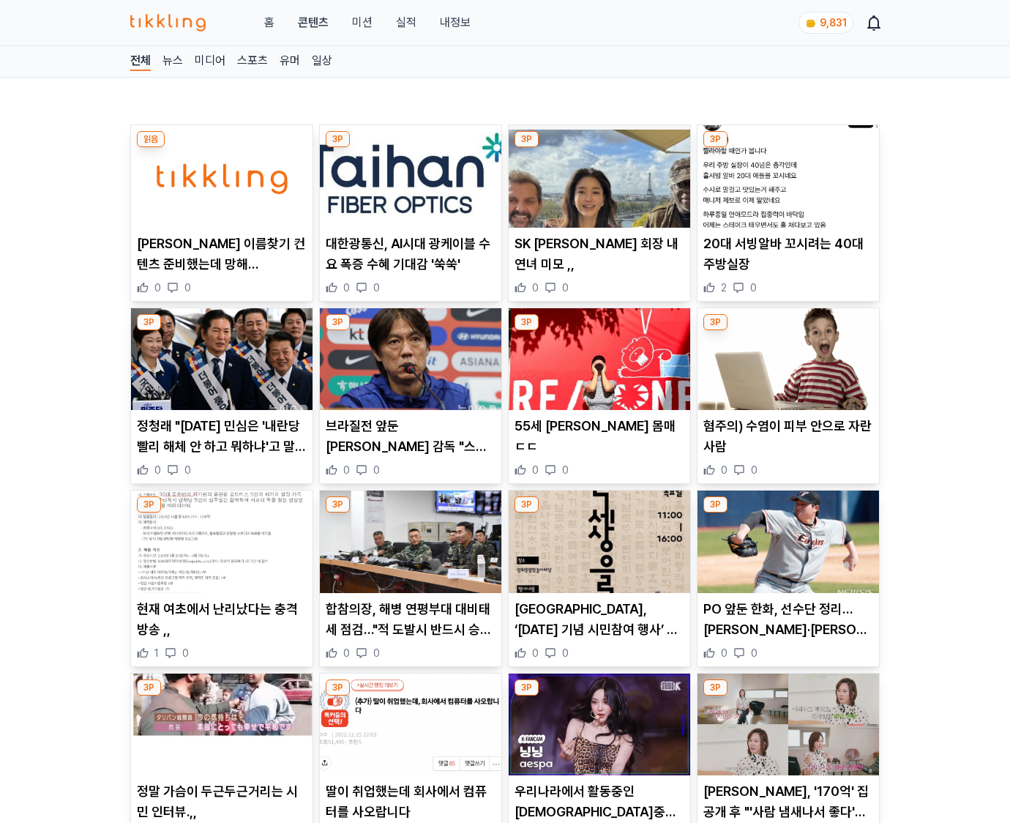
click at [786, 654] on div "0 0" at bounding box center [788, 652] width 170 height 15
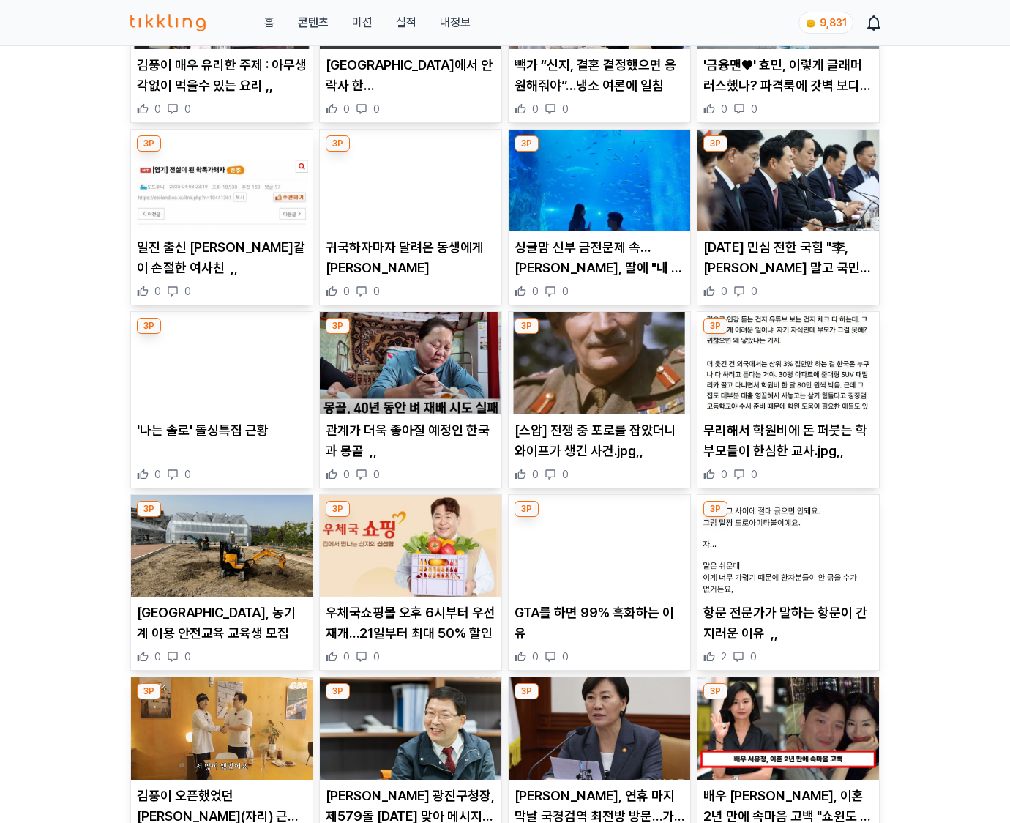
scroll to position [3115, 0]
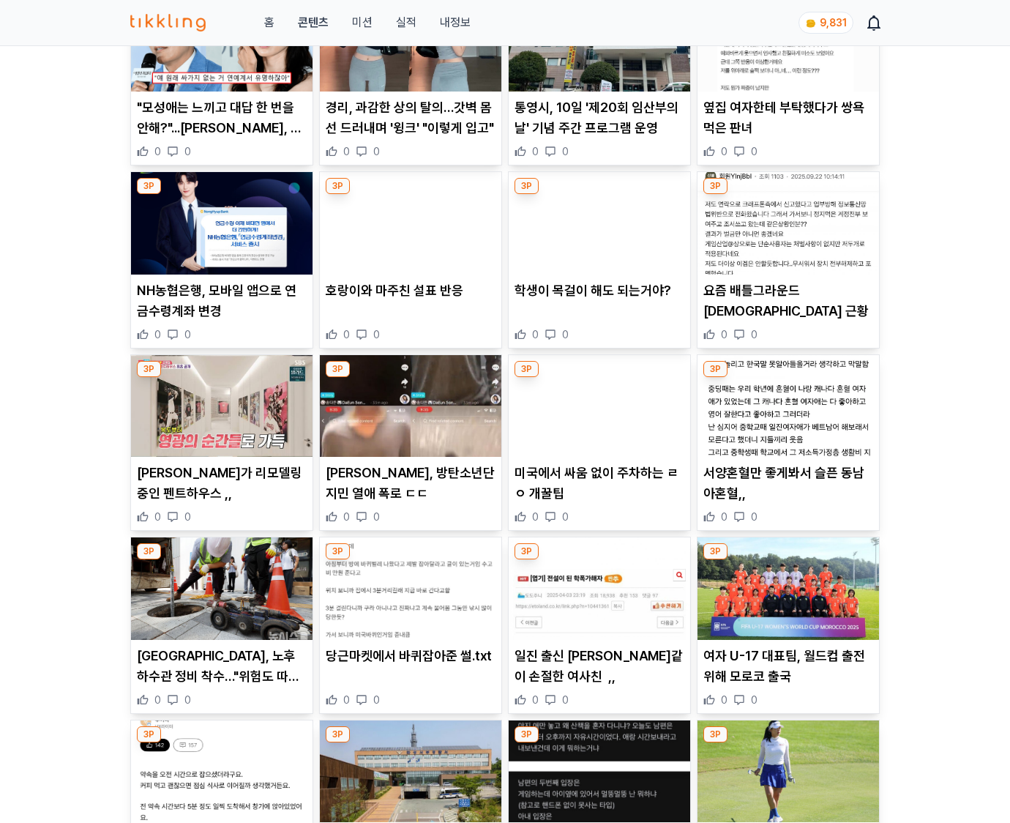
scroll to position [3595, 0]
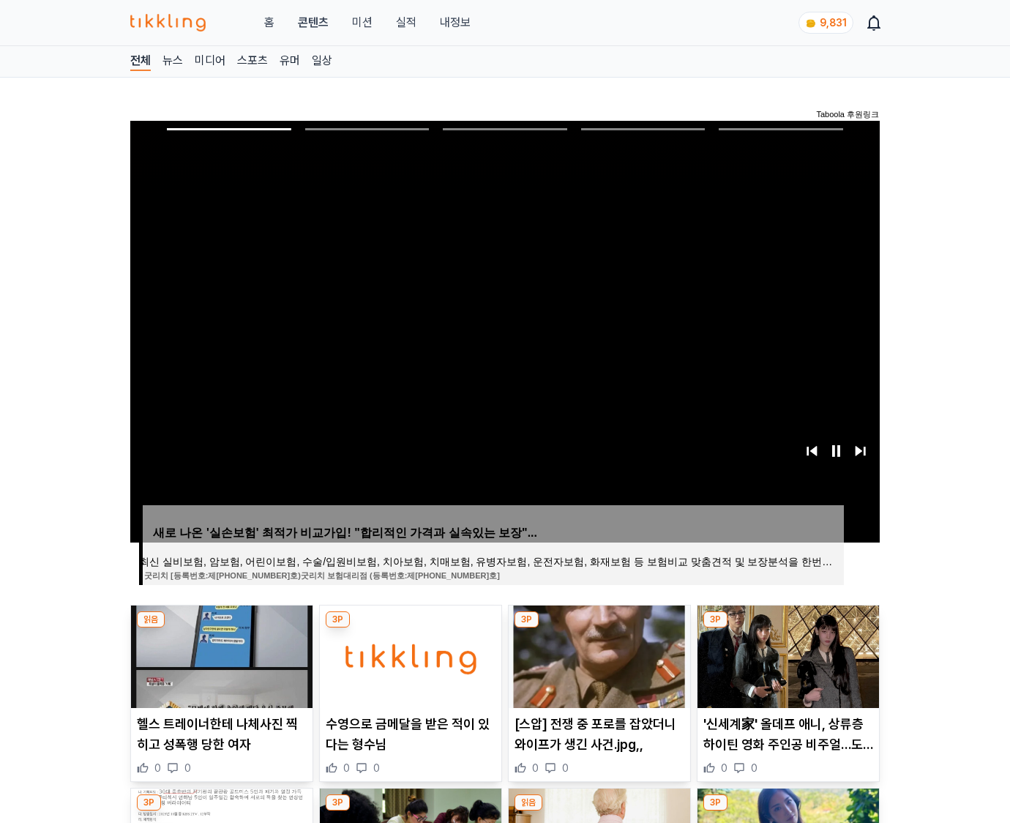
click at [786, 654] on img at bounding box center [787, 656] width 181 height 102
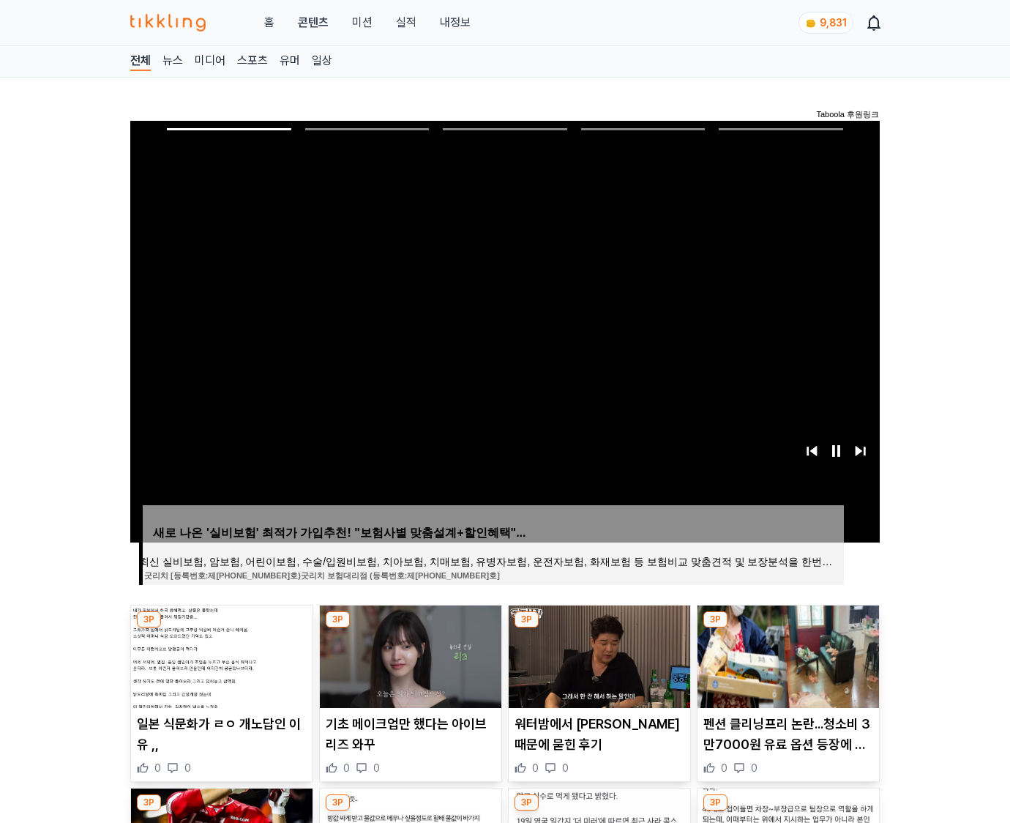
click at [786, 654] on img at bounding box center [787, 656] width 181 height 102
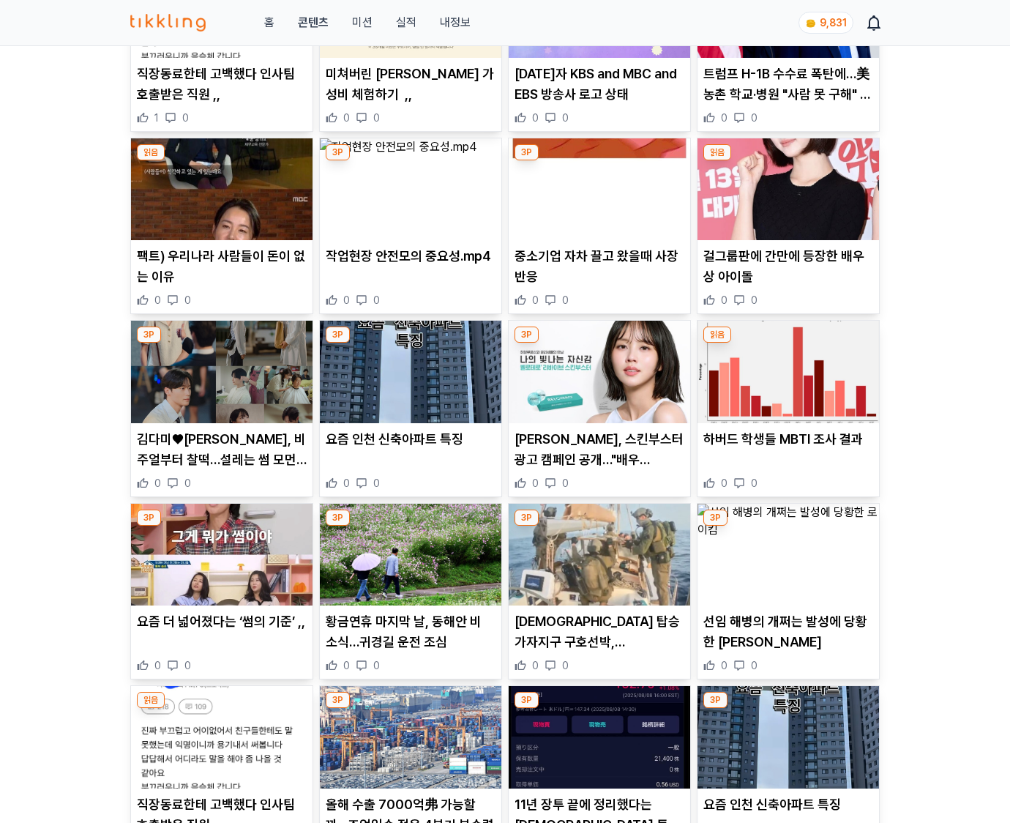
scroll to position [2434, 0]
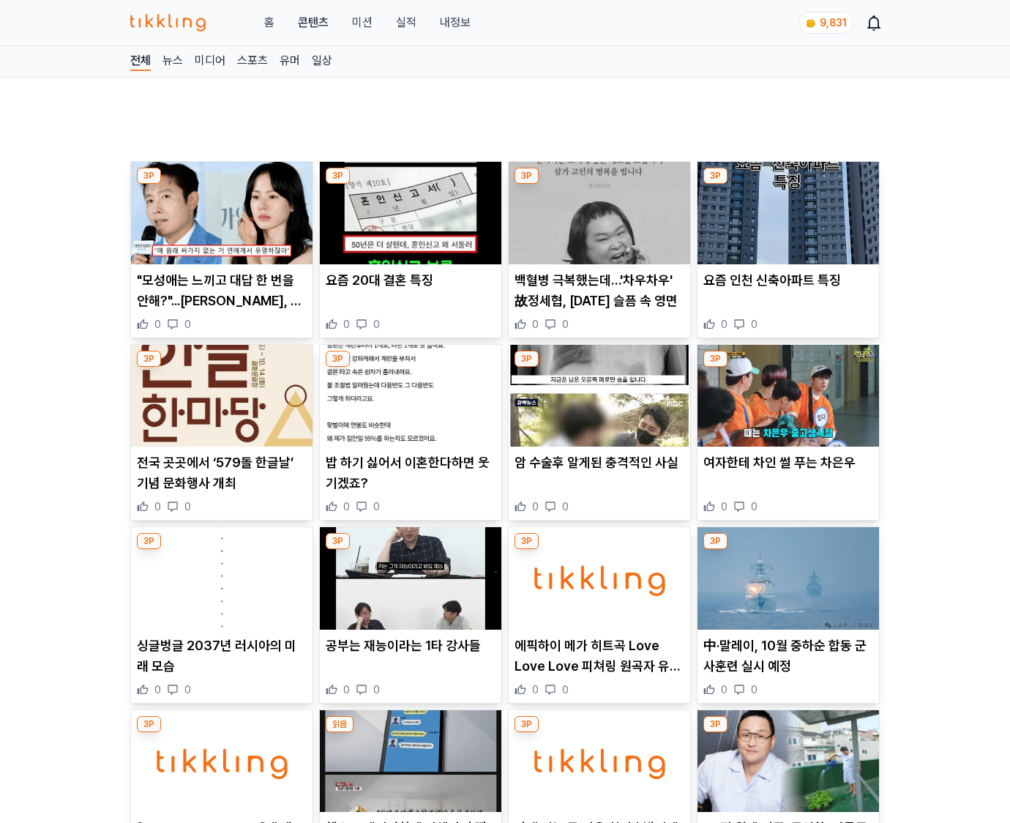
click at [786, 654] on p "中·말레이, 10월 중하순 합동 군사훈련 실시 예정" at bounding box center [788, 655] width 170 height 41
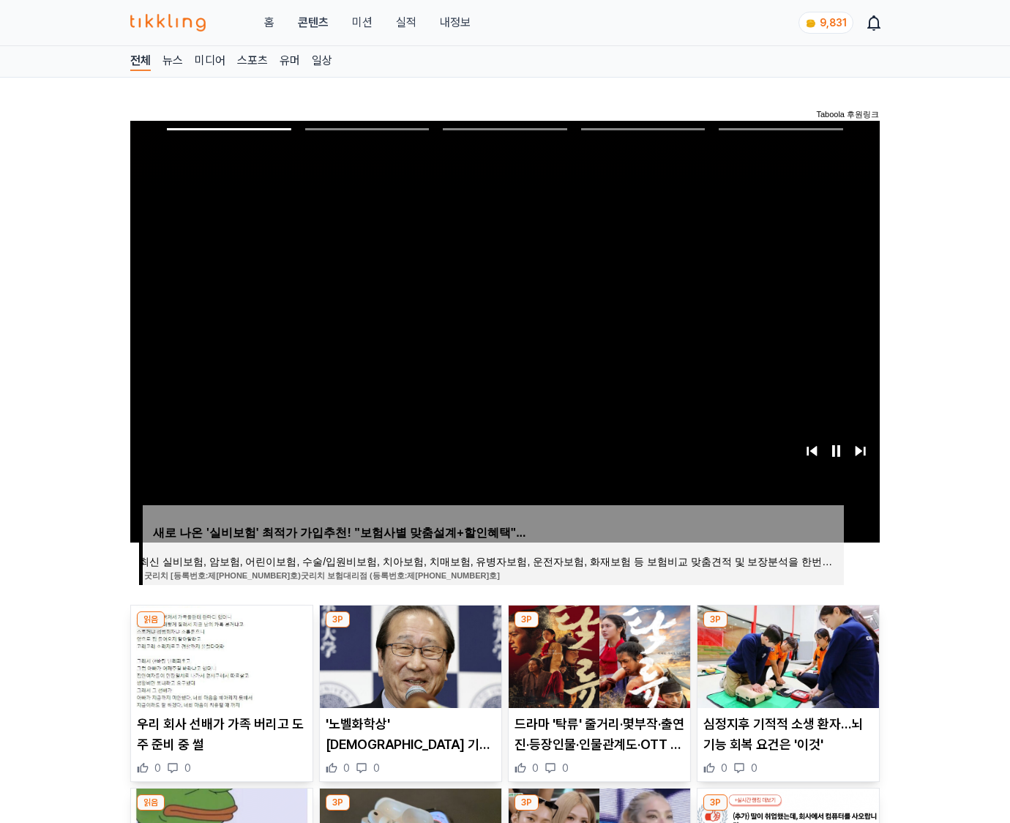
click at [786, 654] on img at bounding box center [787, 656] width 181 height 102
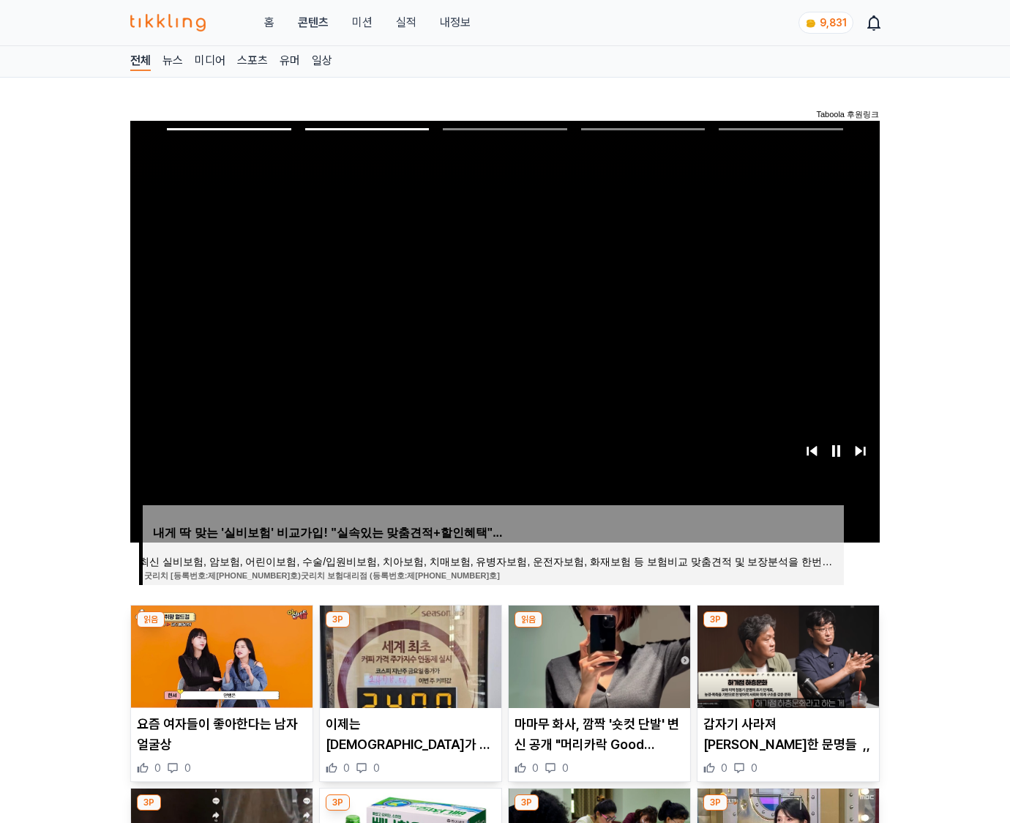
click at [786, 654] on img at bounding box center [787, 656] width 181 height 102
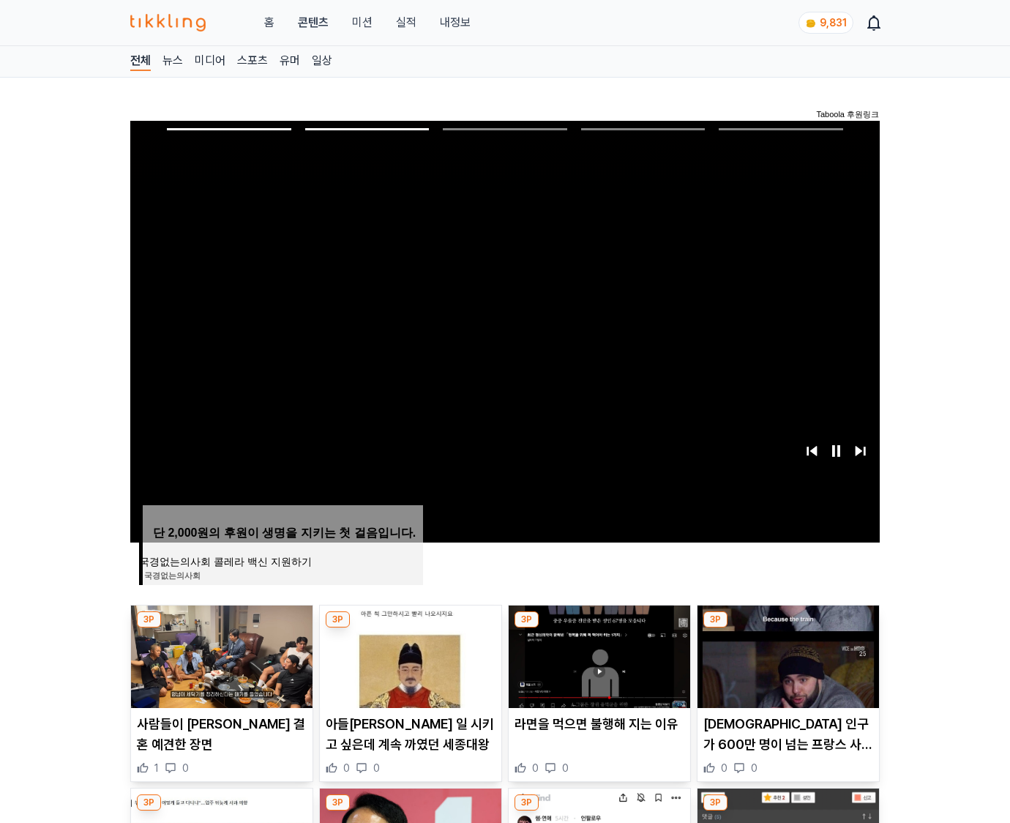
click at [786, 654] on img at bounding box center [787, 656] width 181 height 102
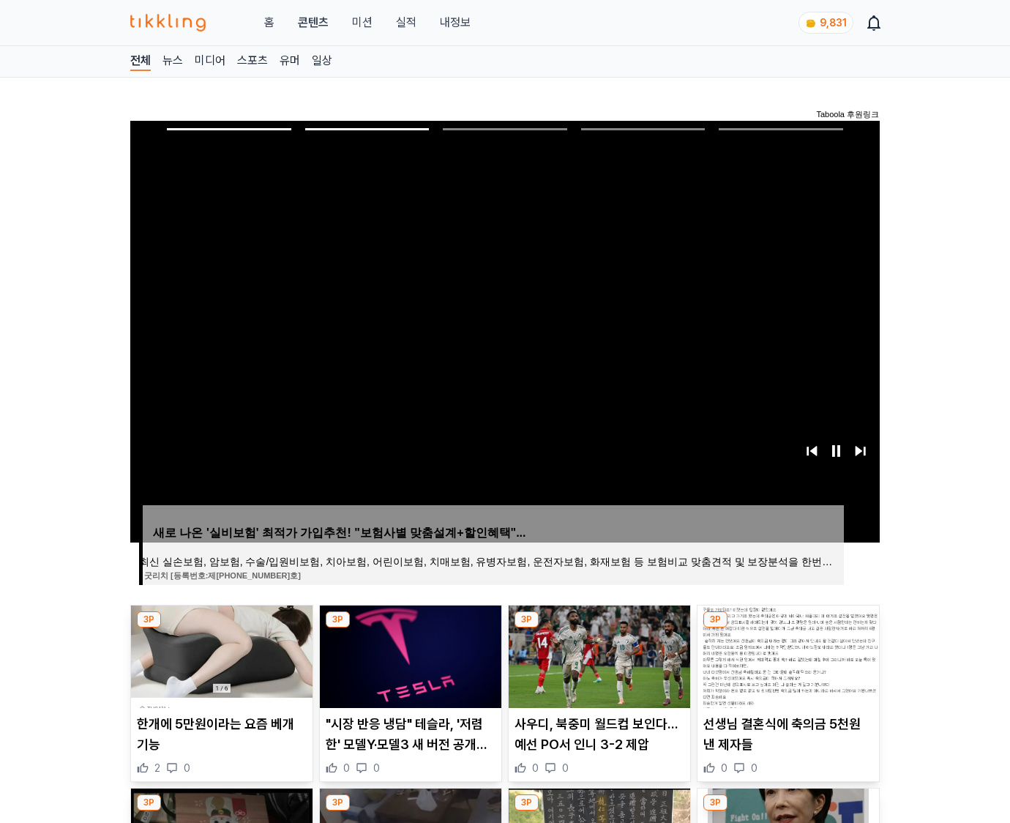
click at [786, 654] on img at bounding box center [787, 656] width 181 height 102
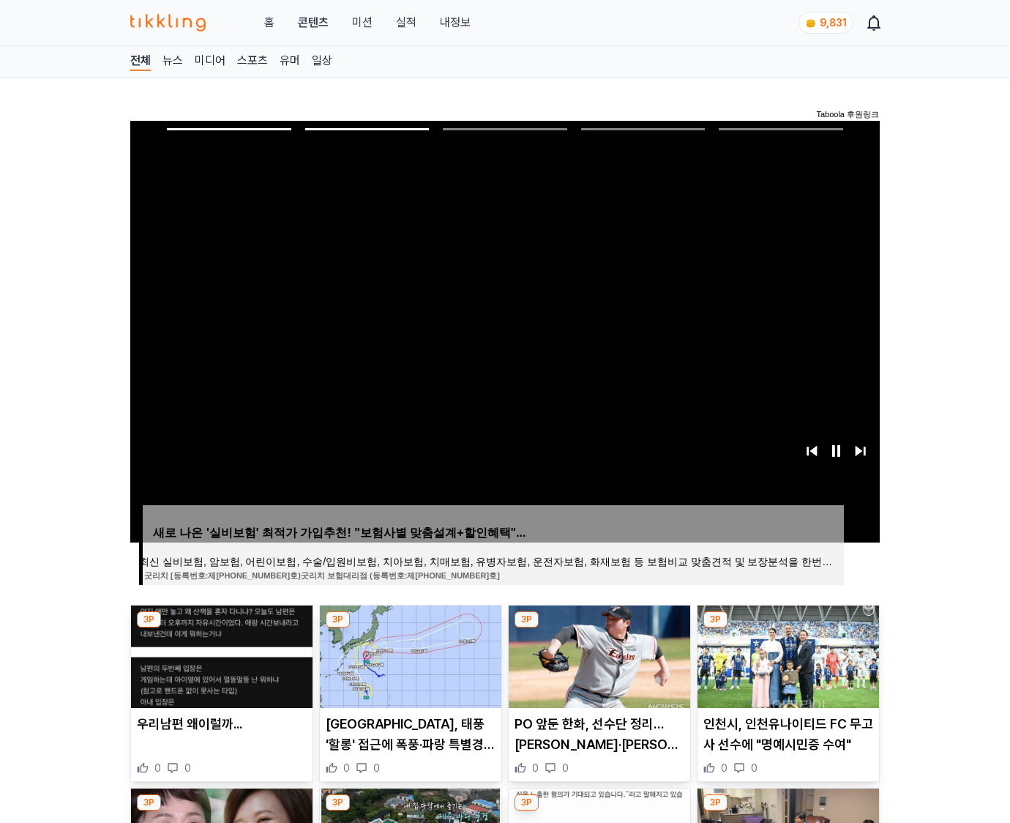
click at [786, 654] on img at bounding box center [787, 656] width 181 height 102
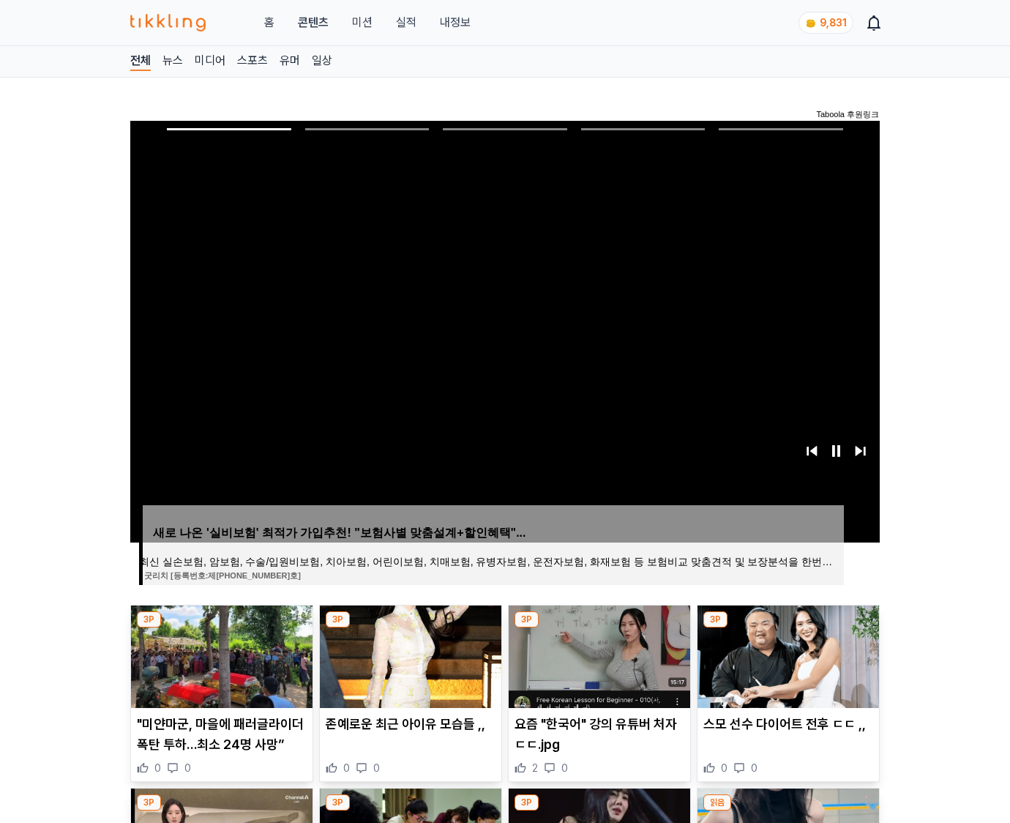
click at [786, 654] on img at bounding box center [787, 656] width 181 height 102
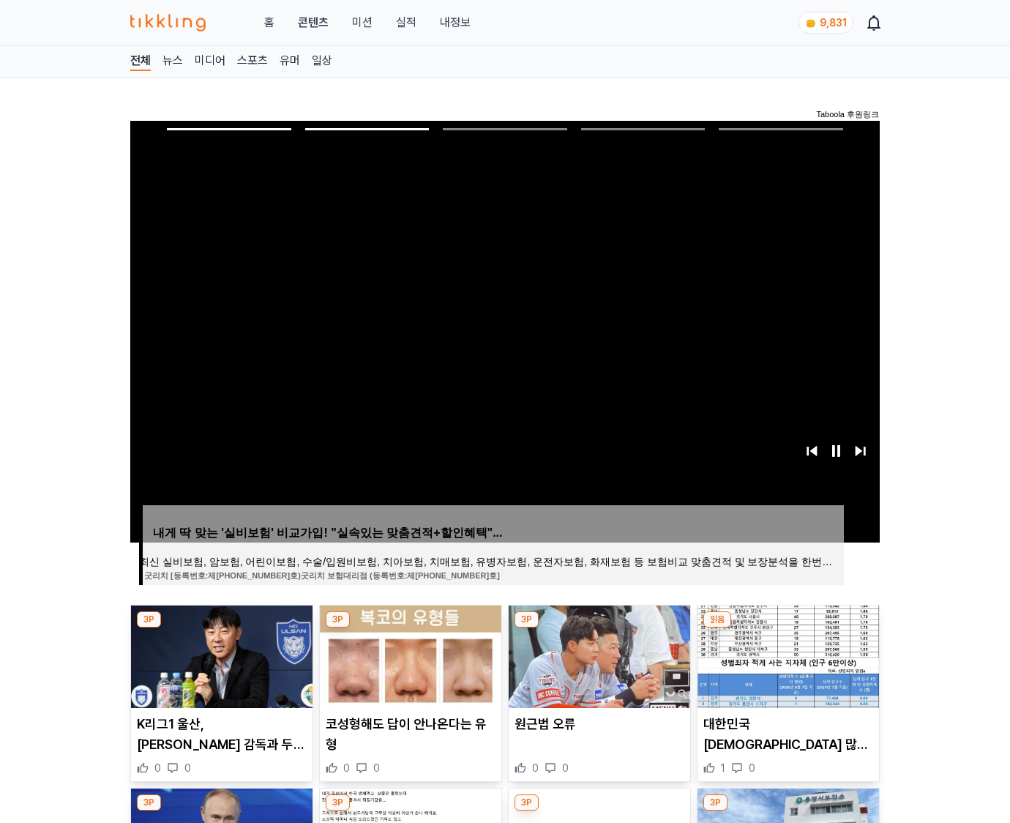
click at [786, 654] on img at bounding box center [787, 656] width 181 height 102
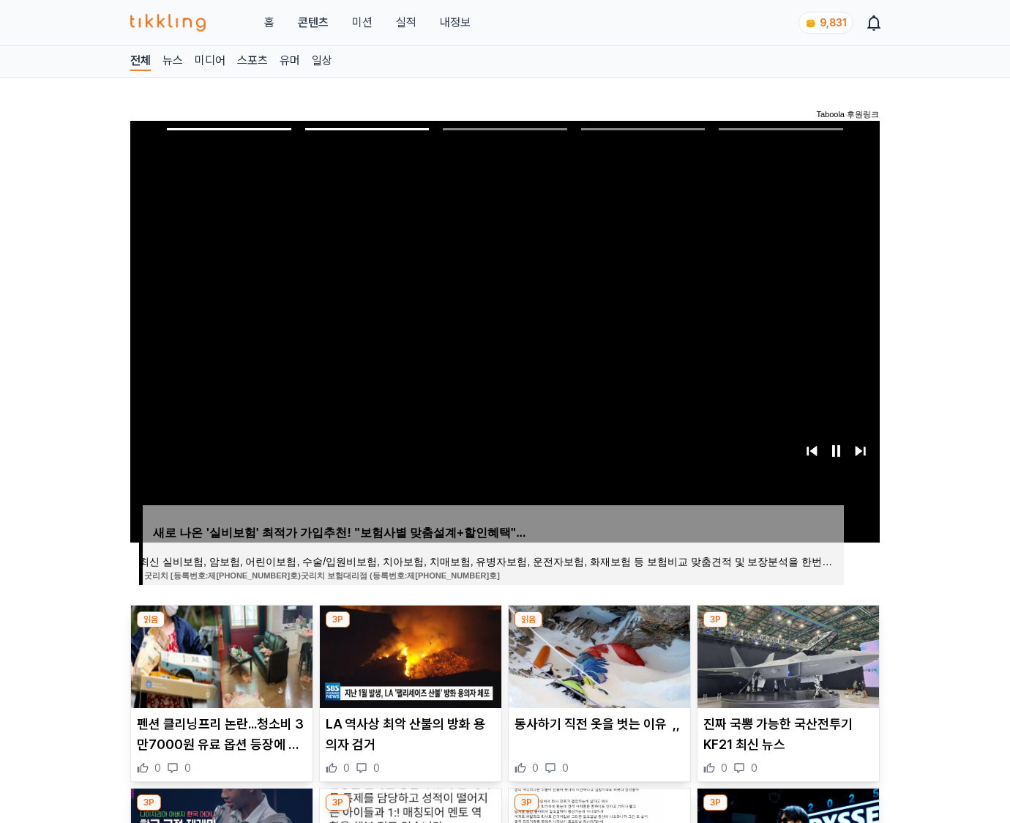
click at [786, 654] on img at bounding box center [787, 656] width 181 height 102
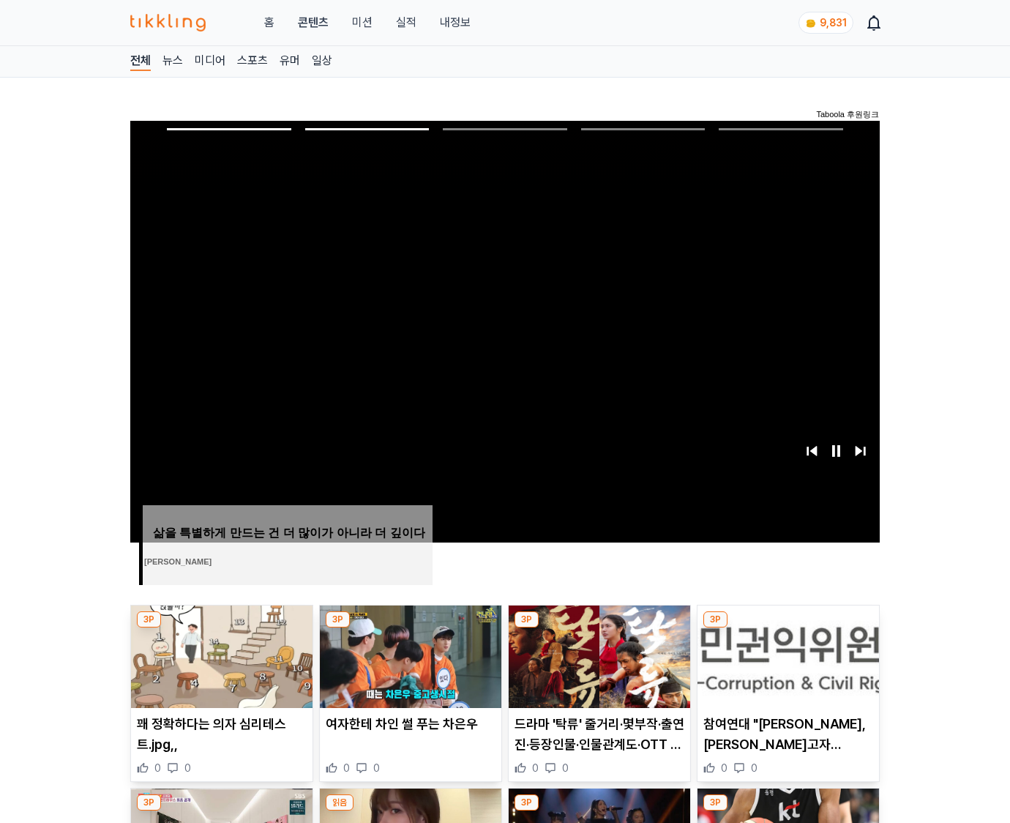
click at [786, 654] on img at bounding box center [787, 656] width 181 height 102
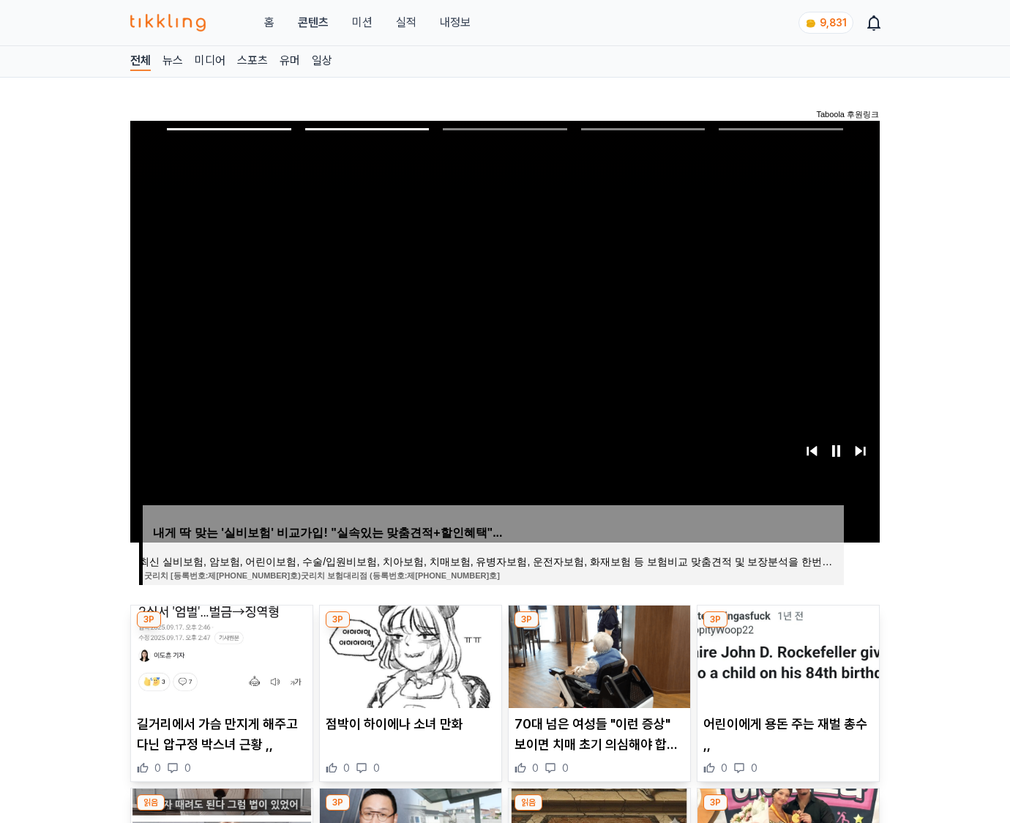
click at [786, 654] on img at bounding box center [787, 656] width 181 height 102
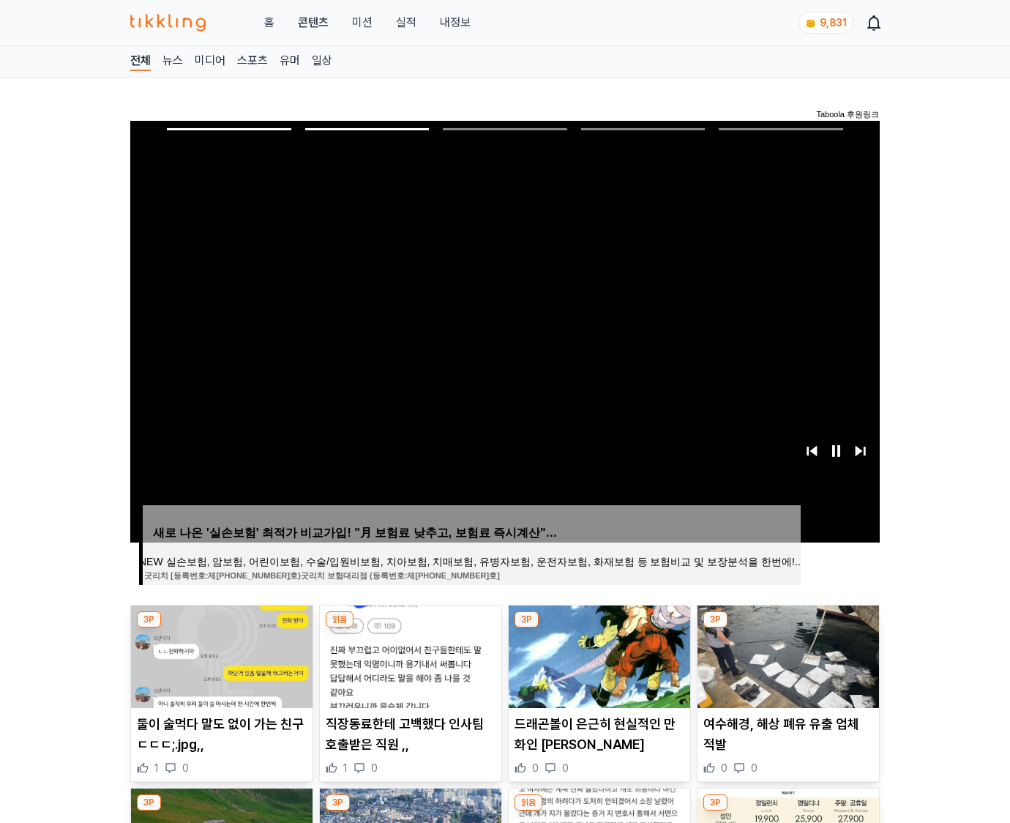
click at [786, 654] on img at bounding box center [787, 656] width 181 height 102
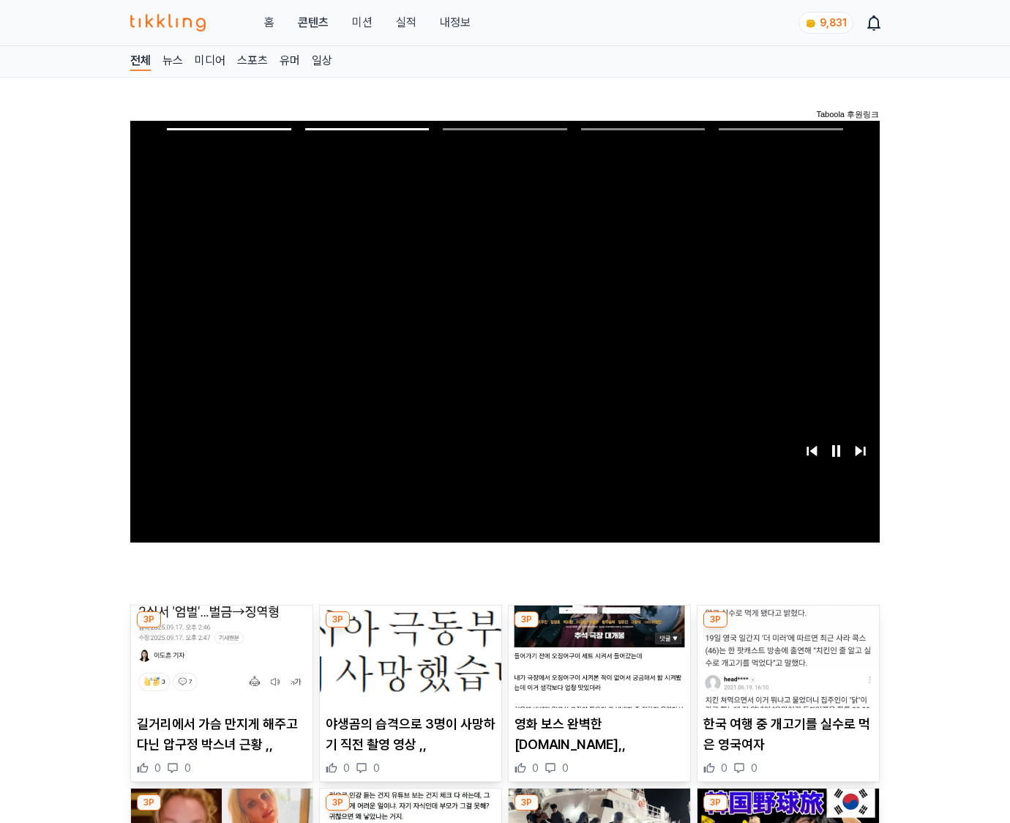
click at [786, 654] on img at bounding box center [787, 656] width 181 height 102
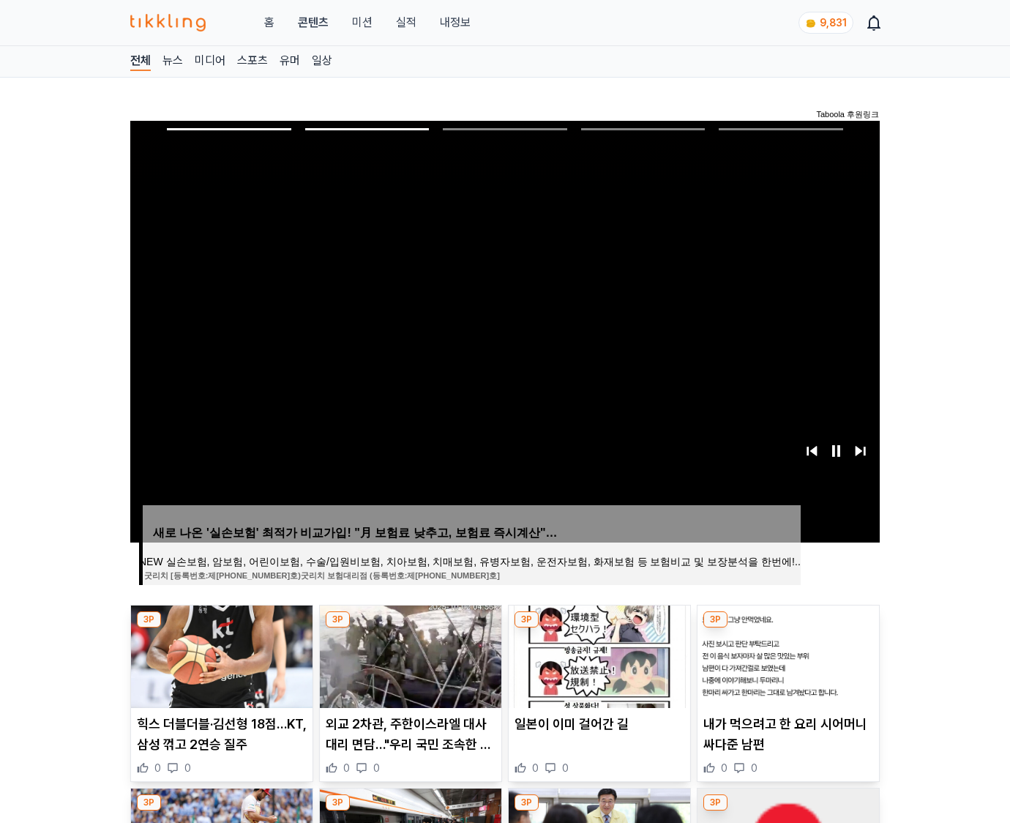
click at [786, 654] on img at bounding box center [787, 656] width 181 height 102
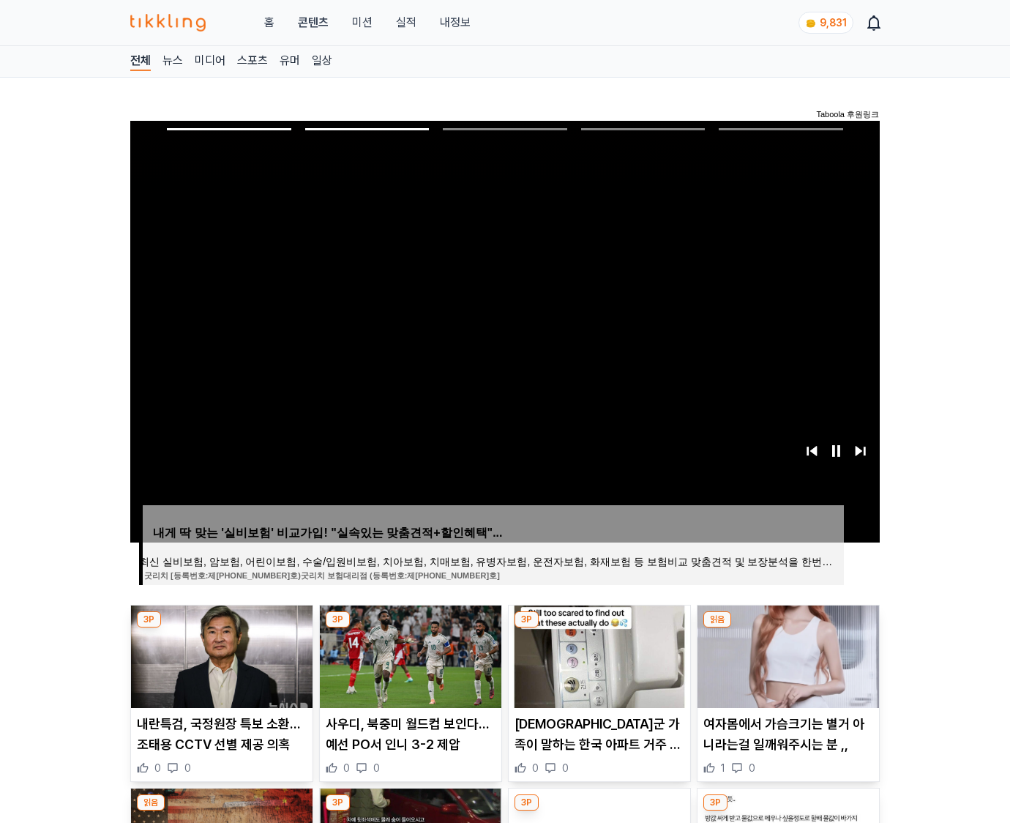
click at [786, 654] on img at bounding box center [787, 656] width 181 height 102
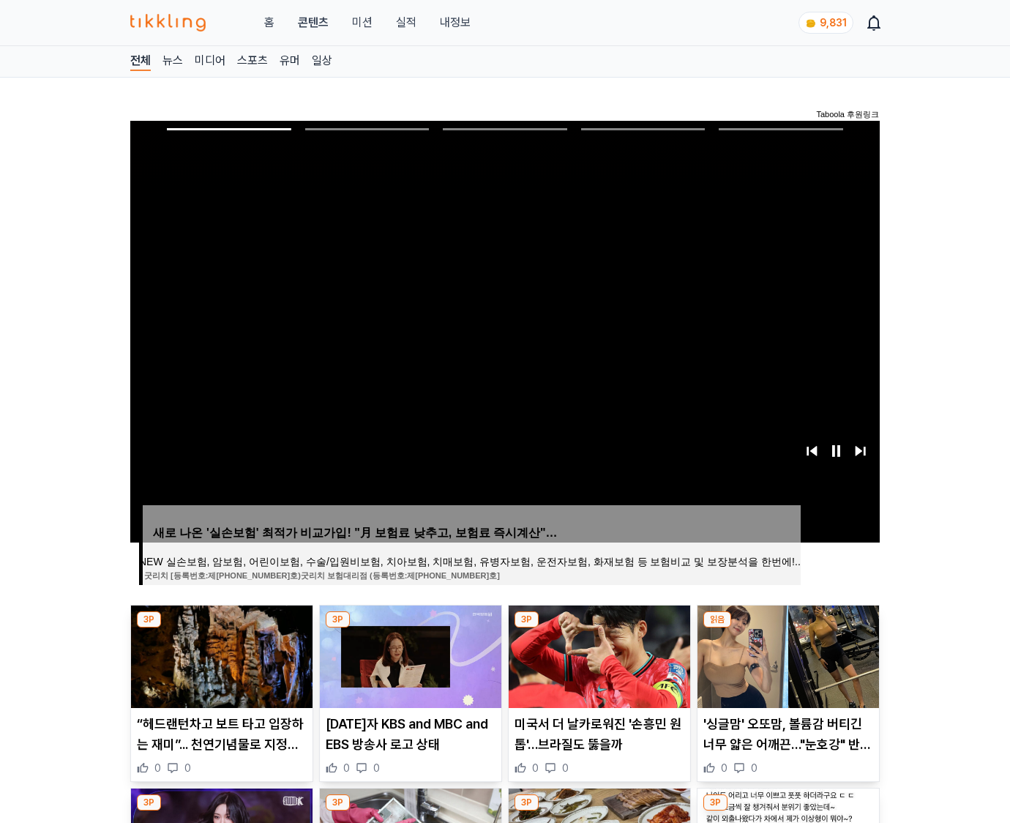
click at [786, 654] on img at bounding box center [787, 656] width 181 height 102
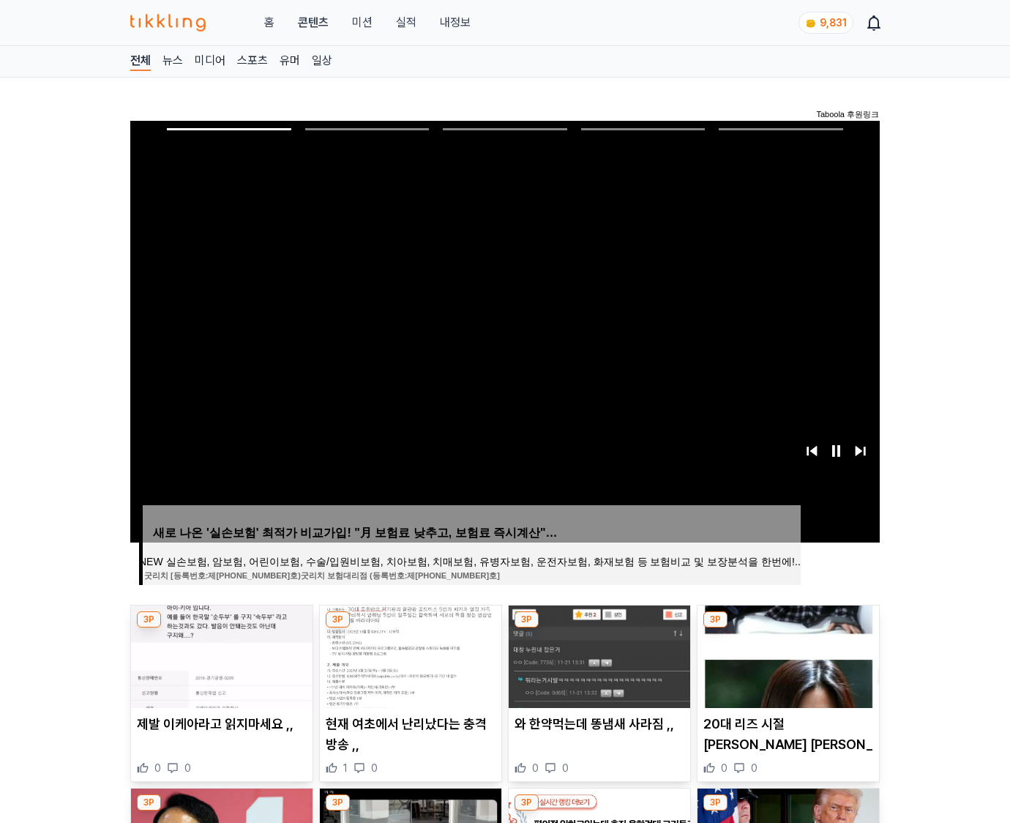
click at [786, 654] on img at bounding box center [787, 656] width 181 height 102
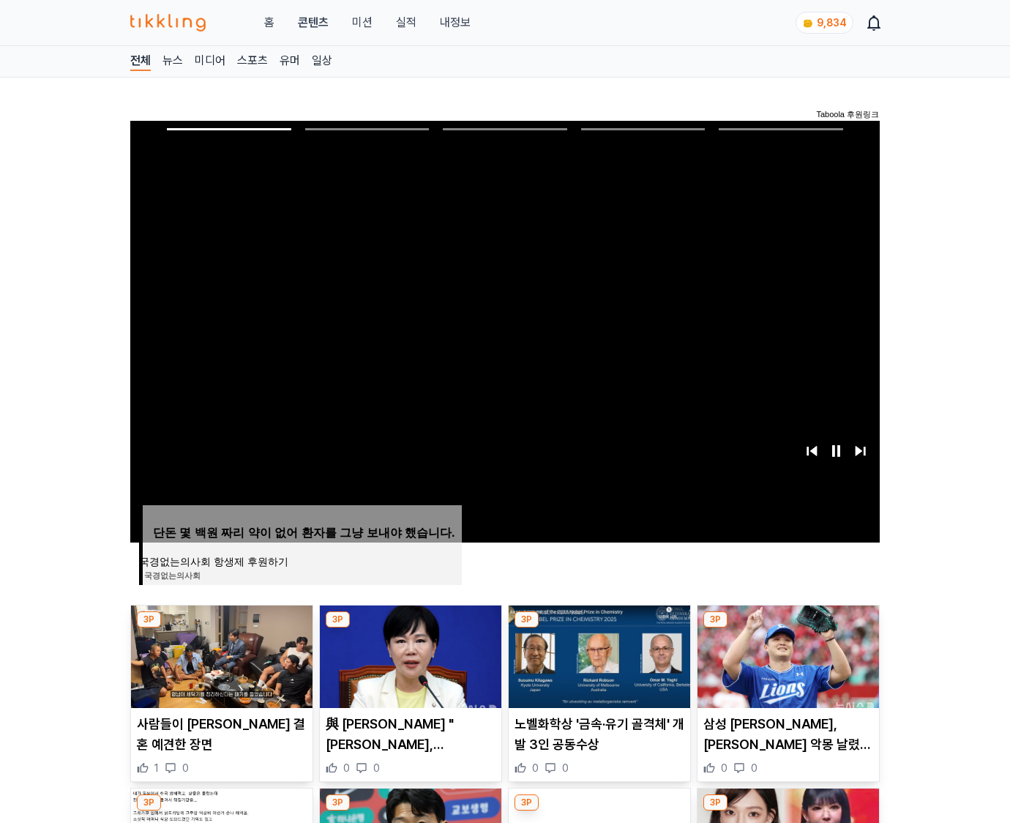
click at [786, 654] on img at bounding box center [787, 656] width 181 height 102
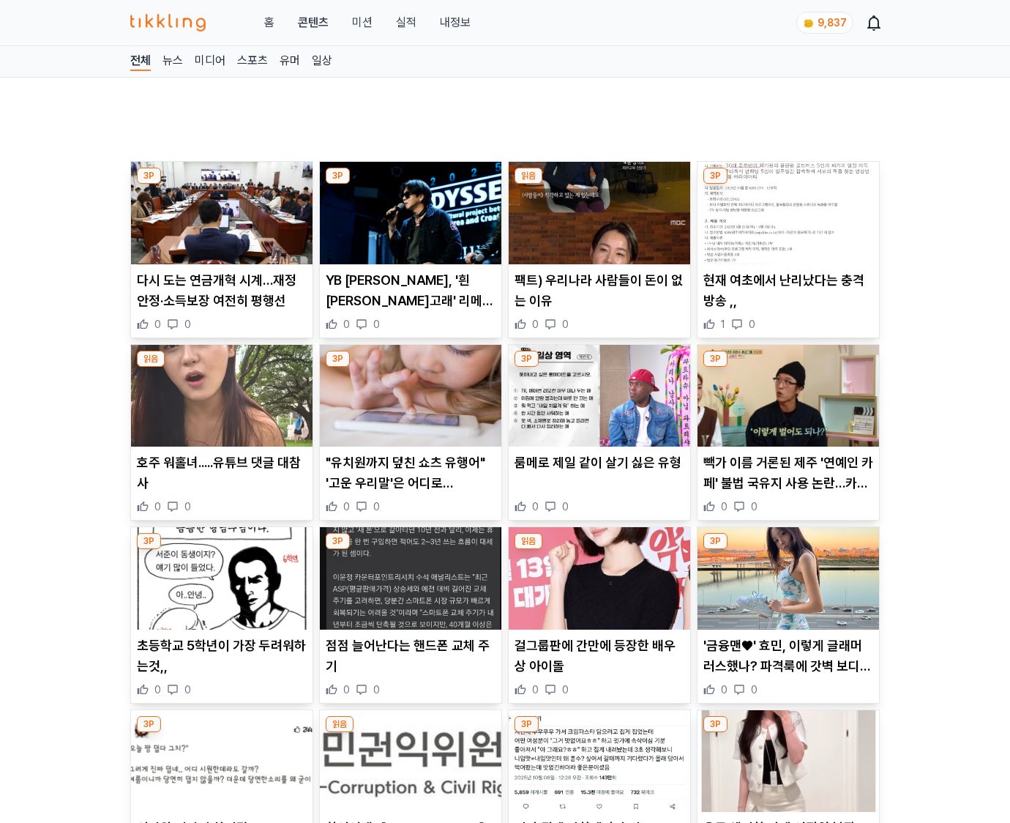
click at [786, 654] on p "'금융맨♥' 효민, 이렇게 글래머러스했나? 파격룩에 갓벽 보디라인" at bounding box center [788, 655] width 170 height 41
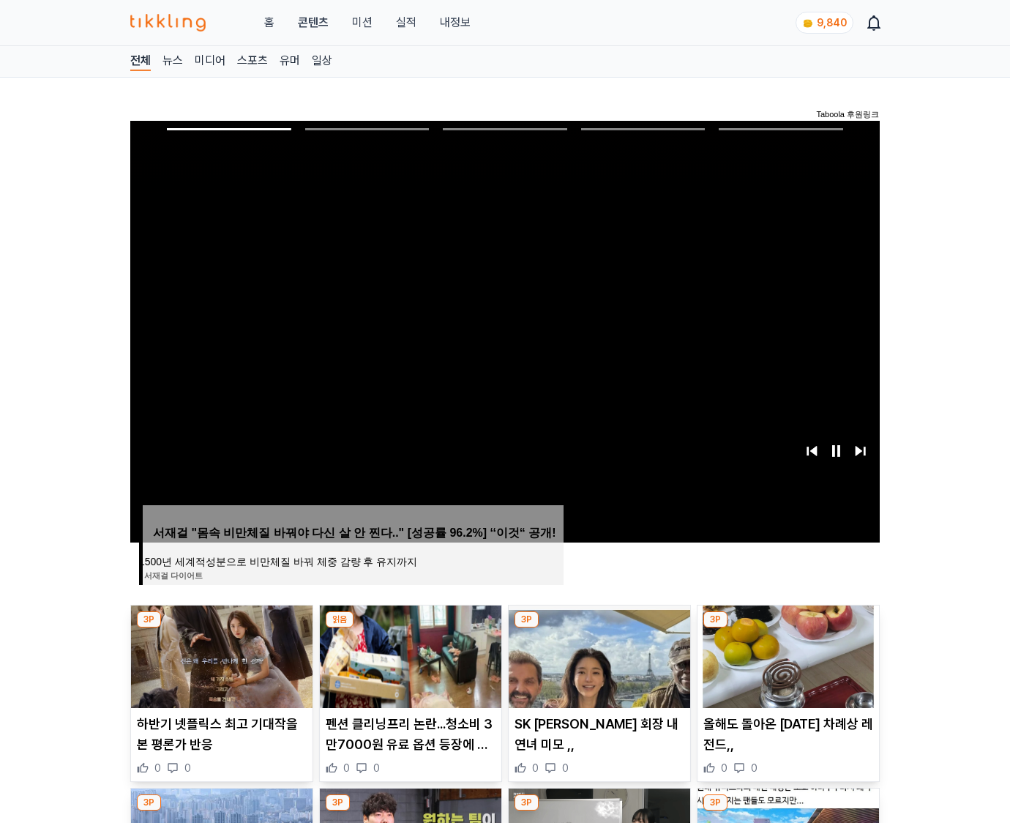
click at [786, 654] on img at bounding box center [787, 656] width 181 height 102
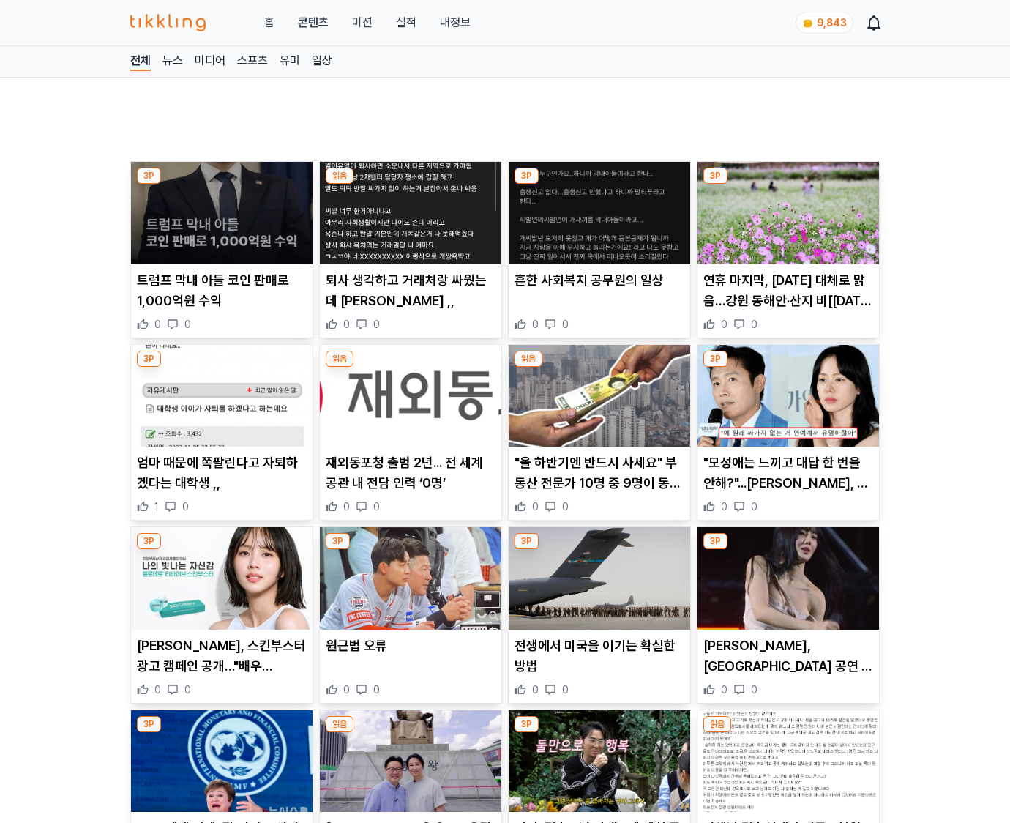
click at [786, 654] on p "권은비, 일본 공연 꼭노 영상" at bounding box center [788, 655] width 170 height 41
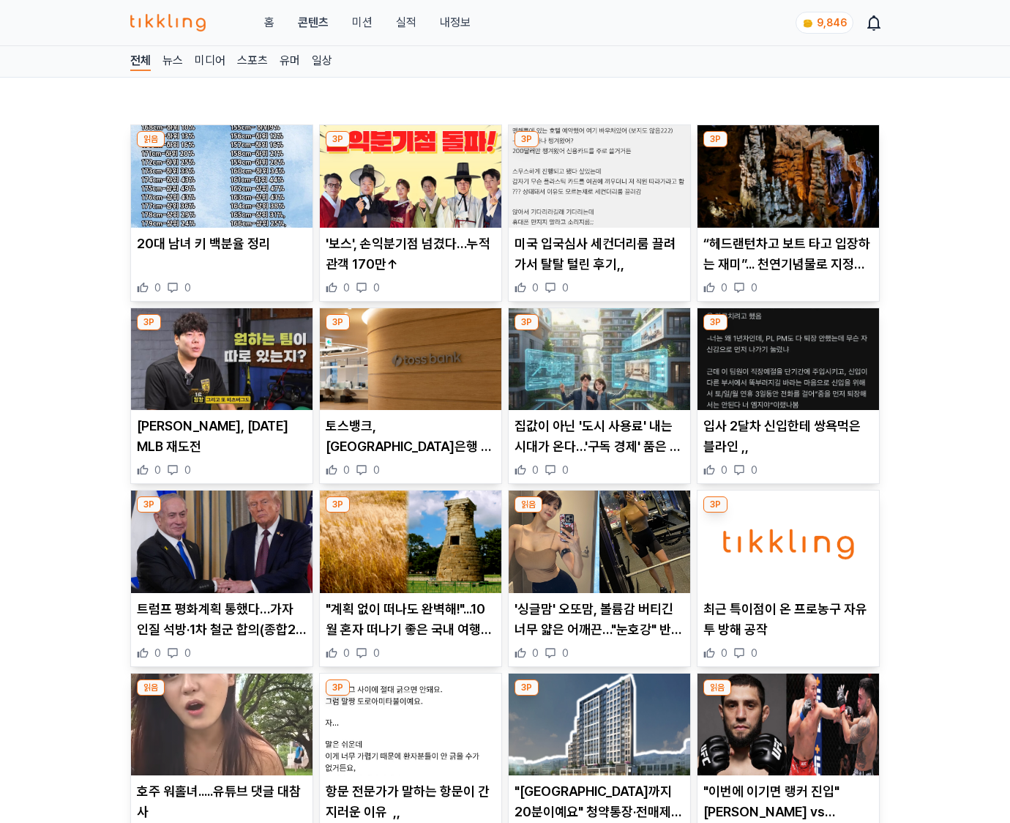
click at [786, 654] on div "0 0" at bounding box center [788, 652] width 170 height 15
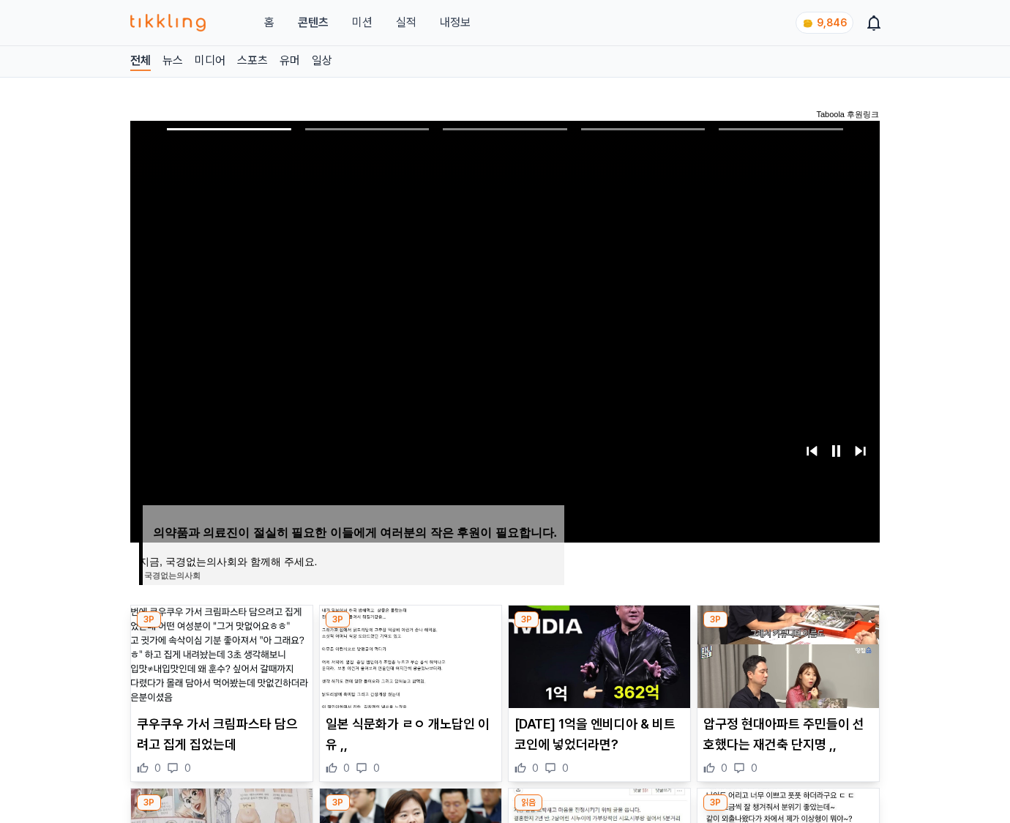
click at [786, 654] on img at bounding box center [787, 656] width 181 height 102
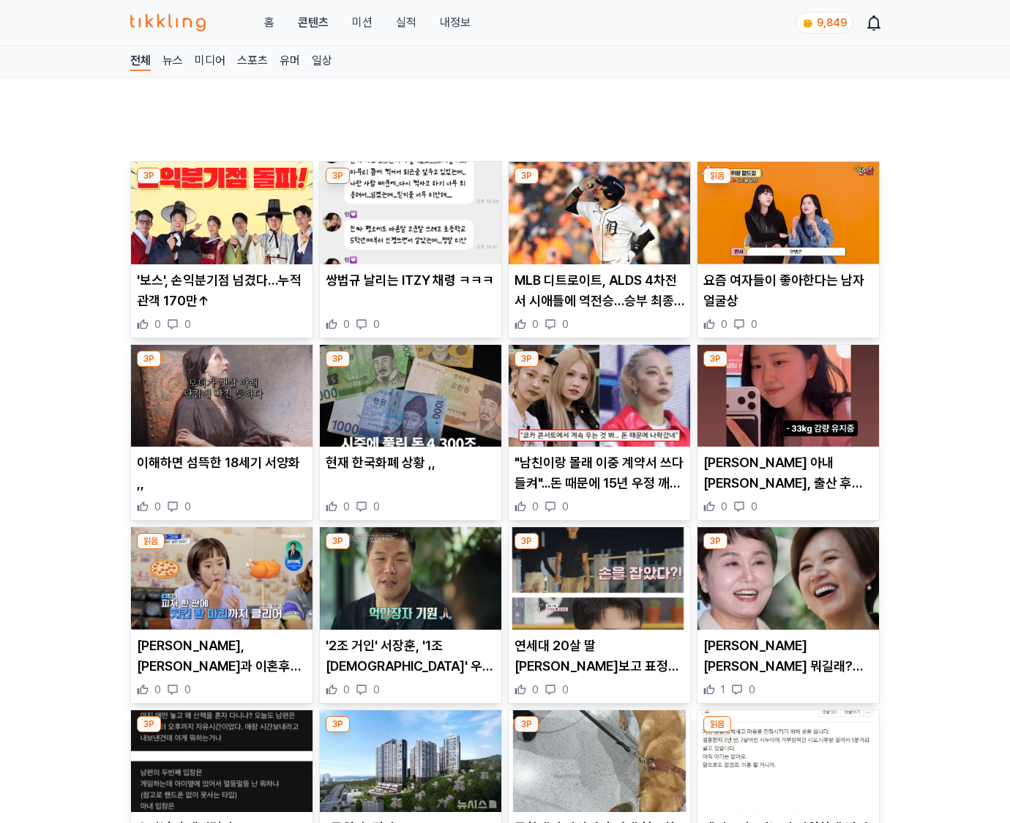
click at [786, 654] on p "박미선 병명 뭐길래? 이경실 "잘 견디고 있지, 허망해 말고" 의미심장 글 화제 (+투병, 건강, 암)" at bounding box center [788, 655] width 170 height 41
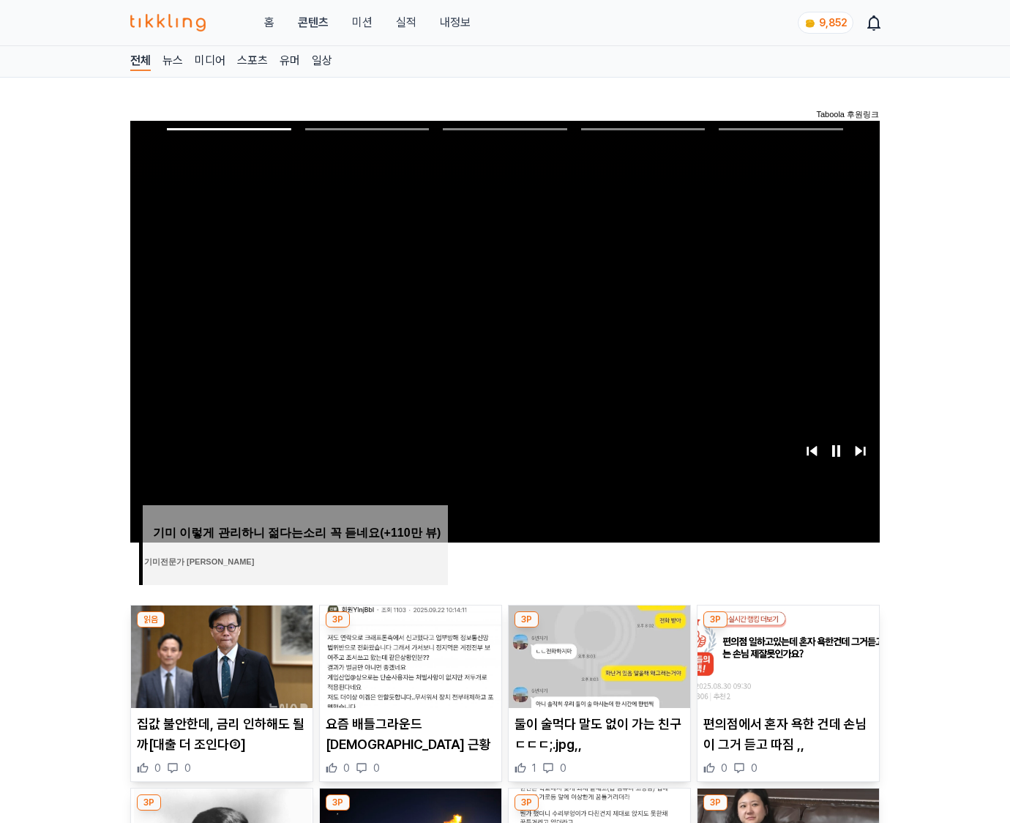
click at [786, 654] on img at bounding box center [787, 656] width 181 height 102
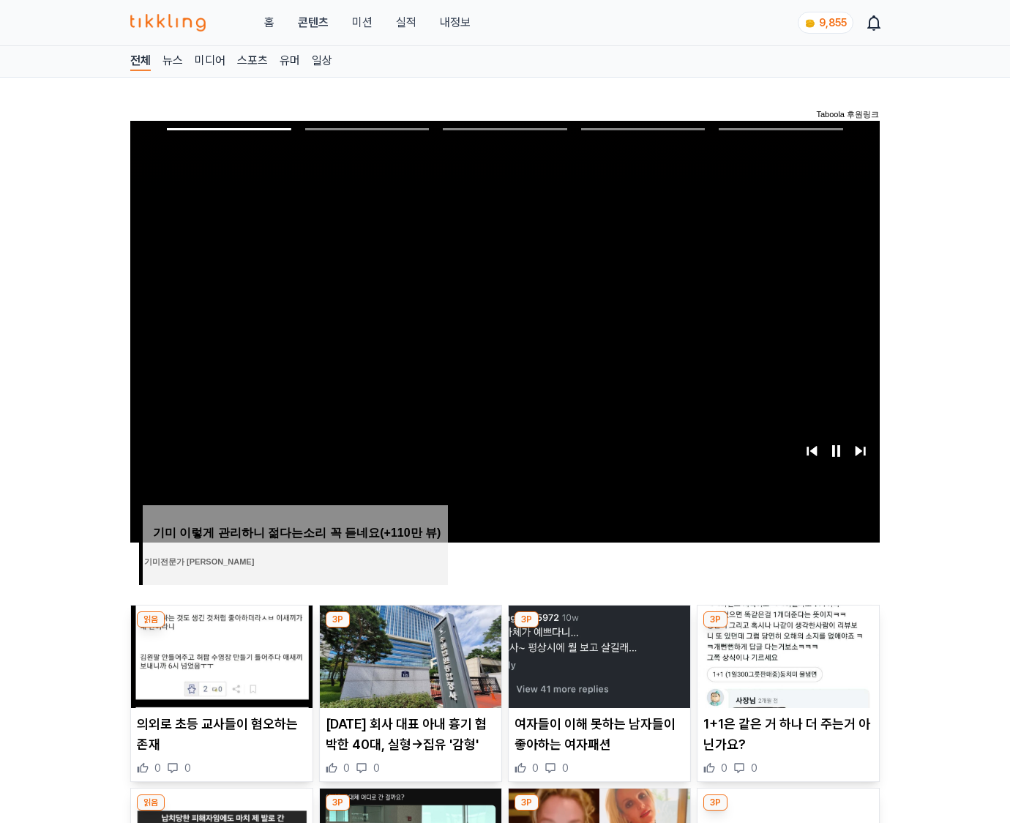
click at [786, 654] on img at bounding box center [787, 656] width 181 height 102
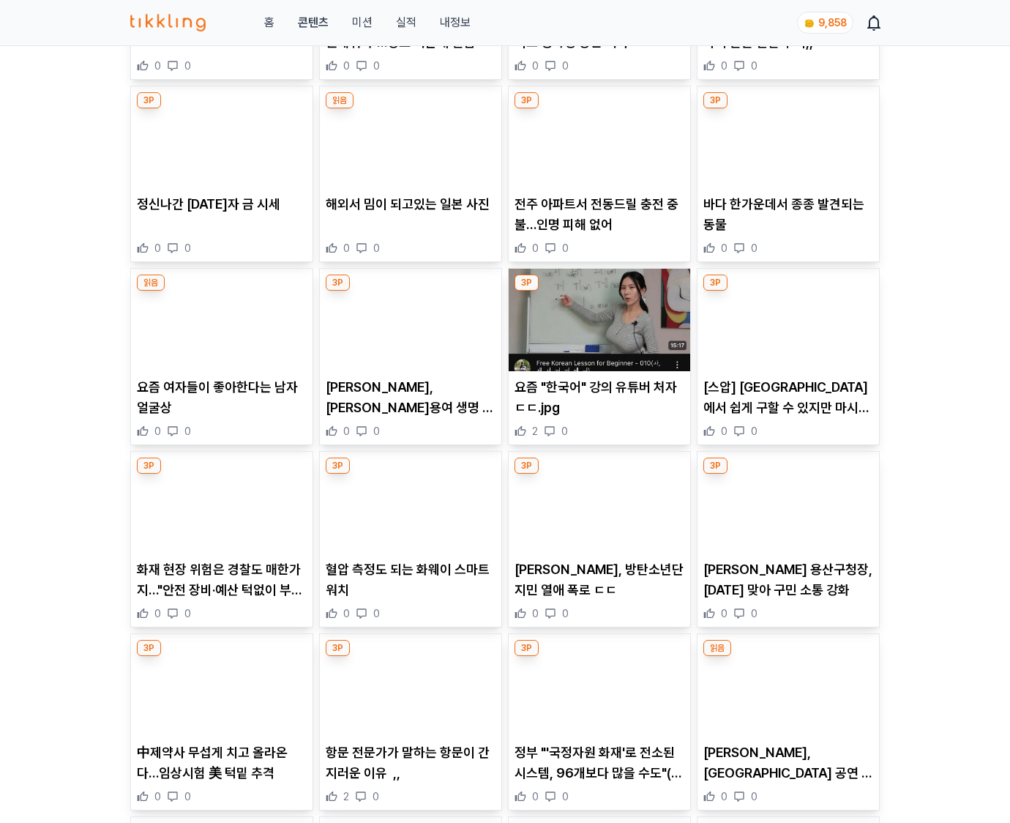
scroll to position [10311, 0]
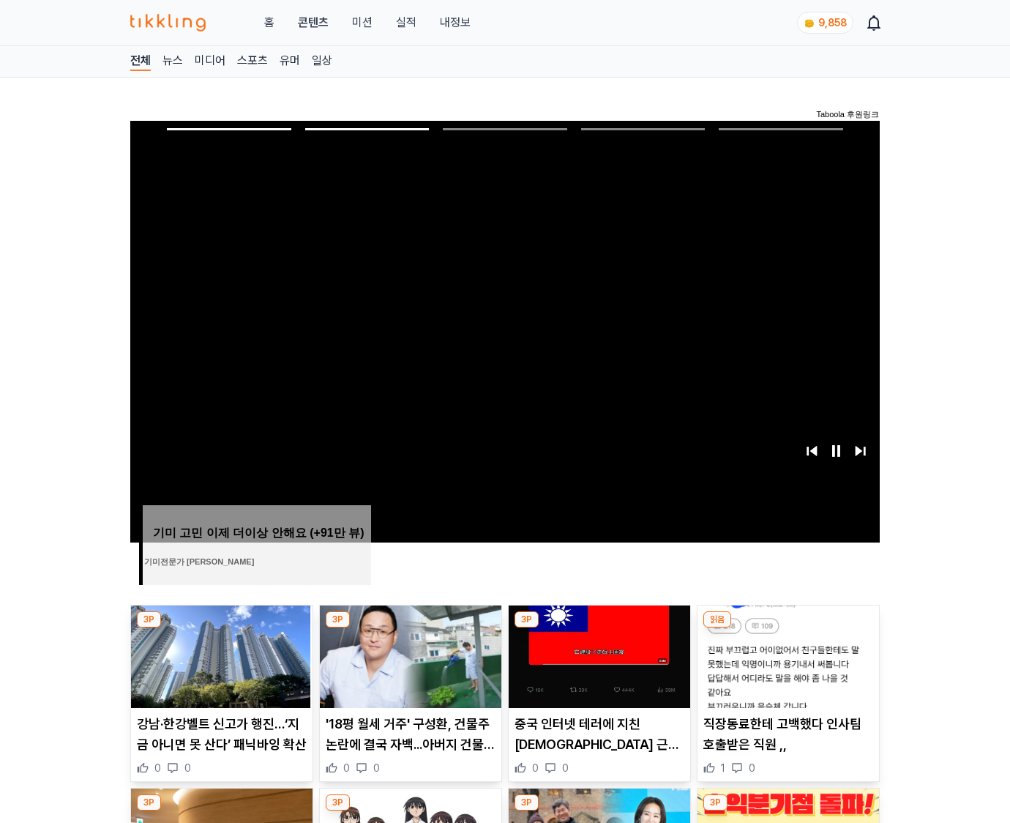
click at [786, 654] on img at bounding box center [787, 656] width 181 height 102
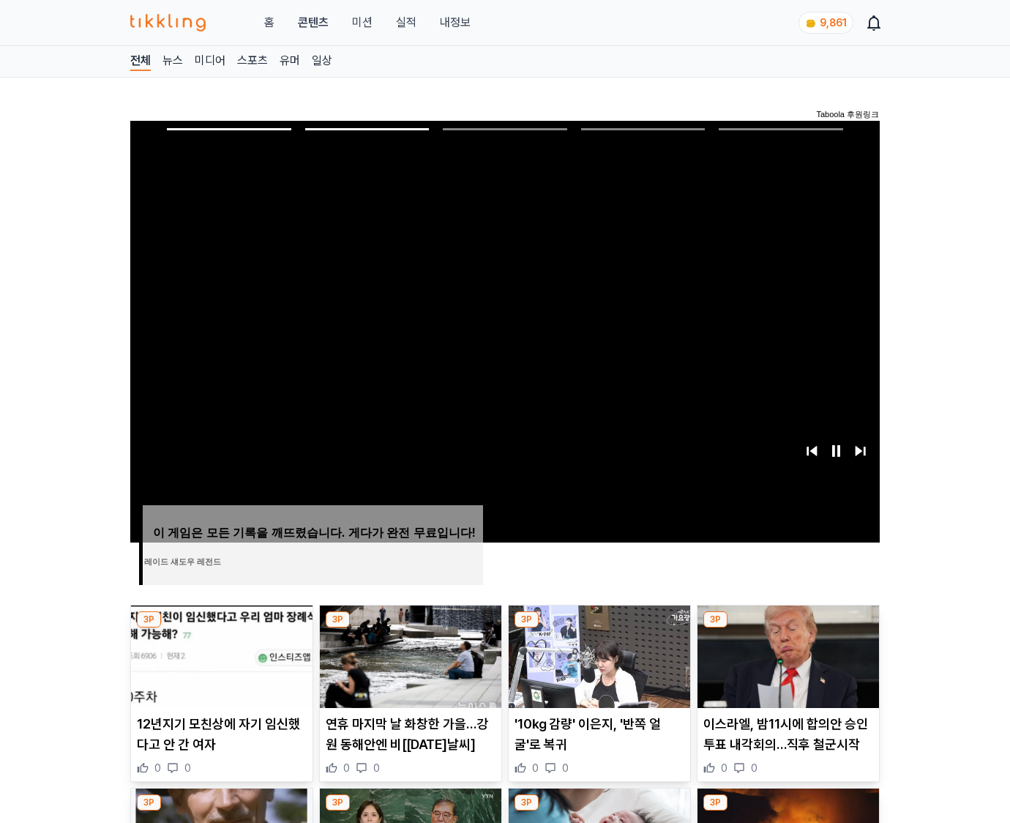
click at [786, 654] on img at bounding box center [787, 656] width 181 height 102
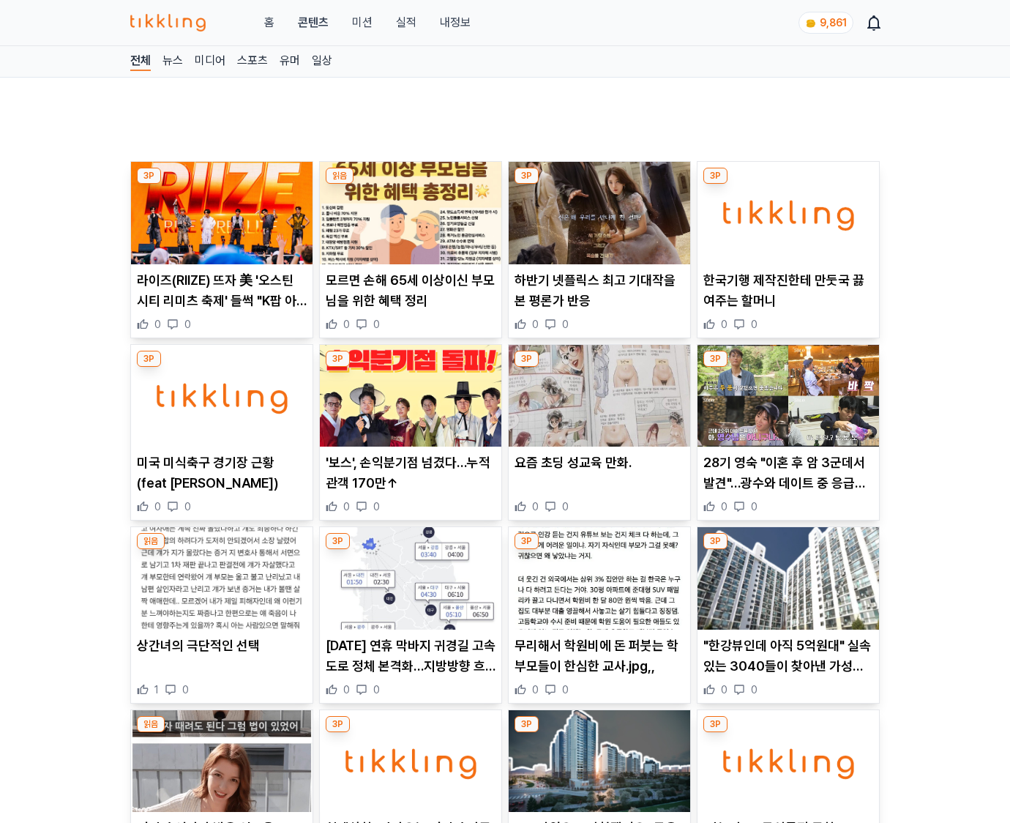
click at [786, 654] on p ""한강뷰인데 아직 5억원대" 실속있는 3040들이 찾아낸 가성비 '이 아파트' 전망" at bounding box center [788, 655] width 170 height 41
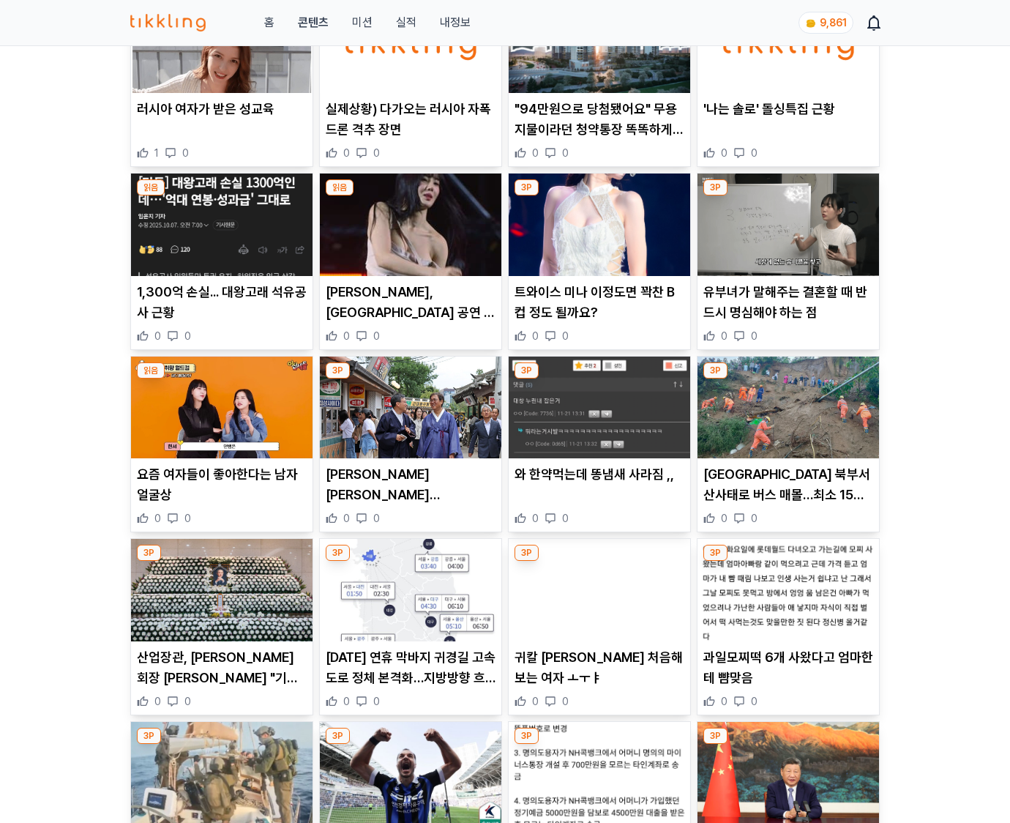
scroll to position [1678, 0]
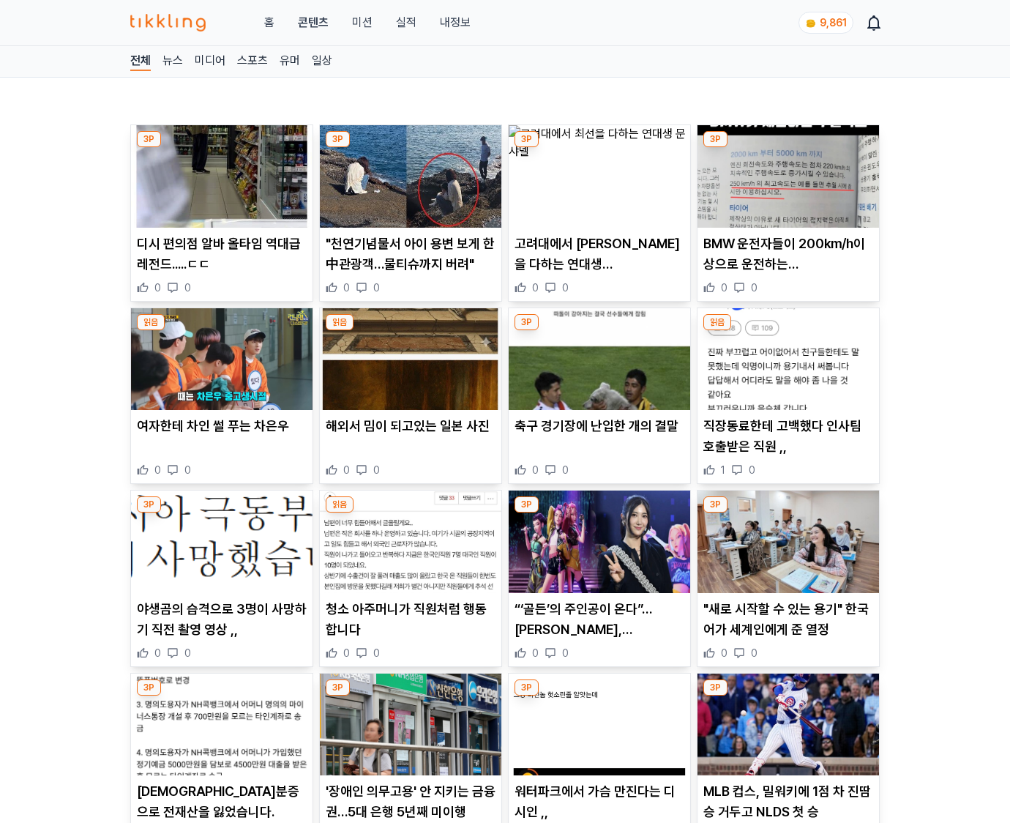
click at [786, 654] on div "0 0" at bounding box center [788, 652] width 170 height 15
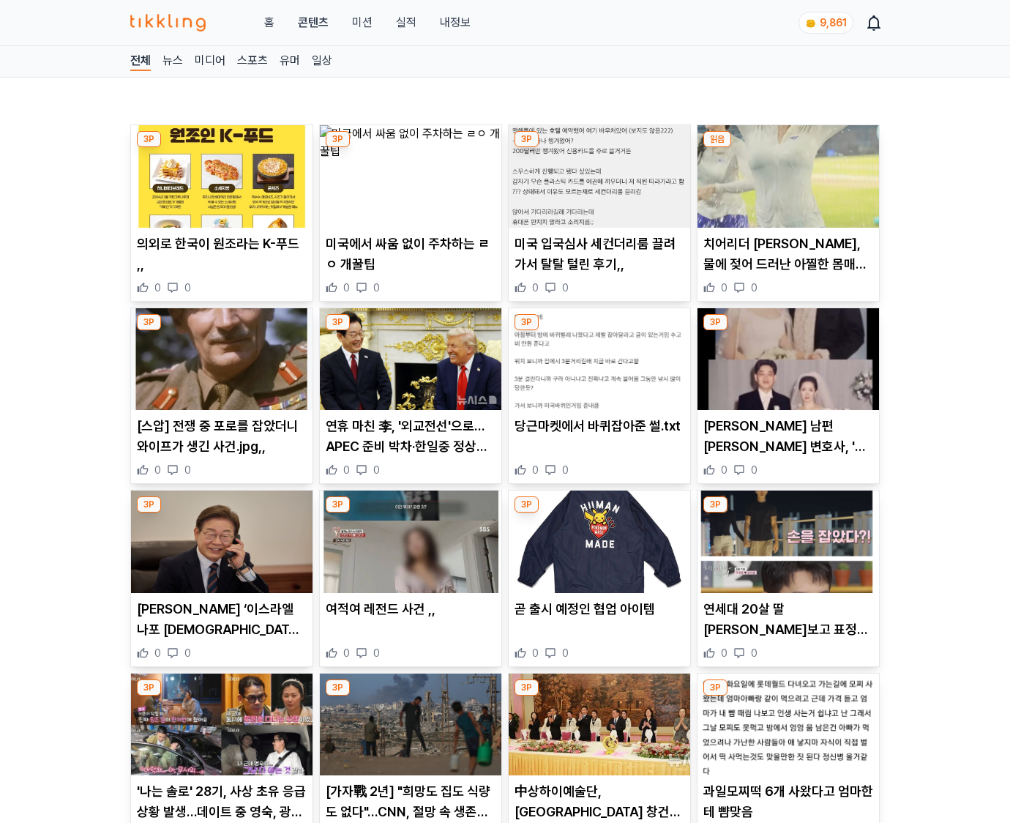
click at [786, 654] on div "0 0" at bounding box center [788, 652] width 170 height 15
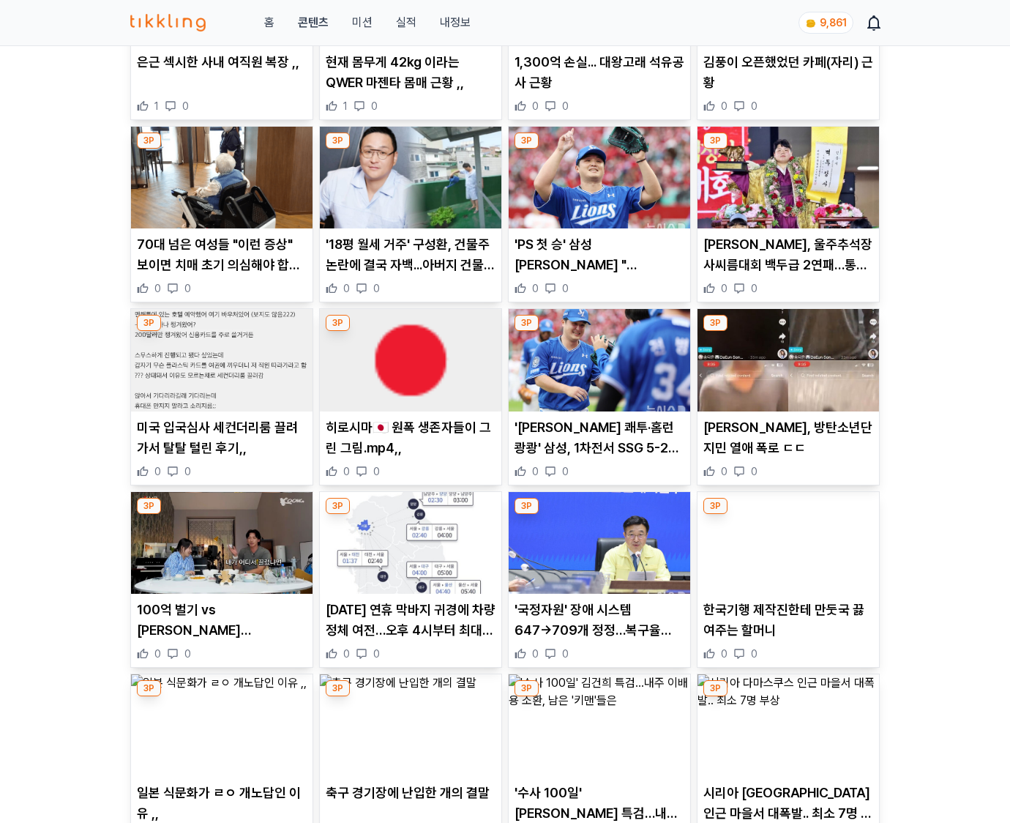
scroll to position [3118, 0]
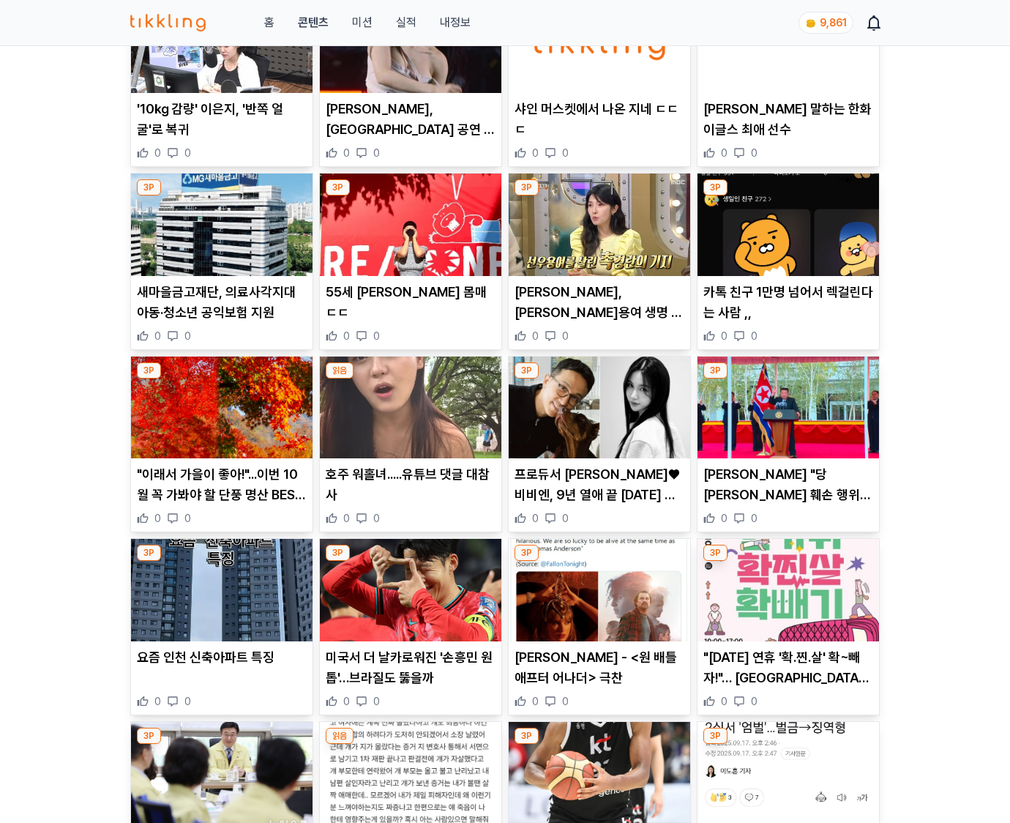
scroll to position [1676, 0]
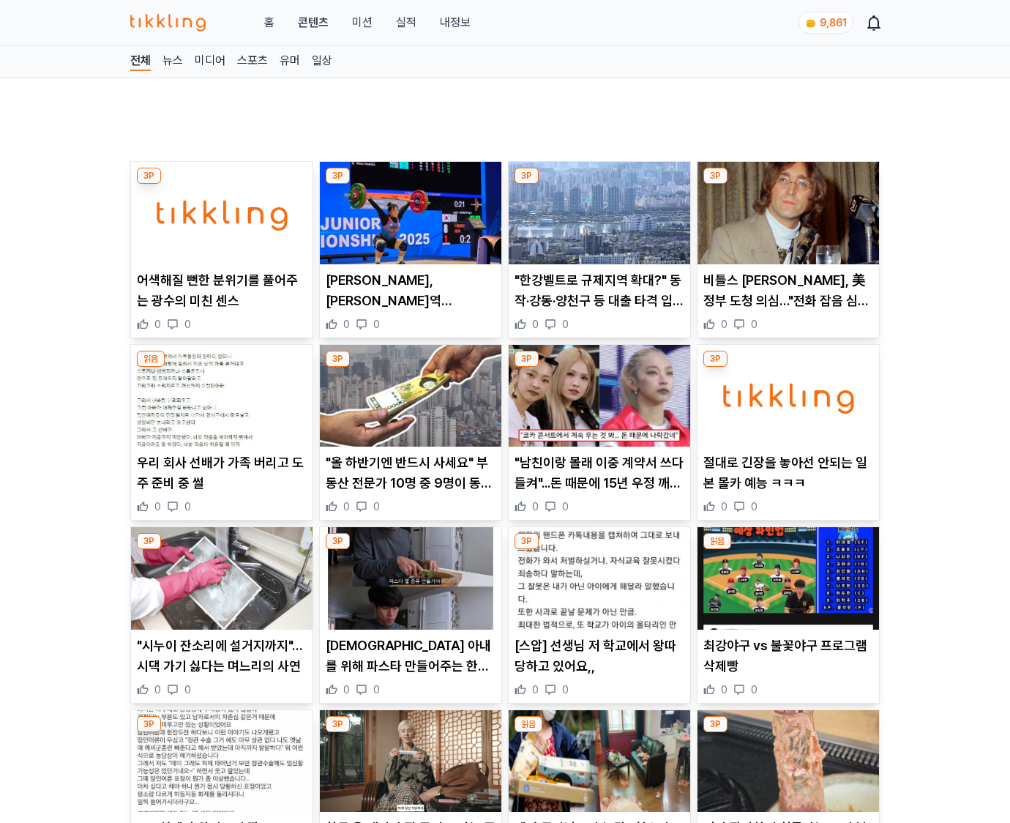
scroll to position [3116, 0]
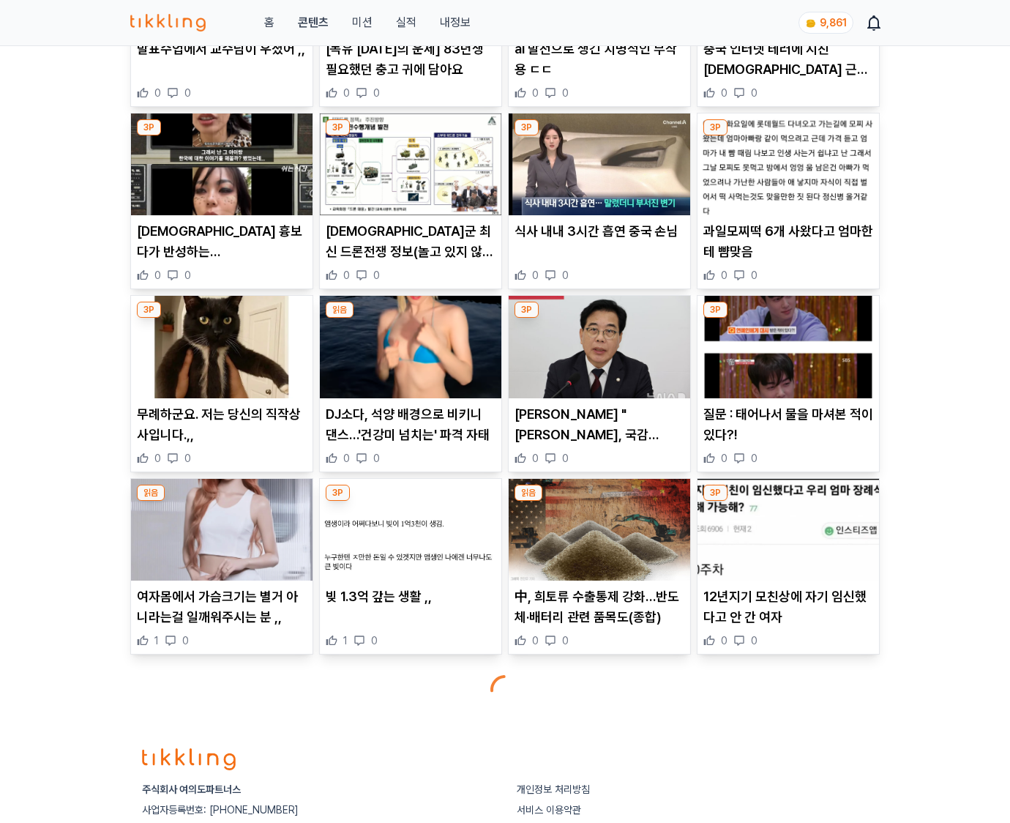
scroll to position [5036, 0]
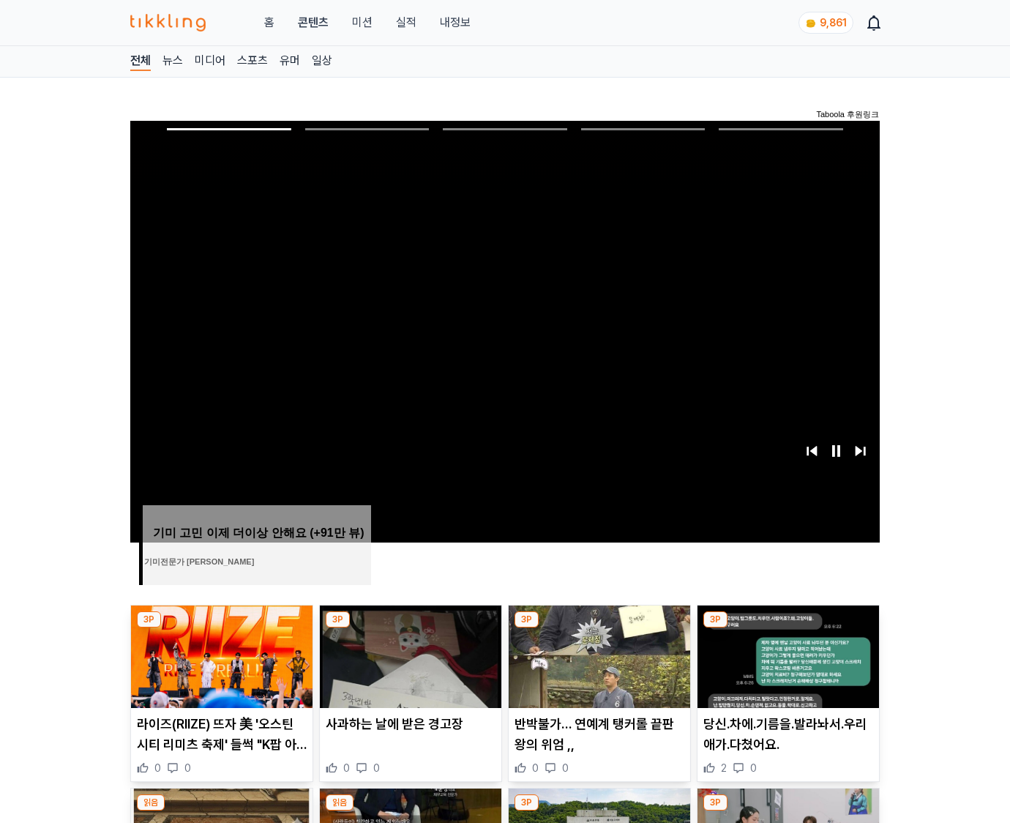
click at [786, 654] on img at bounding box center [787, 656] width 181 height 102
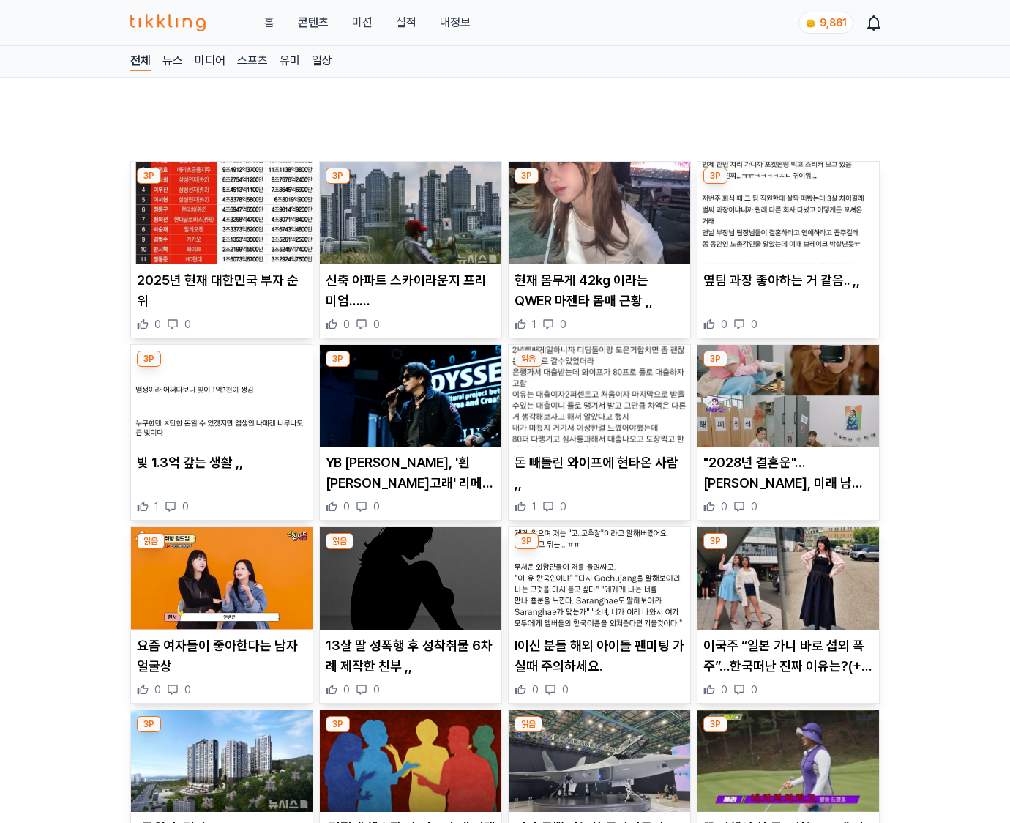
click at [786, 654] on p "이국주 “일본 가니 바로 섭외 폭주”…한국떠난 진짜 이유는?(+일본 진출 논란, 생활고, 열애설, 근황)" at bounding box center [788, 655] width 170 height 41
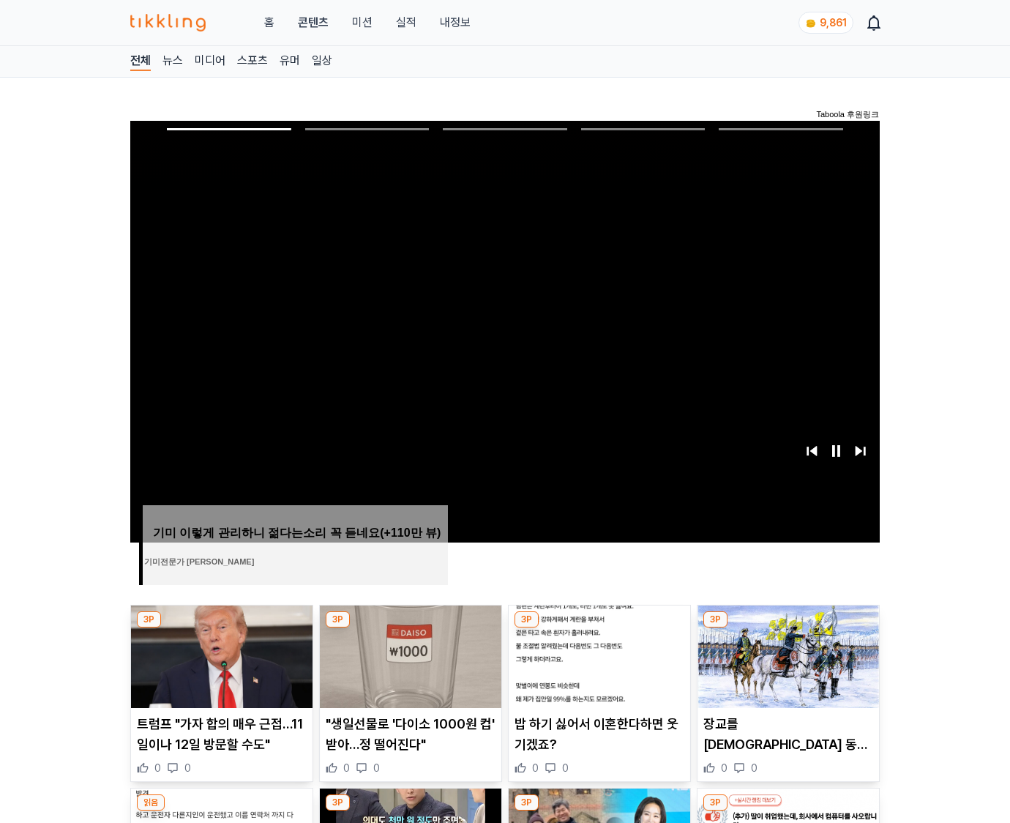
click at [786, 654] on img at bounding box center [787, 656] width 181 height 102
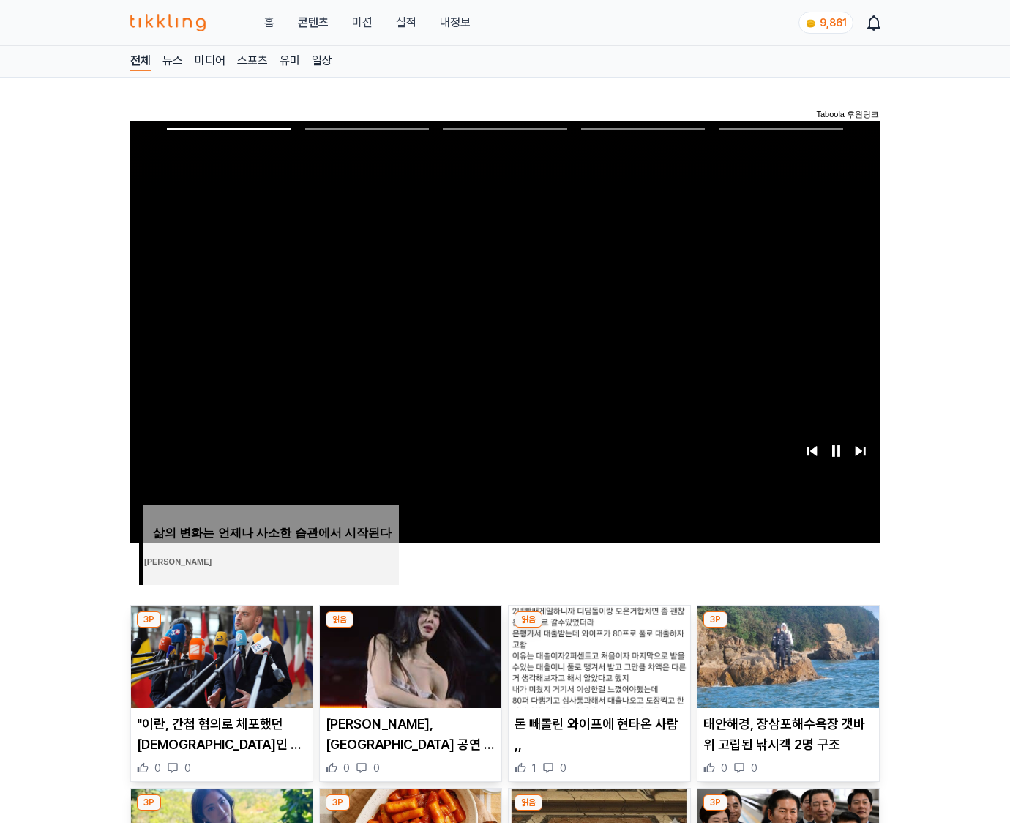
click at [786, 654] on img at bounding box center [787, 656] width 181 height 102
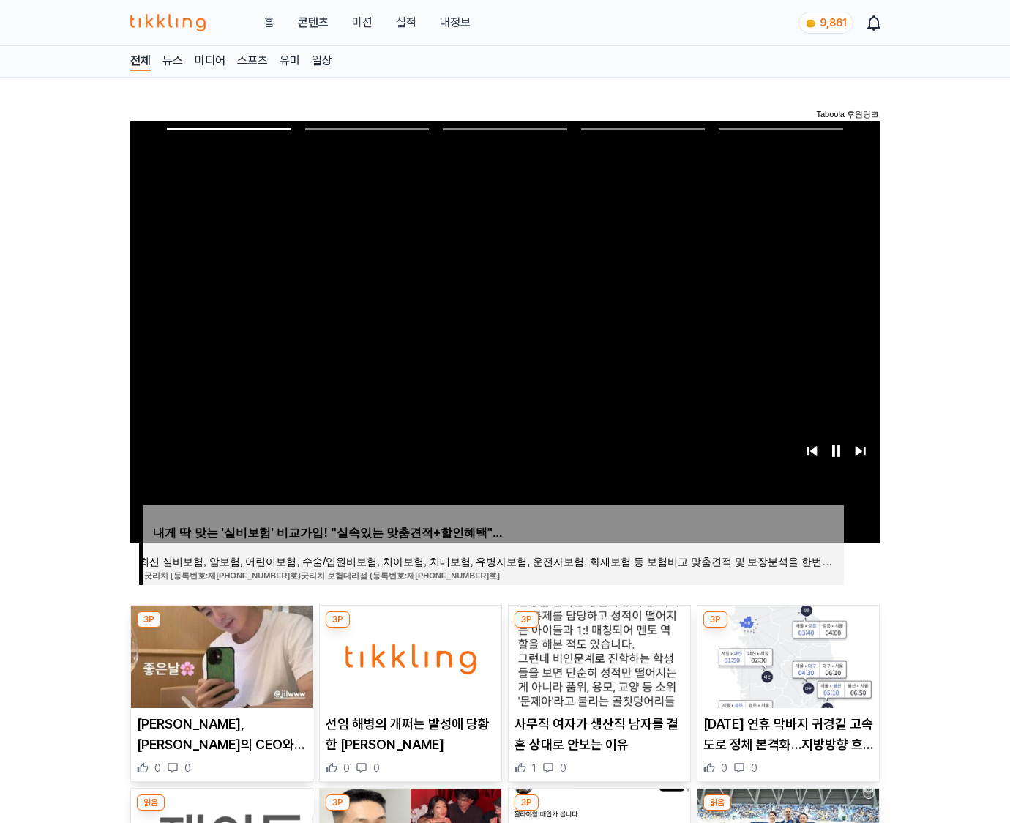
click at [786, 654] on img at bounding box center [787, 656] width 181 height 102
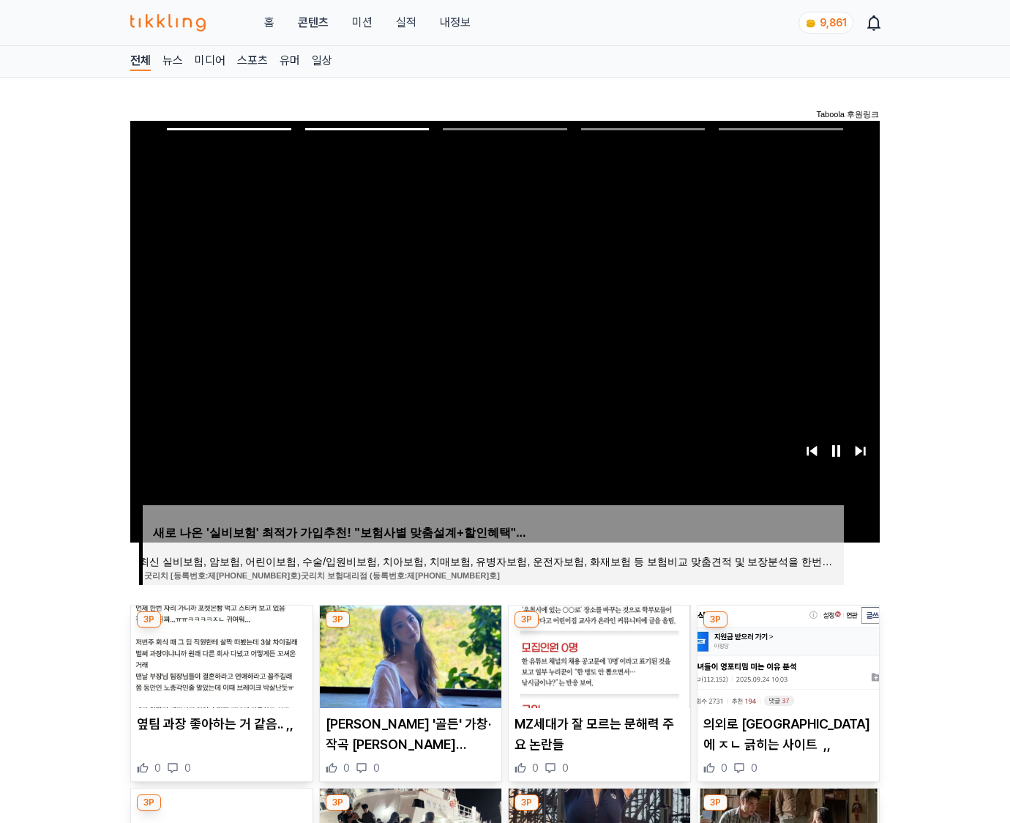
click at [786, 654] on img at bounding box center [787, 656] width 181 height 102
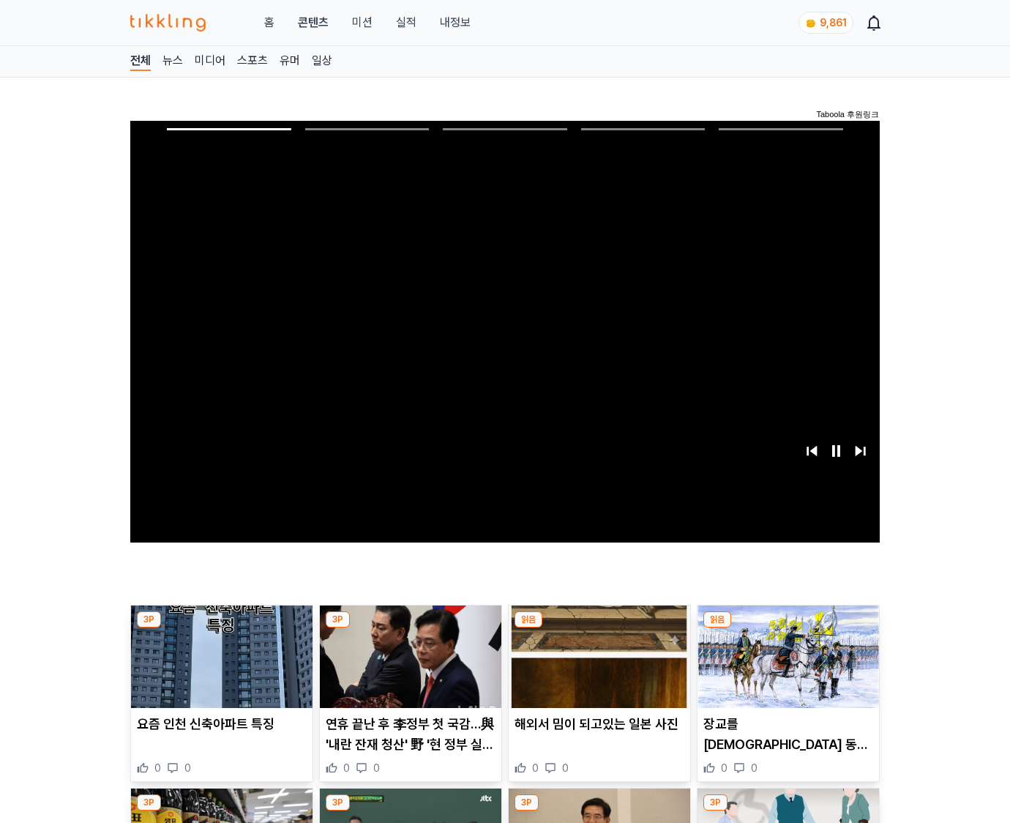
click at [786, 654] on img at bounding box center [787, 656] width 181 height 102
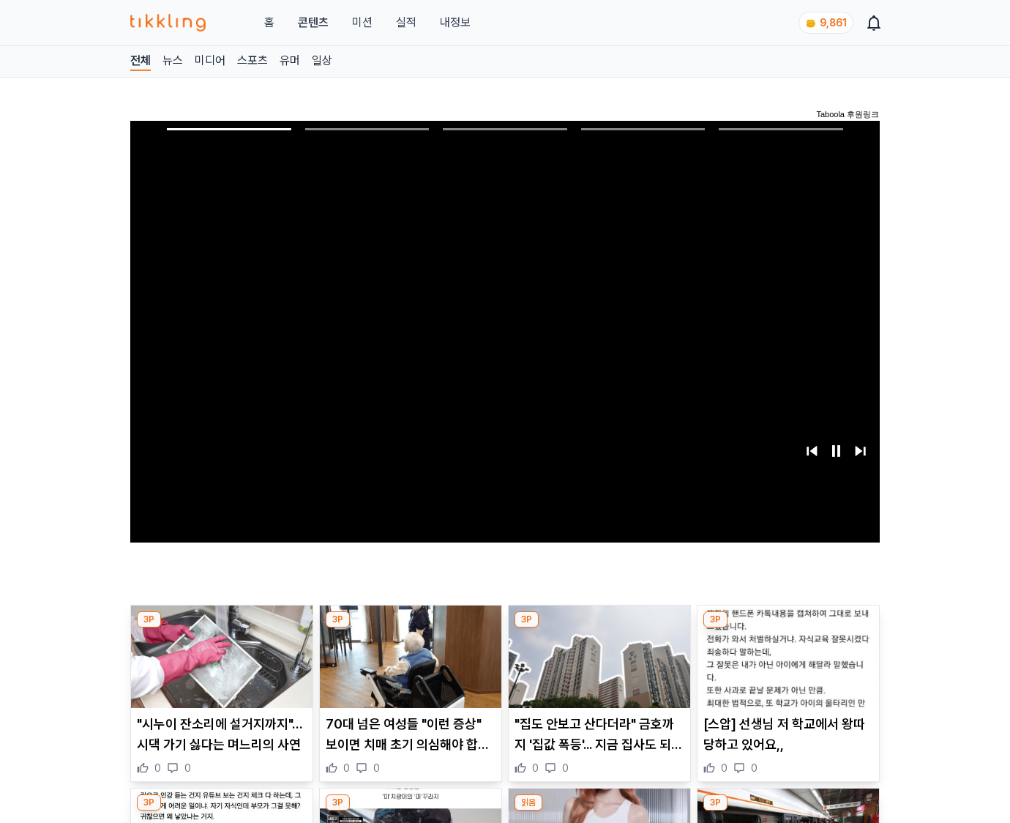
click at [786, 654] on img at bounding box center [787, 656] width 181 height 102
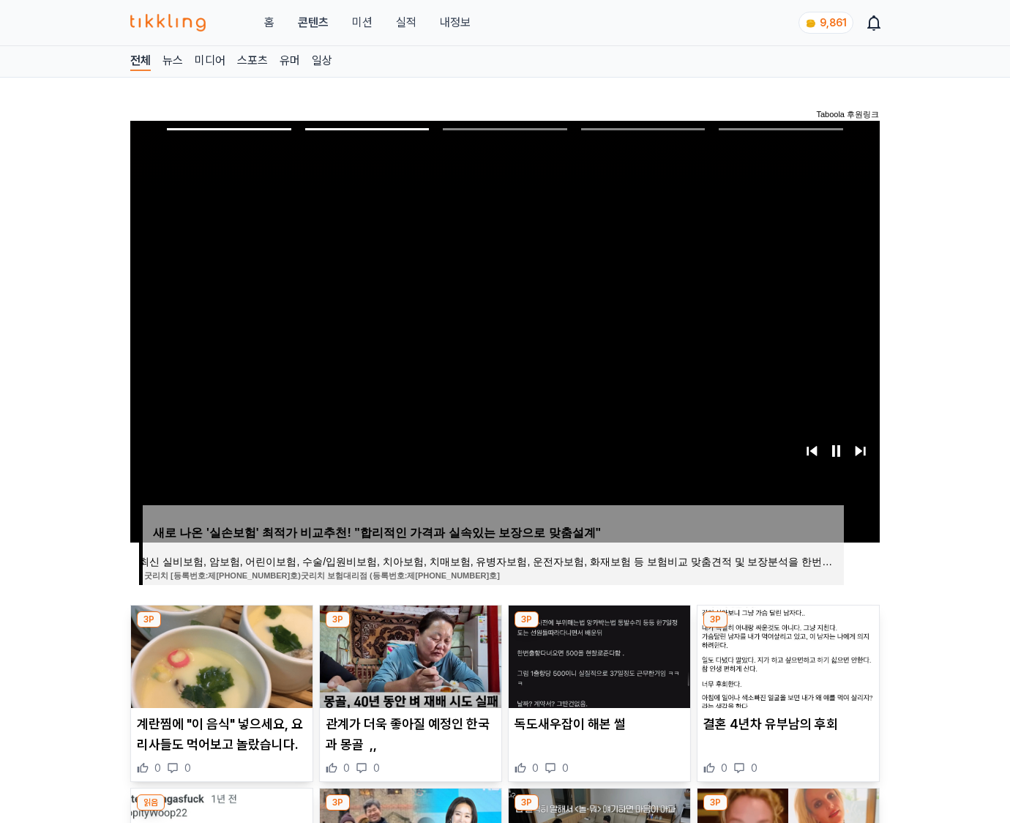
click at [786, 654] on img at bounding box center [787, 656] width 181 height 102
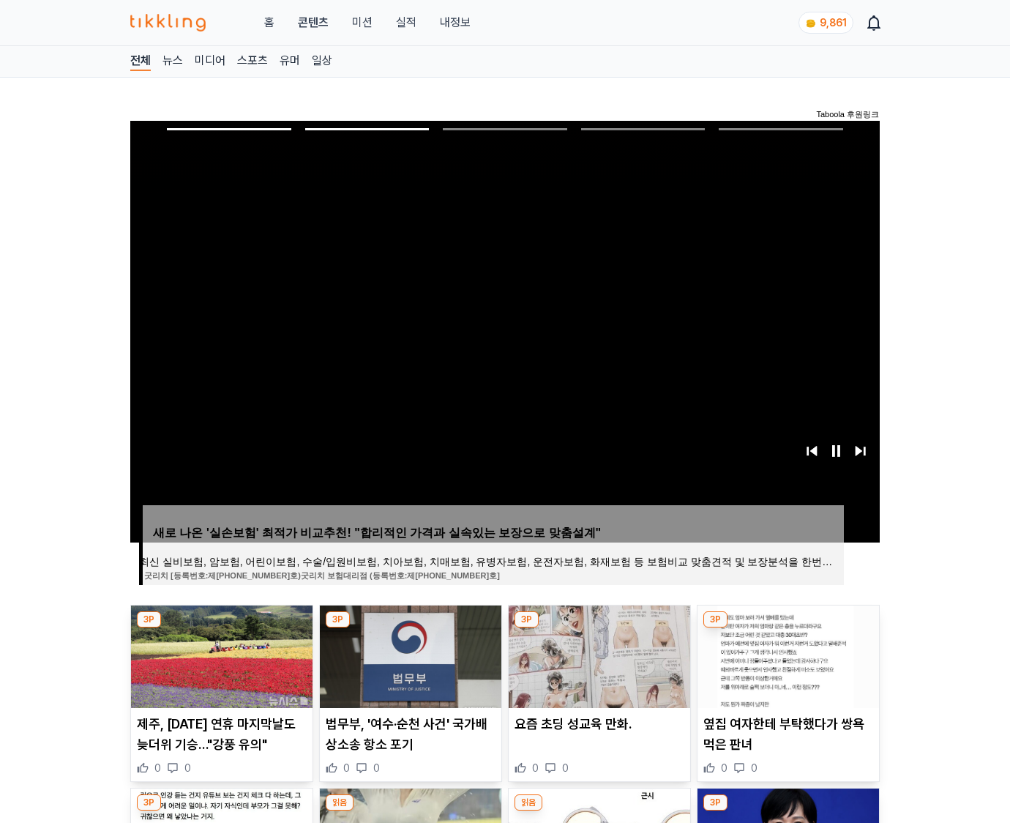
click at [786, 654] on img at bounding box center [787, 656] width 181 height 102
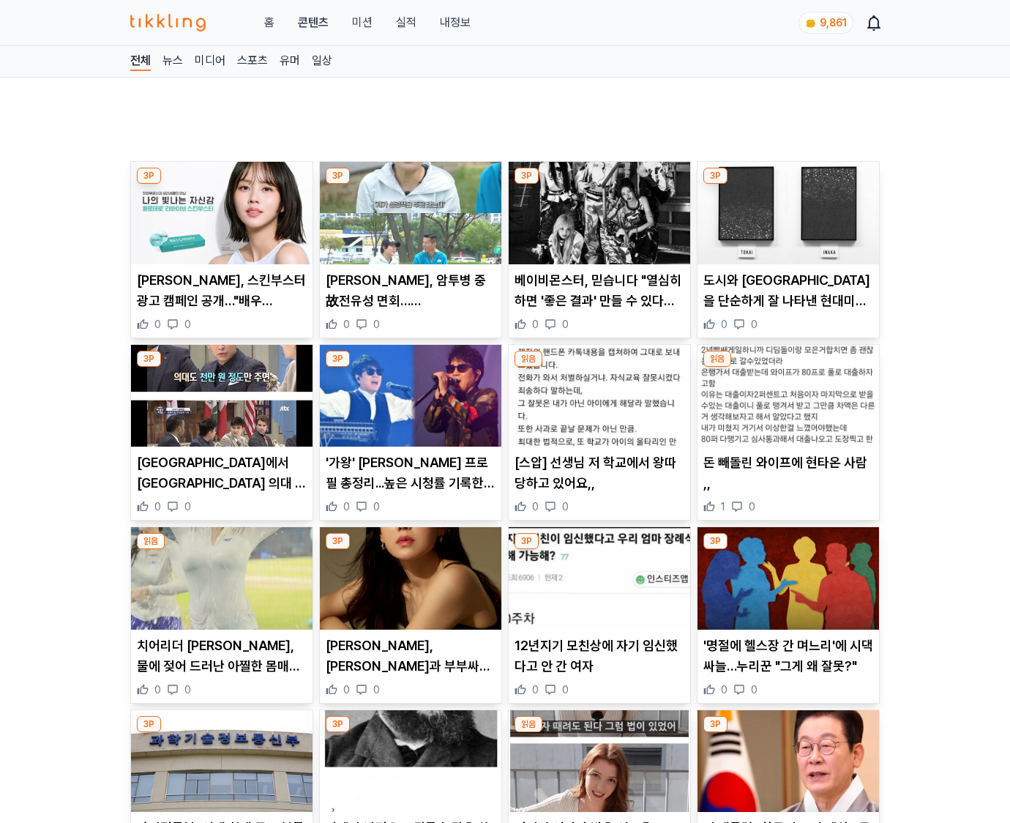
drag, startPoint x: 0, startPoint y: 0, endPoint x: 786, endPoint y: 654, distance: 1022.6
click at [786, 654] on p "'명절에 헬스장 간 며느리'에 시댁 싸늘…누리꾼 "그게 왜 잘못?"" at bounding box center [788, 655] width 170 height 41
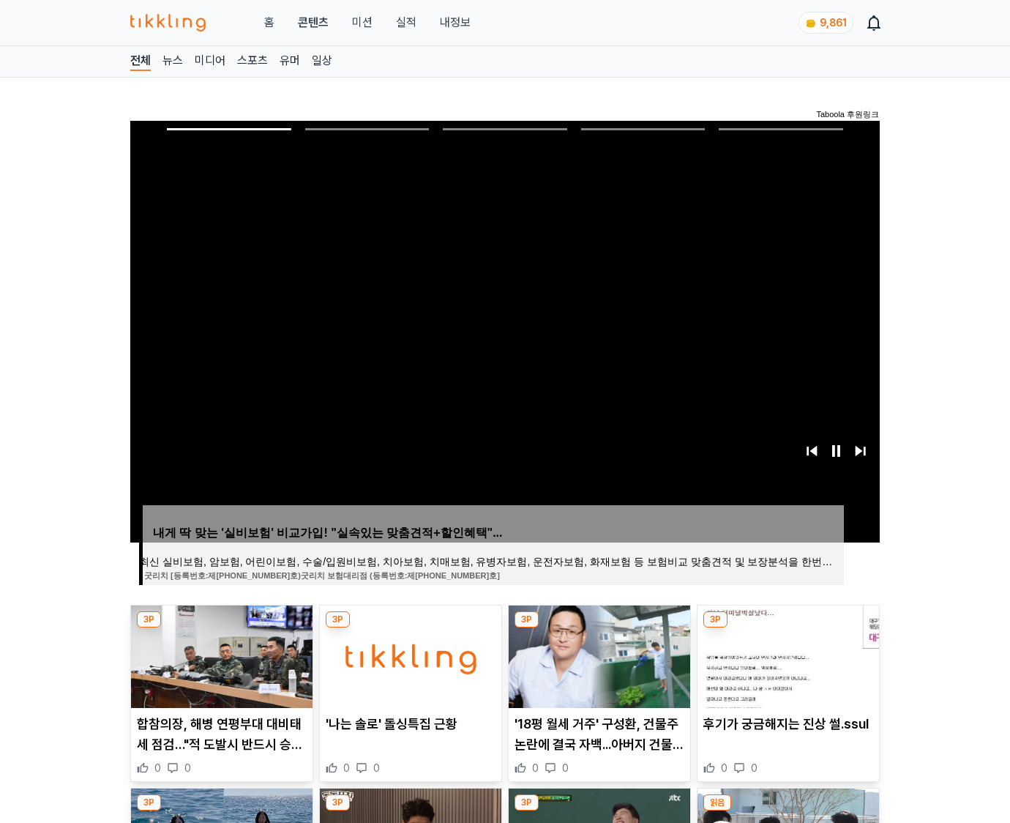
click at [786, 654] on img at bounding box center [787, 656] width 181 height 102
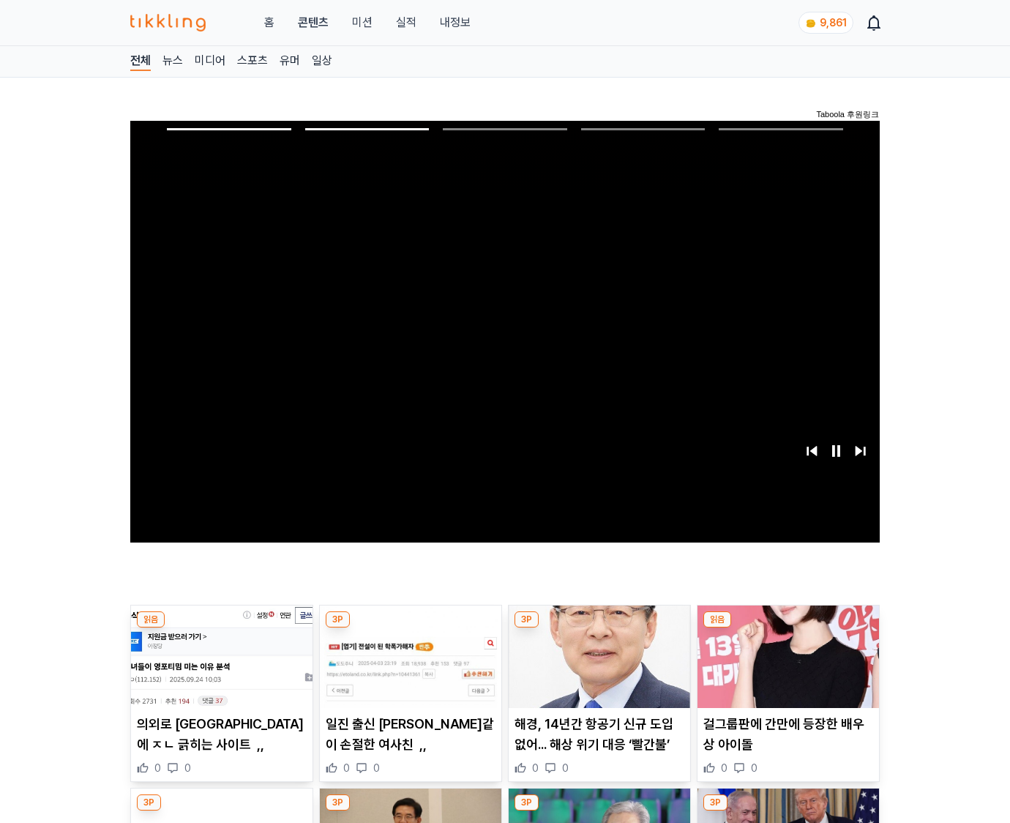
click at [786, 654] on img at bounding box center [787, 656] width 181 height 102
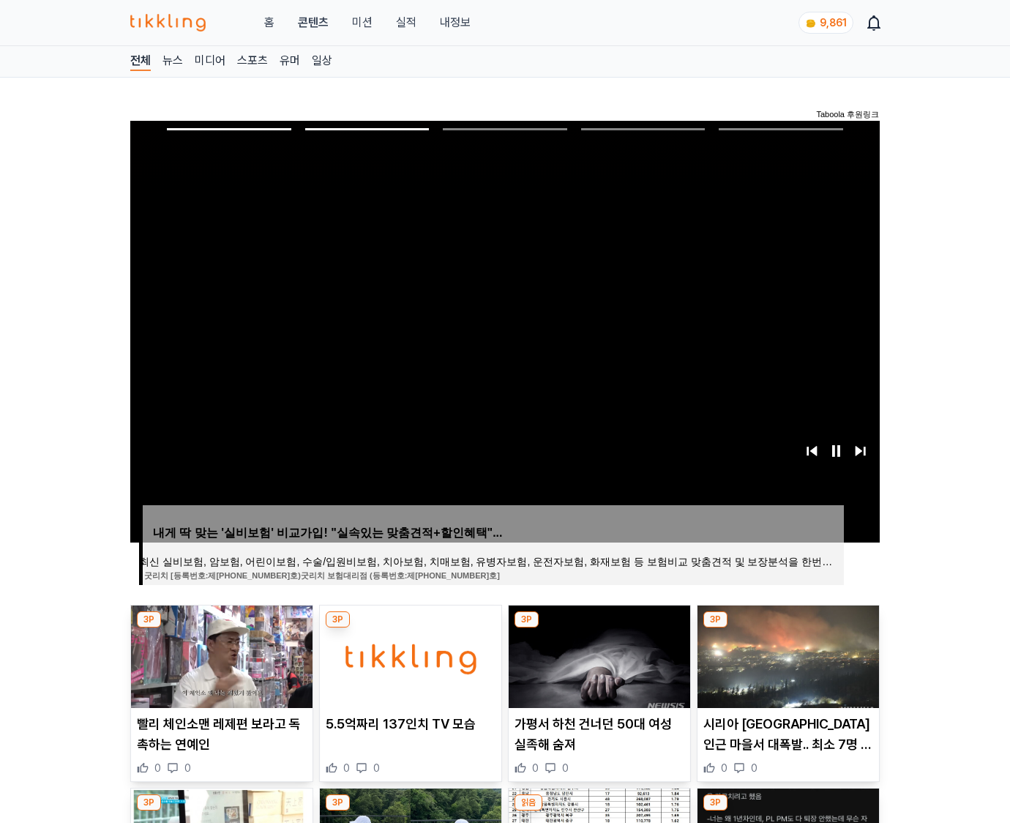
click at [786, 654] on img at bounding box center [787, 656] width 181 height 102
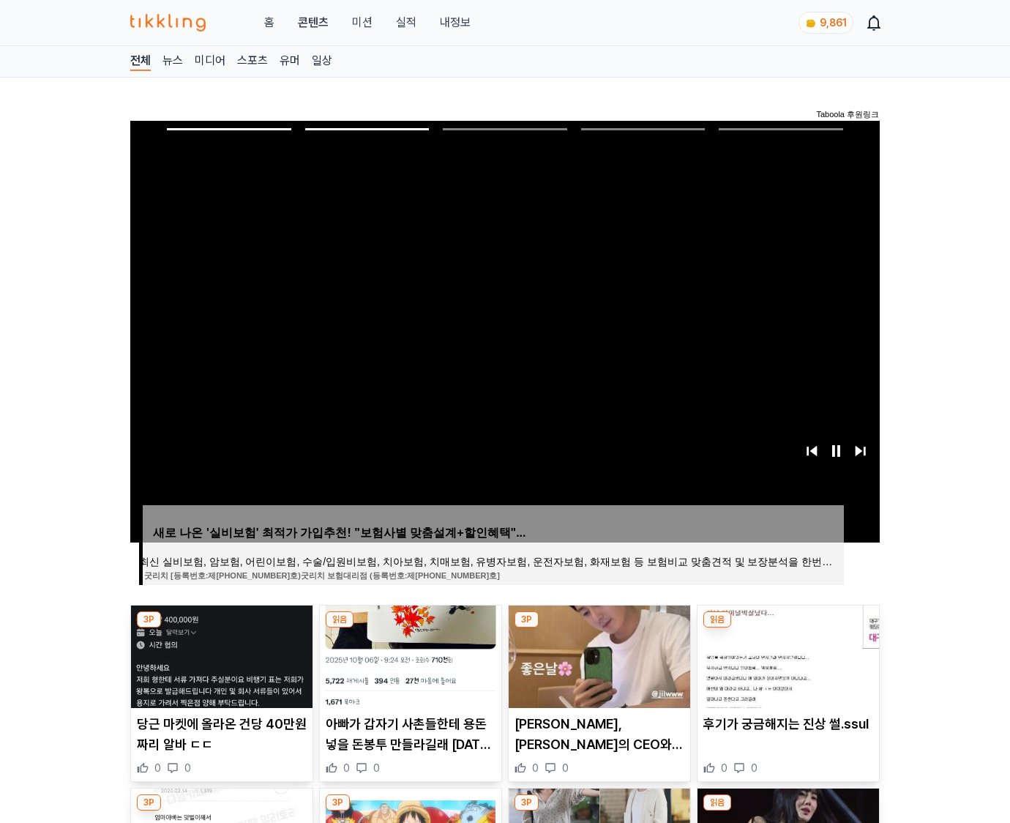
click at [786, 654] on img at bounding box center [787, 656] width 181 height 102
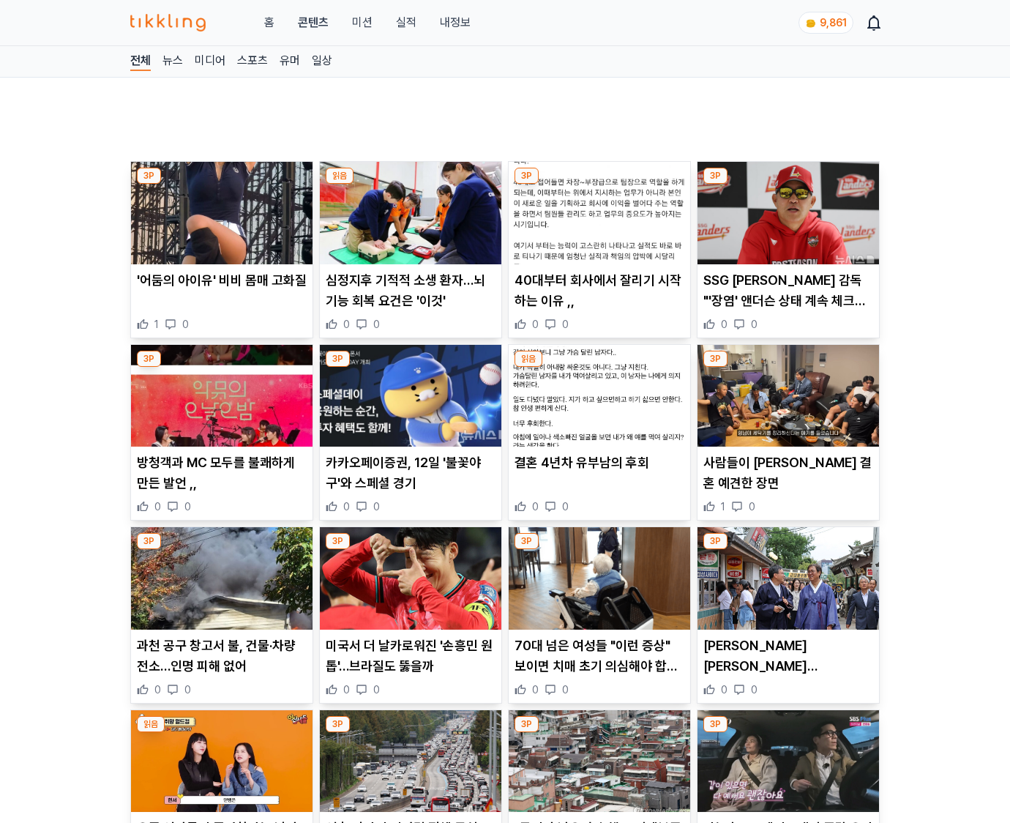
click at [786, 654] on p "[PERSON_NAME] [PERSON_NAME] [PERSON_NAME][PERSON_NAME] 찾아 관광객 수용 태세 점검" at bounding box center [788, 655] width 170 height 41
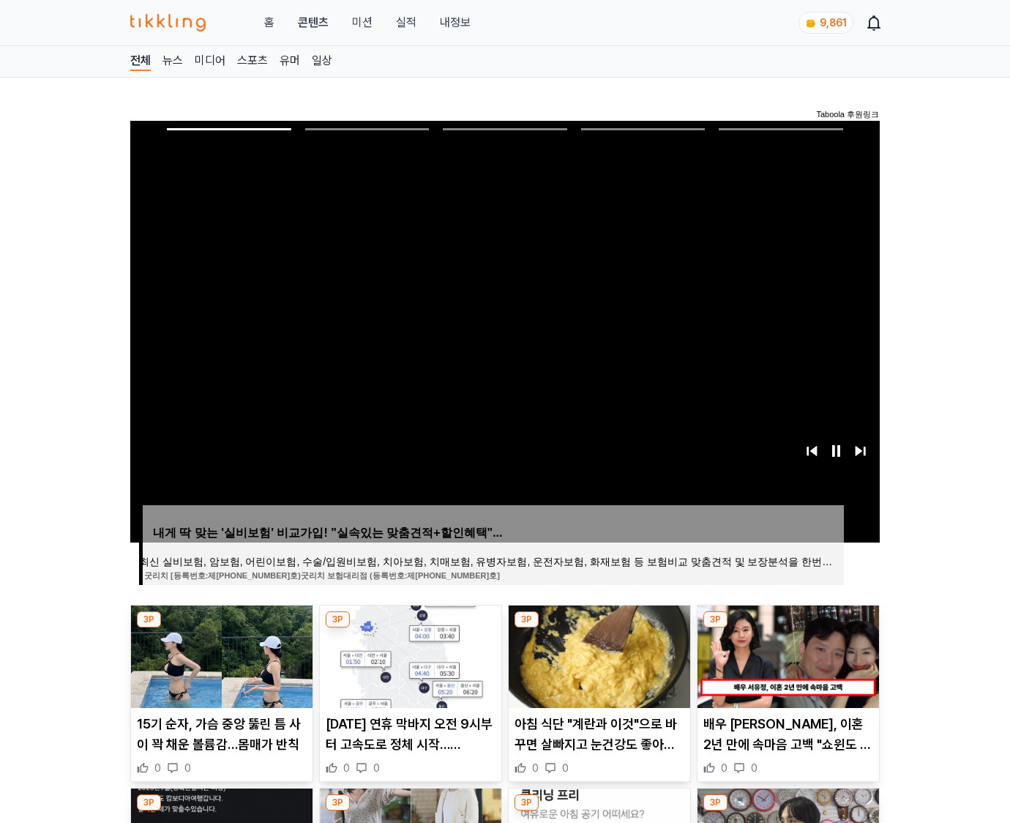
click at [786, 654] on img at bounding box center [787, 656] width 181 height 102
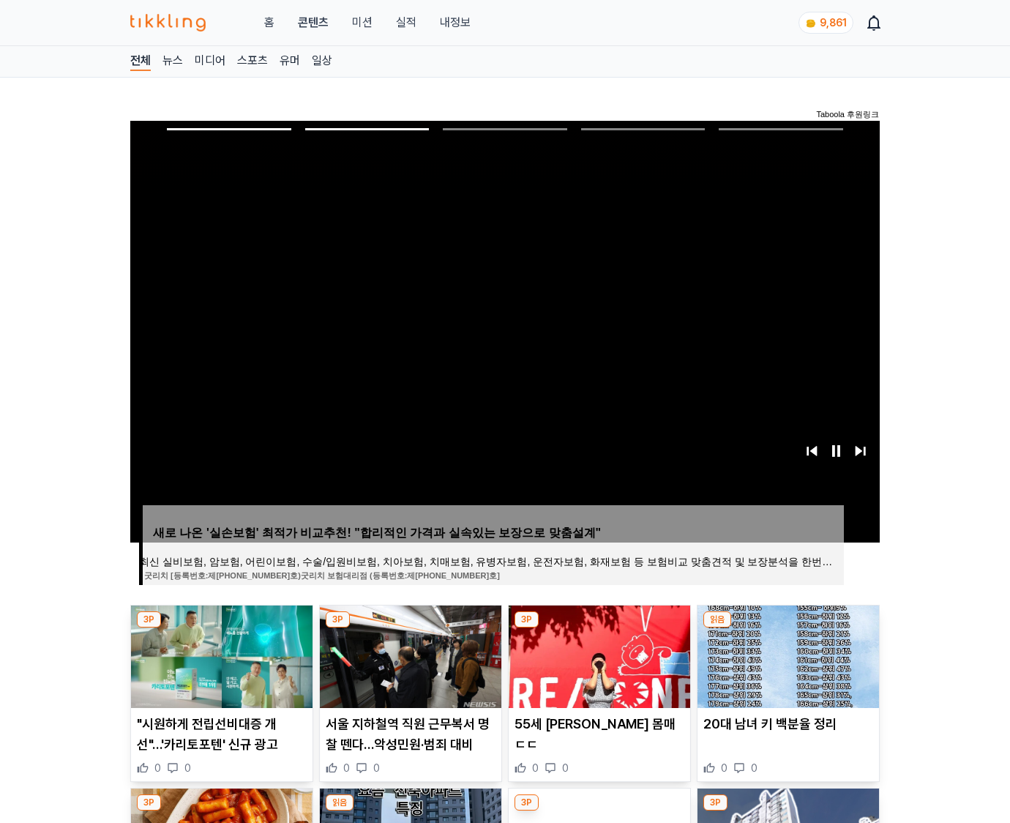
click at [786, 654] on img at bounding box center [787, 656] width 181 height 102
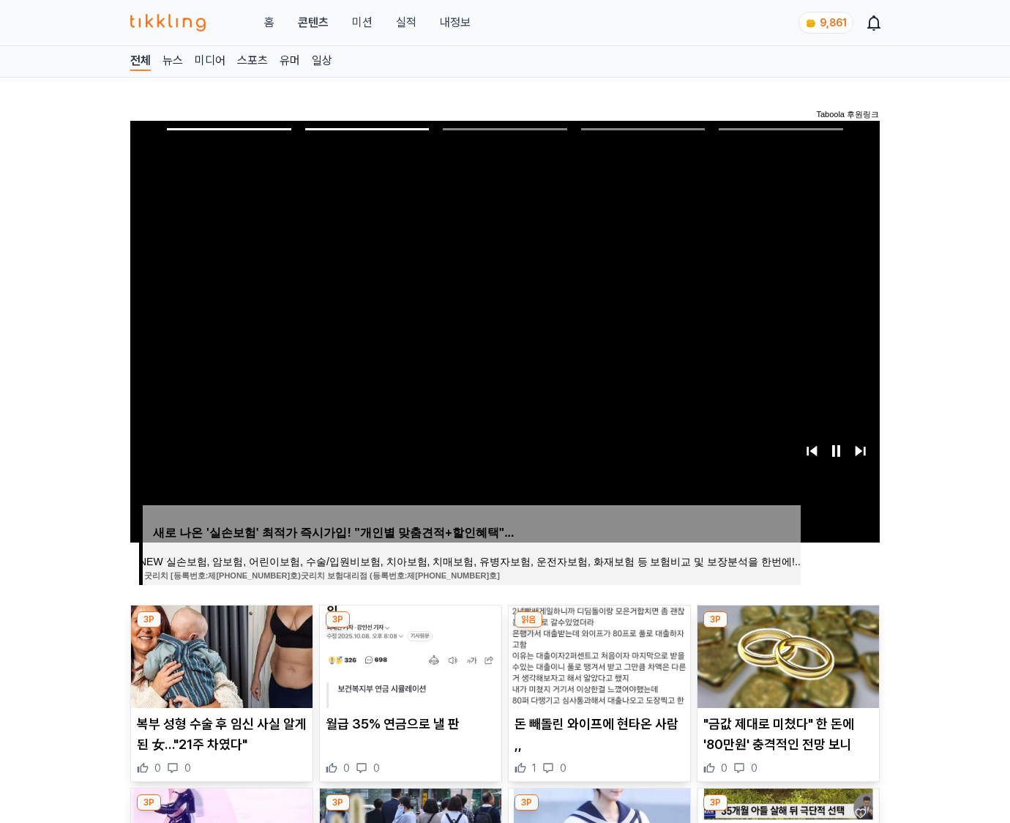
click at [786, 654] on img at bounding box center [787, 656] width 181 height 102
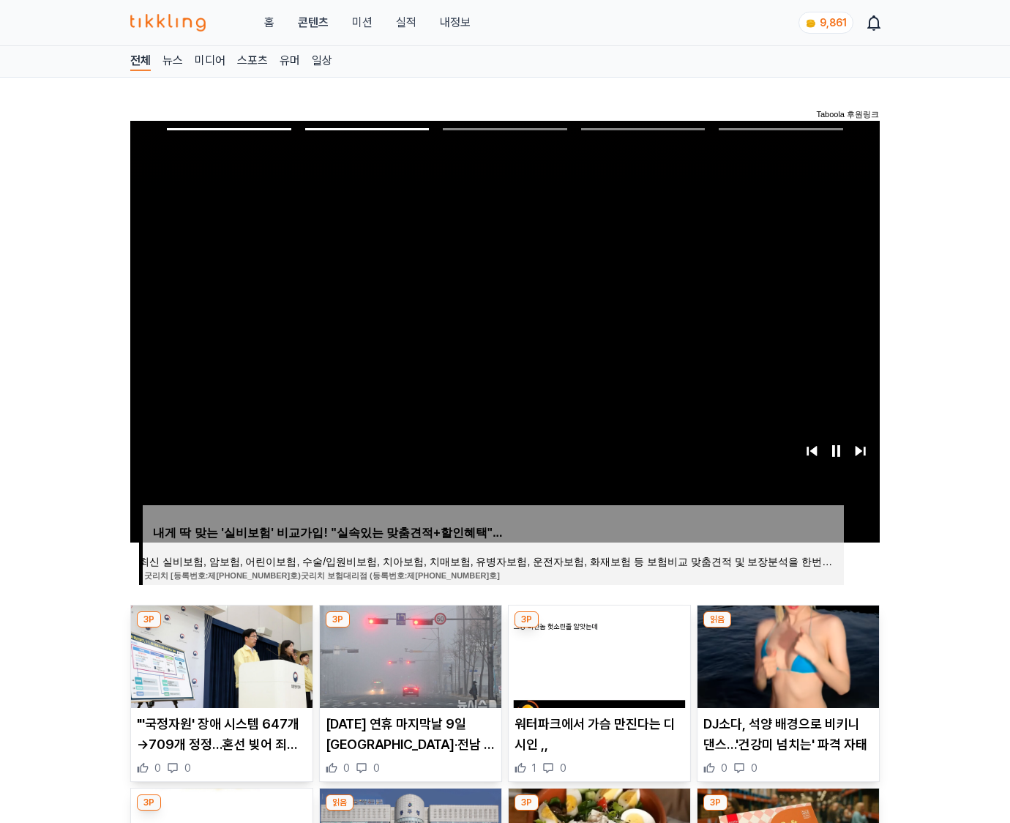
click at [786, 654] on img at bounding box center [787, 656] width 181 height 102
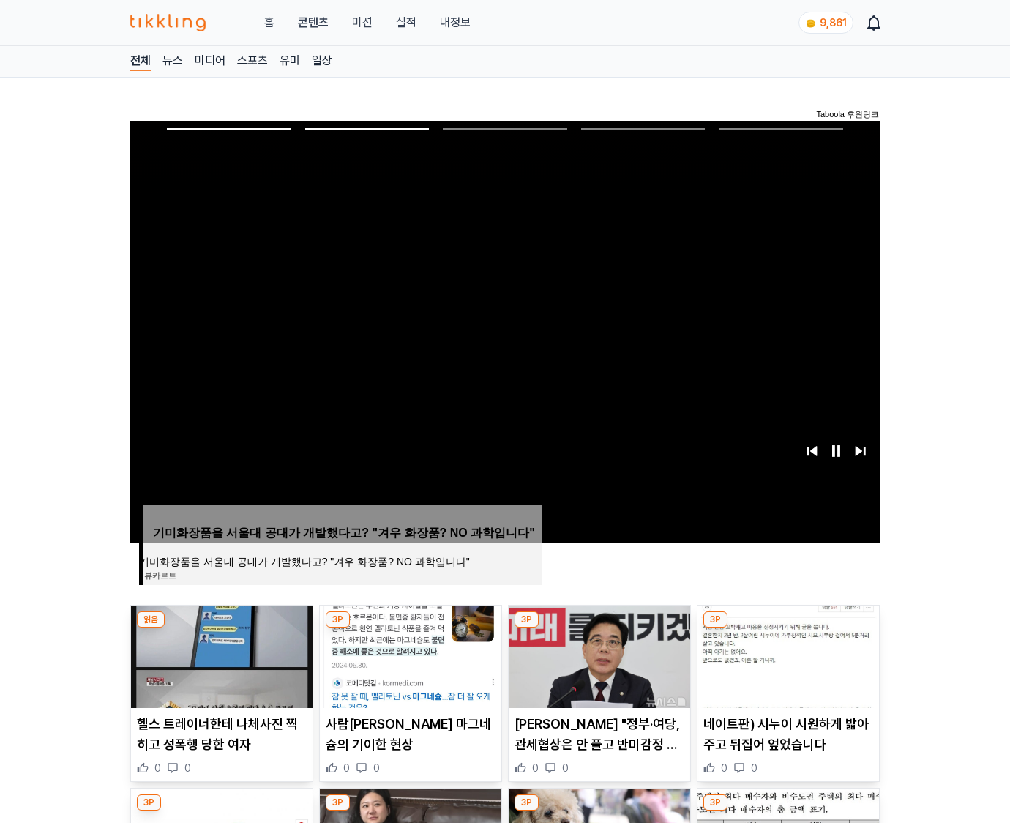
click at [786, 654] on img at bounding box center [787, 656] width 181 height 102
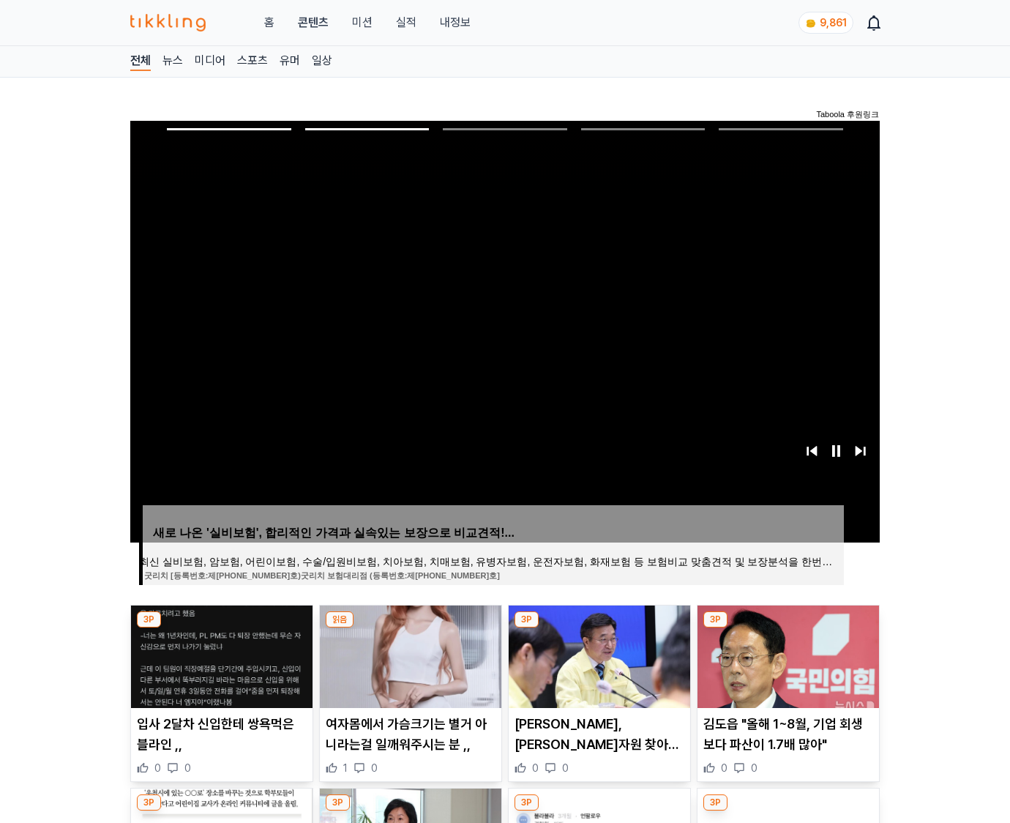
click at [786, 654] on img at bounding box center [787, 656] width 181 height 102
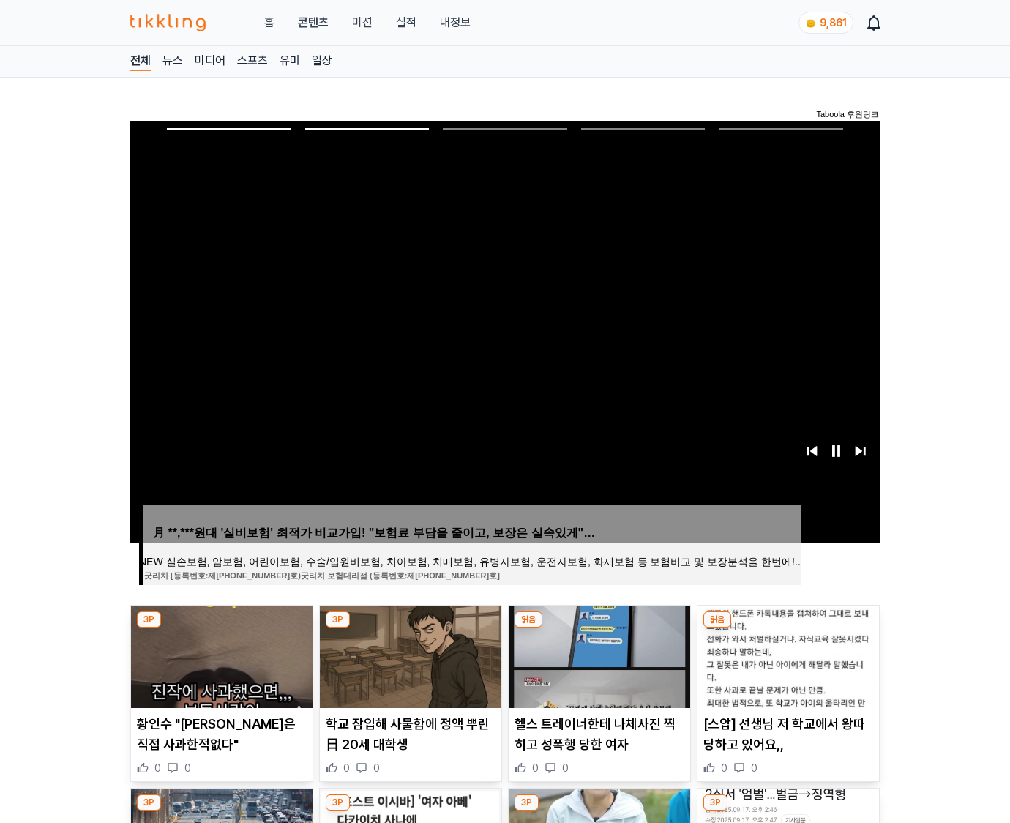
click at [786, 654] on img at bounding box center [787, 656] width 181 height 102
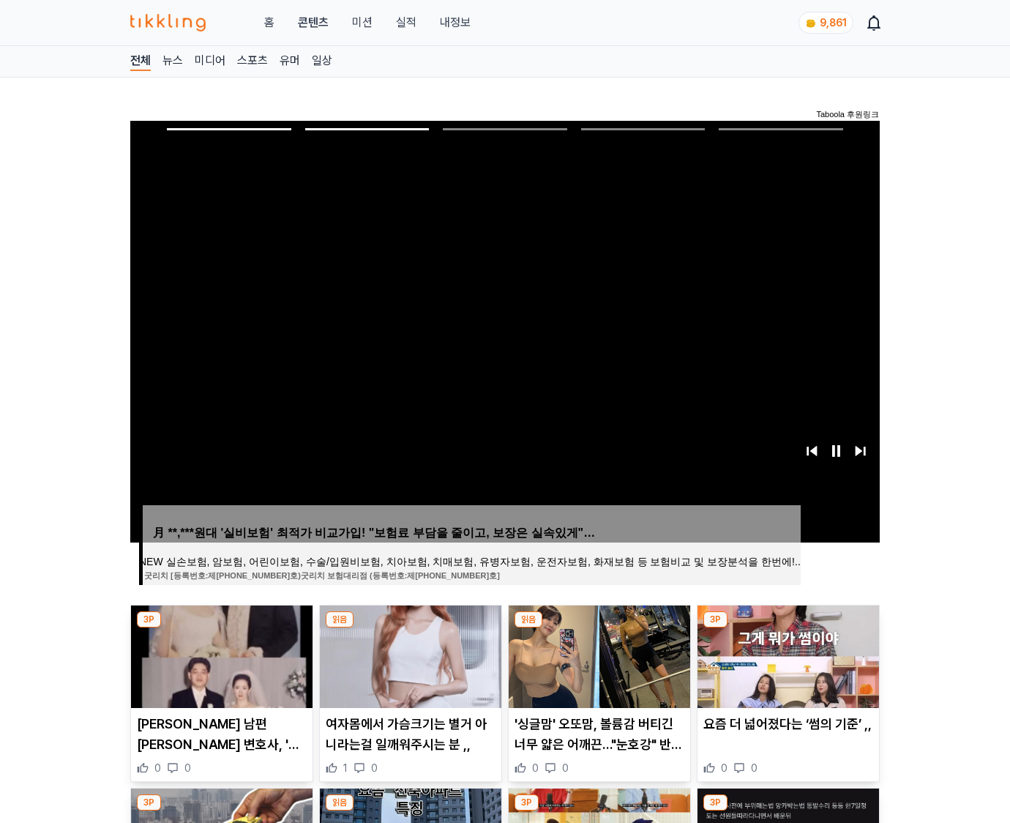
click at [786, 654] on img at bounding box center [787, 656] width 181 height 102
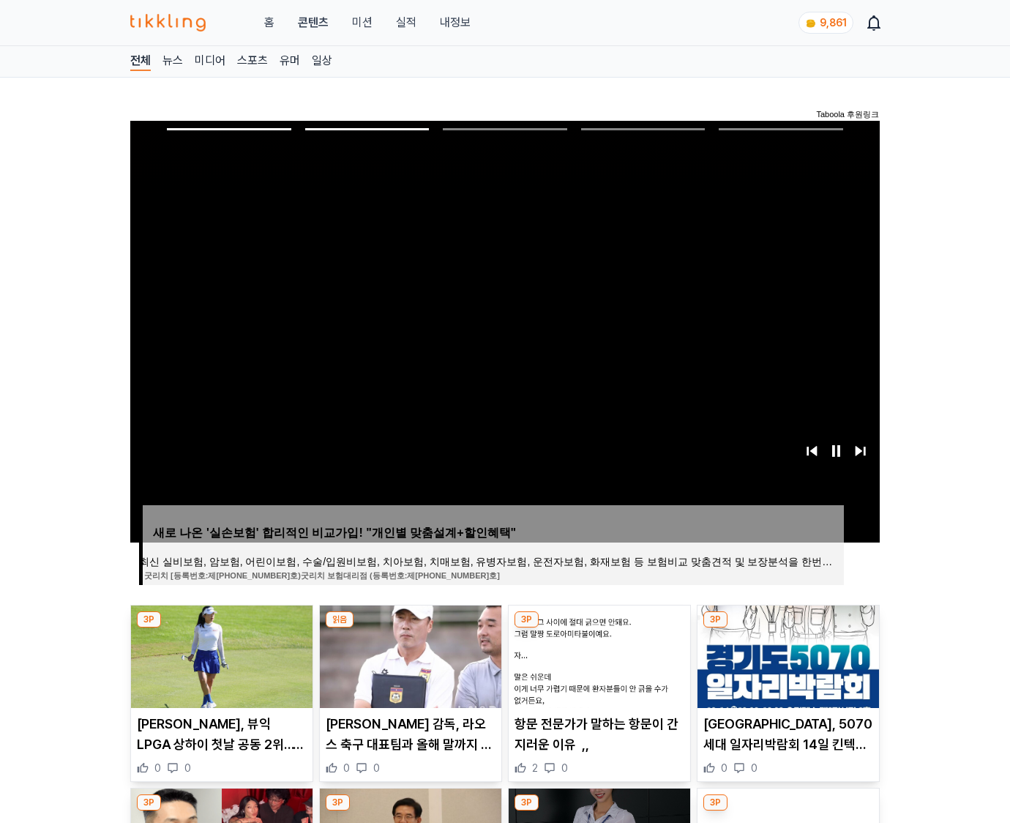
click at [786, 654] on img at bounding box center [787, 656] width 181 height 102
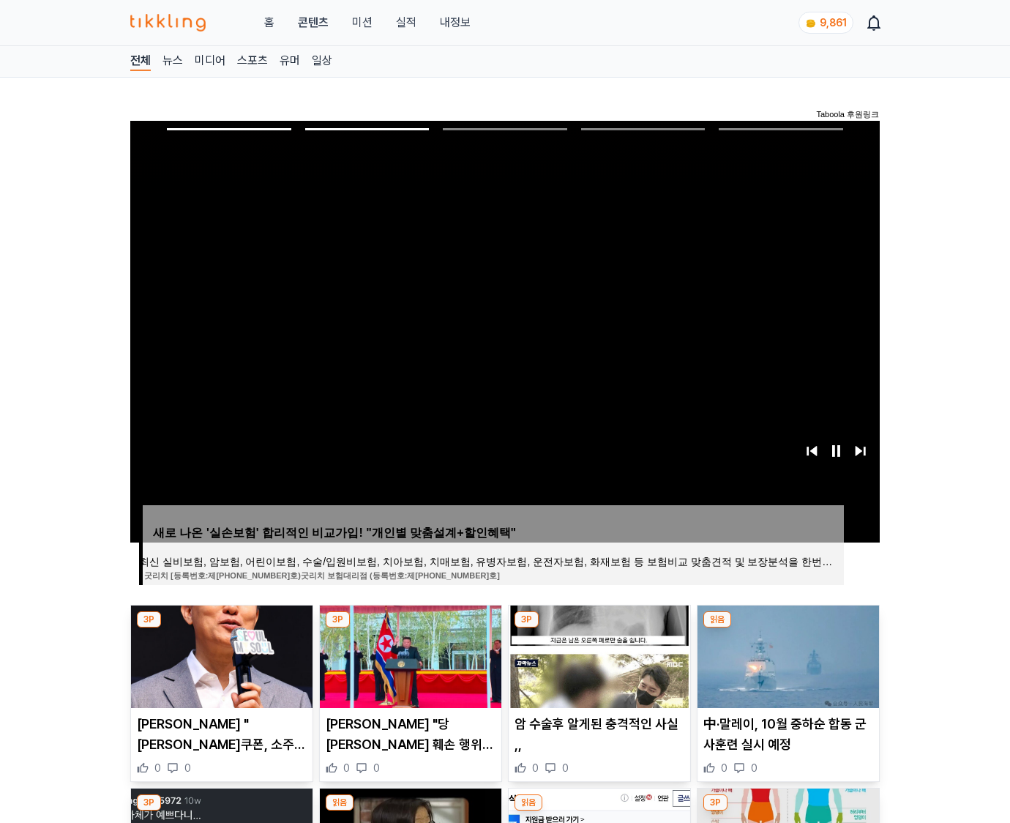
click at [786, 654] on img at bounding box center [787, 656] width 181 height 102
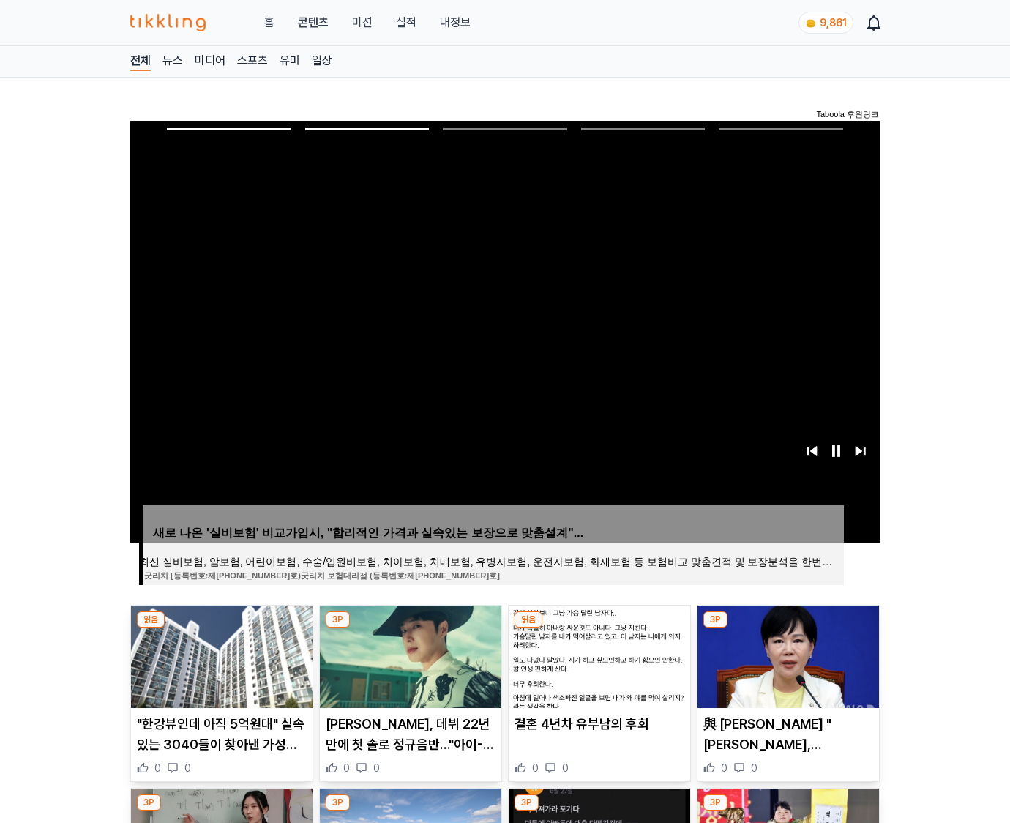
click at [786, 654] on img at bounding box center [787, 656] width 181 height 102
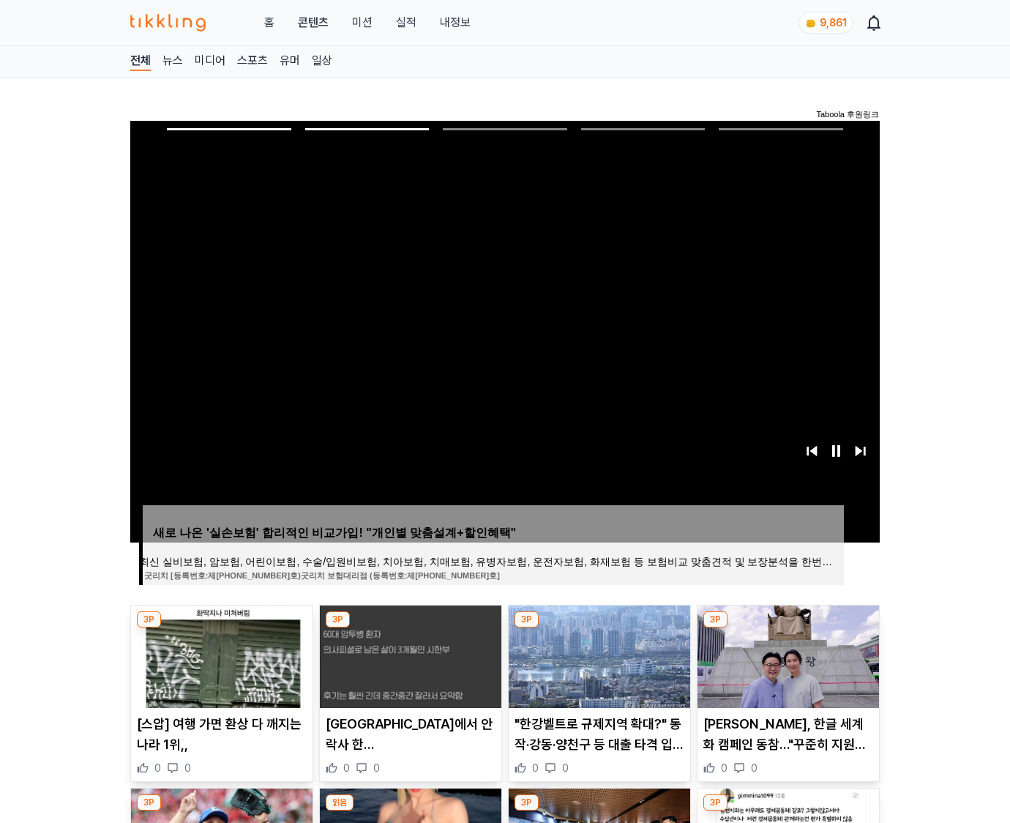
click at [786, 654] on img at bounding box center [787, 656] width 181 height 102
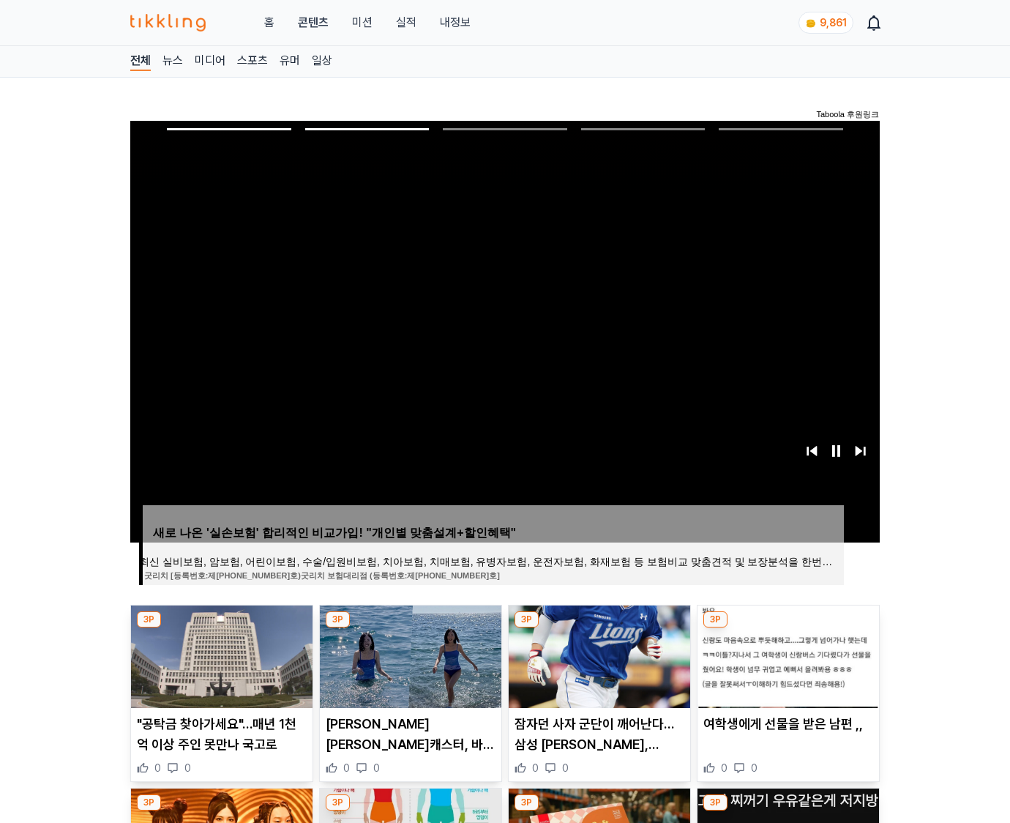
click at [786, 654] on img at bounding box center [787, 656] width 181 height 102
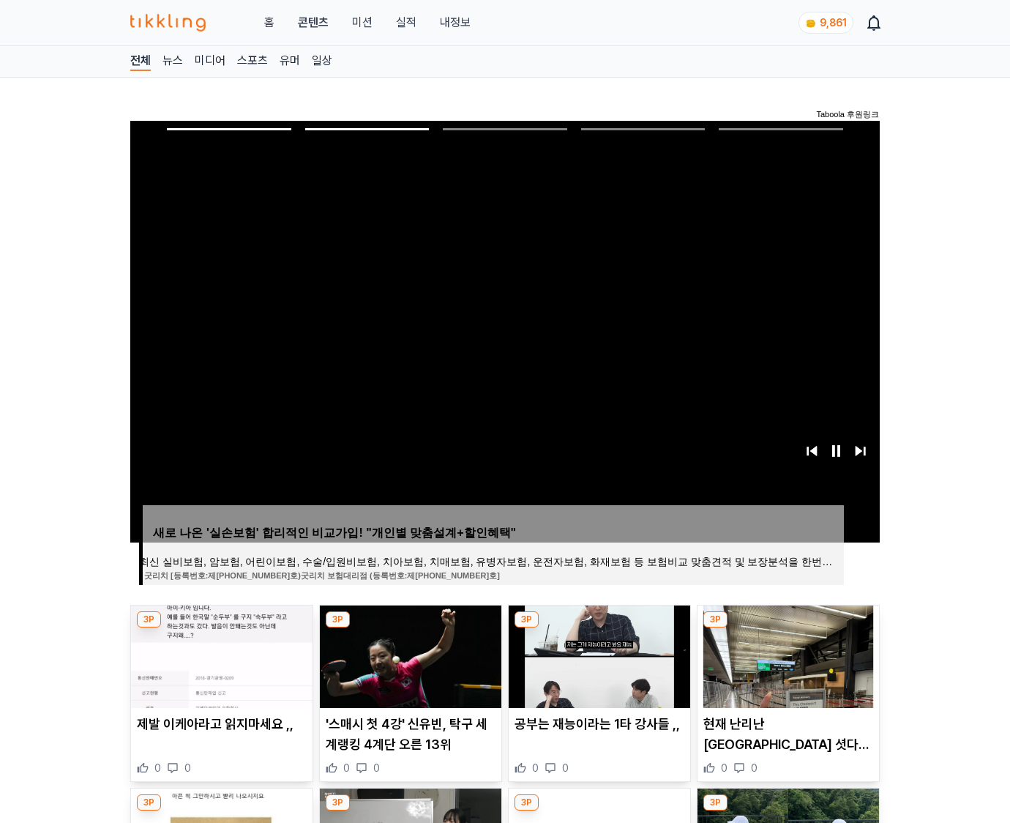
click at [786, 654] on img at bounding box center [787, 656] width 181 height 102
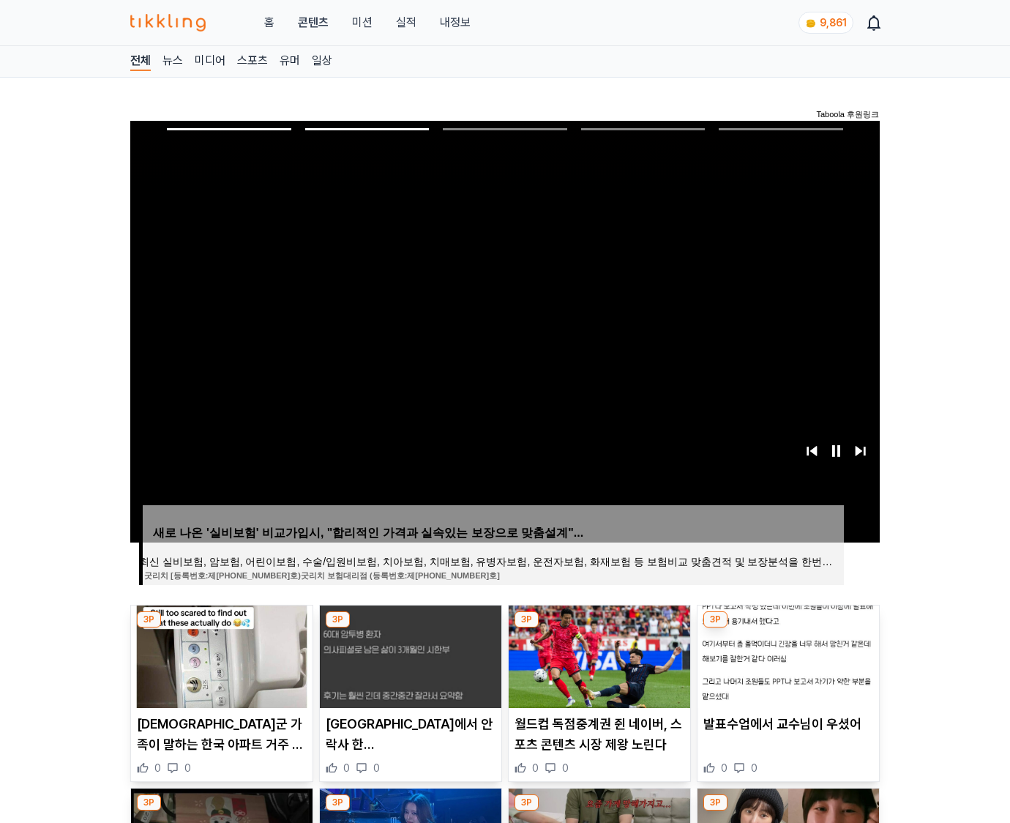
click at [786, 654] on img at bounding box center [787, 656] width 181 height 102
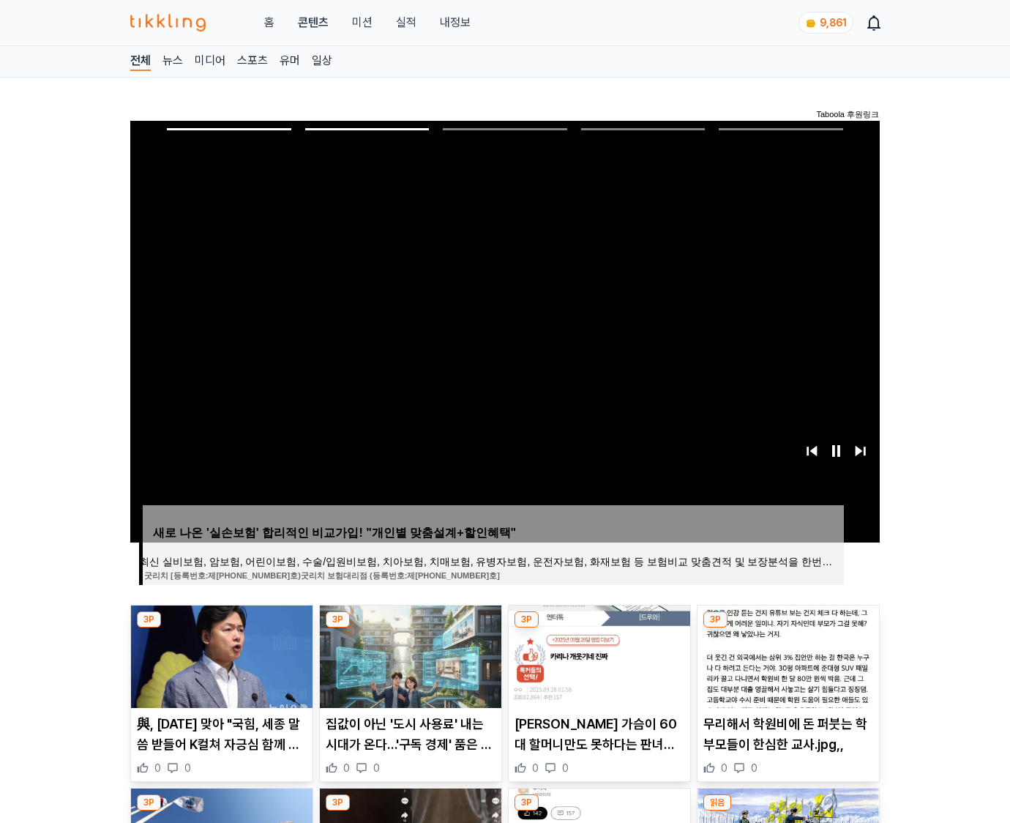
click at [786, 654] on img at bounding box center [787, 656] width 181 height 102
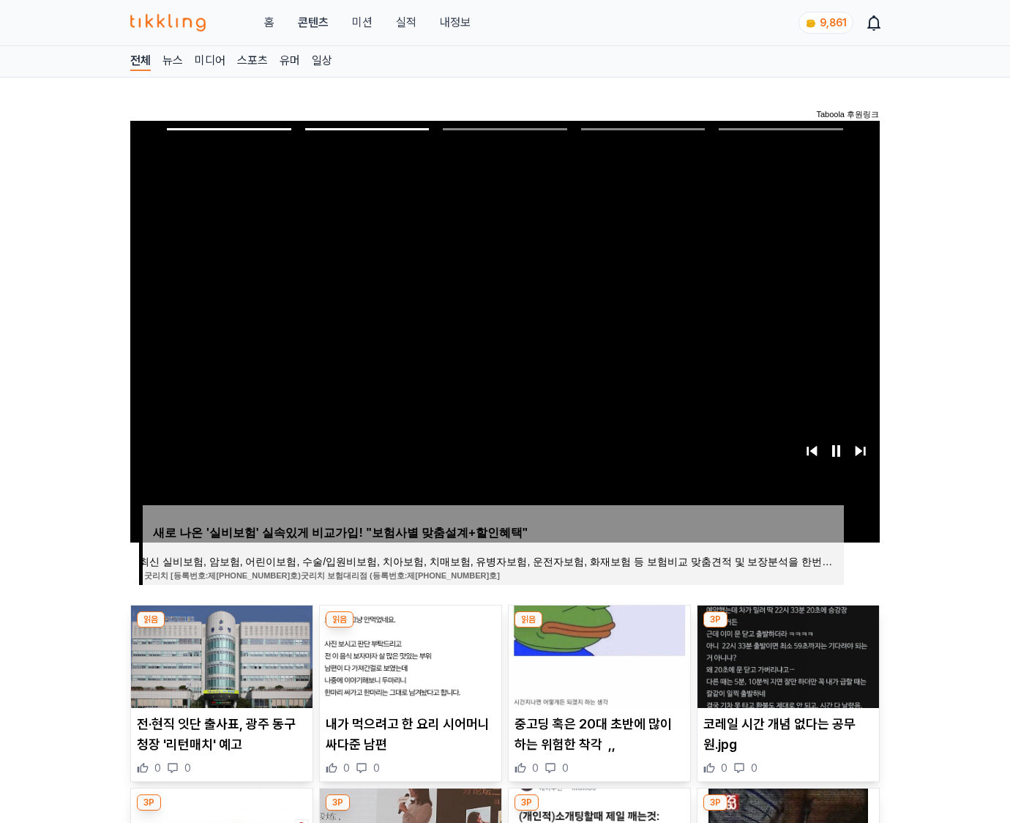
click at [786, 654] on img at bounding box center [787, 656] width 181 height 102
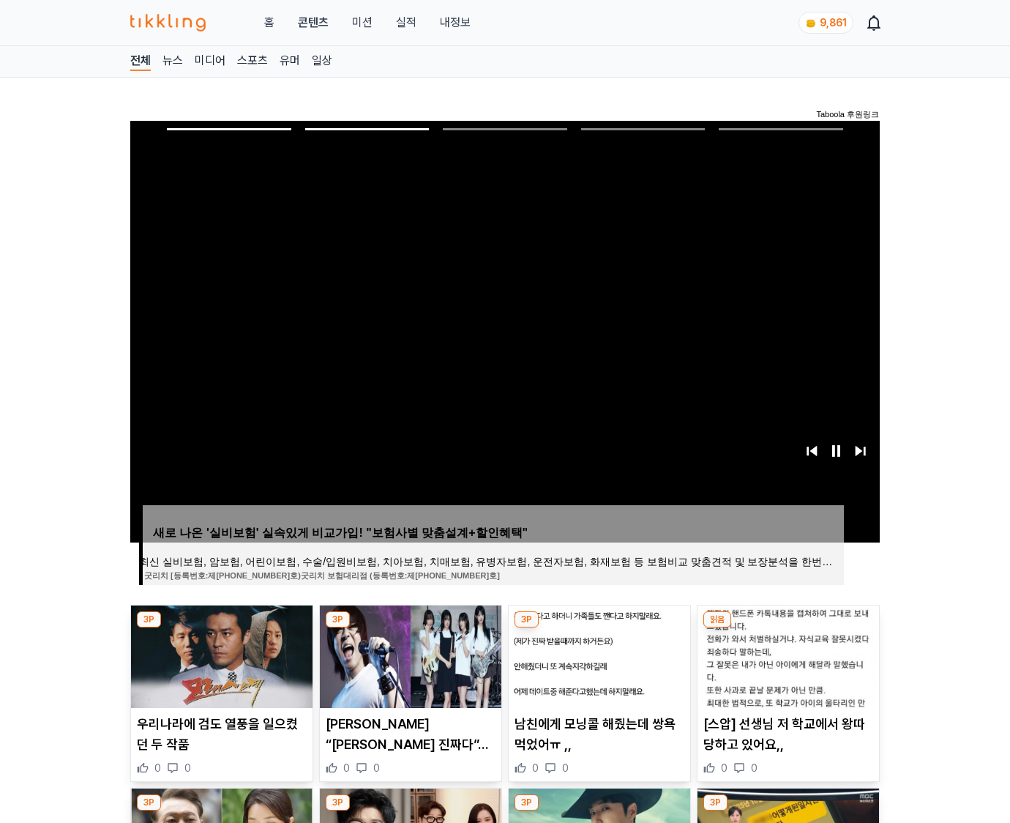
click at [786, 654] on img at bounding box center [787, 656] width 181 height 102
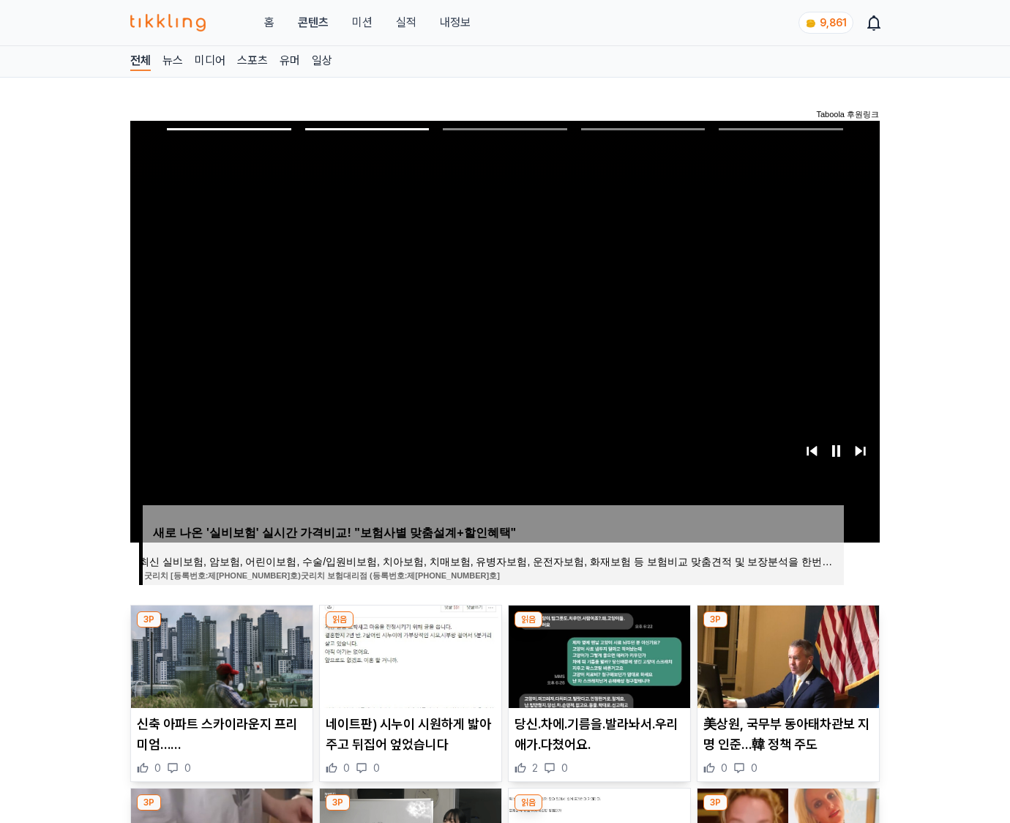
click at [786, 654] on img at bounding box center [787, 656] width 181 height 102
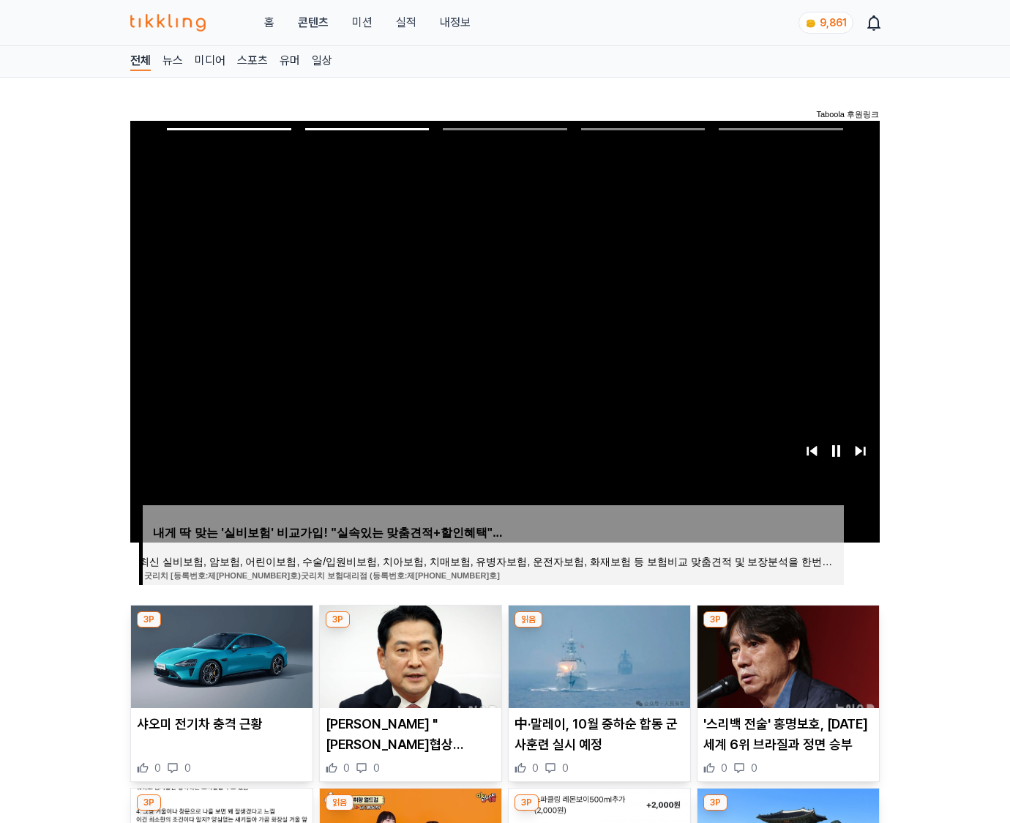
click at [786, 654] on img at bounding box center [787, 656] width 181 height 102
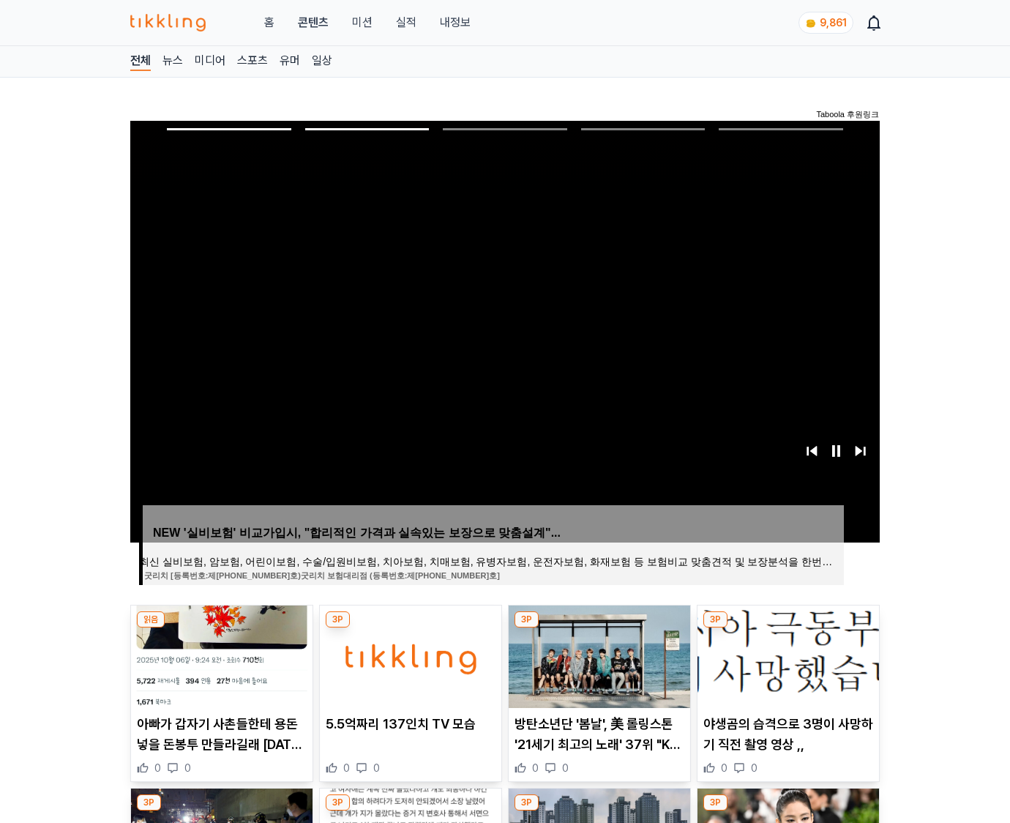
click at [786, 654] on img at bounding box center [787, 656] width 181 height 102
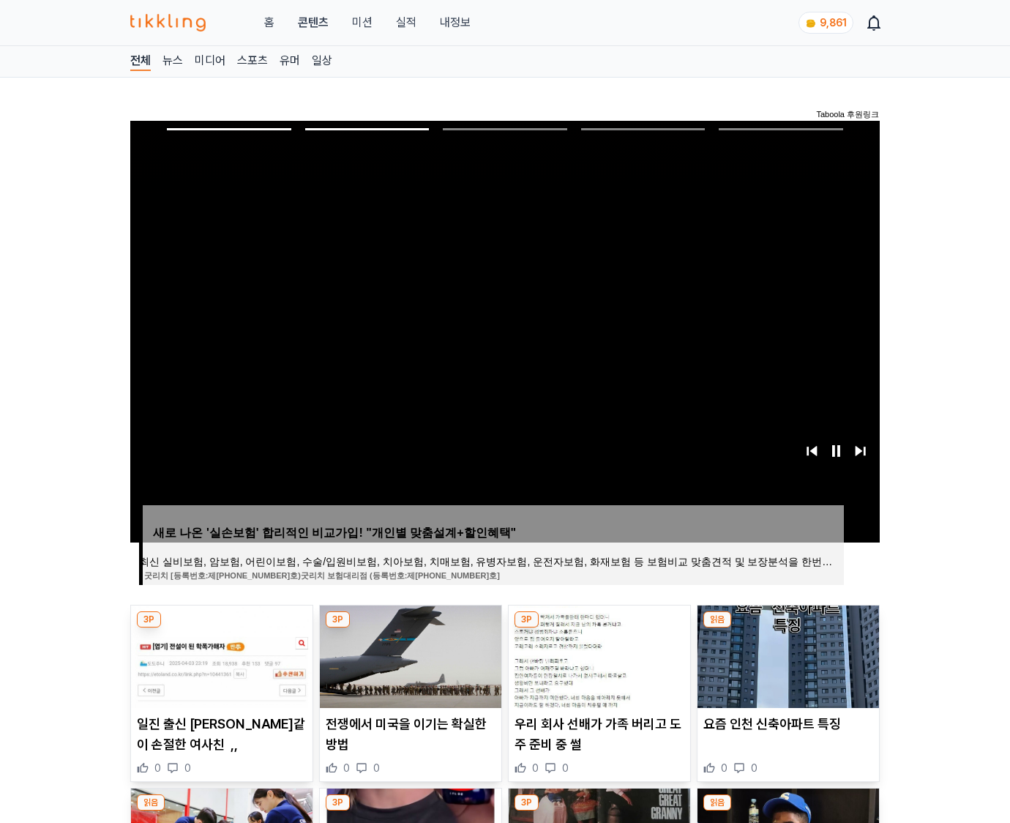
click at [786, 654] on img at bounding box center [787, 656] width 181 height 102
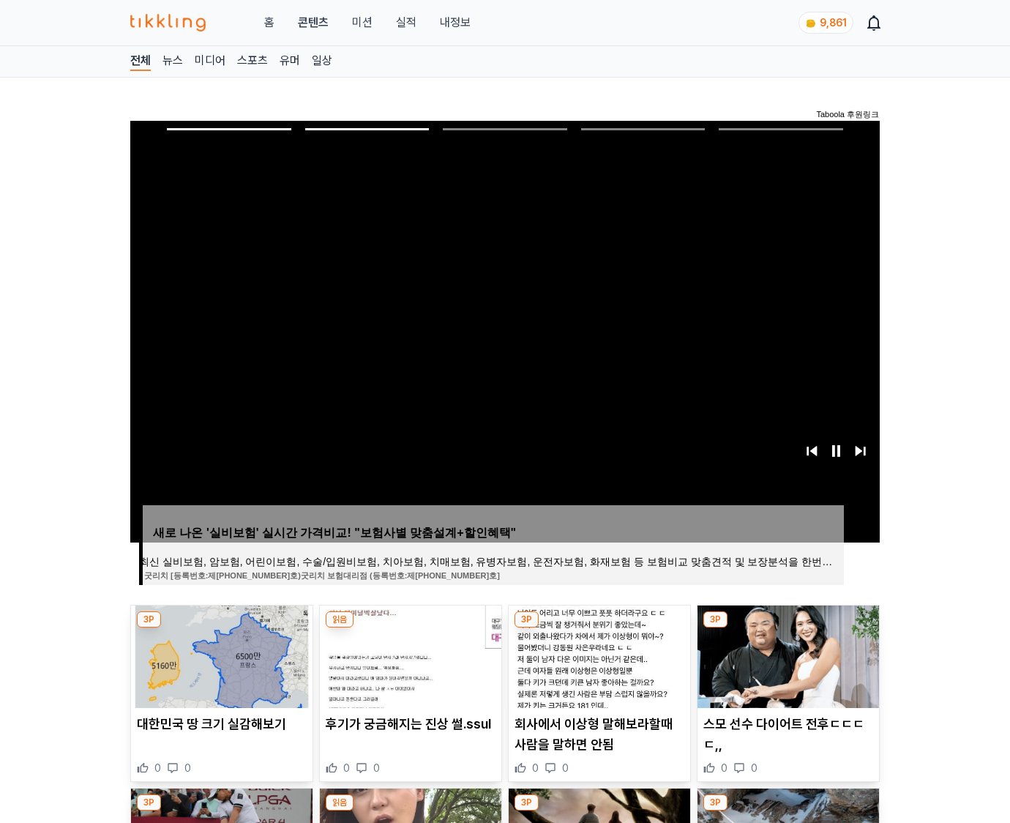
click at [786, 654] on img at bounding box center [787, 656] width 181 height 102
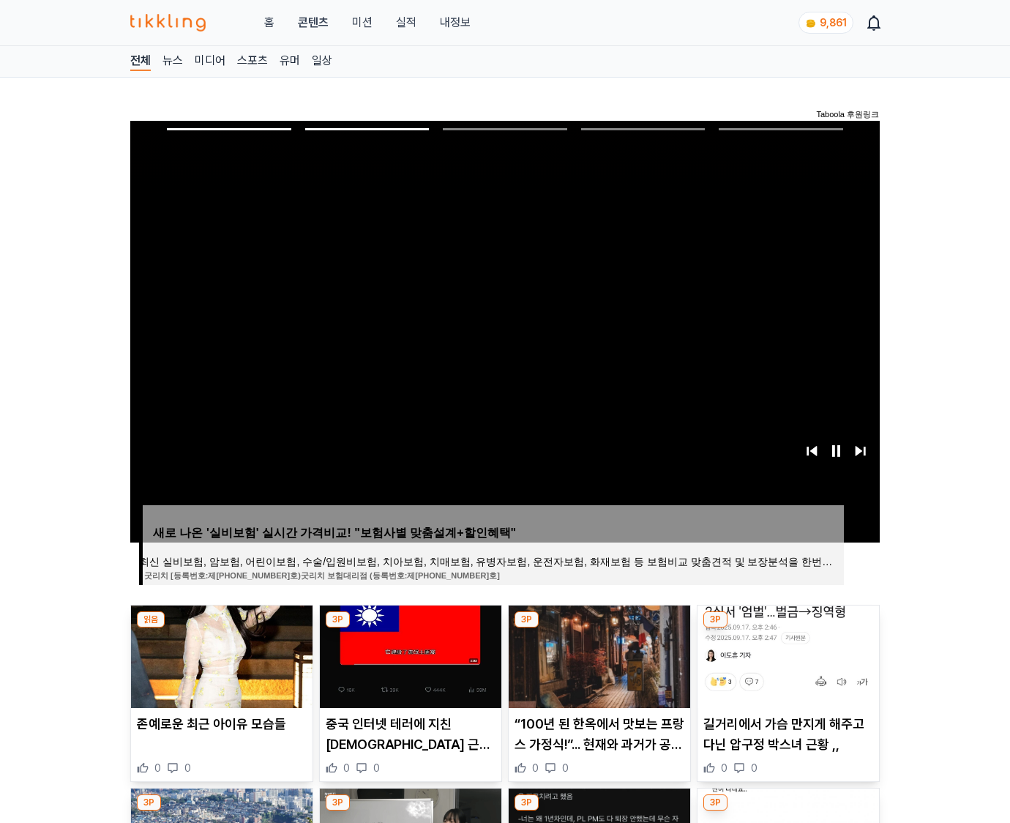
click at [786, 654] on img at bounding box center [787, 656] width 181 height 102
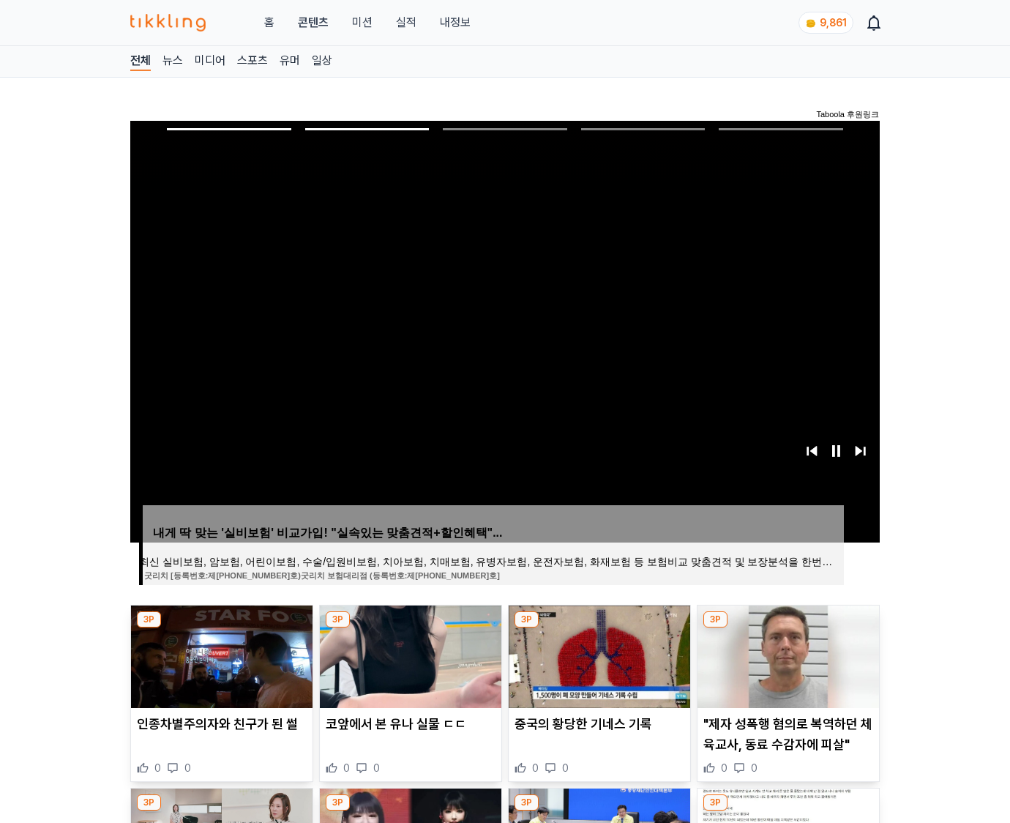
click at [786, 654] on img at bounding box center [787, 656] width 181 height 102
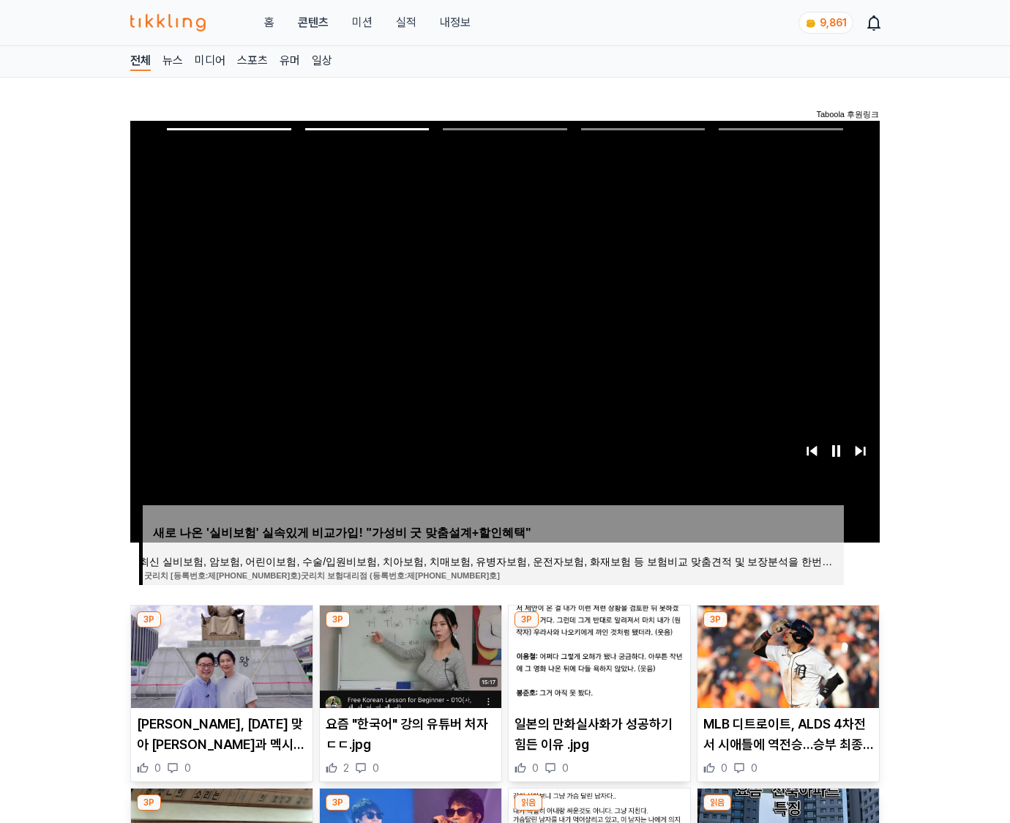
click at [786, 654] on img at bounding box center [787, 656] width 181 height 102
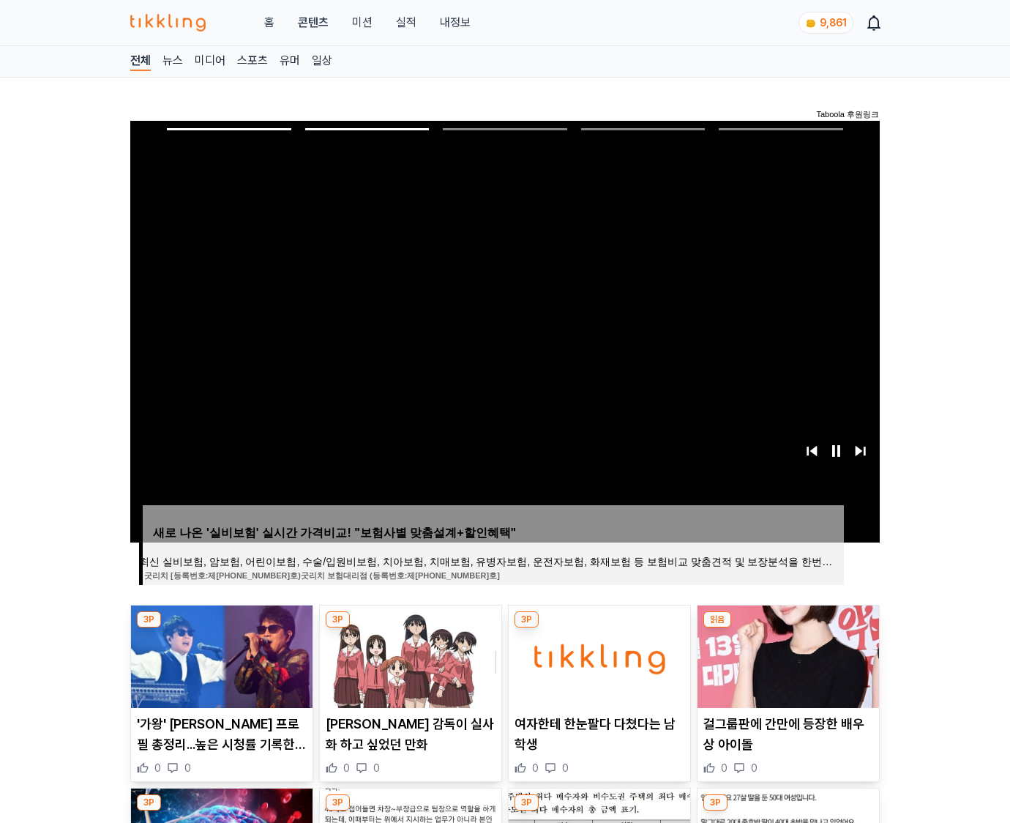
click at [786, 654] on img at bounding box center [787, 656] width 181 height 102
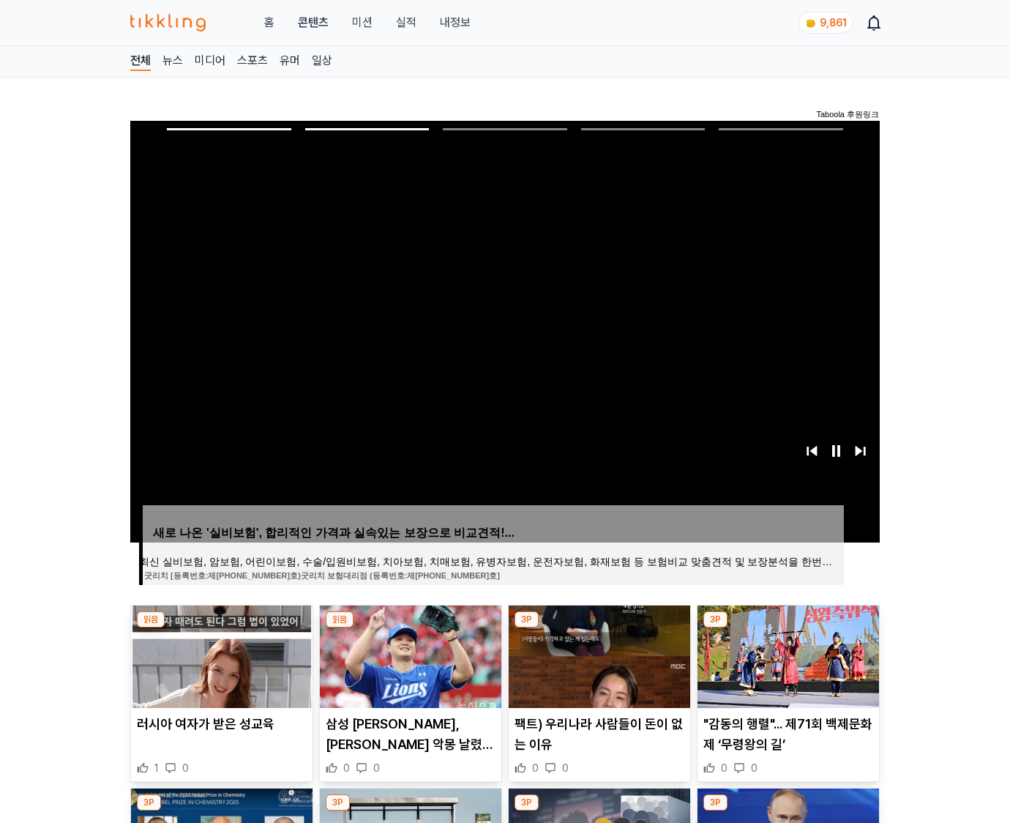
click at [786, 654] on img at bounding box center [787, 656] width 181 height 102
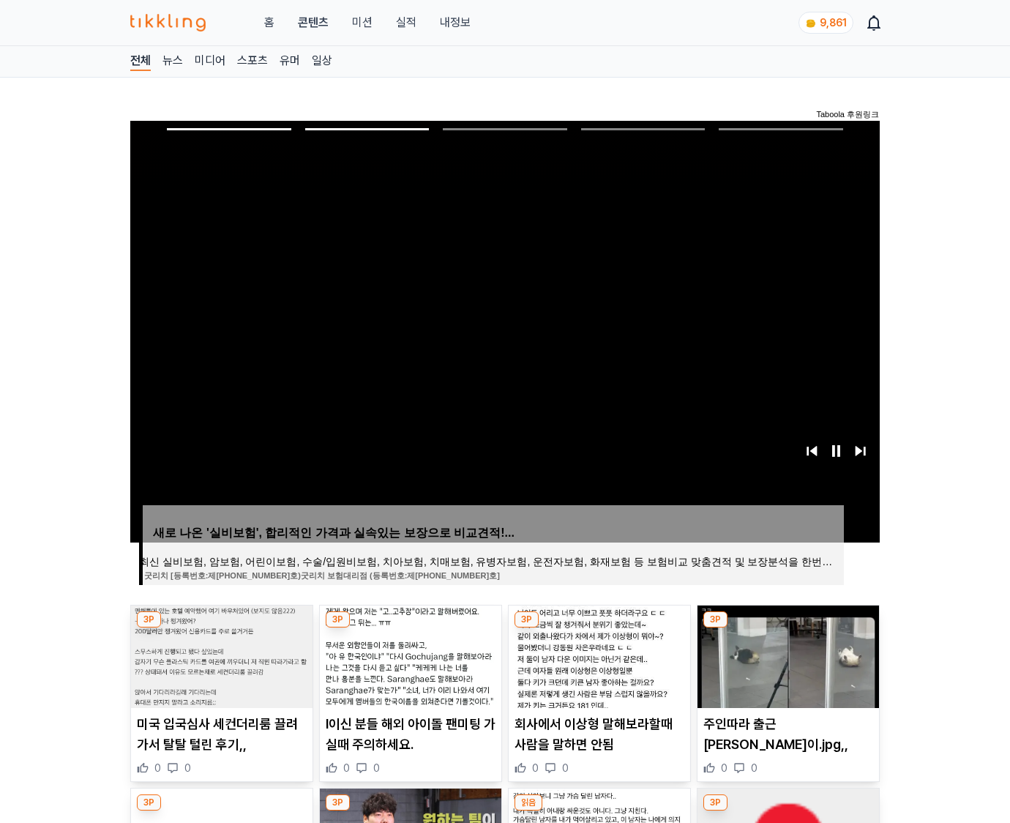
click at [786, 654] on img at bounding box center [787, 656] width 181 height 102
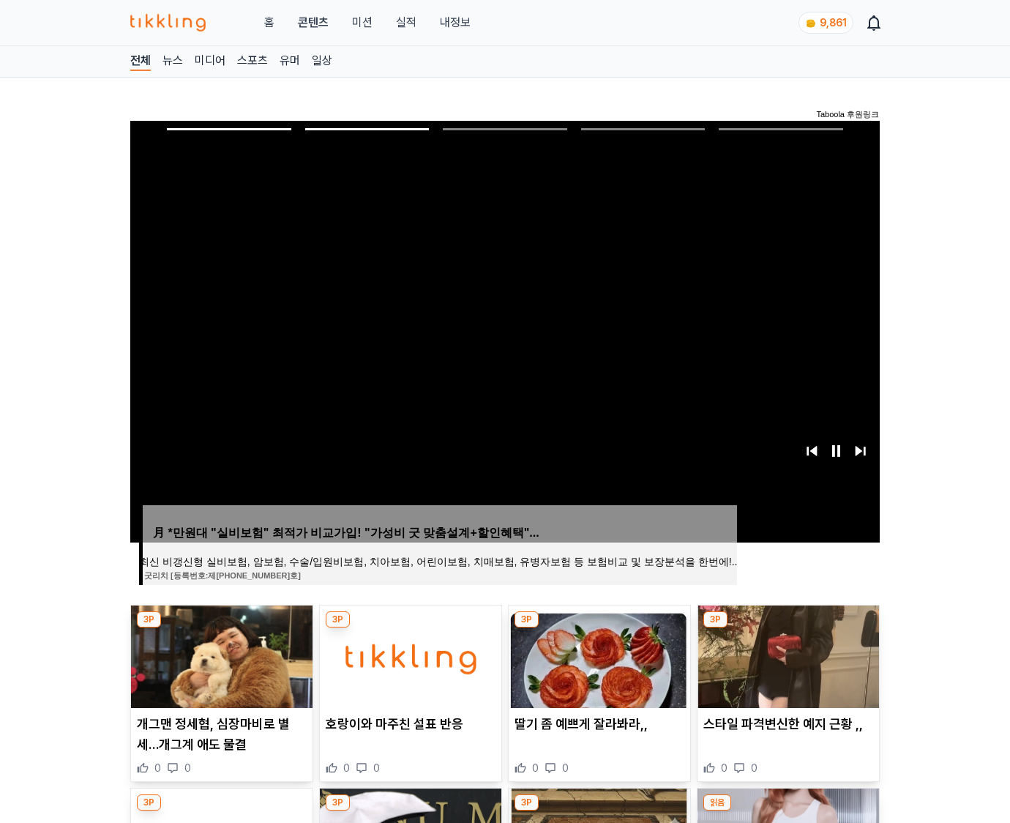
click at [786, 654] on img at bounding box center [787, 656] width 181 height 102
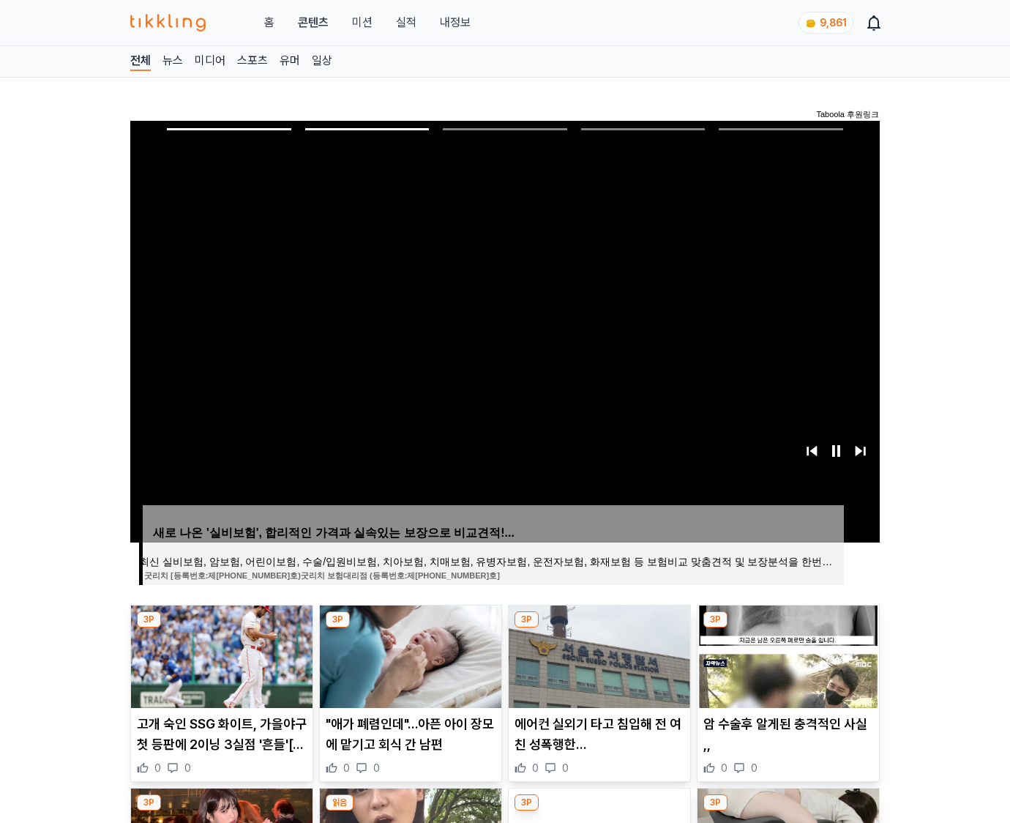
click at [786, 654] on img at bounding box center [787, 656] width 181 height 102
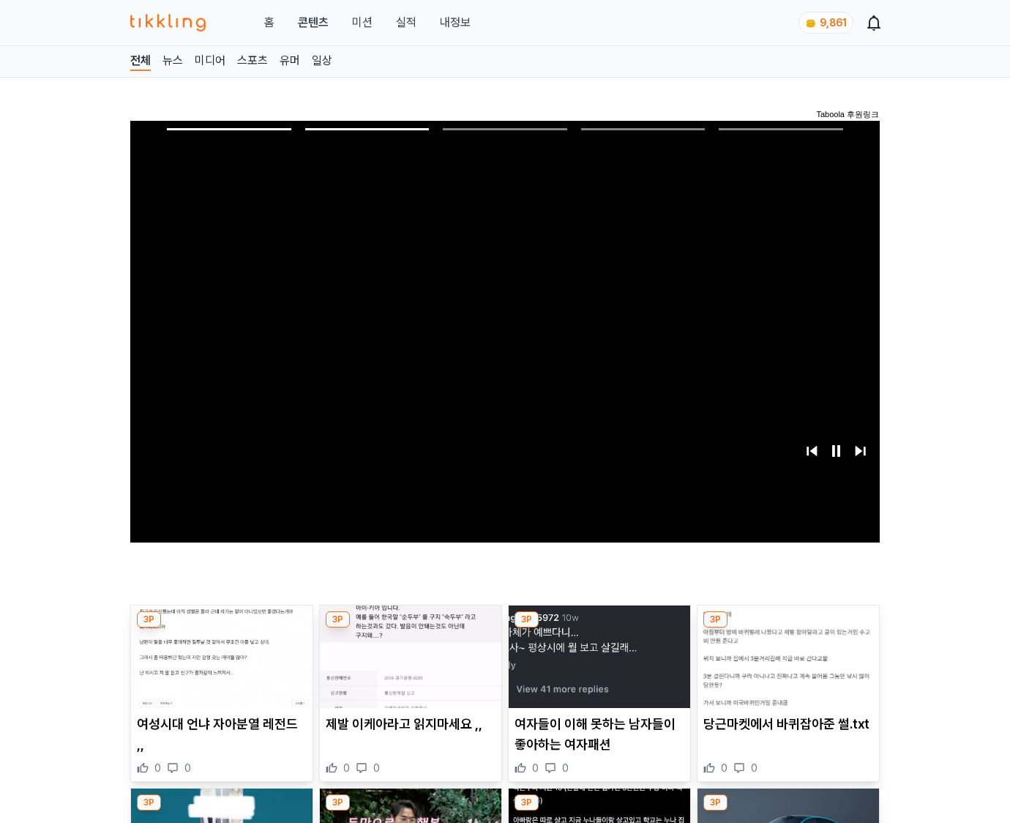
click at [786, 654] on img at bounding box center [787, 656] width 181 height 102
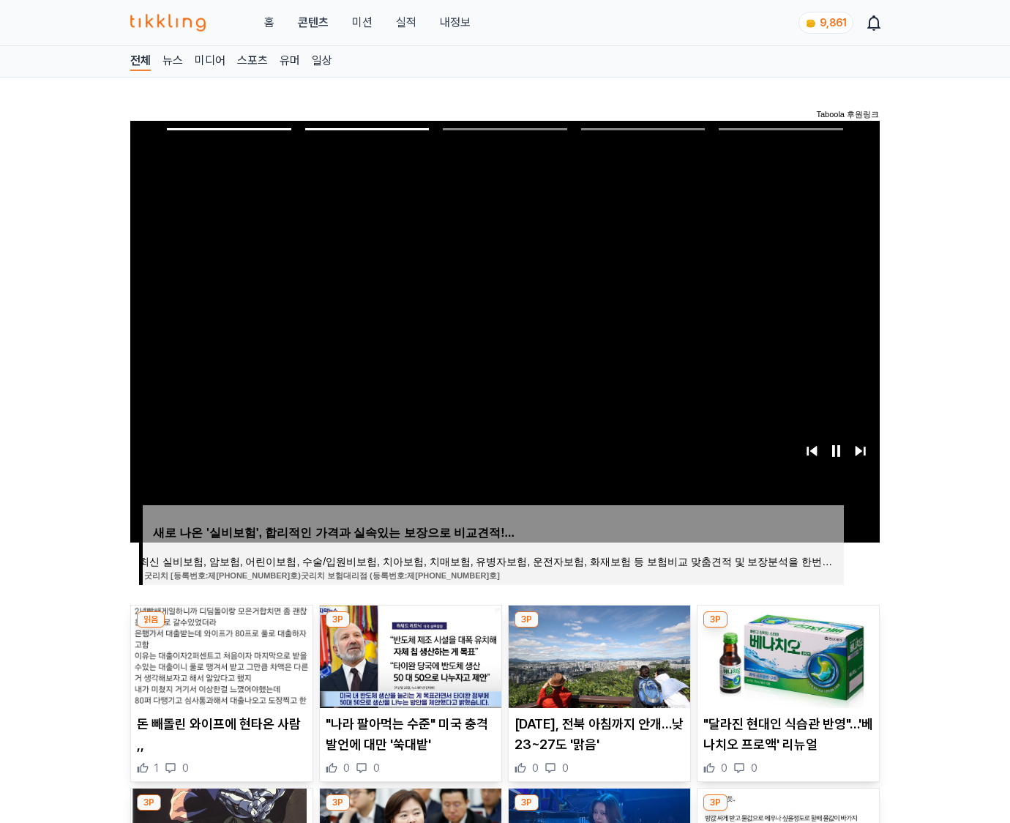
click at [786, 654] on img at bounding box center [787, 656] width 181 height 102
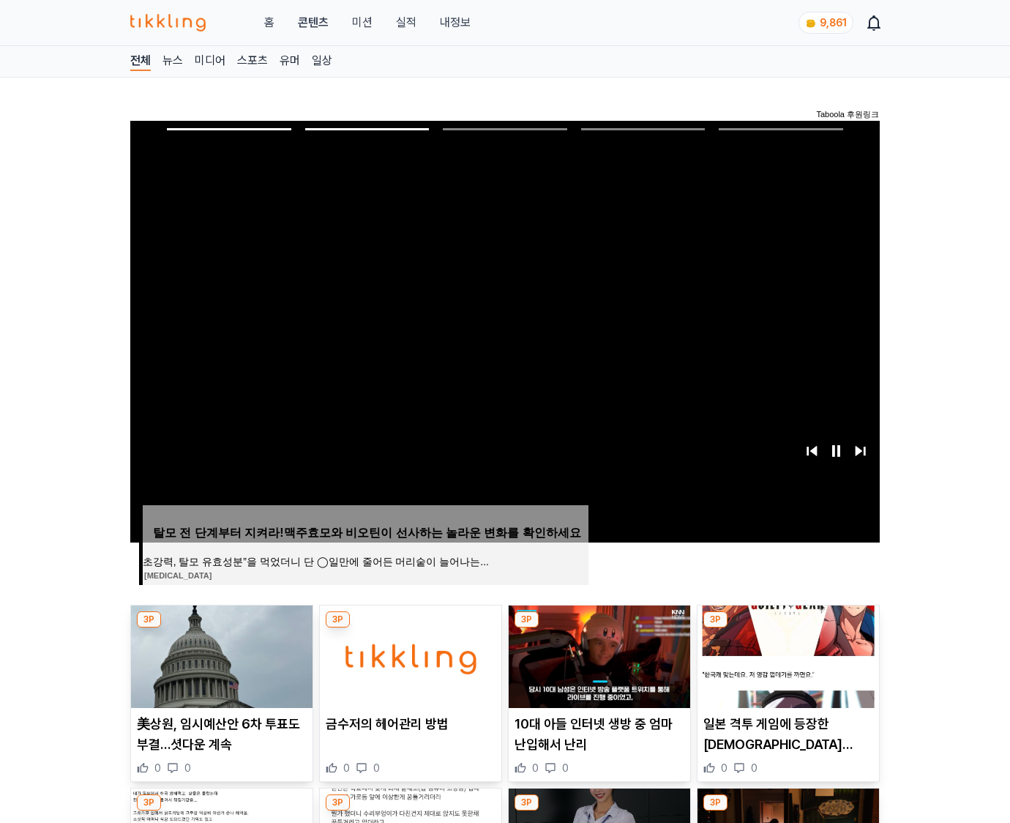
click at [786, 654] on img at bounding box center [787, 656] width 181 height 102
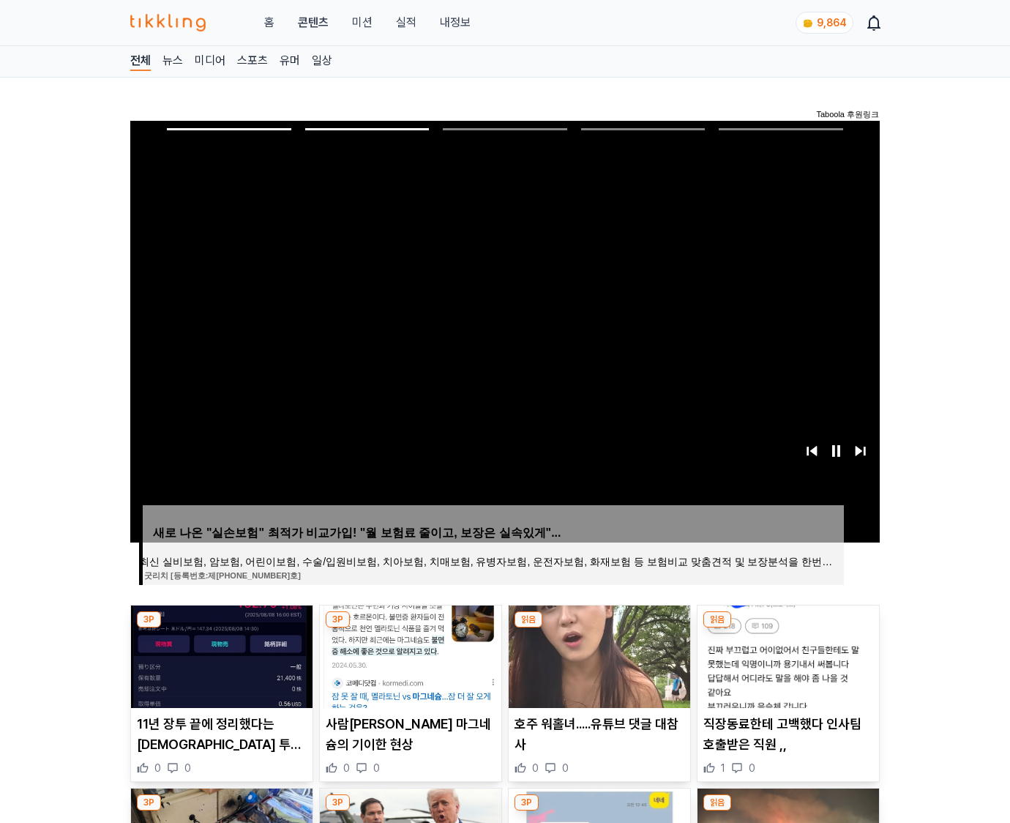
click at [786, 654] on img at bounding box center [787, 656] width 181 height 102
